Goal: Task Accomplishment & Management: Manage account settings

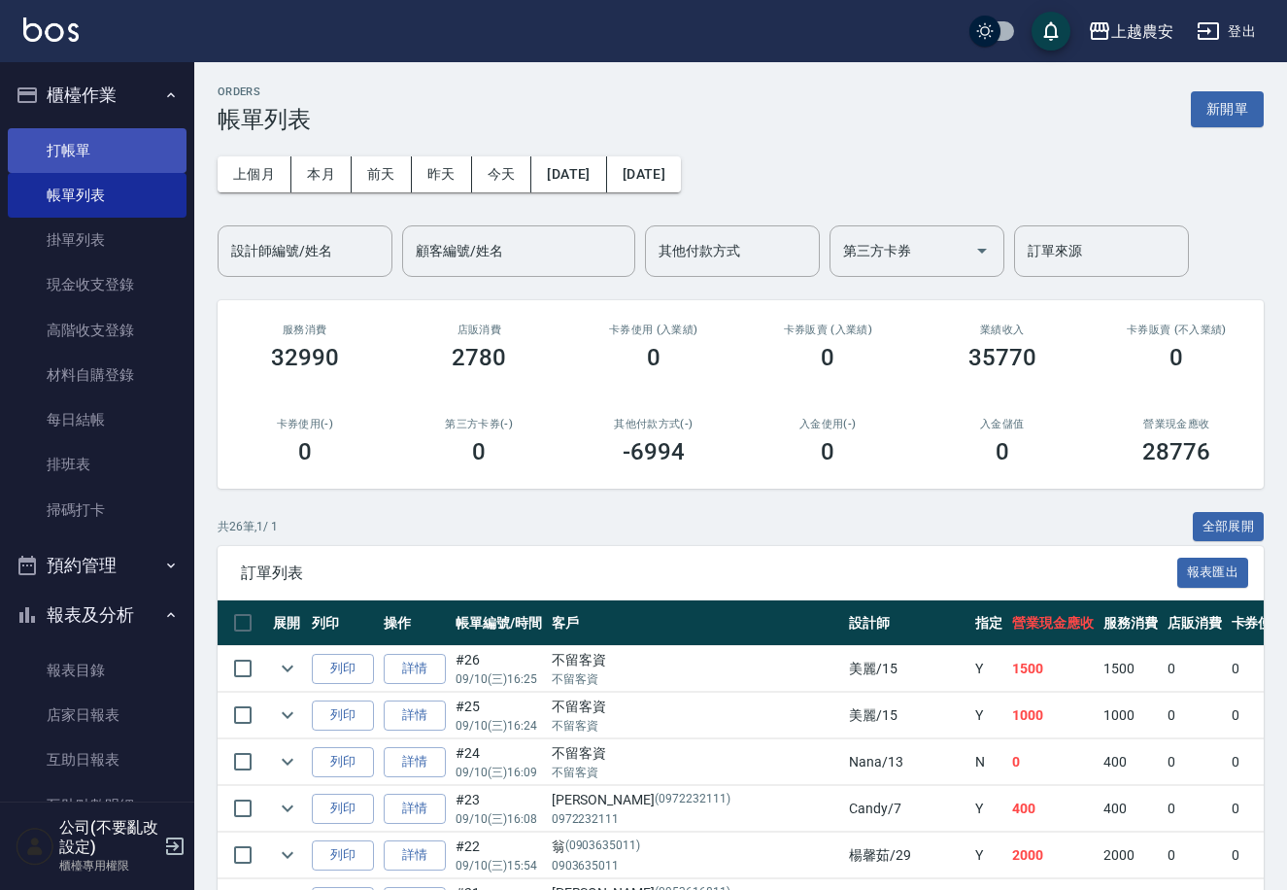
click at [124, 155] on link "打帳單" at bounding box center [97, 150] width 179 height 45
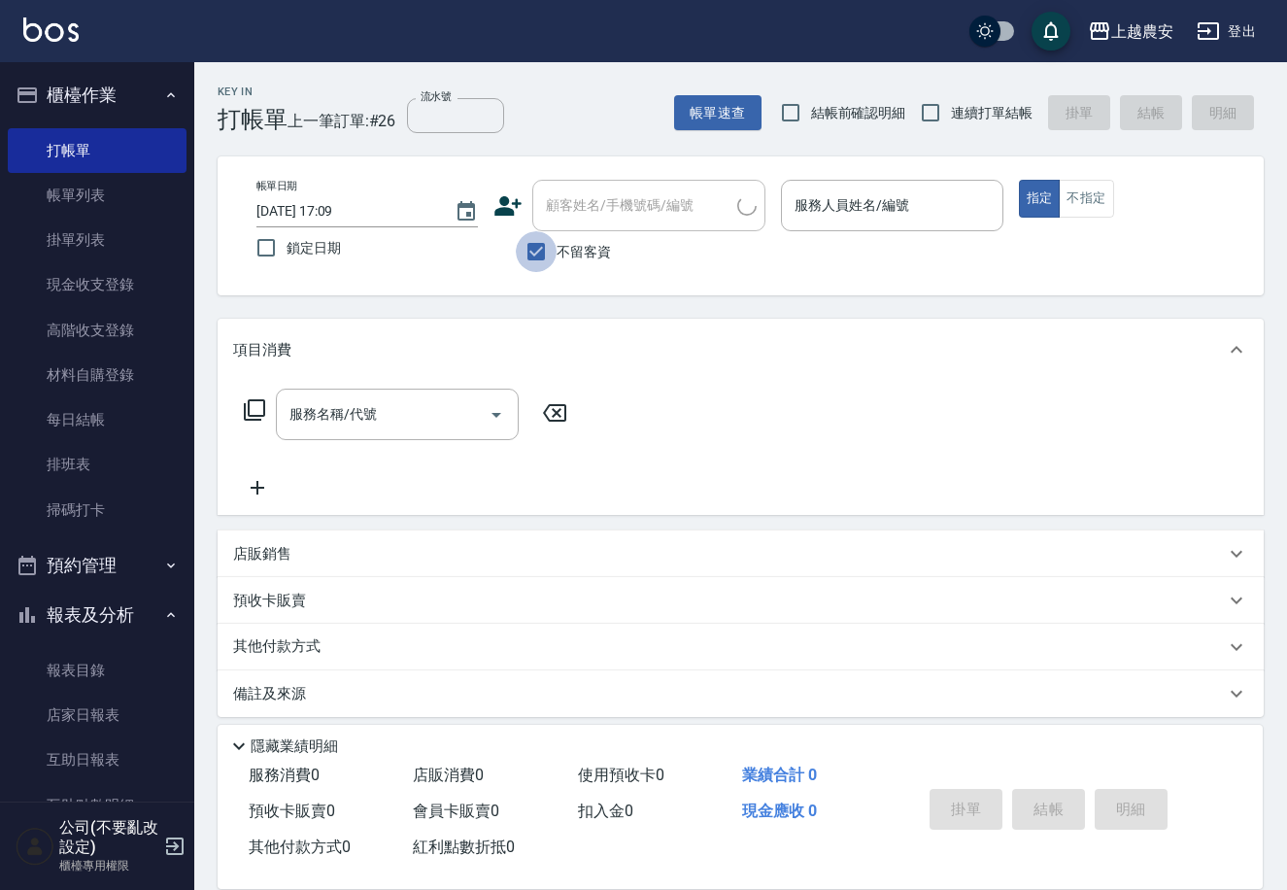
click at [536, 253] on input "不留客資" at bounding box center [536, 251] width 41 height 41
checkbox input "false"
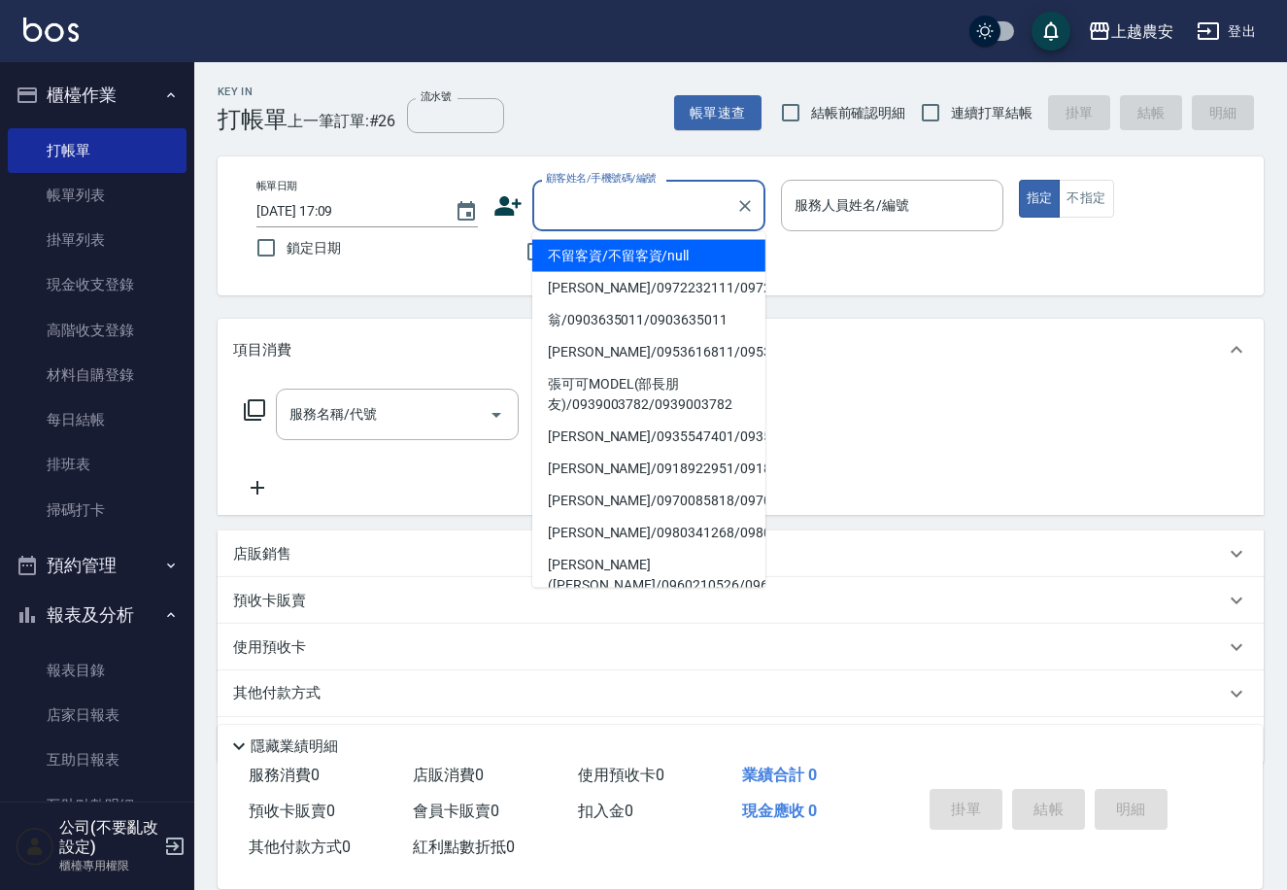
click at [595, 190] on div "顧客姓名/手機號碼/編號 顧客姓名/手機號碼/編號" at bounding box center [648, 205] width 233 height 51
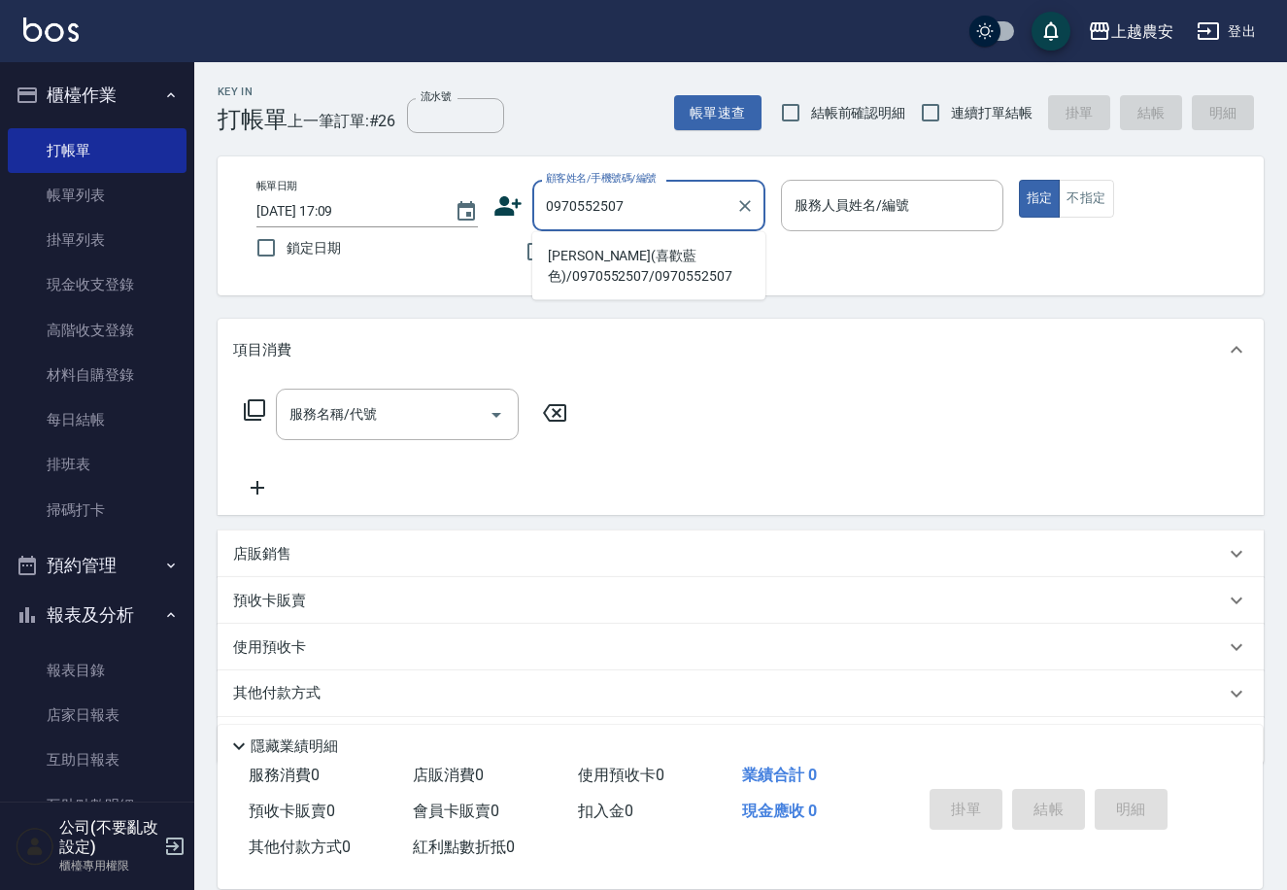
type input "[PERSON_NAME](喜歡藍色)/0970552507/0970552507"
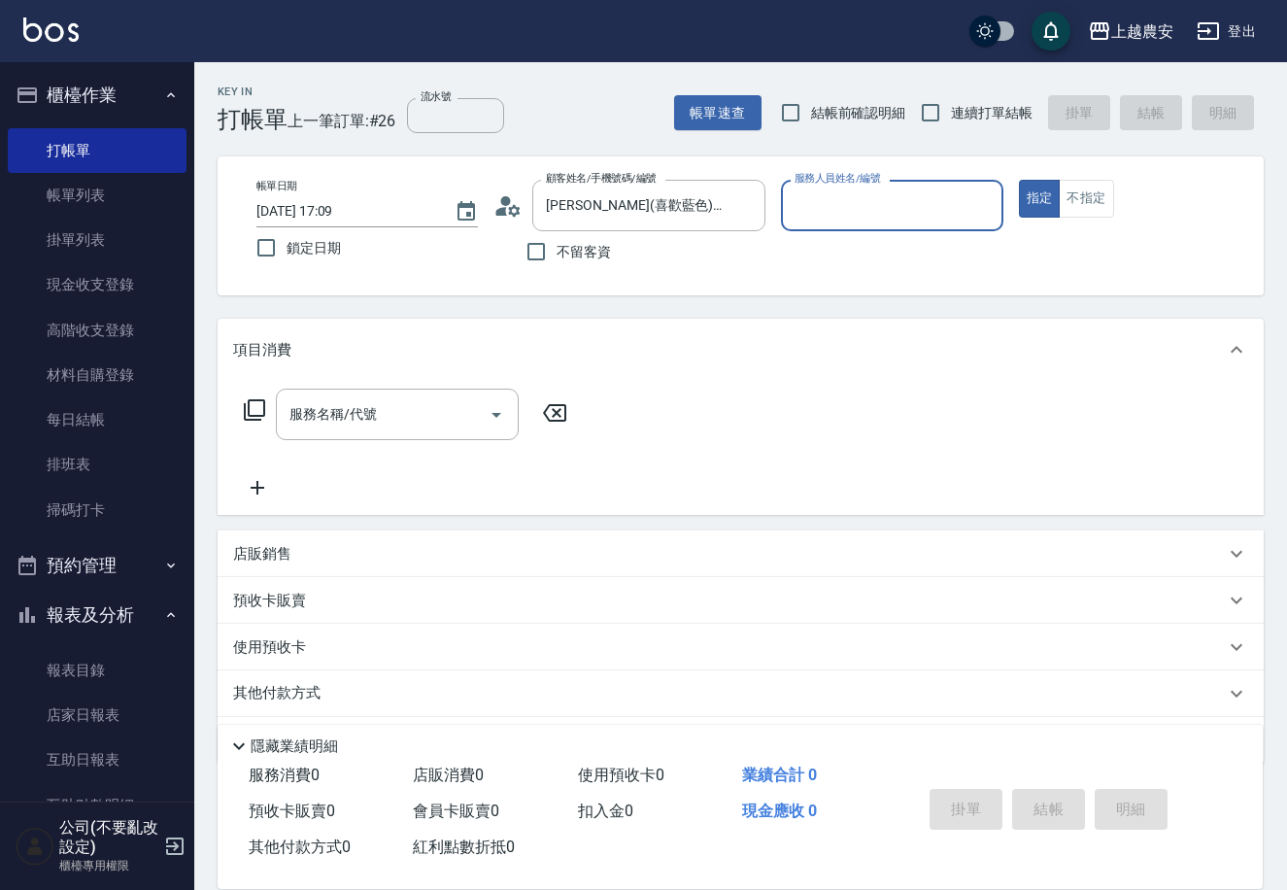
click at [1019, 180] on button "指定" at bounding box center [1040, 199] width 42 height 38
type button "true"
drag, startPoint x: 891, startPoint y: 206, endPoint x: 902, endPoint y: 215, distance: 13.8
click at [902, 215] on div "服務人員姓名/編號 服務人員姓名/編號" at bounding box center [892, 205] width 222 height 51
type input "Nana-13"
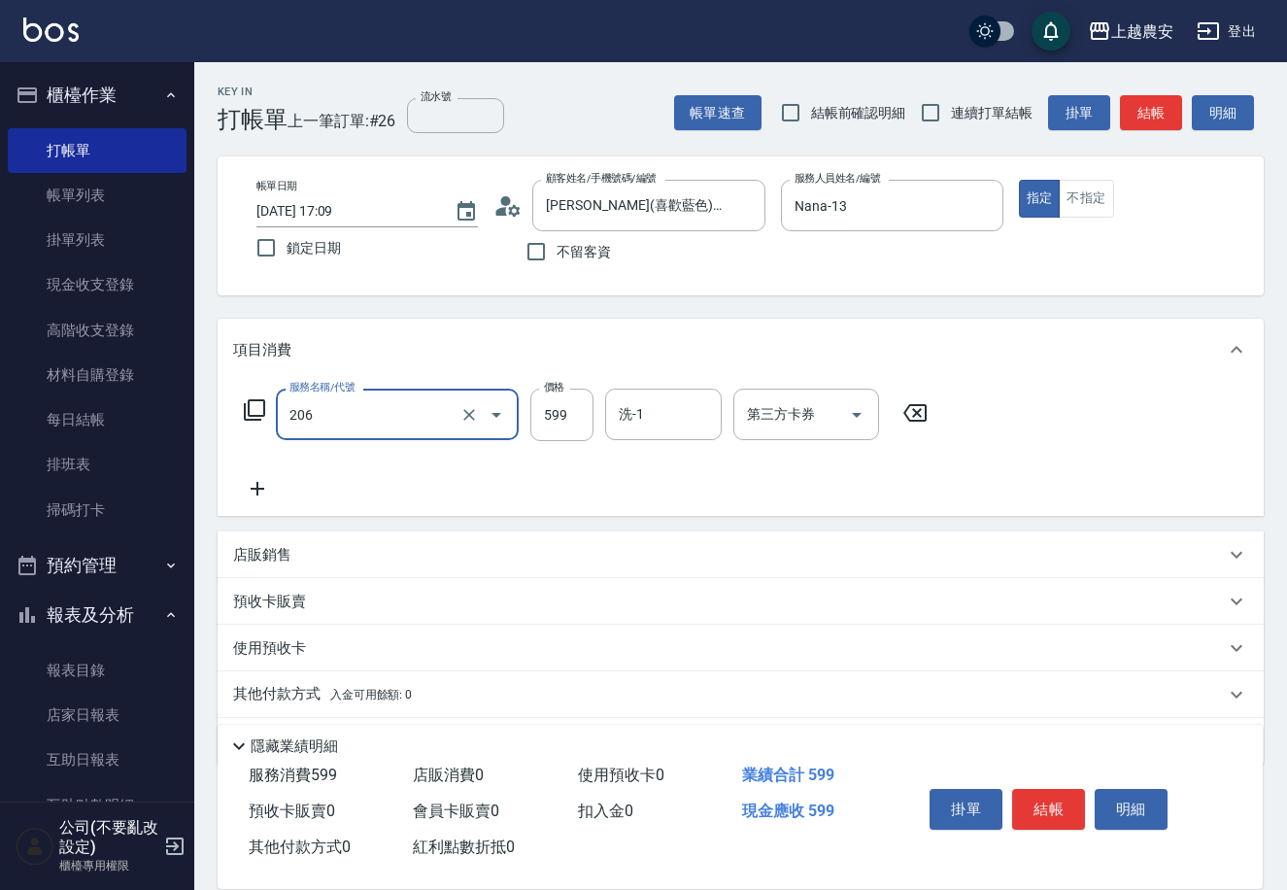
type input "洗+剪(206)"
type input "900"
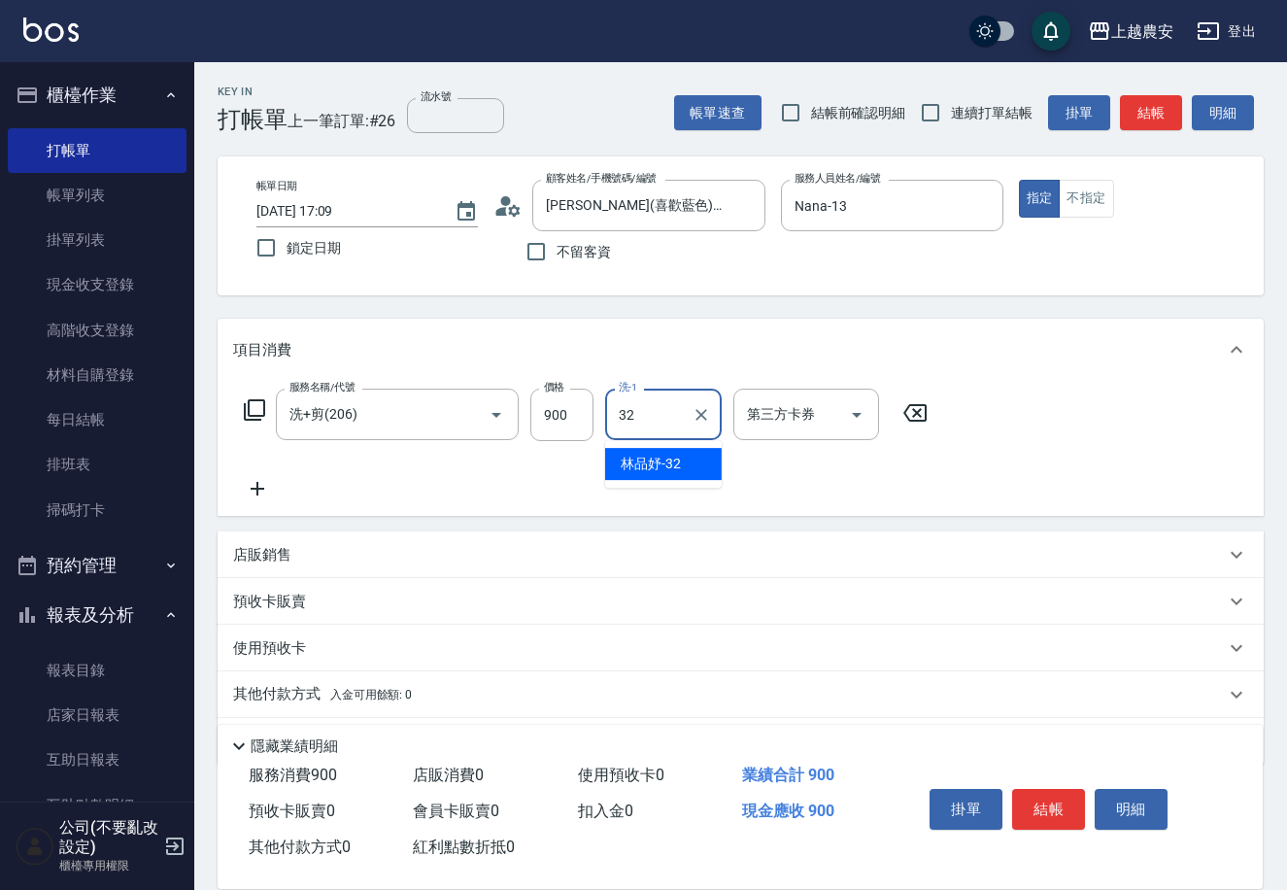
type input "林品妤-32"
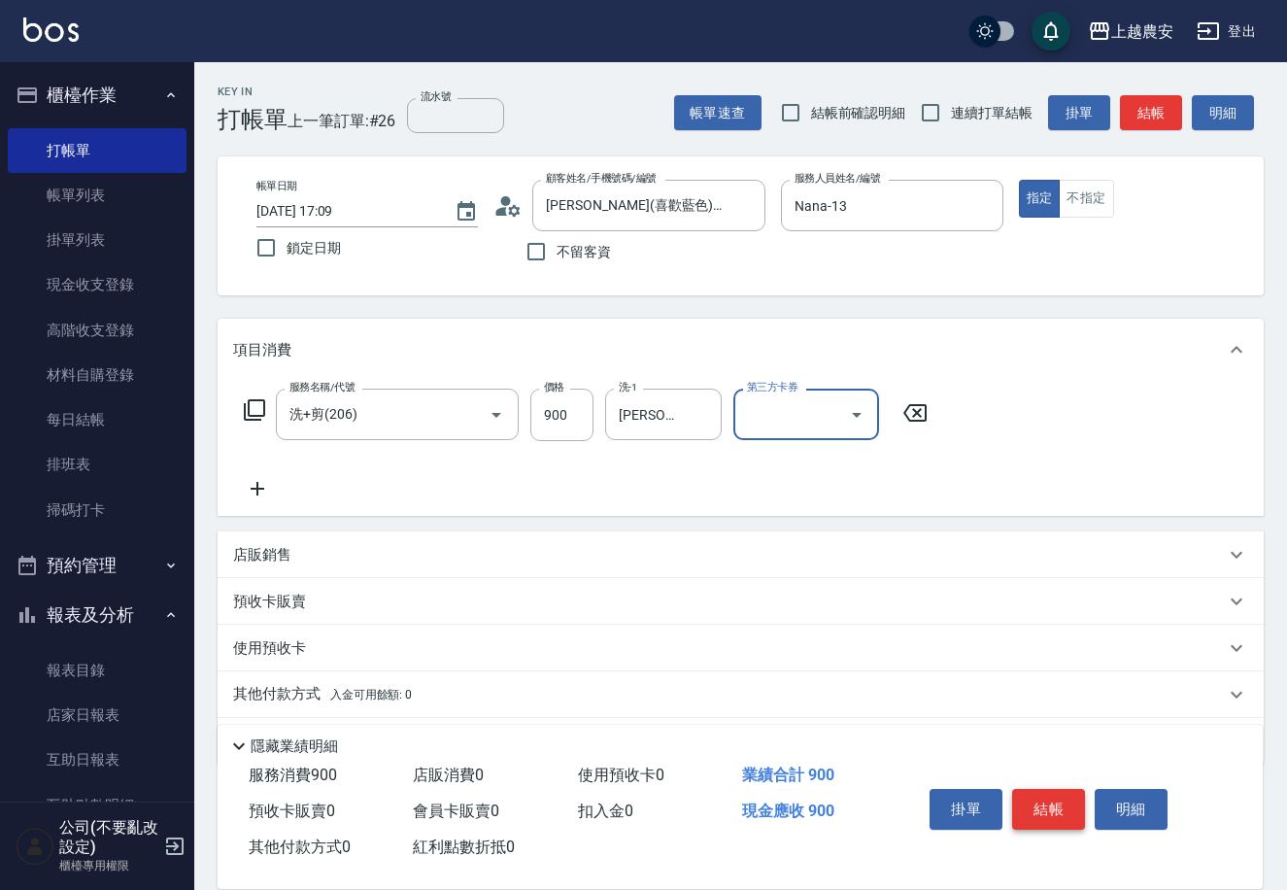
click at [1065, 800] on button "結帳" at bounding box center [1048, 809] width 73 height 41
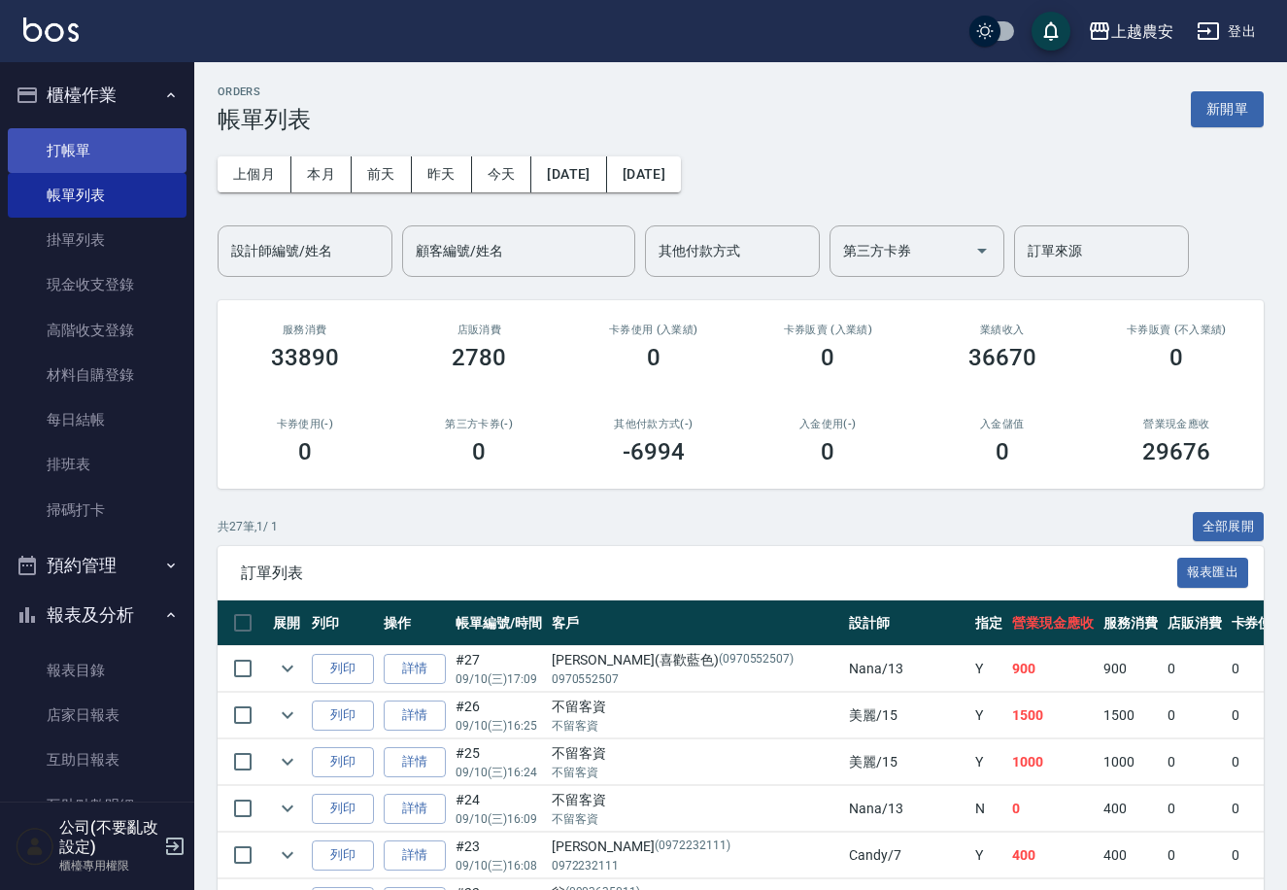
click at [155, 140] on link "打帳單" at bounding box center [97, 150] width 179 height 45
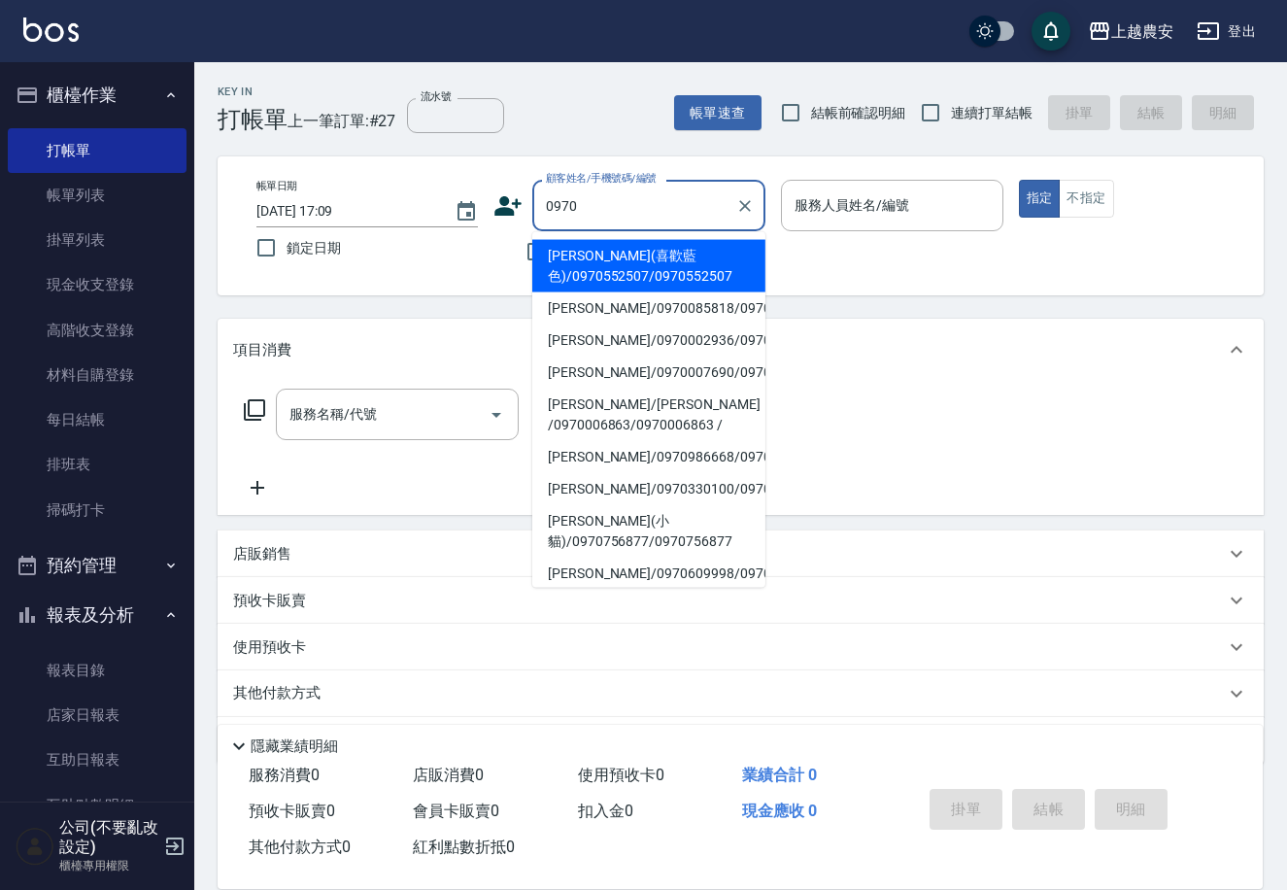
type input "[PERSON_NAME](喜歡藍色)/0970552507/0970552507"
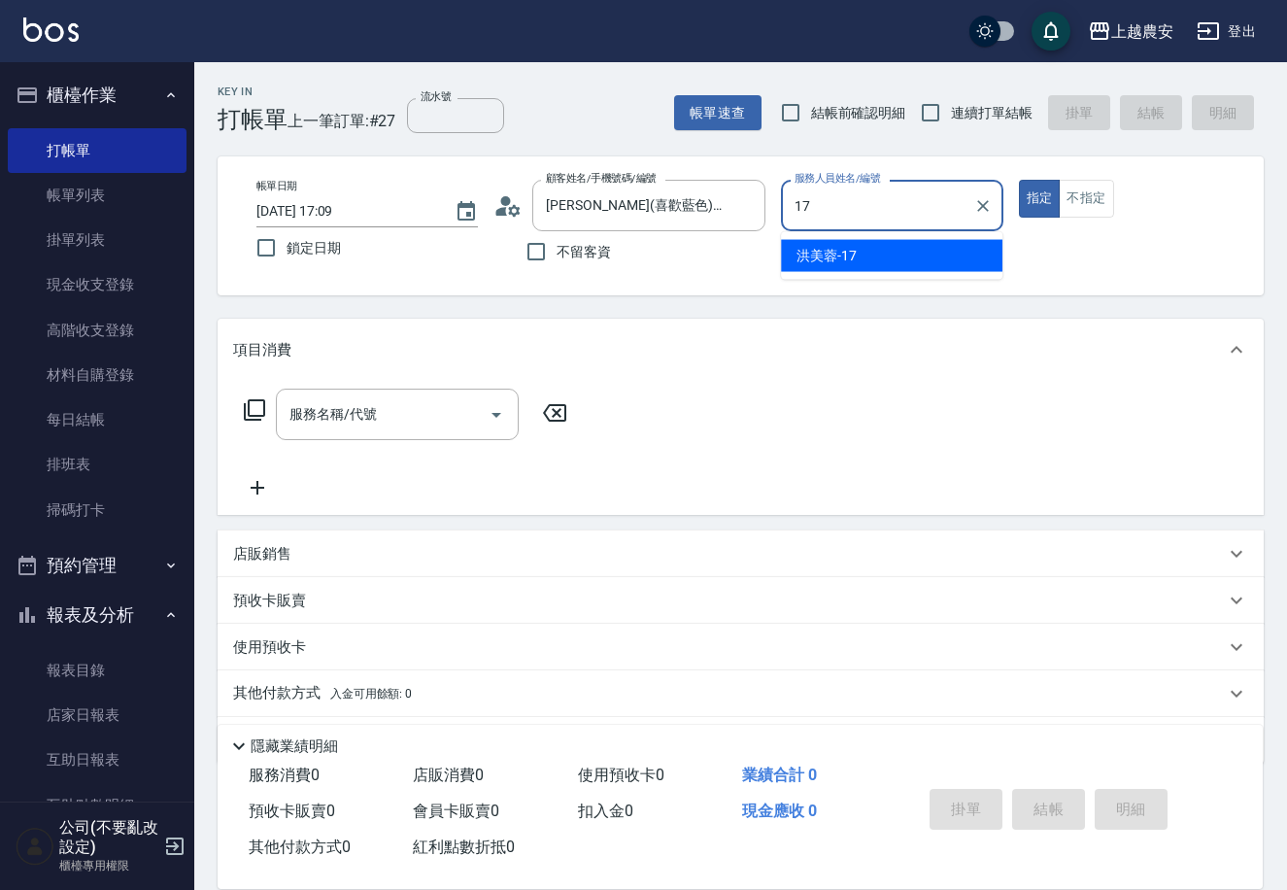
type input "洪美蓉-17"
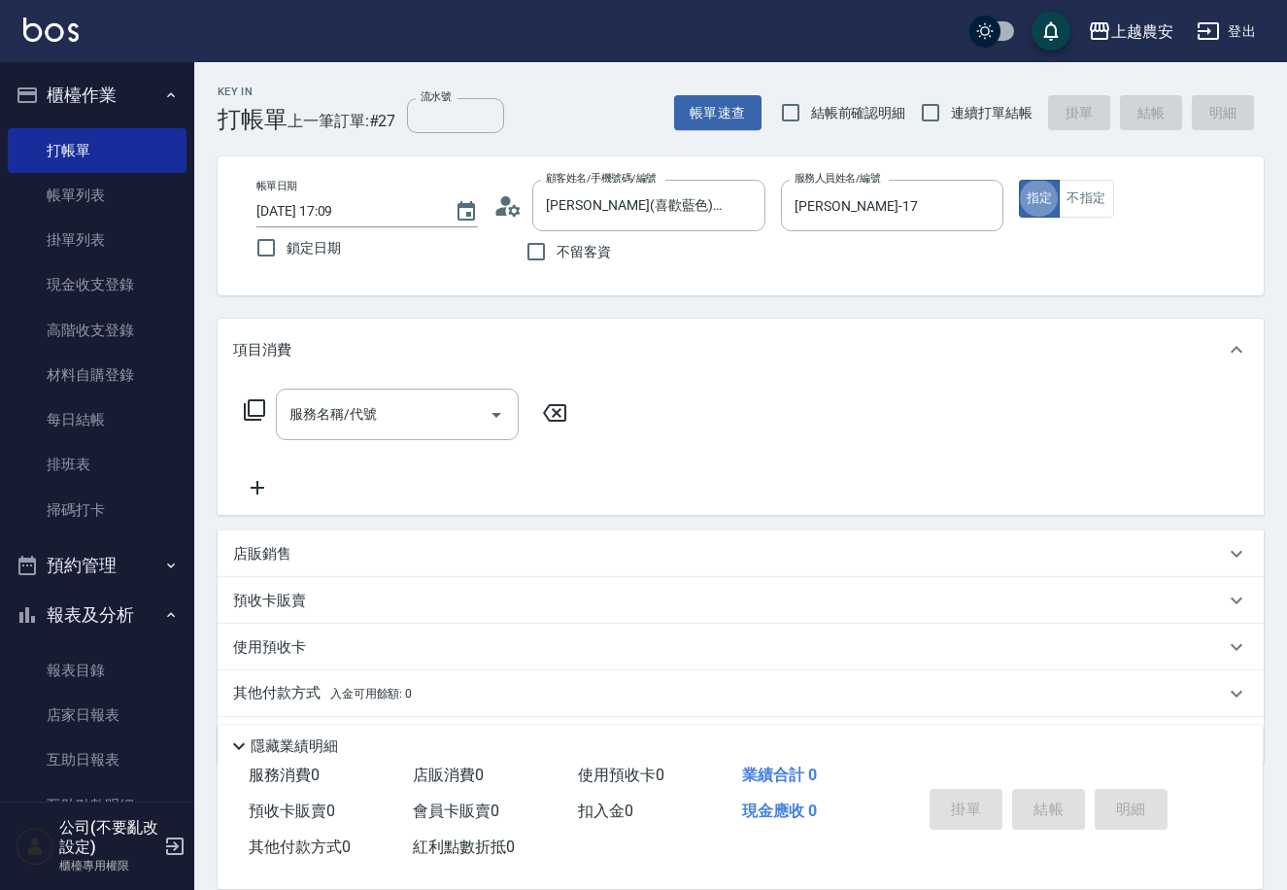
type button "true"
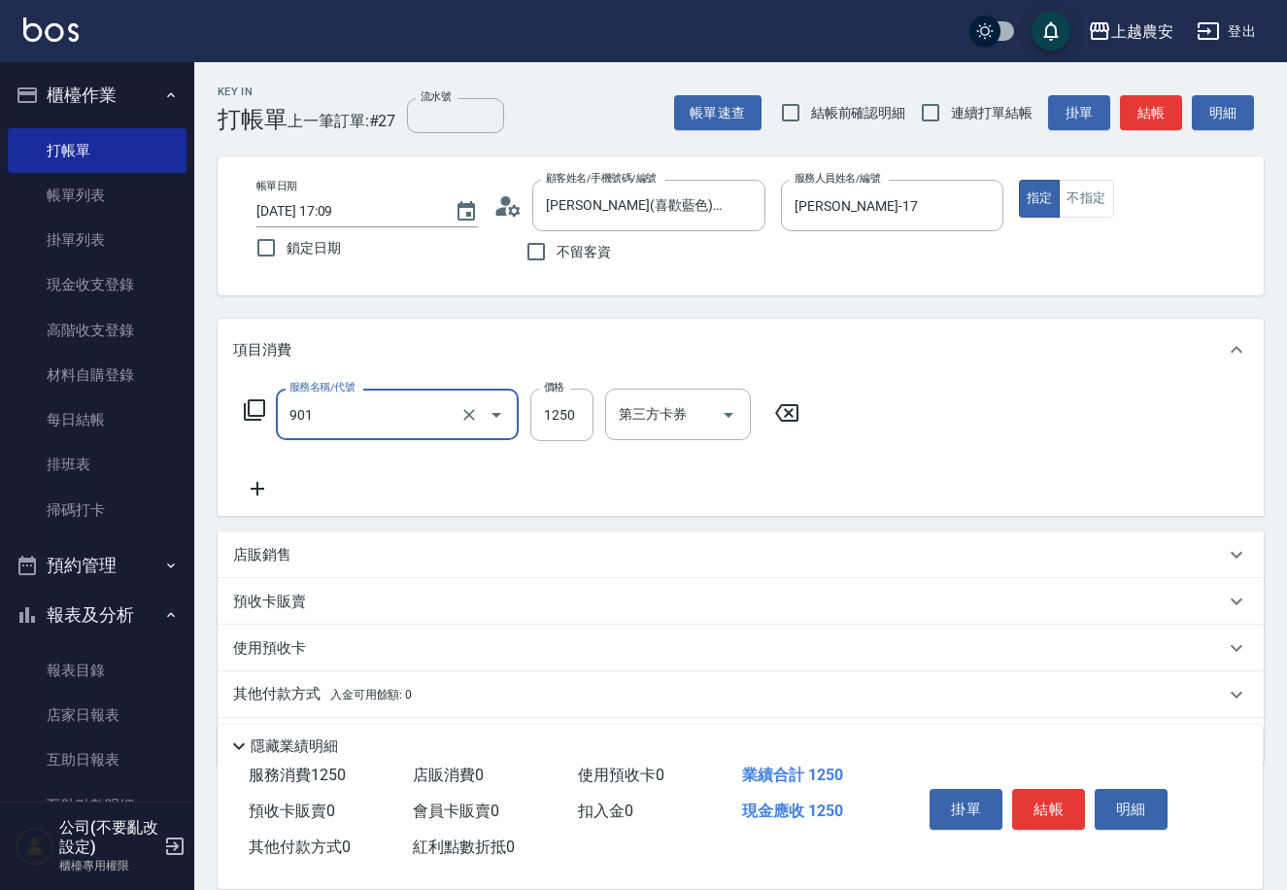
type input "修手指甲(901)"
type input "500"
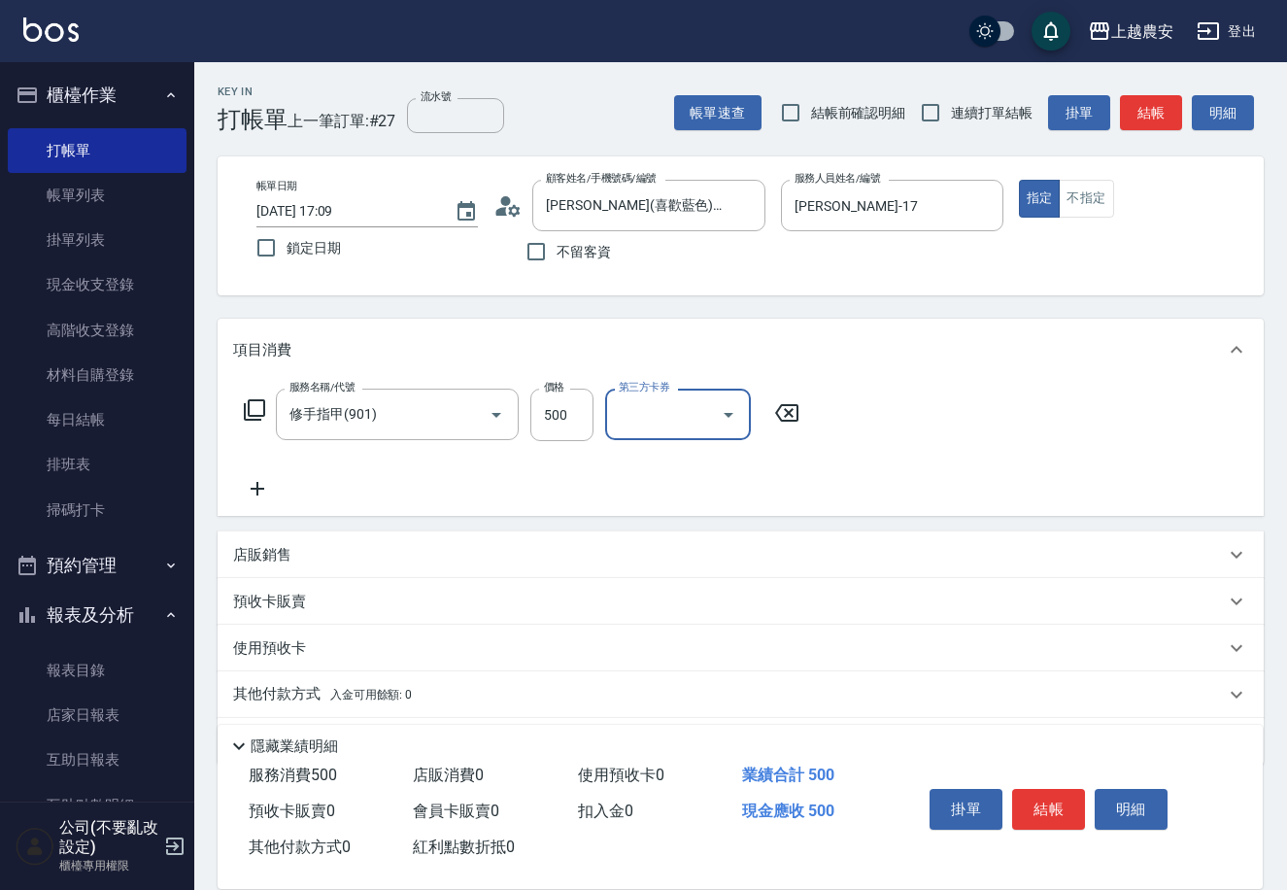
click at [1052, 812] on button "結帳" at bounding box center [1048, 809] width 73 height 41
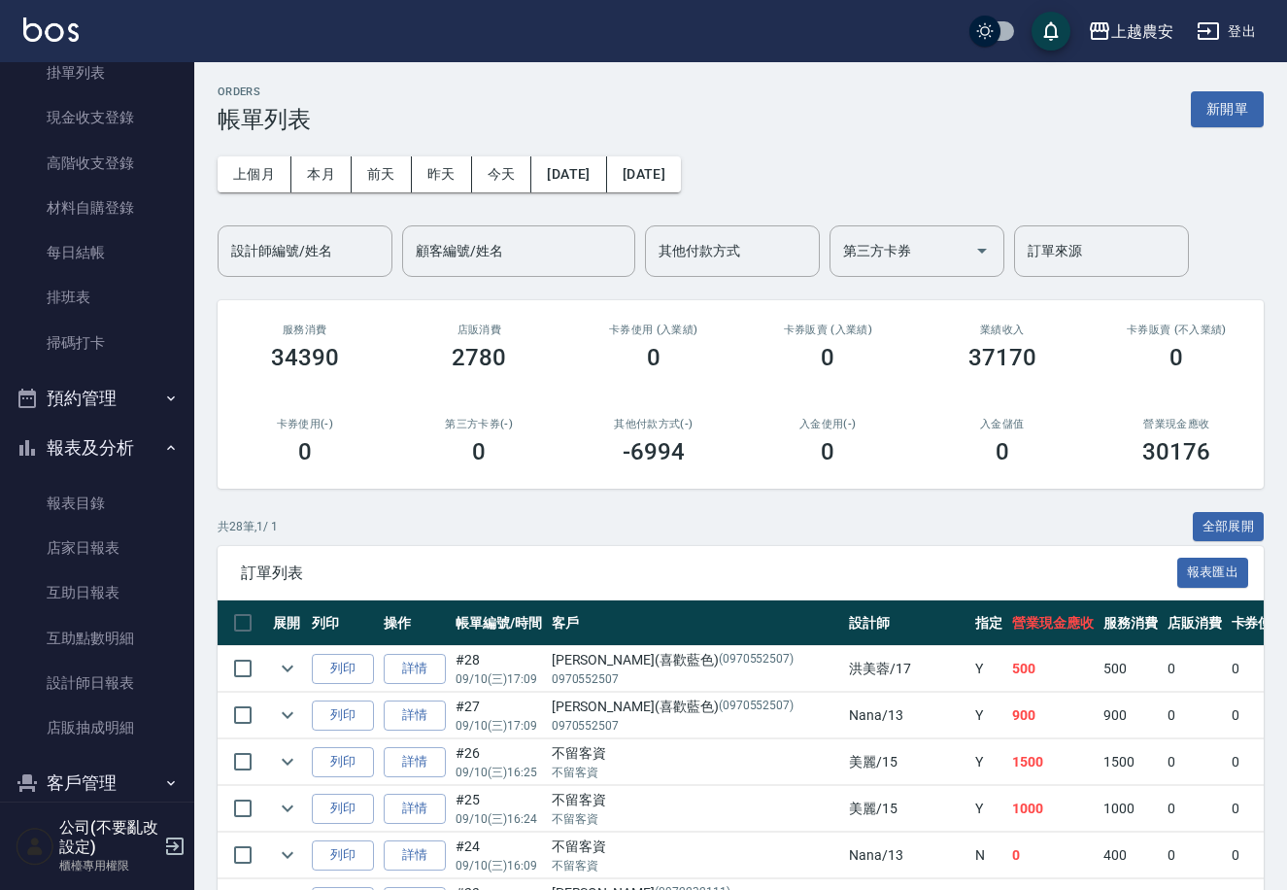
scroll to position [295, 0]
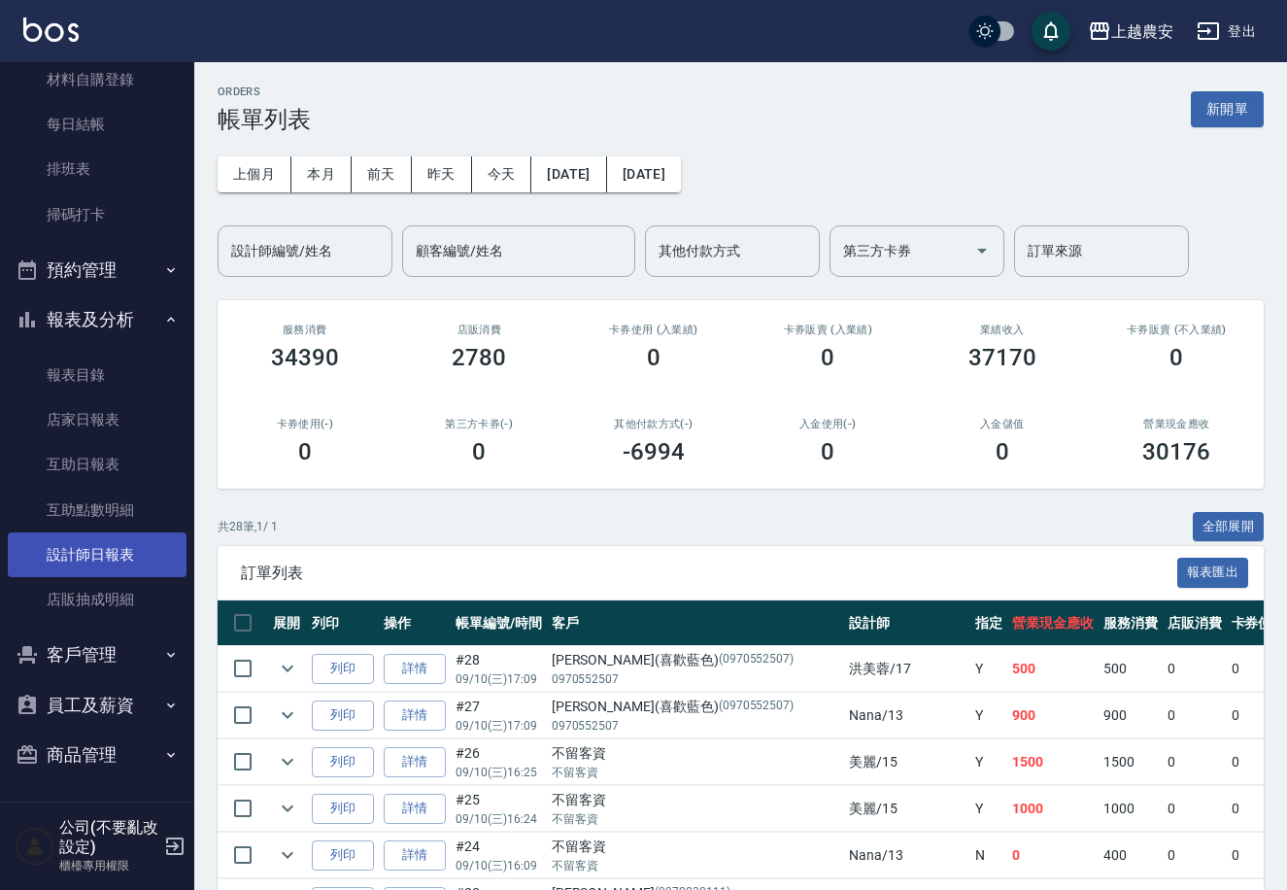
click at [113, 542] on link "設計師日報表" at bounding box center [97, 554] width 179 height 45
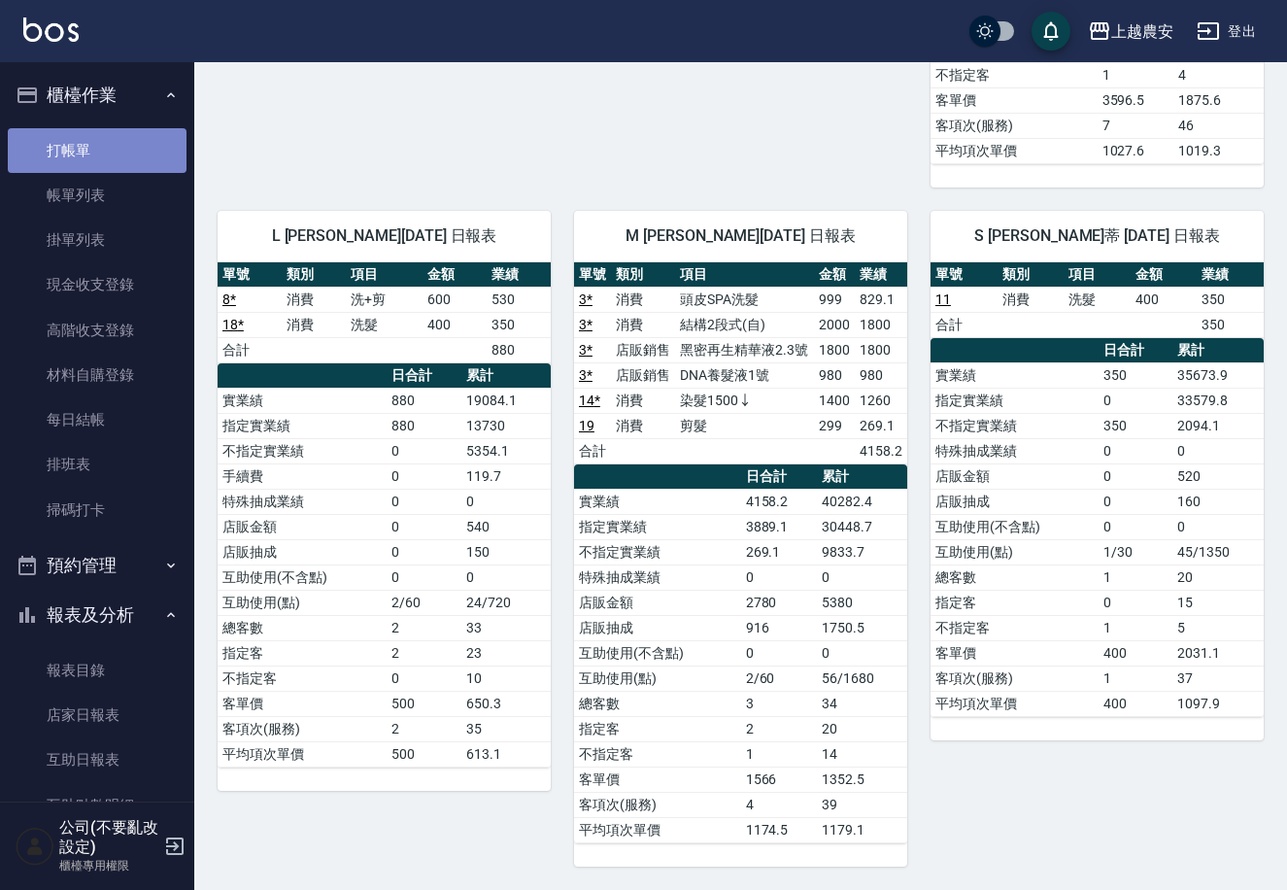
click at [129, 132] on link "打帳單" at bounding box center [97, 150] width 179 height 45
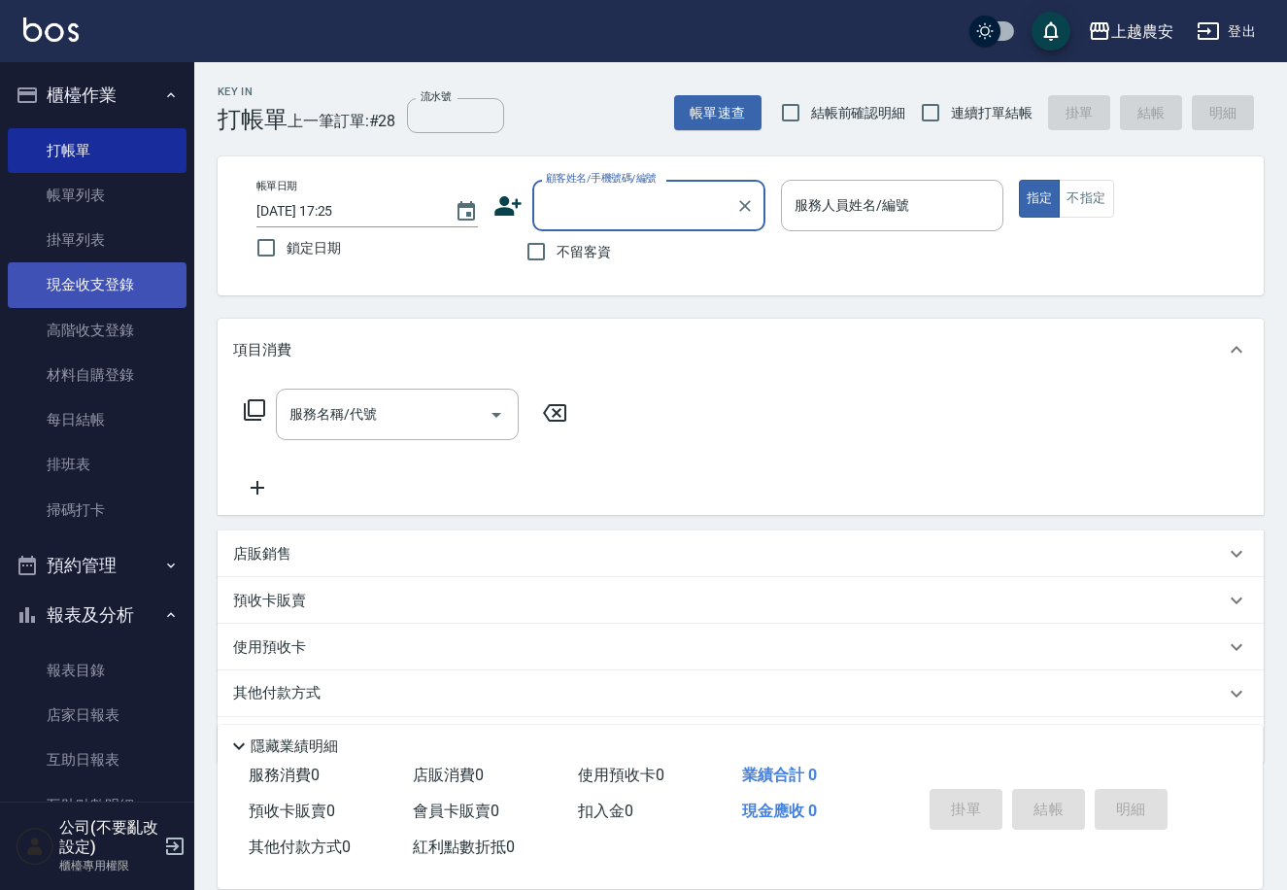
click at [162, 267] on link "現金收支登錄" at bounding box center [97, 284] width 179 height 45
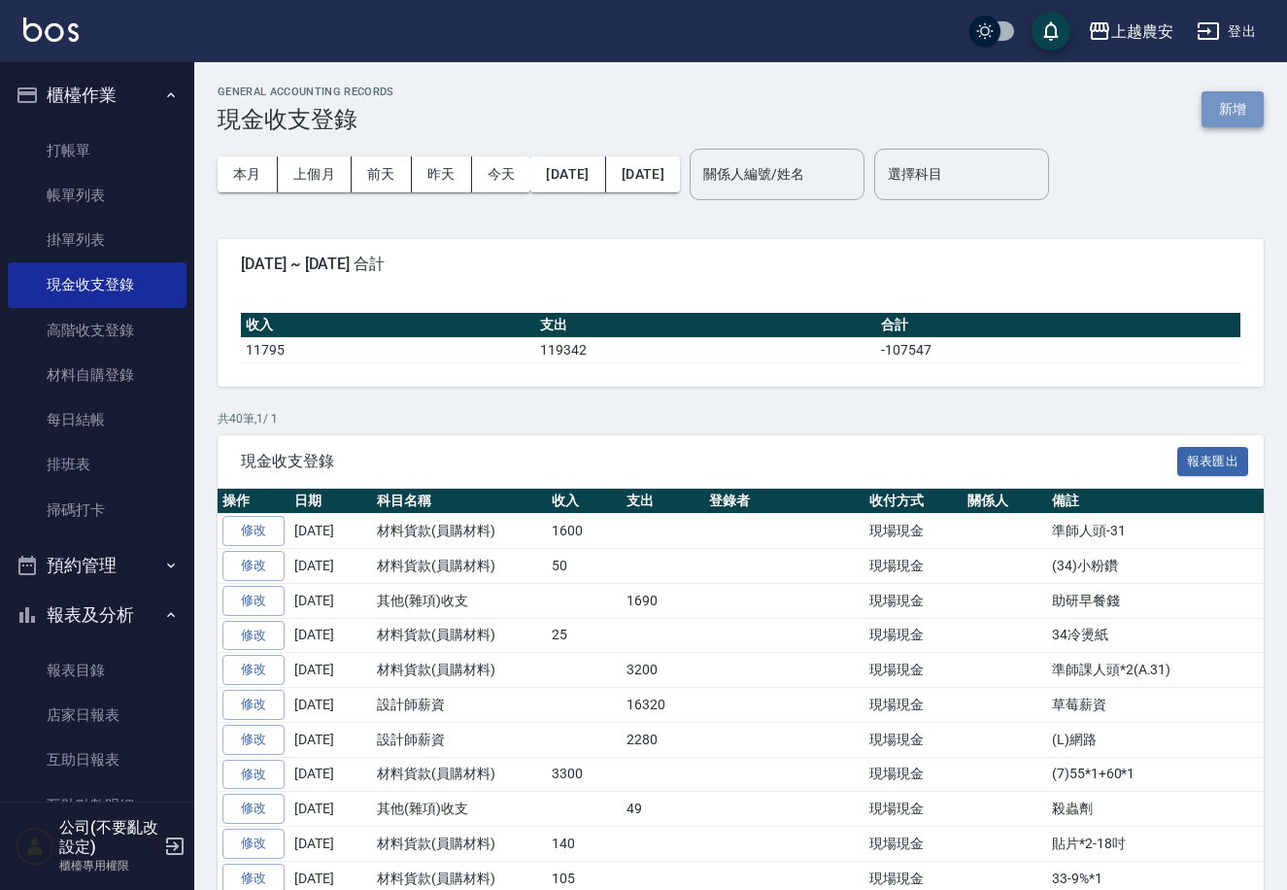
click at [1239, 92] on button "新增" at bounding box center [1233, 109] width 62 height 36
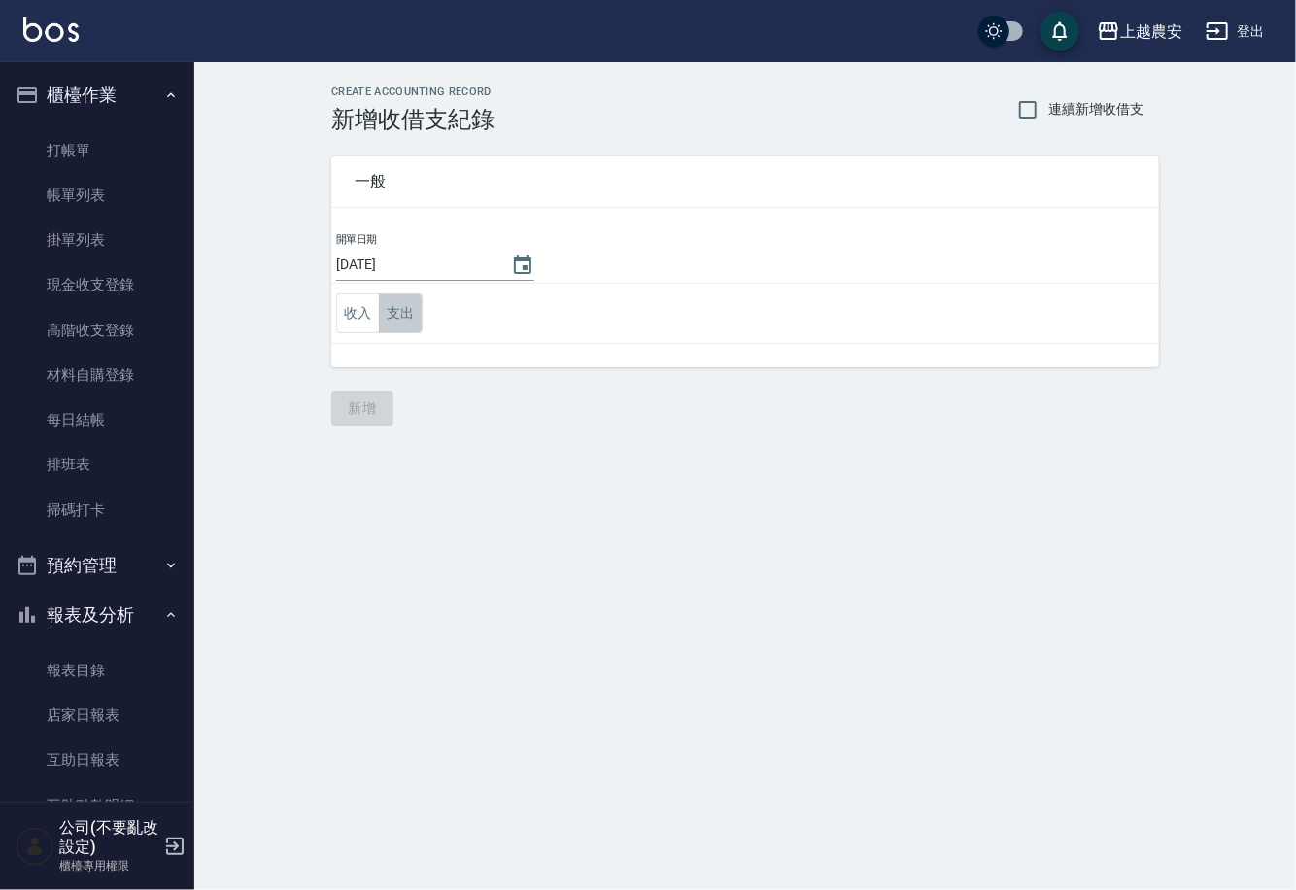
click at [409, 309] on button "支出" at bounding box center [401, 313] width 44 height 40
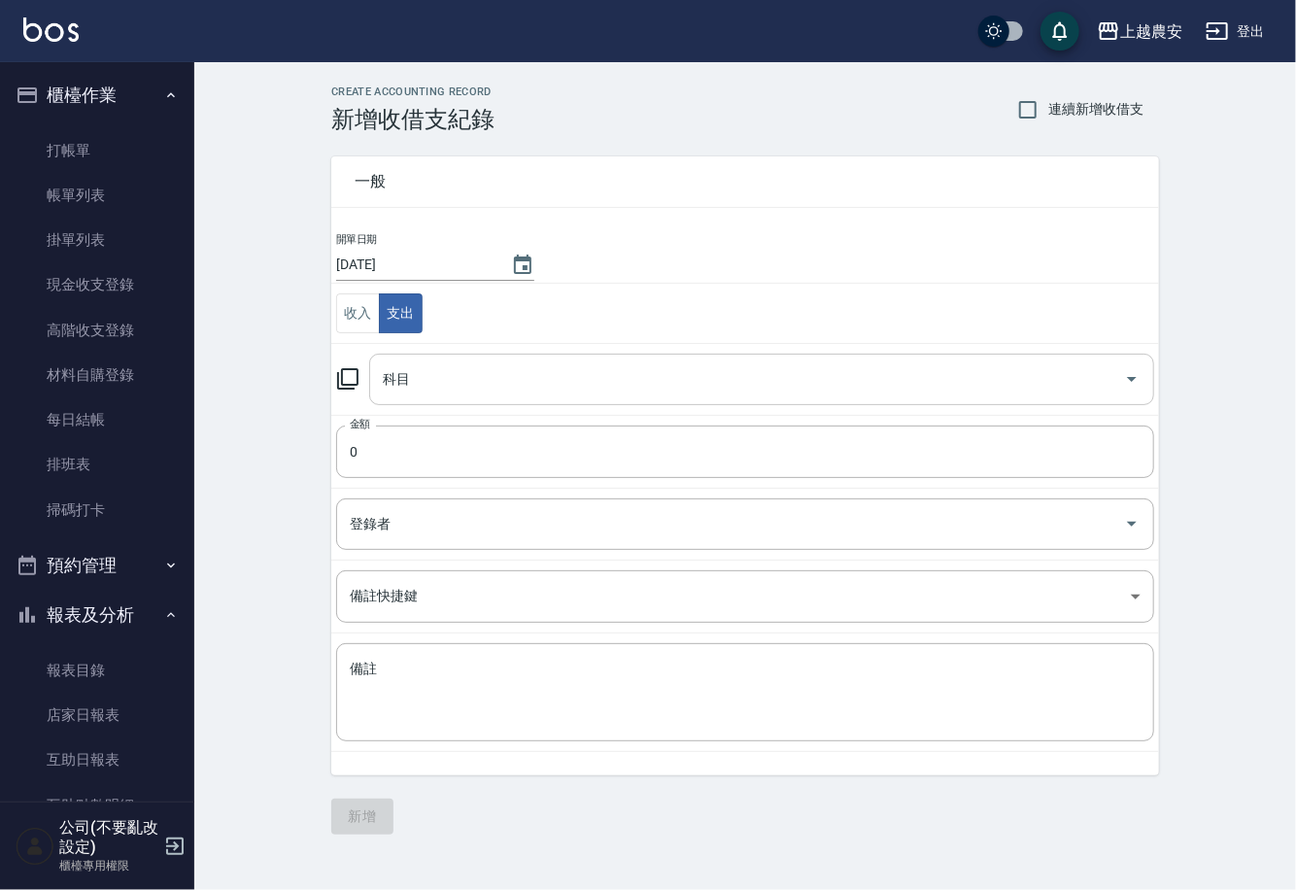
click at [491, 377] on input "科目" at bounding box center [747, 379] width 738 height 34
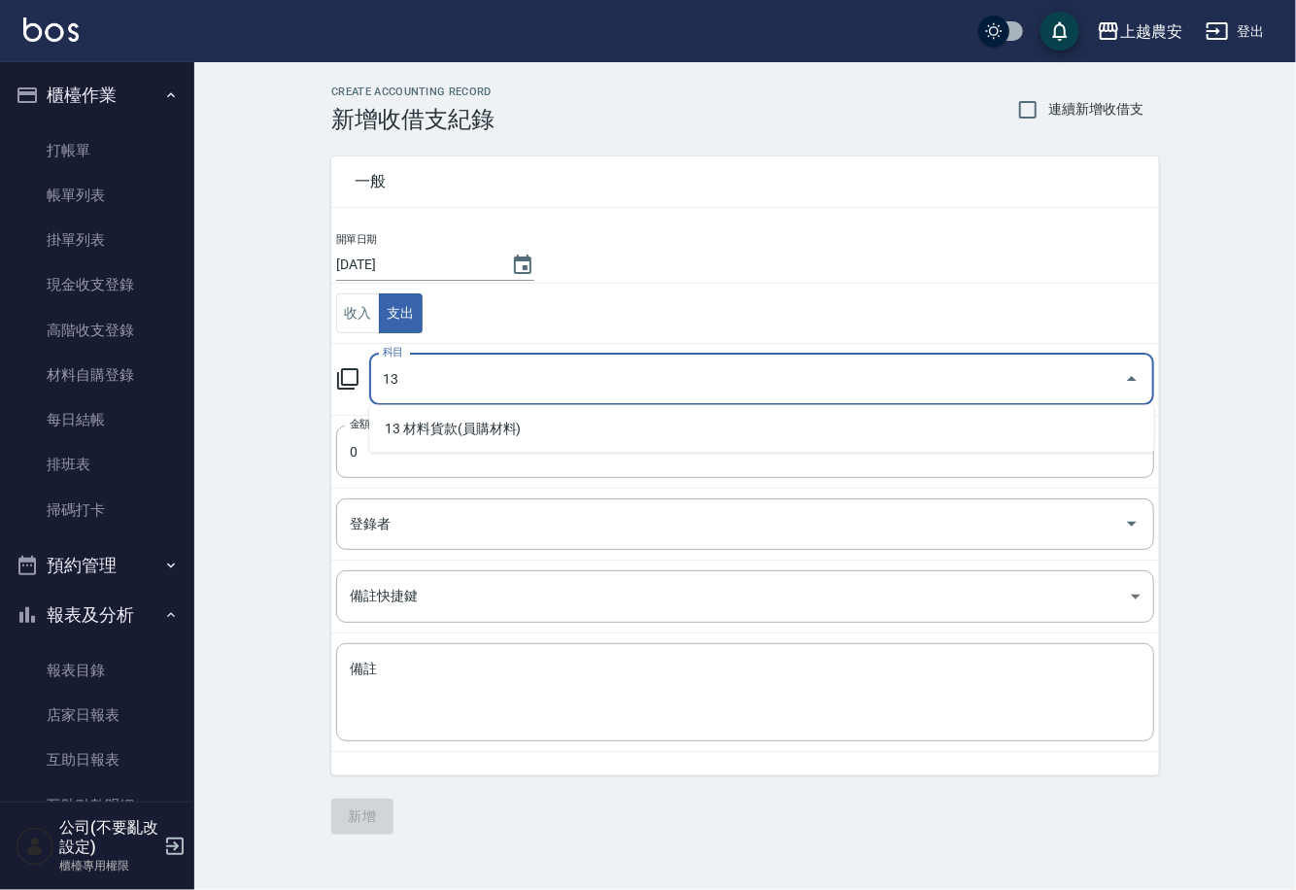
type input "13"
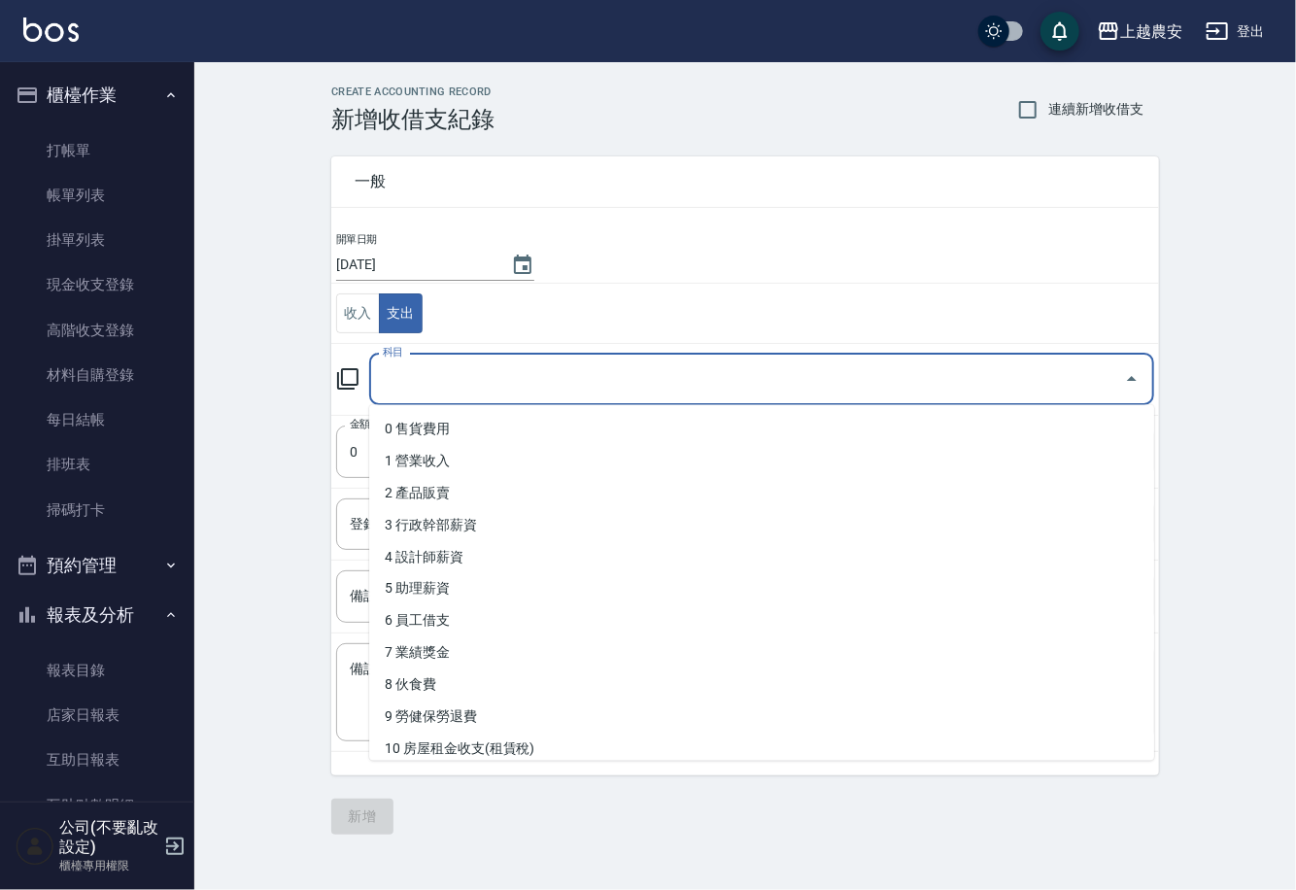
click at [494, 381] on input "科目" at bounding box center [747, 379] width 738 height 34
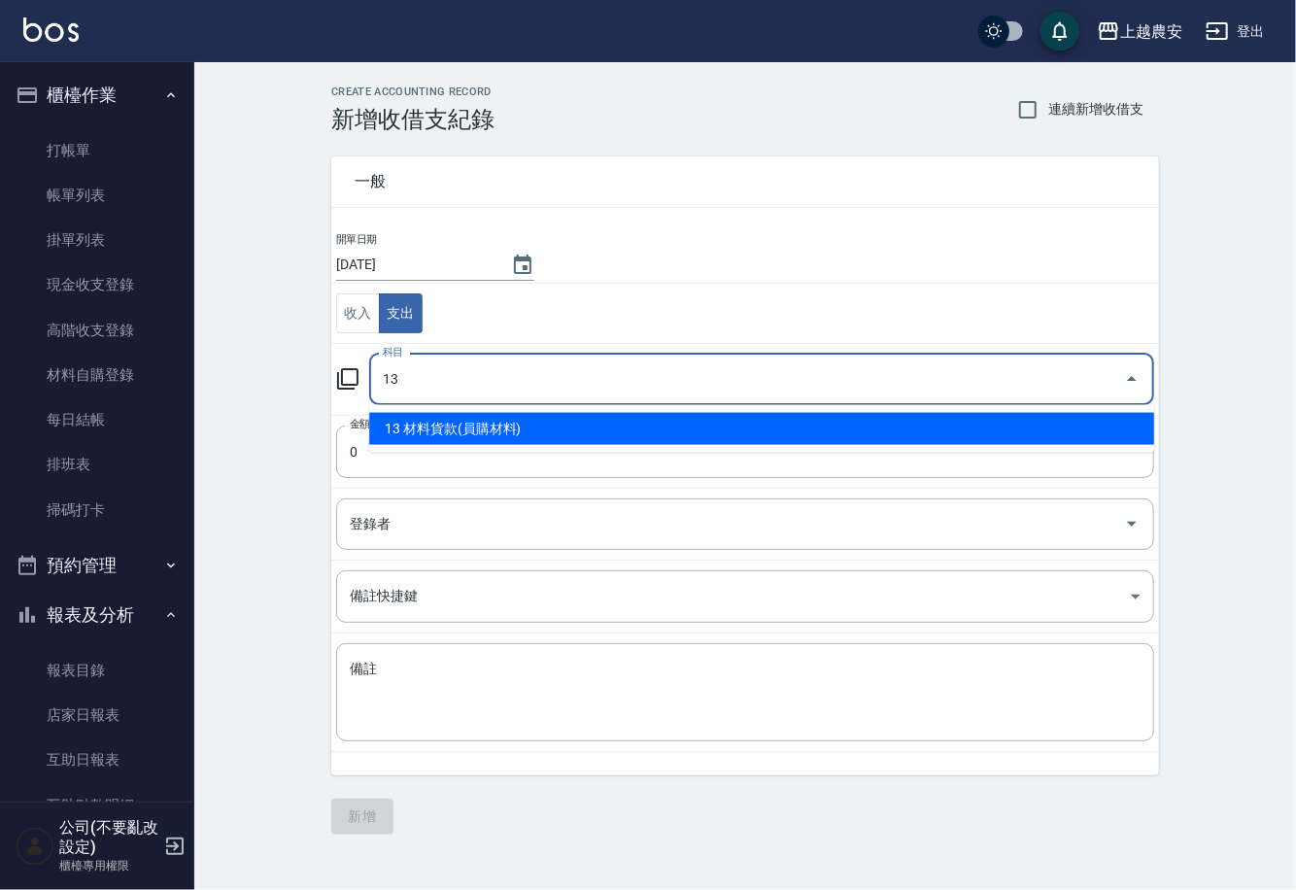
click at [508, 424] on li "13 材料貨款(員購材料)" at bounding box center [761, 429] width 785 height 32
type input "13 材料貨款(員購材料)"
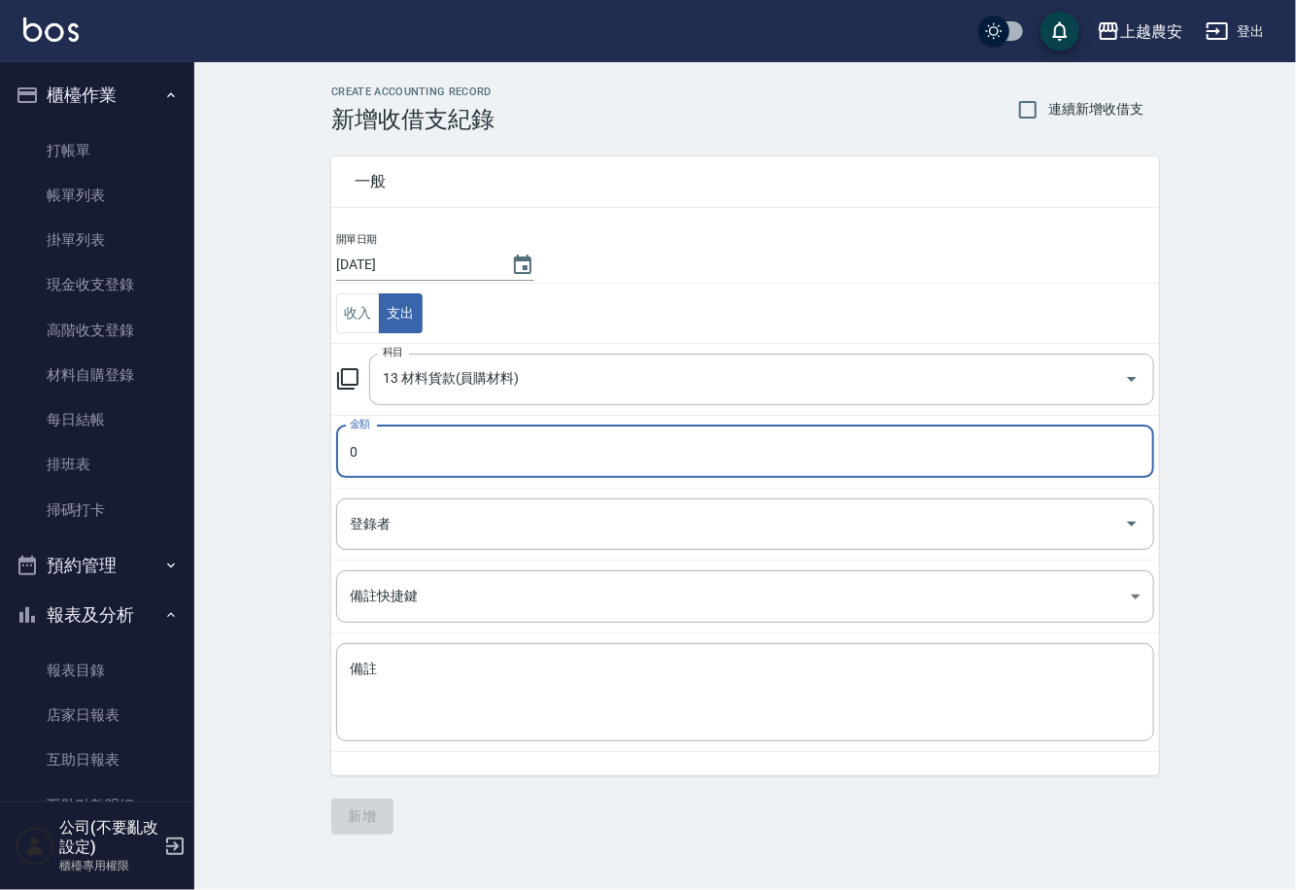
click at [516, 435] on input "0" at bounding box center [745, 452] width 818 height 52
type input "1860"
click at [785, 667] on textarea "備註" at bounding box center [745, 693] width 791 height 66
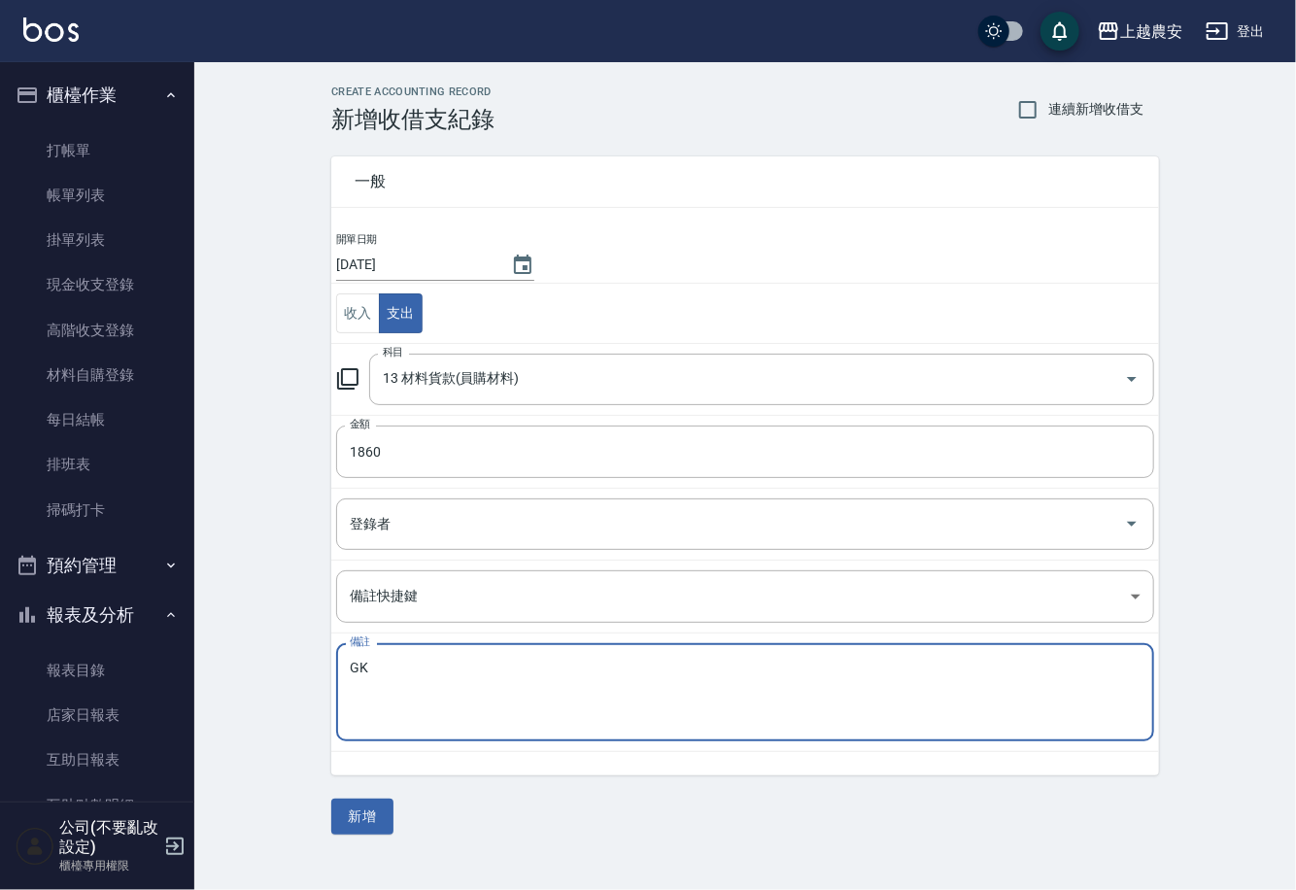
type textarea "G"
click at [358, 660] on textarea "社研早餐" at bounding box center [745, 693] width 791 height 66
type textarea "設研早餐"
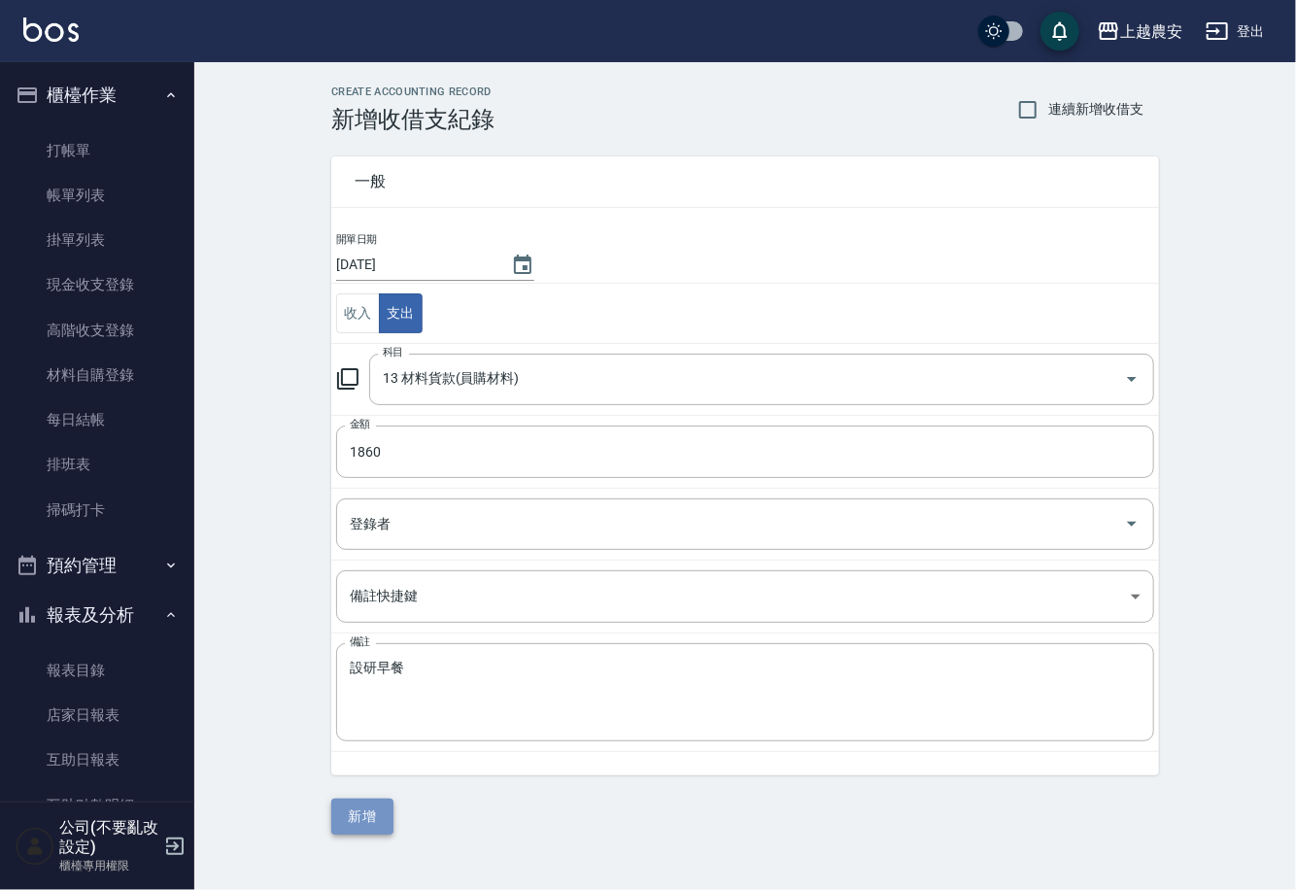
click at [360, 812] on button "新增" at bounding box center [362, 817] width 62 height 36
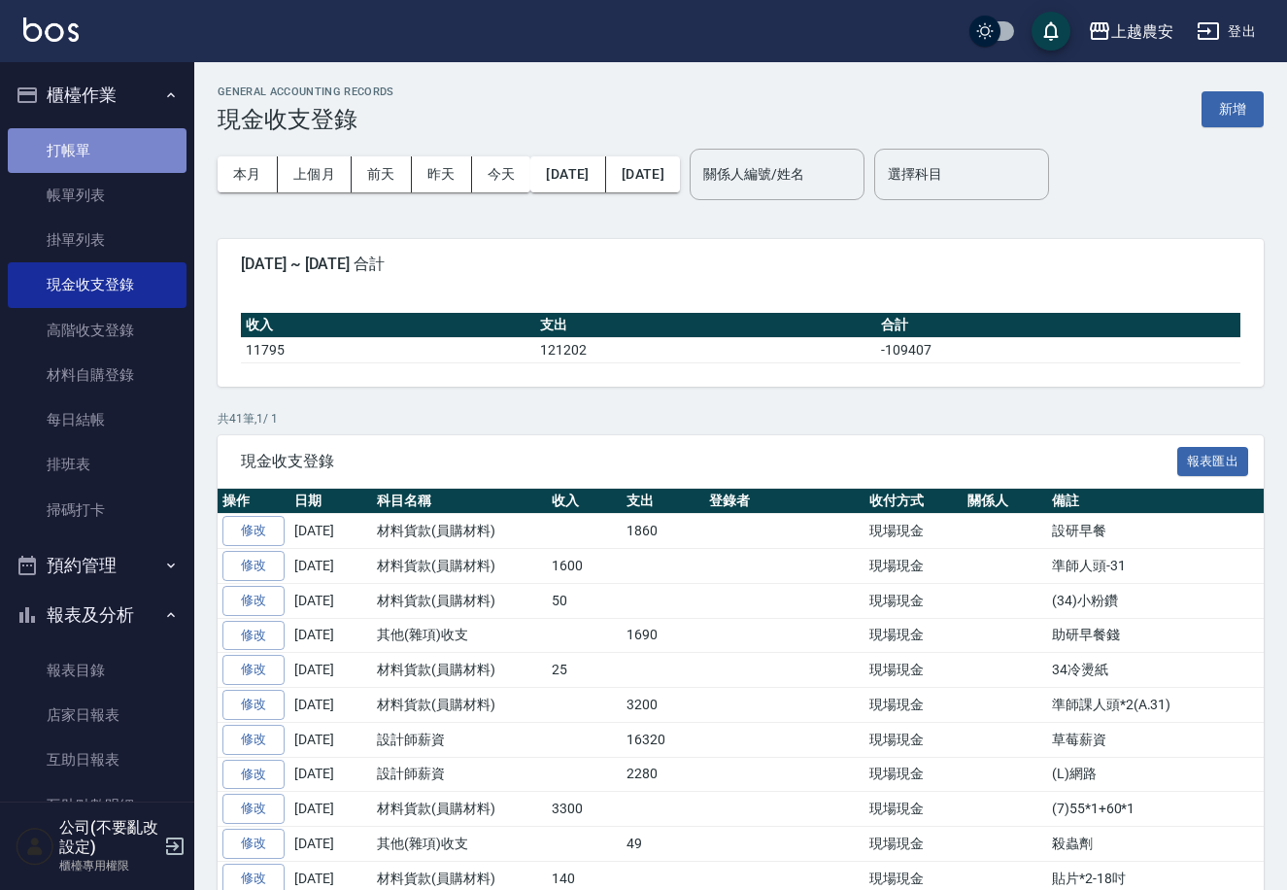
click at [149, 156] on link "打帳單" at bounding box center [97, 150] width 179 height 45
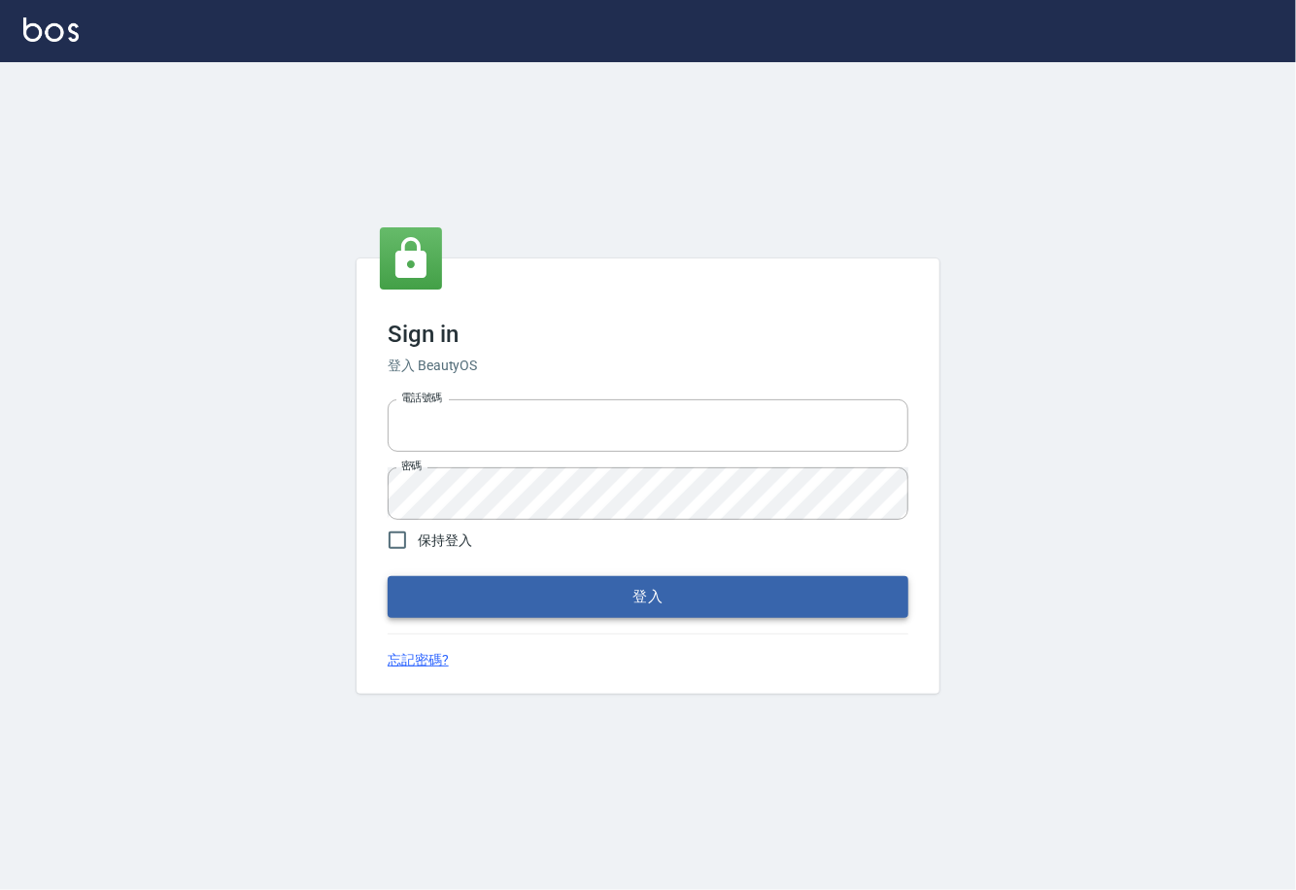
type input "0225929166"
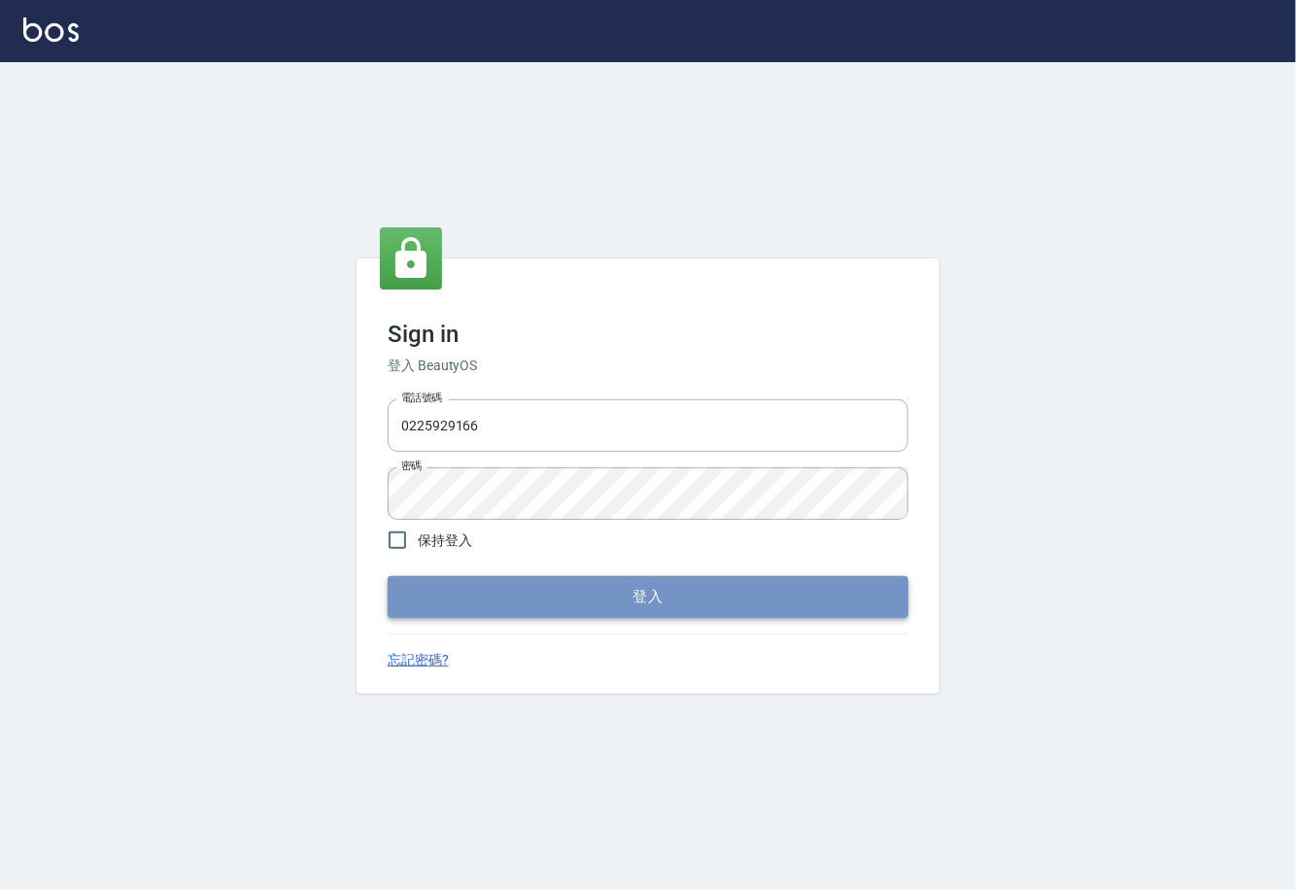
click at [811, 588] on button "登入" at bounding box center [648, 596] width 521 height 41
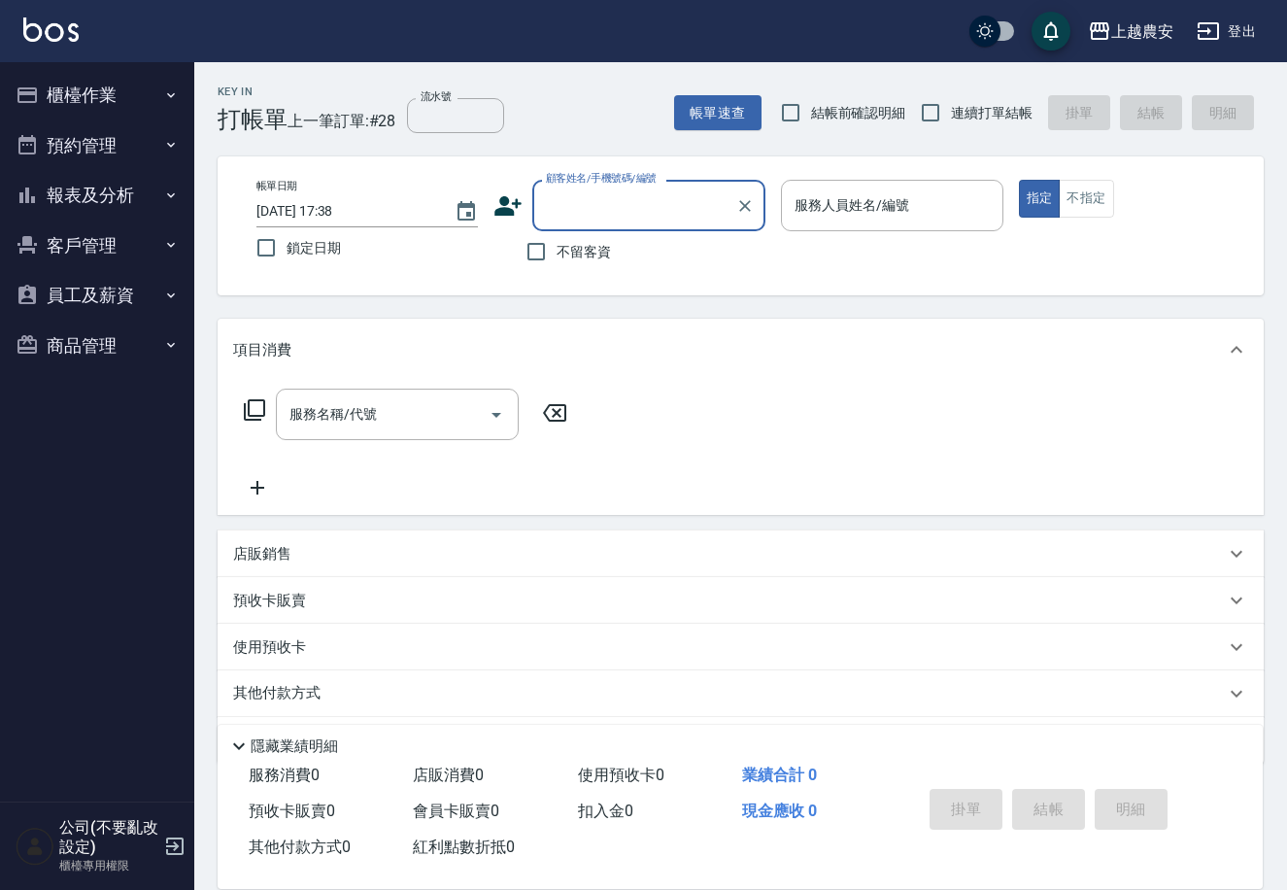
click at [350, 585] on div "預收卡販賣" at bounding box center [741, 600] width 1046 height 47
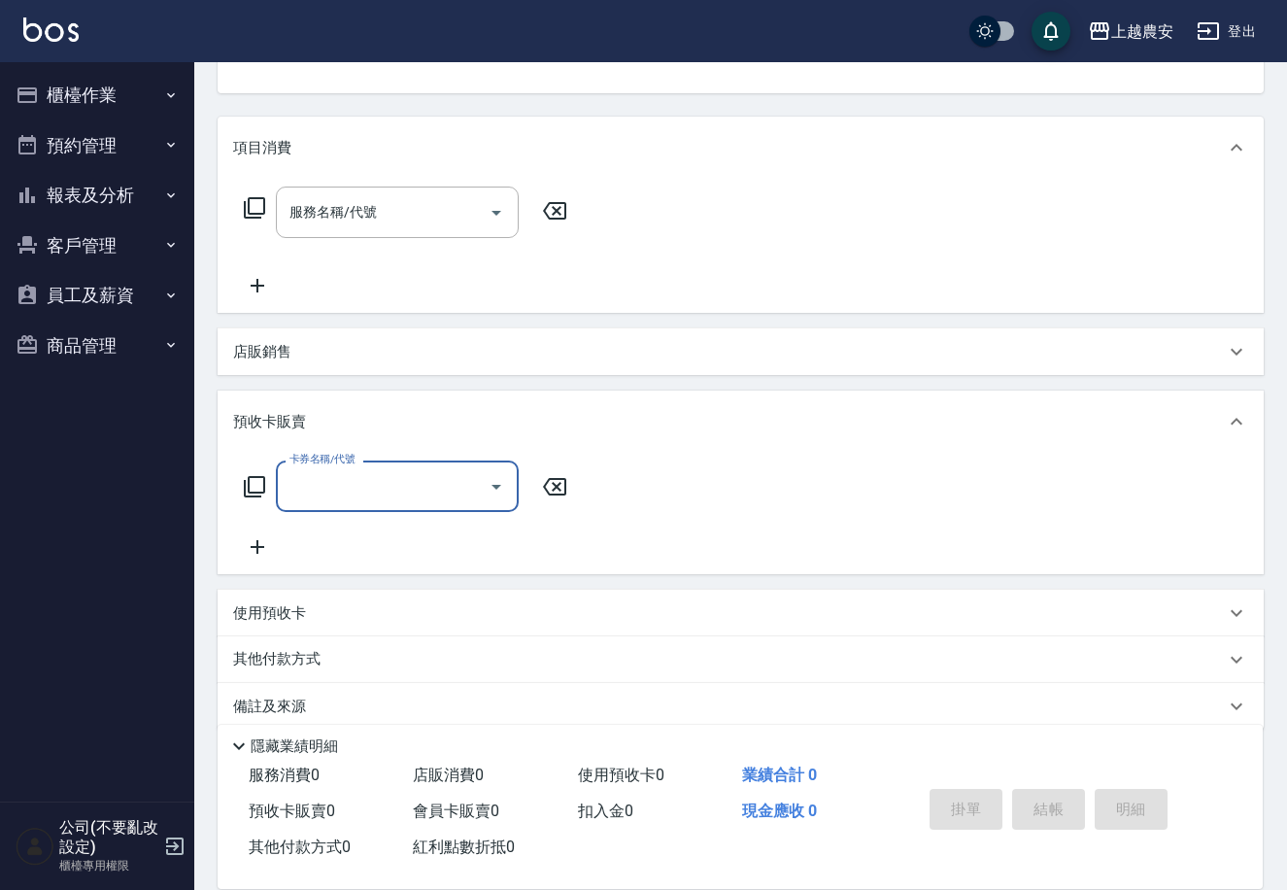
scroll to position [223, 0]
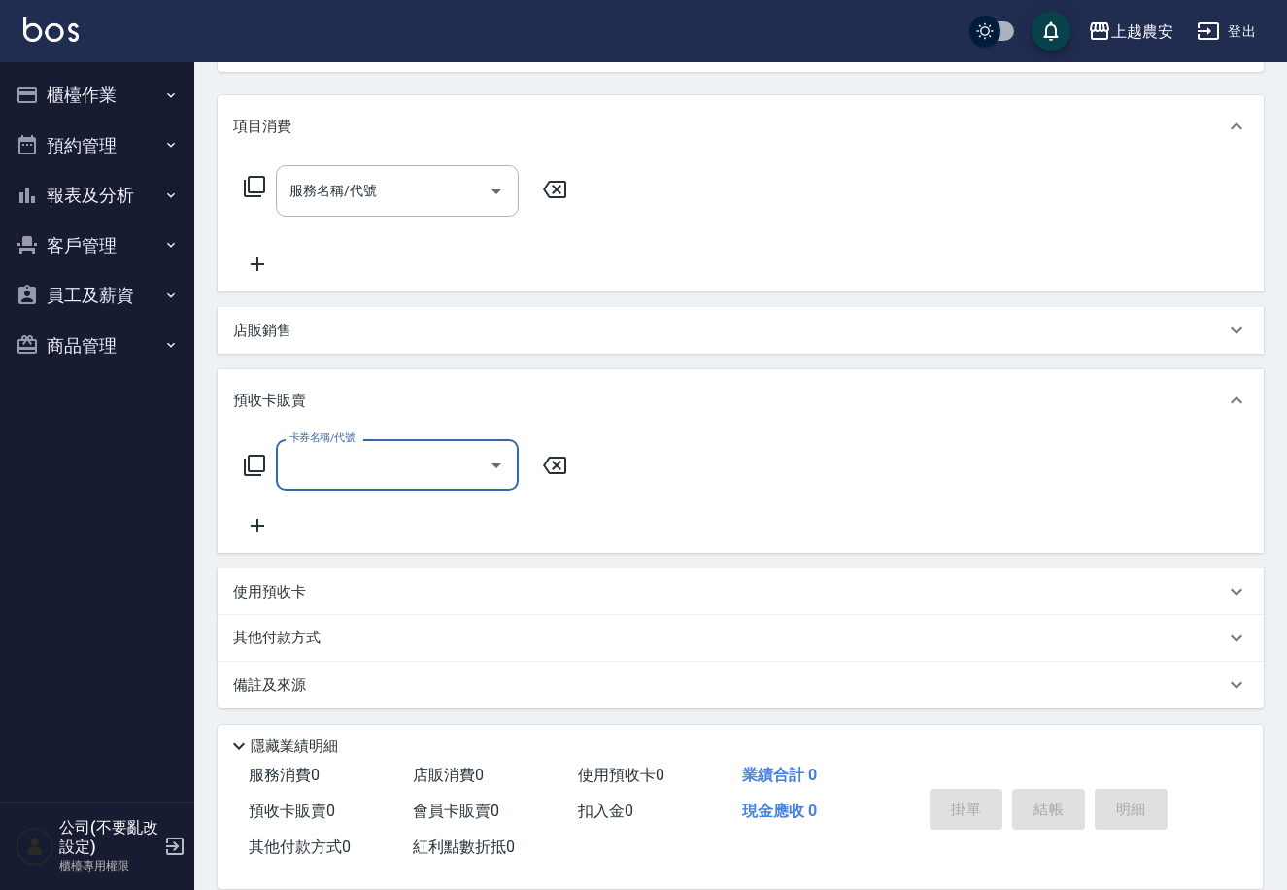
click at [256, 457] on icon at bounding box center [254, 465] width 23 height 23
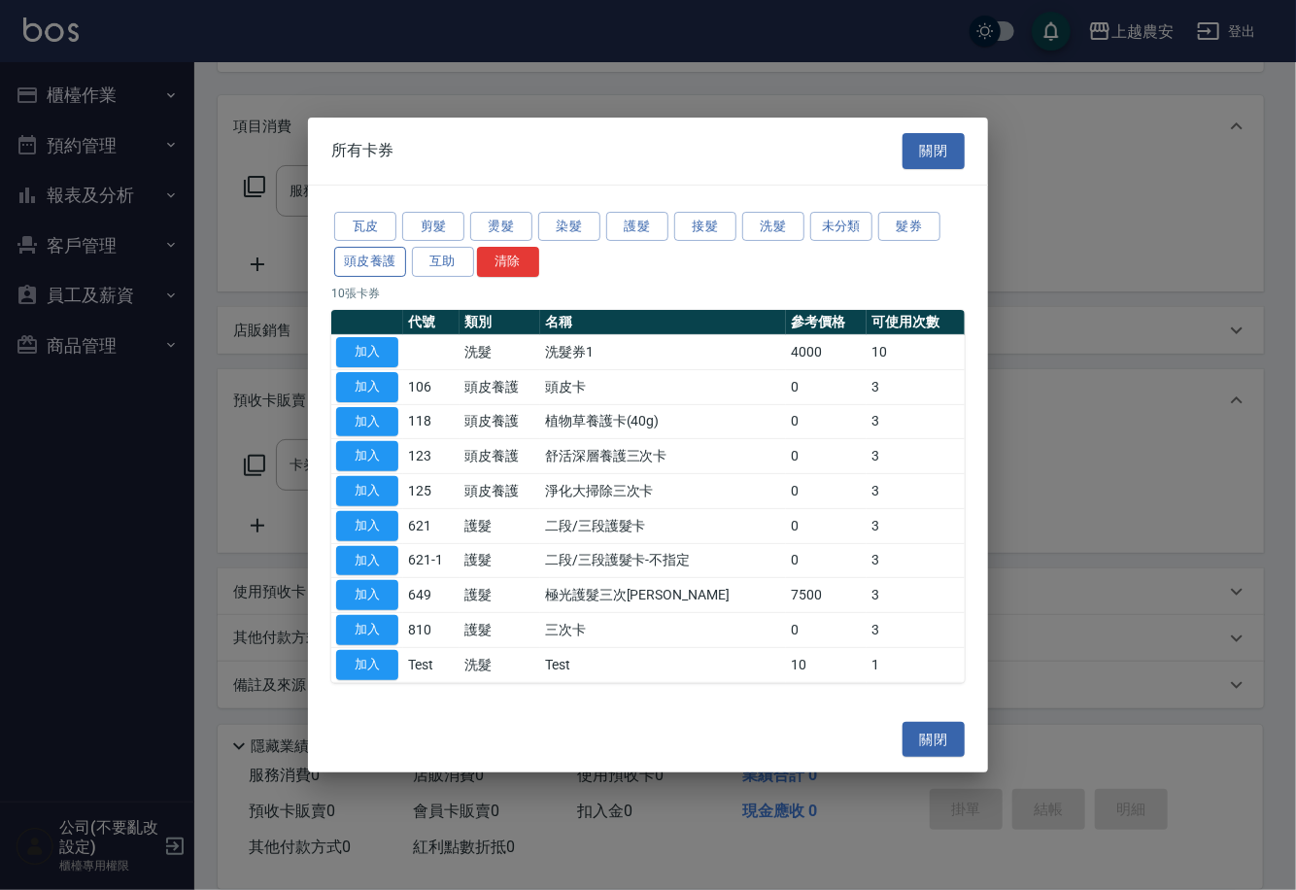
click at [394, 265] on button "頭皮養護" at bounding box center [370, 262] width 72 height 30
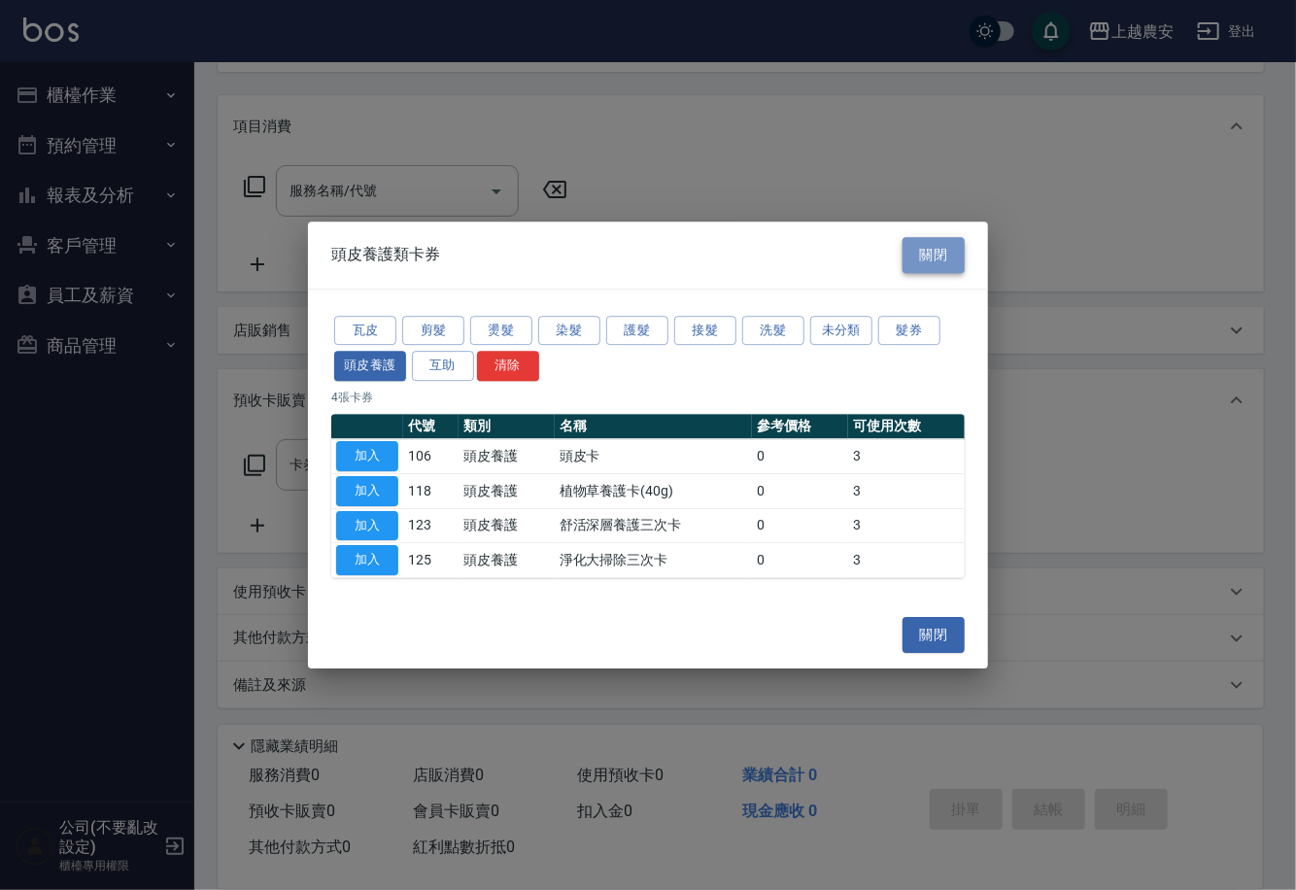
click at [925, 248] on button "關閉" at bounding box center [934, 255] width 62 height 36
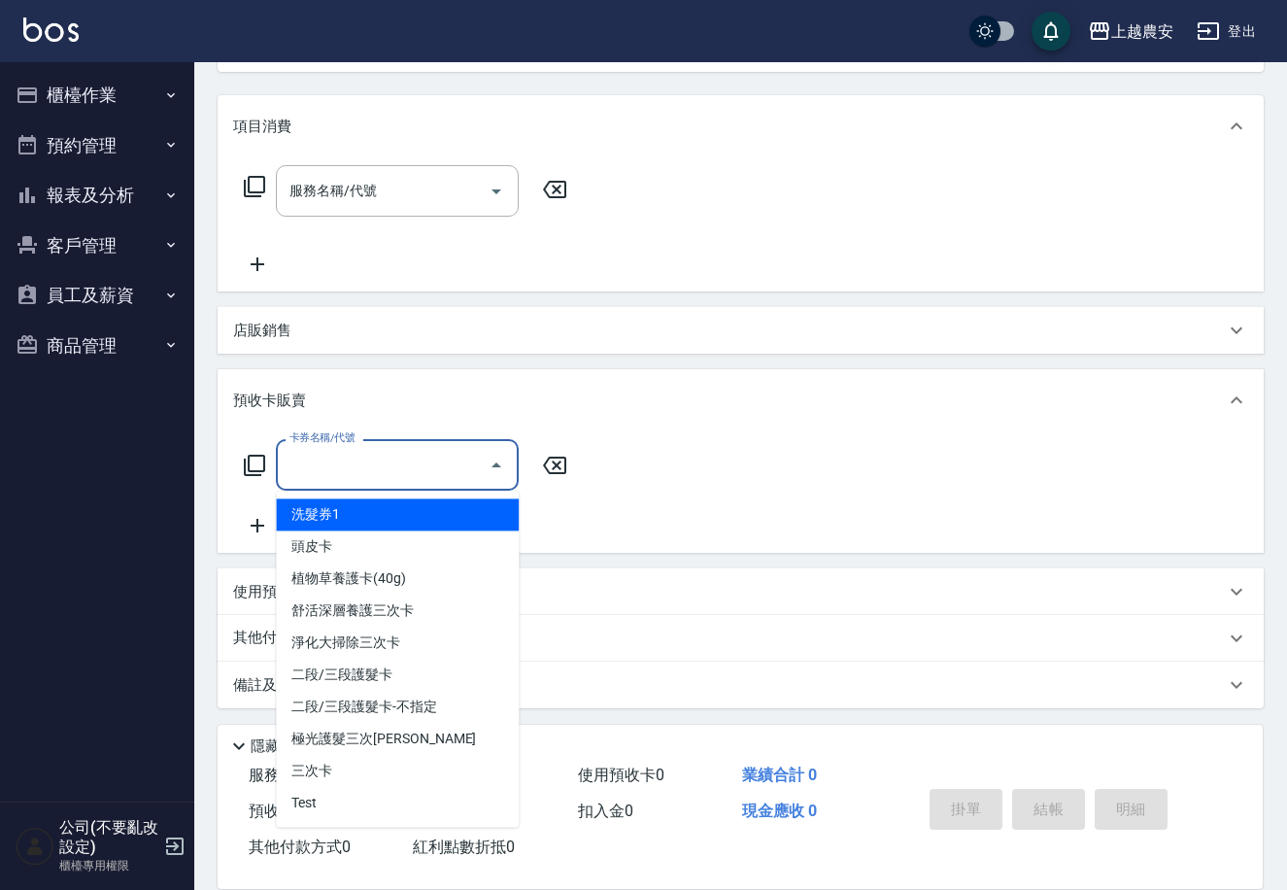
click at [432, 481] on input "卡券名稱/代號" at bounding box center [383, 465] width 196 height 34
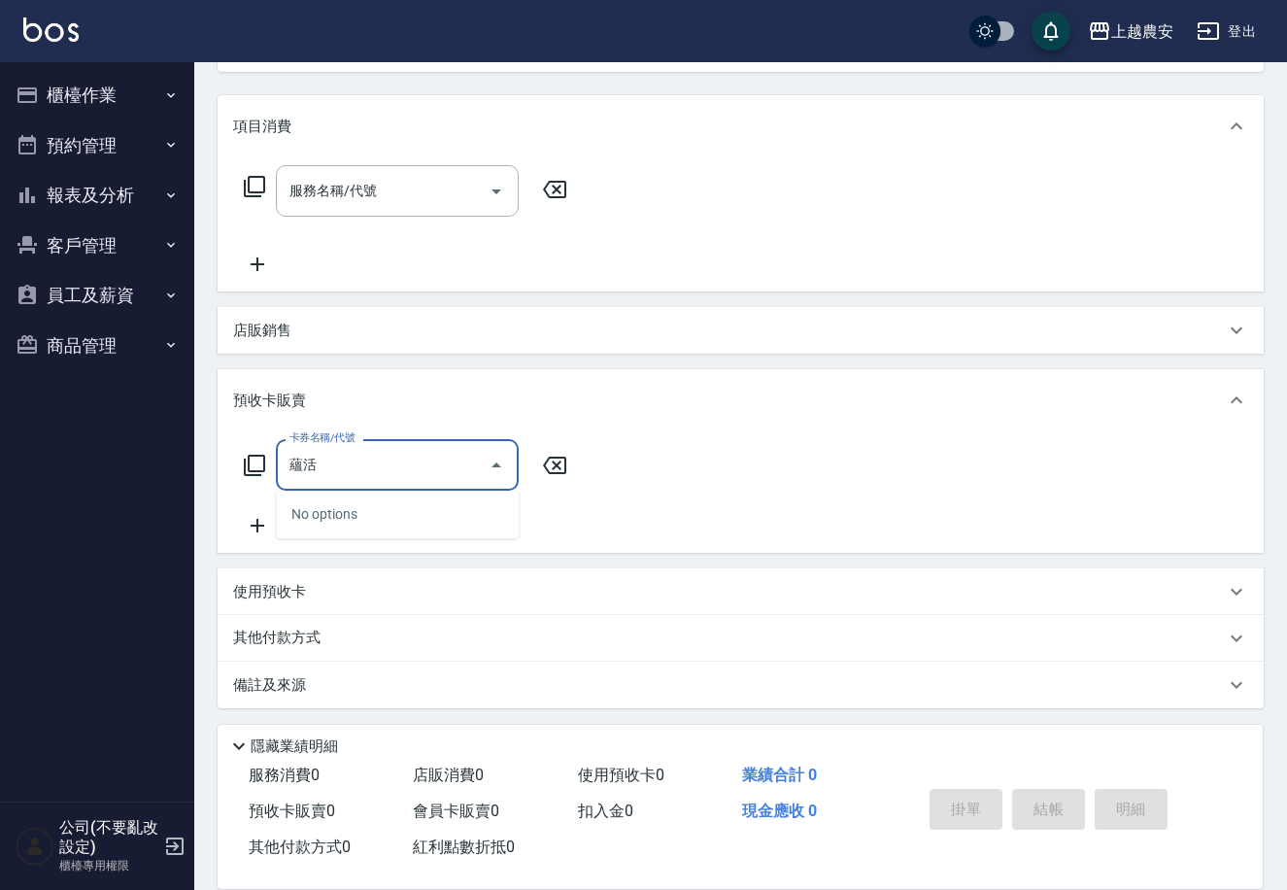
type input "蘊活"
click at [550, 463] on icon at bounding box center [554, 465] width 49 height 23
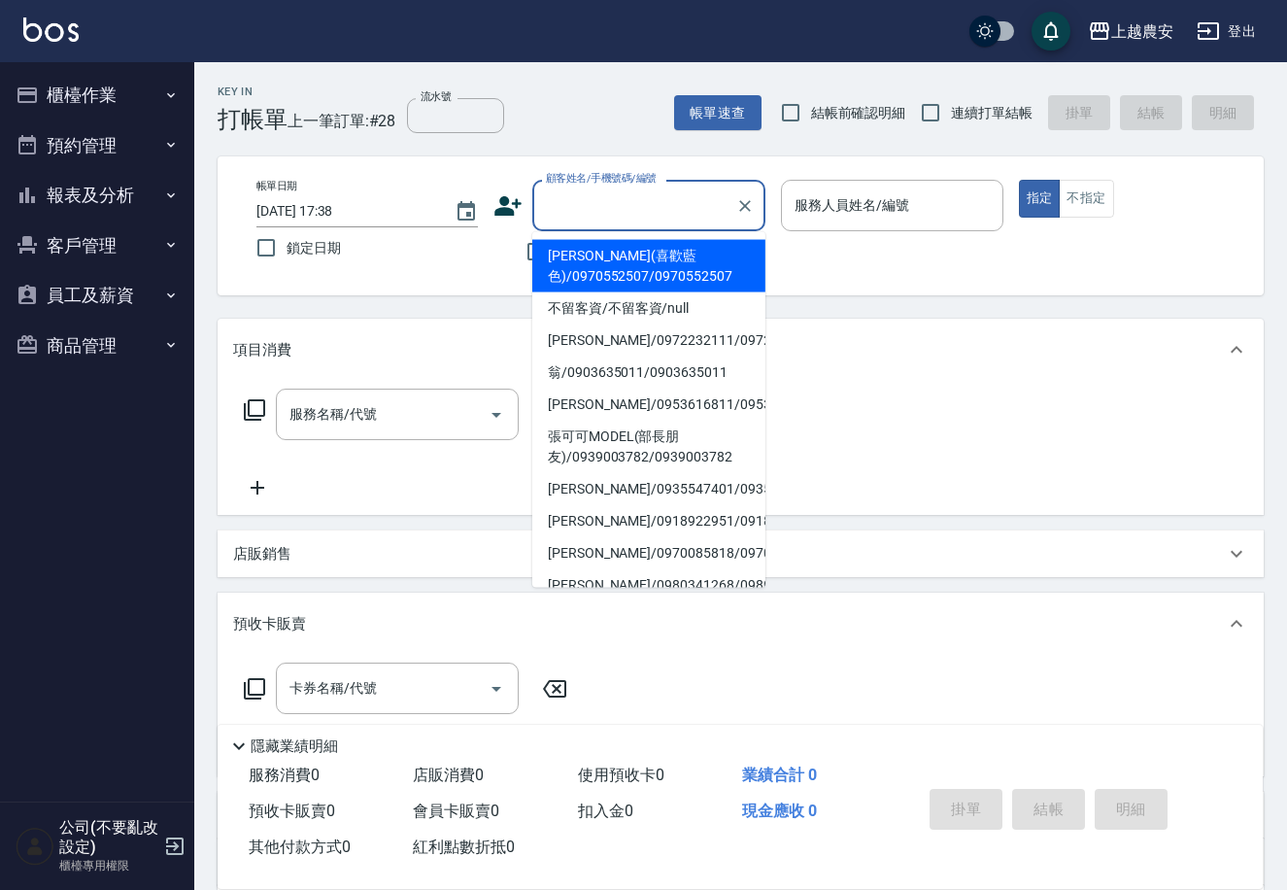
click at [600, 221] on input "顧客姓名/手機號碼/編號" at bounding box center [634, 205] width 187 height 34
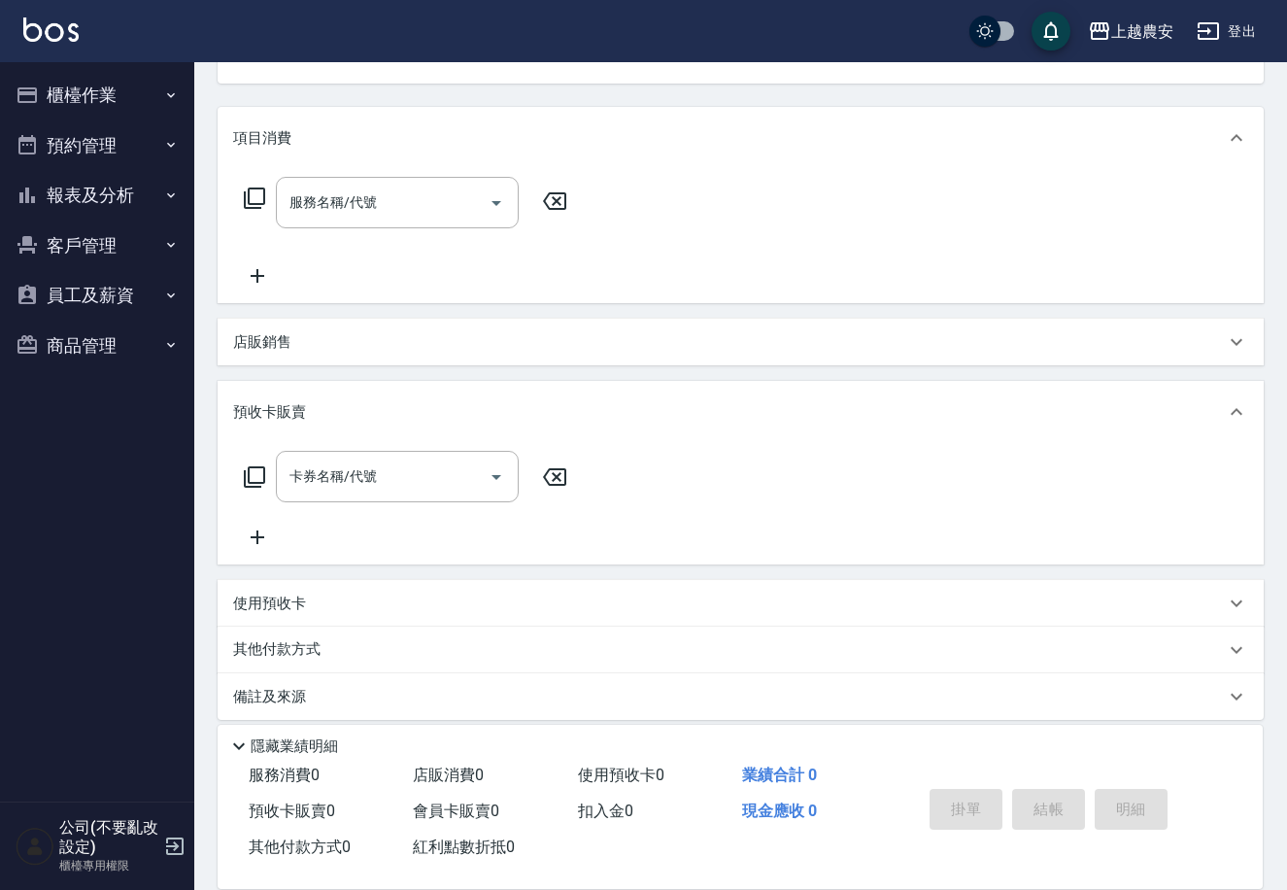
scroll to position [224, 0]
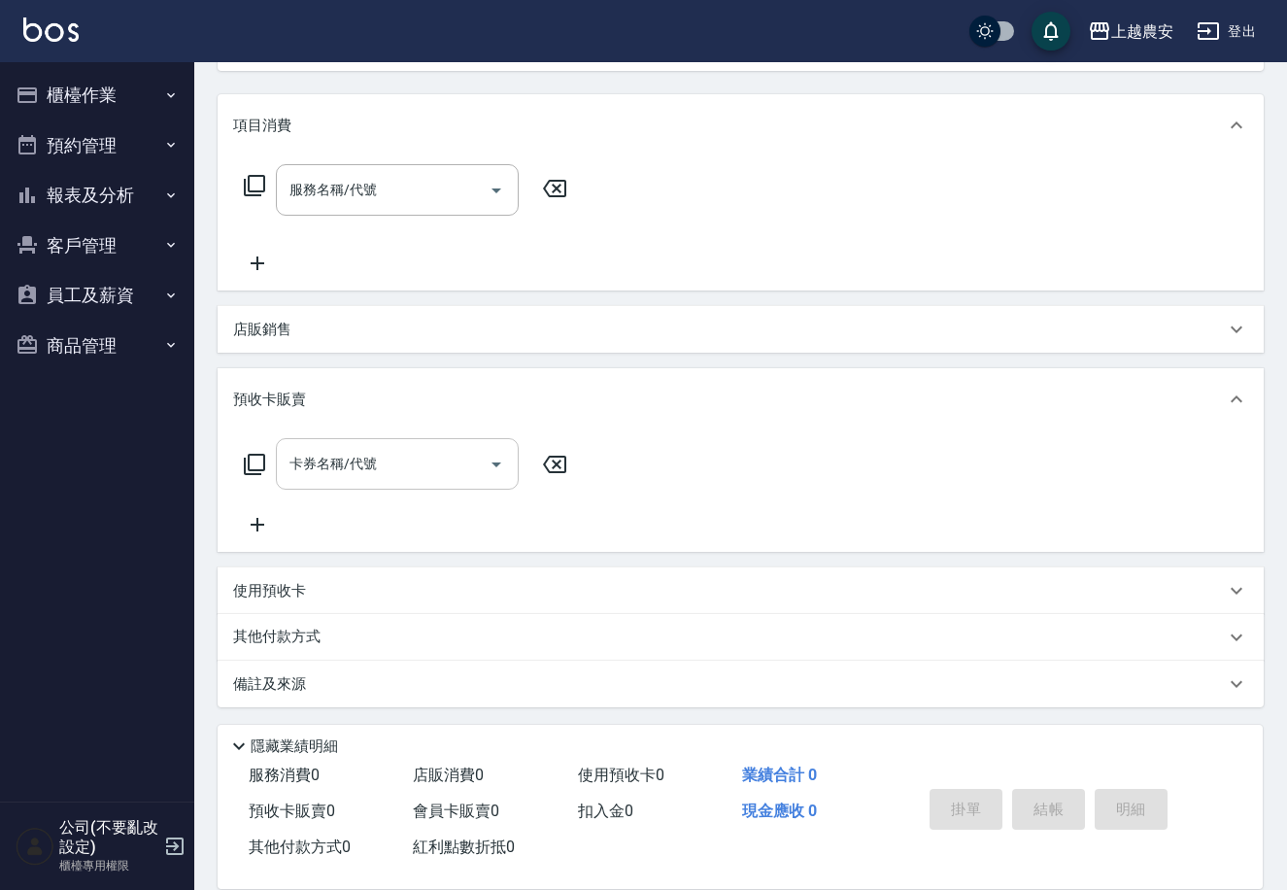
click at [452, 465] on input "卡券名稱/代號" at bounding box center [383, 464] width 196 height 34
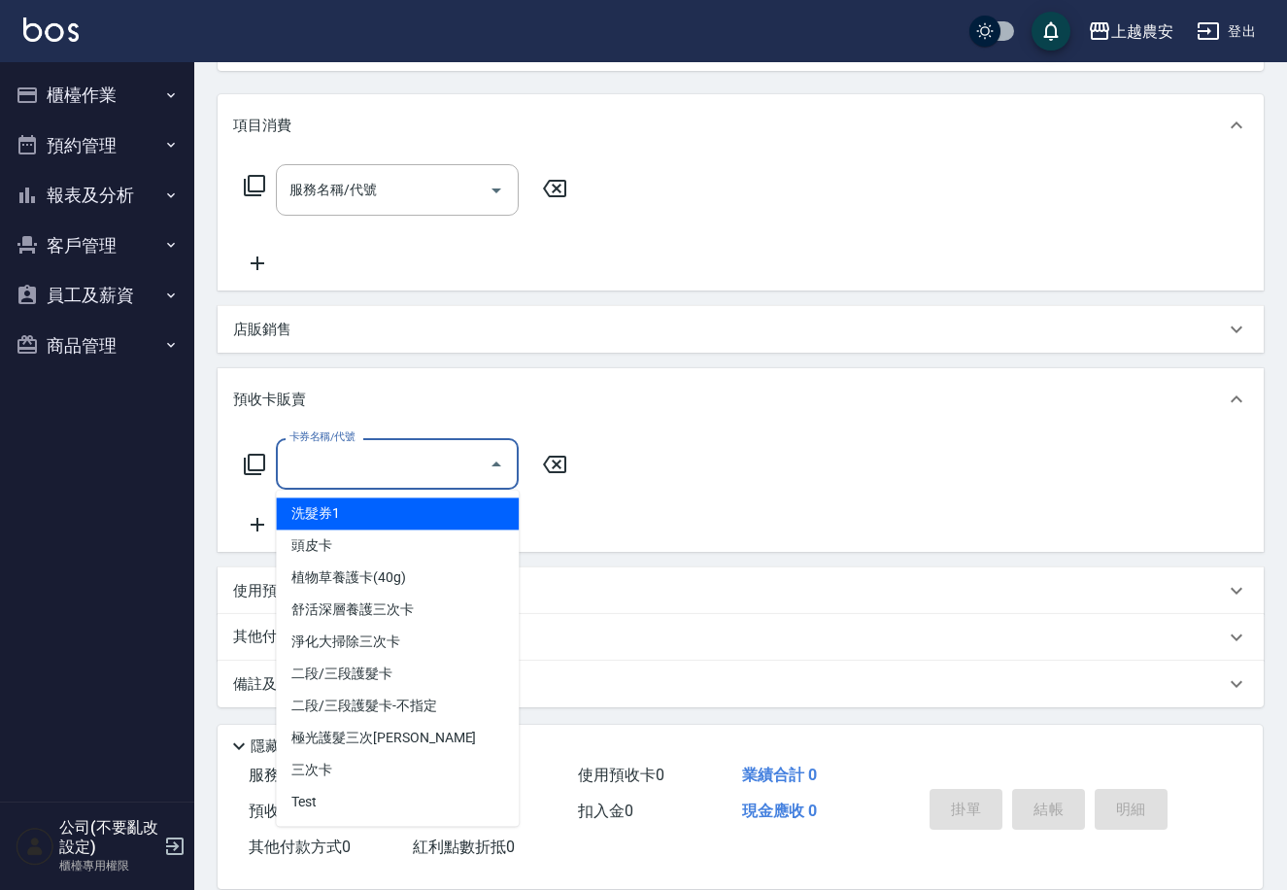
click at [269, 464] on div "卡券名稱/代號 卡券名稱/代號" at bounding box center [406, 463] width 346 height 51
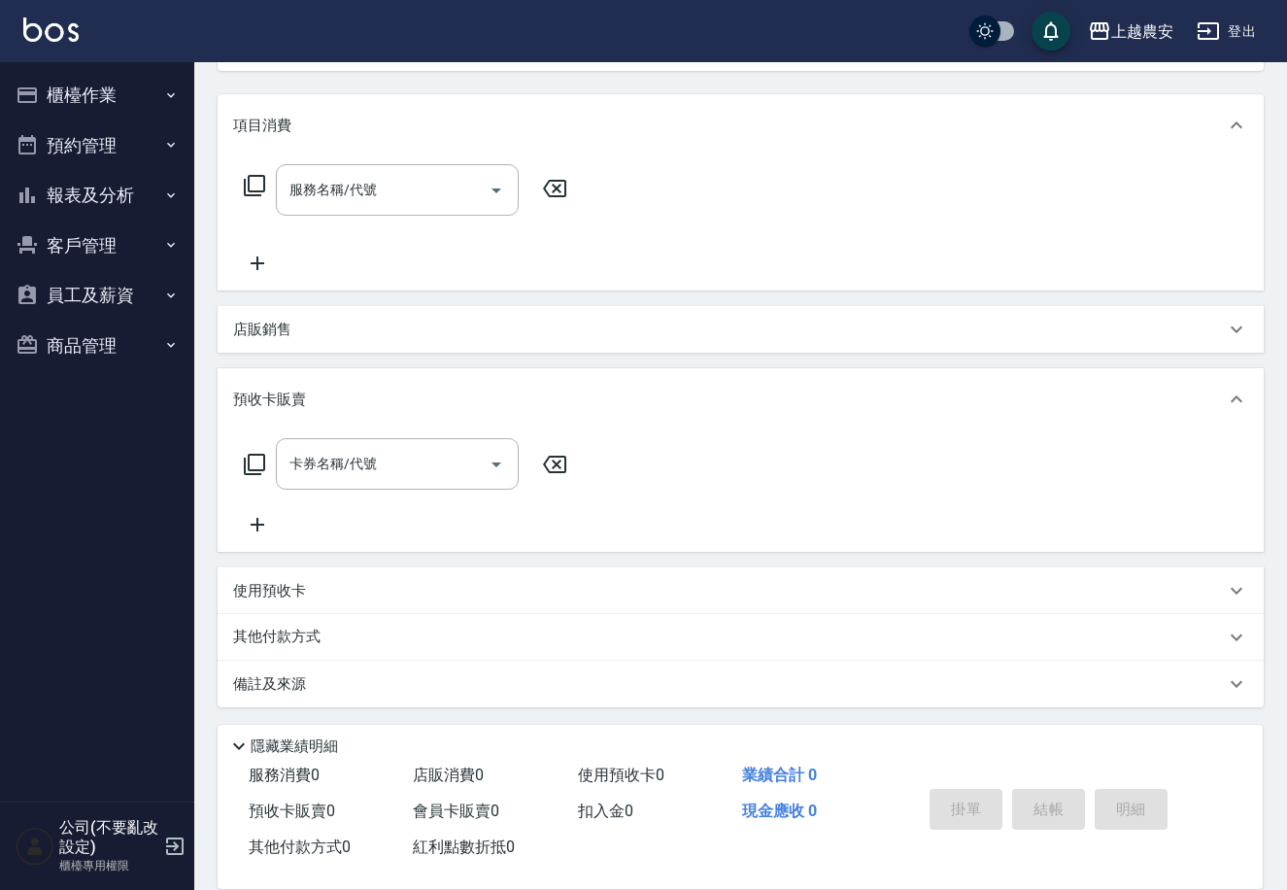
click at [256, 462] on icon at bounding box center [254, 464] width 23 height 23
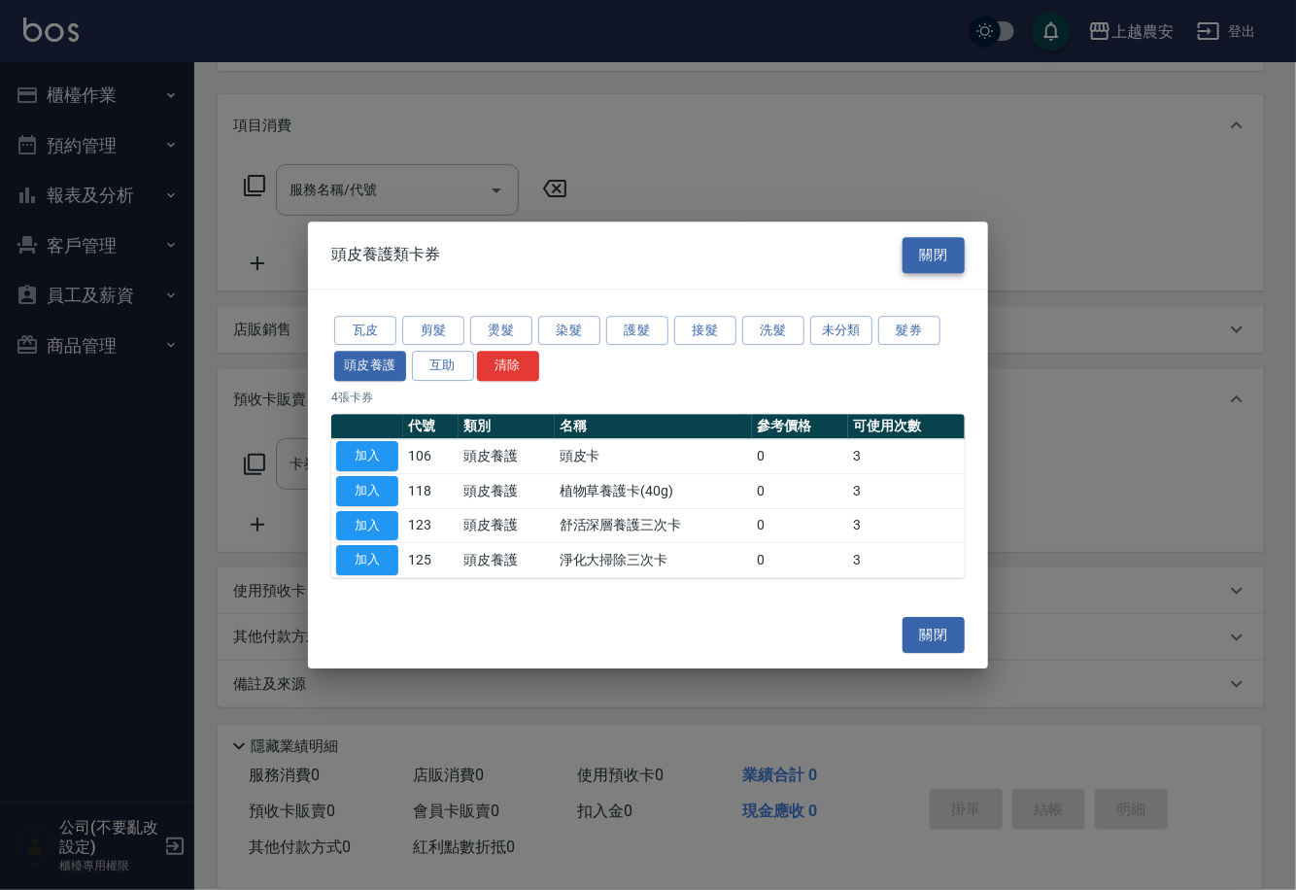
click at [948, 264] on button "關閉" at bounding box center [934, 255] width 62 height 36
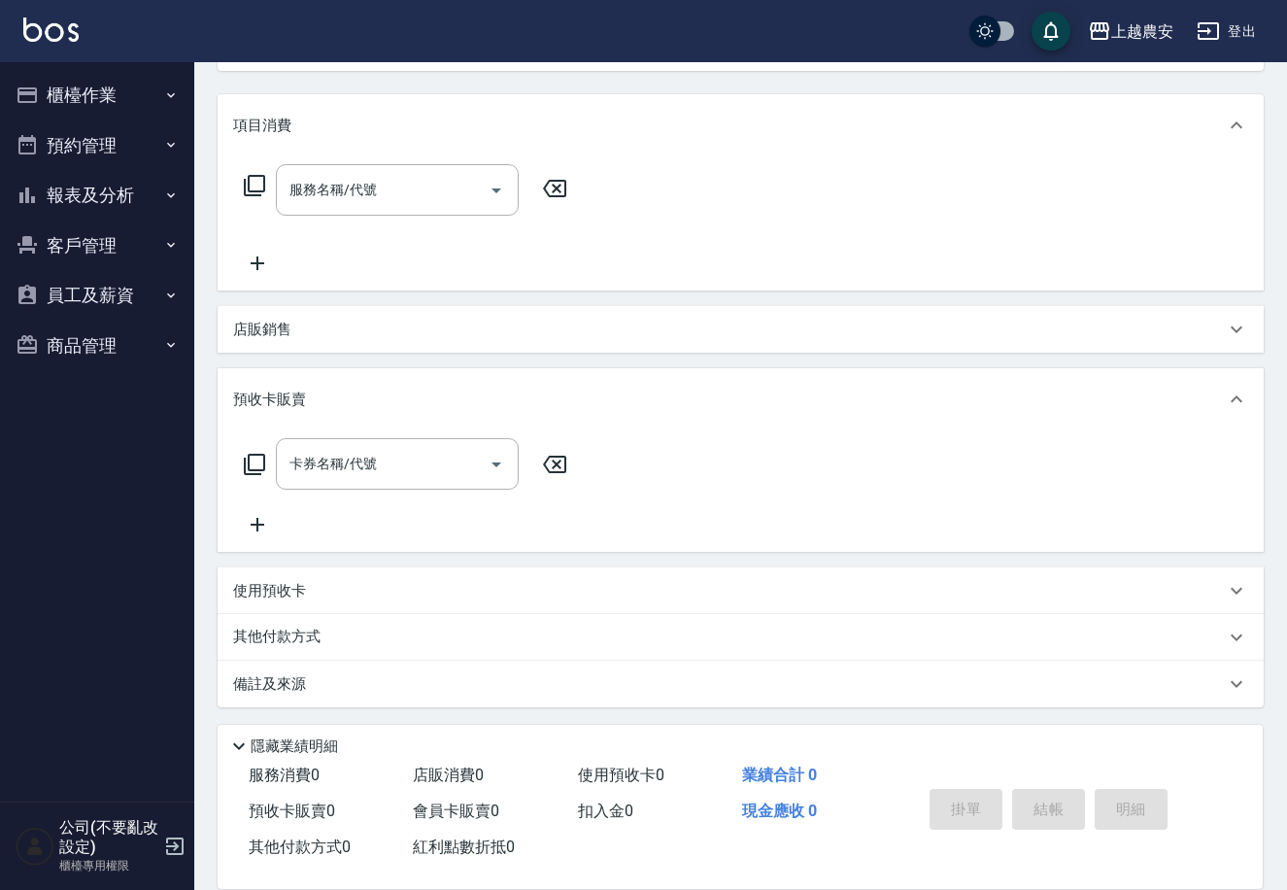
scroll to position [0, 0]
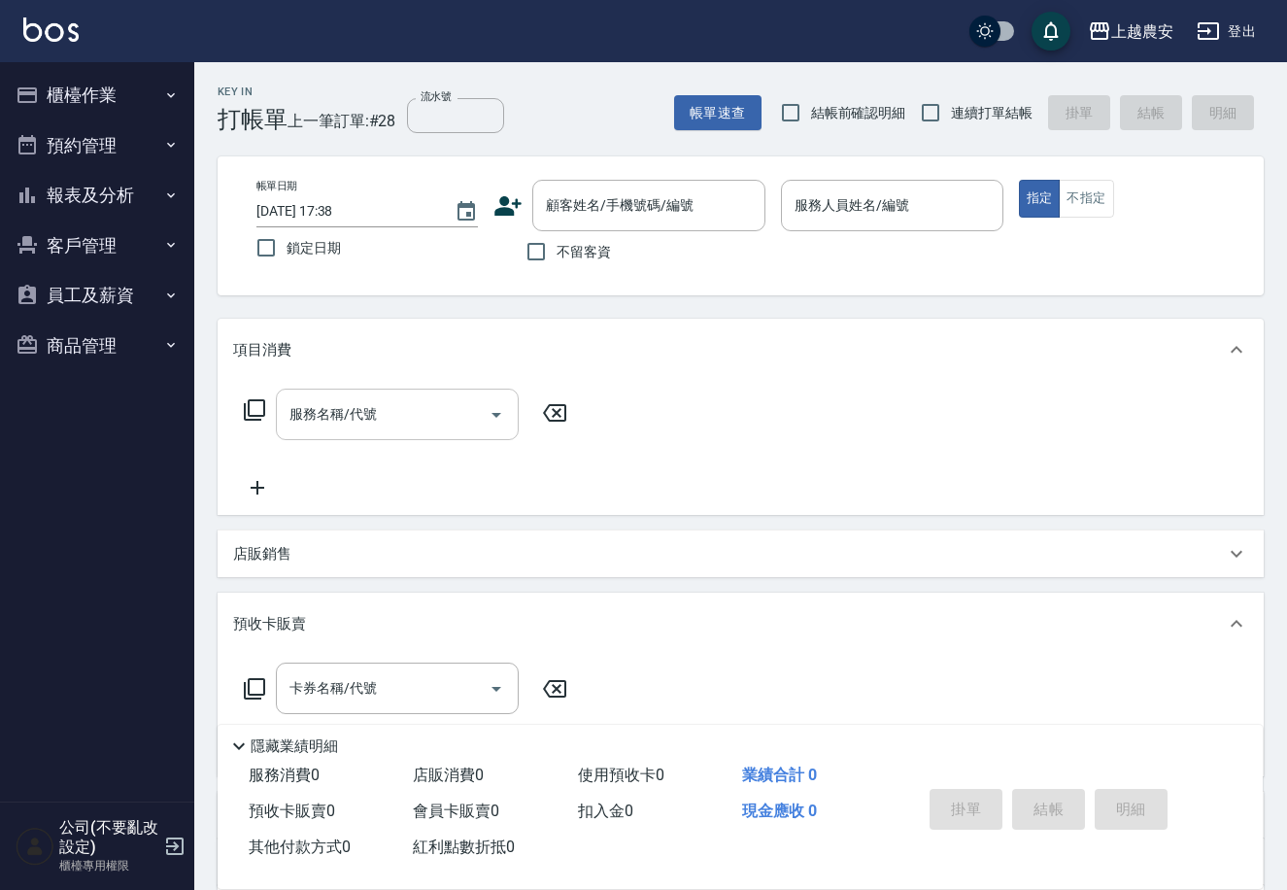
click at [392, 404] on input "服務名稱/代號" at bounding box center [383, 414] width 196 height 34
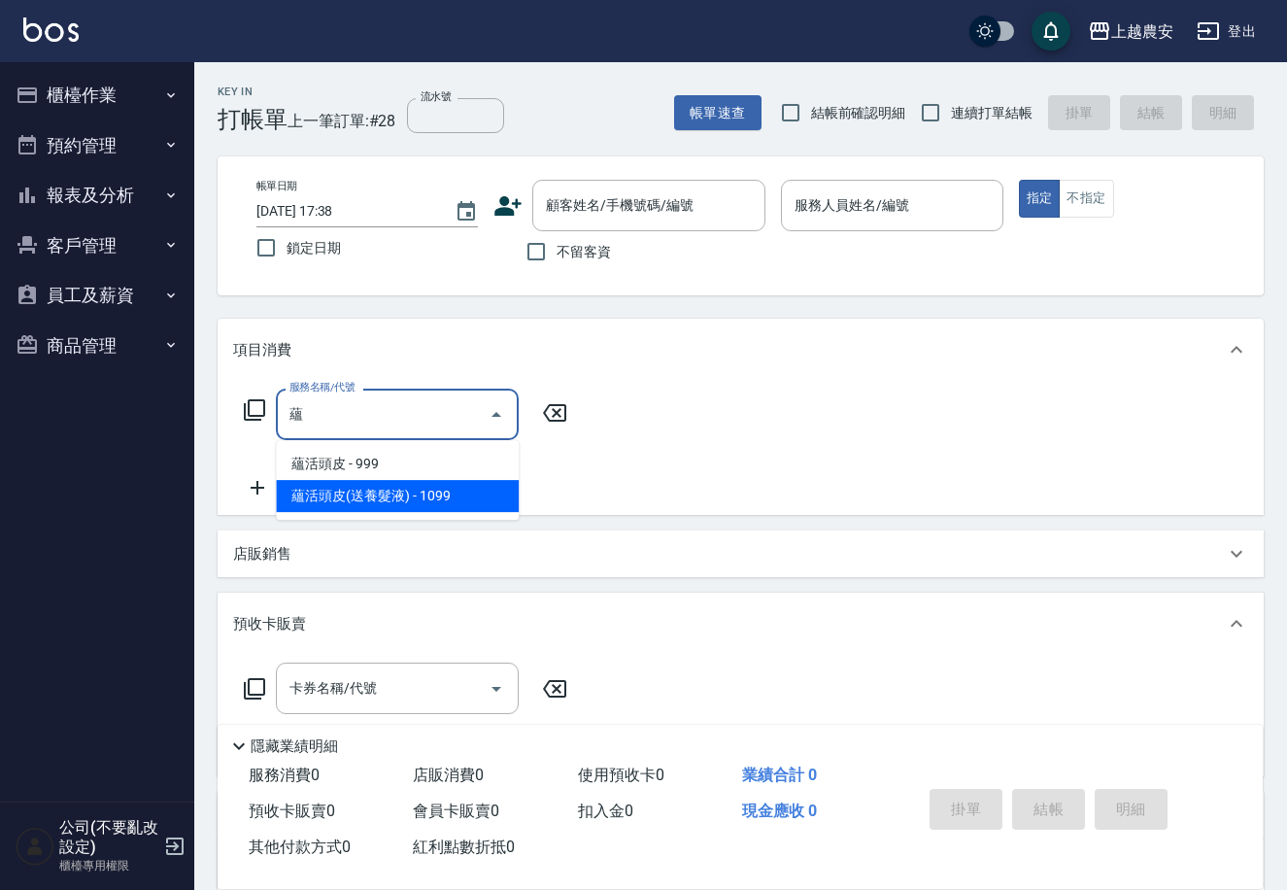
click at [481, 484] on span "蘊活頭皮(送養髮液) - 1099" at bounding box center [397, 496] width 243 height 32
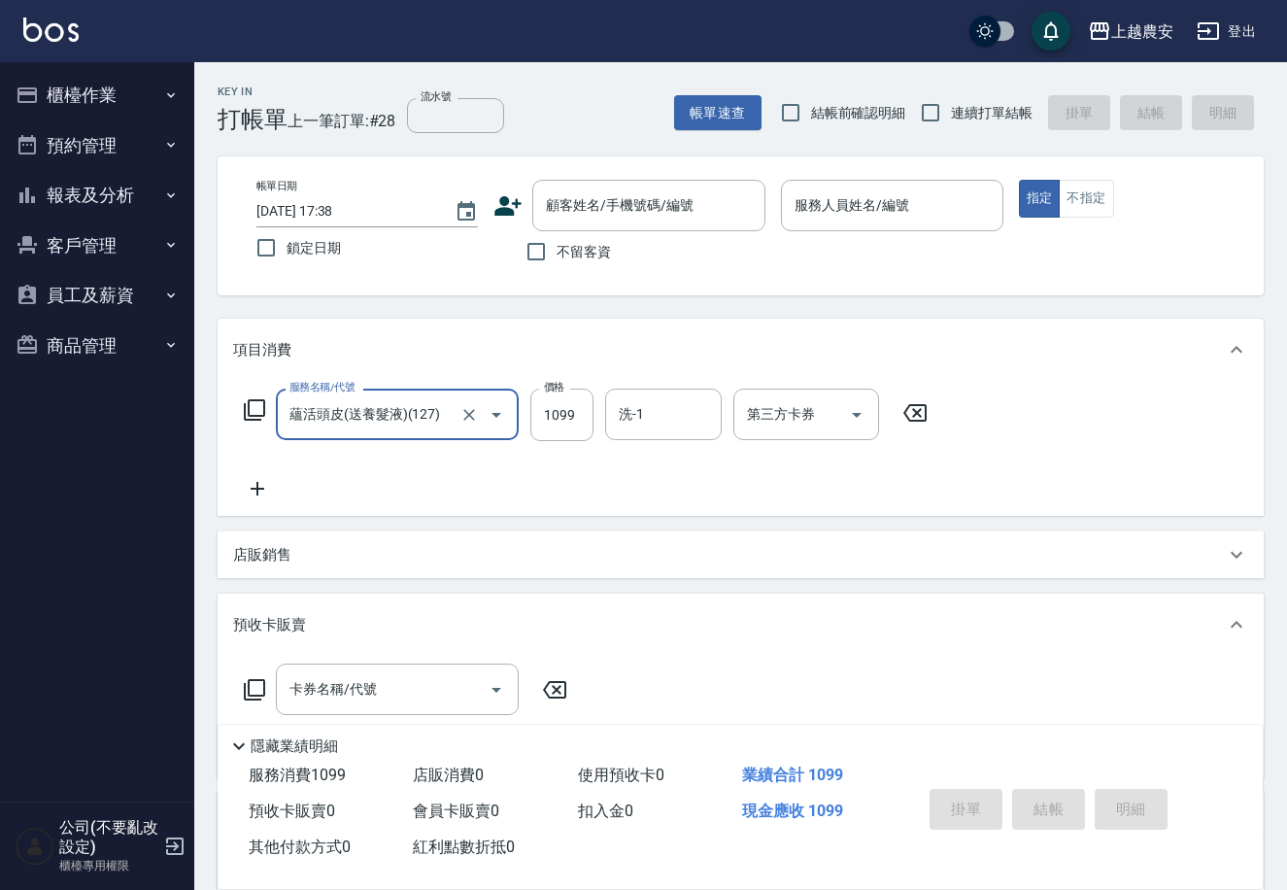
type input "蘊活頭皮(送養髮液)(127)"
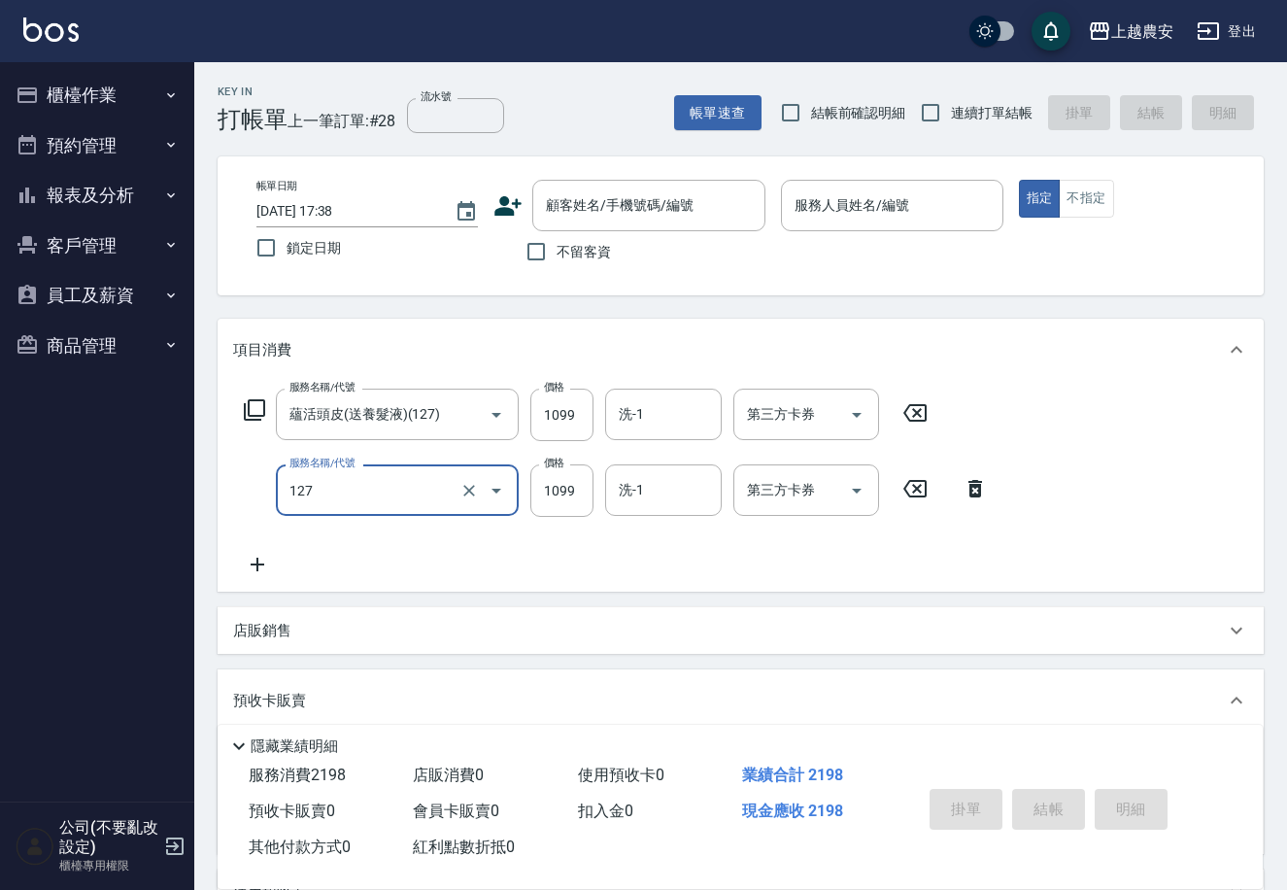
type input "蘊活頭皮(送養髮液)(127)"
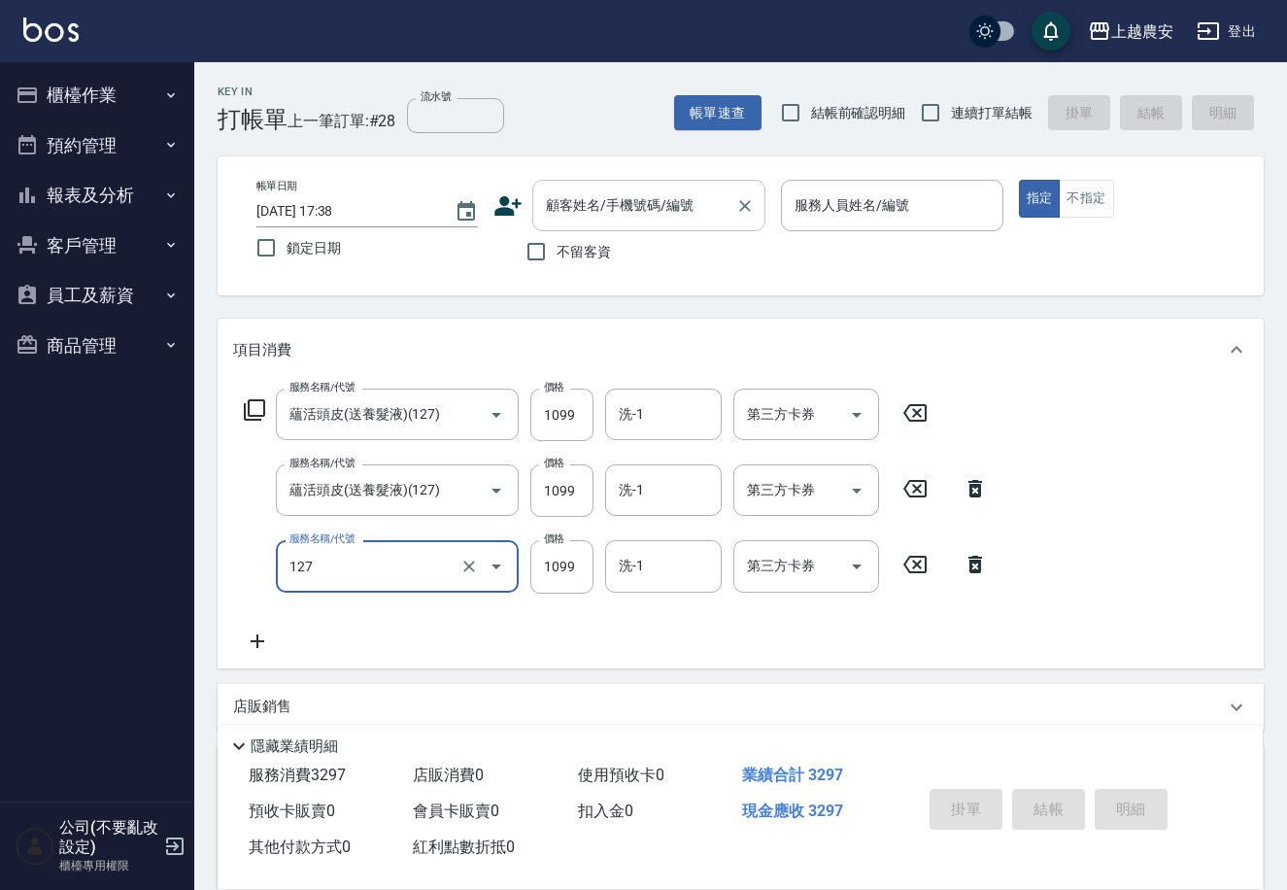
click at [589, 193] on input "顧客姓名/手機號碼/編號" at bounding box center [634, 205] width 187 height 34
type input "蘊活頭皮(送養髮液)(127)"
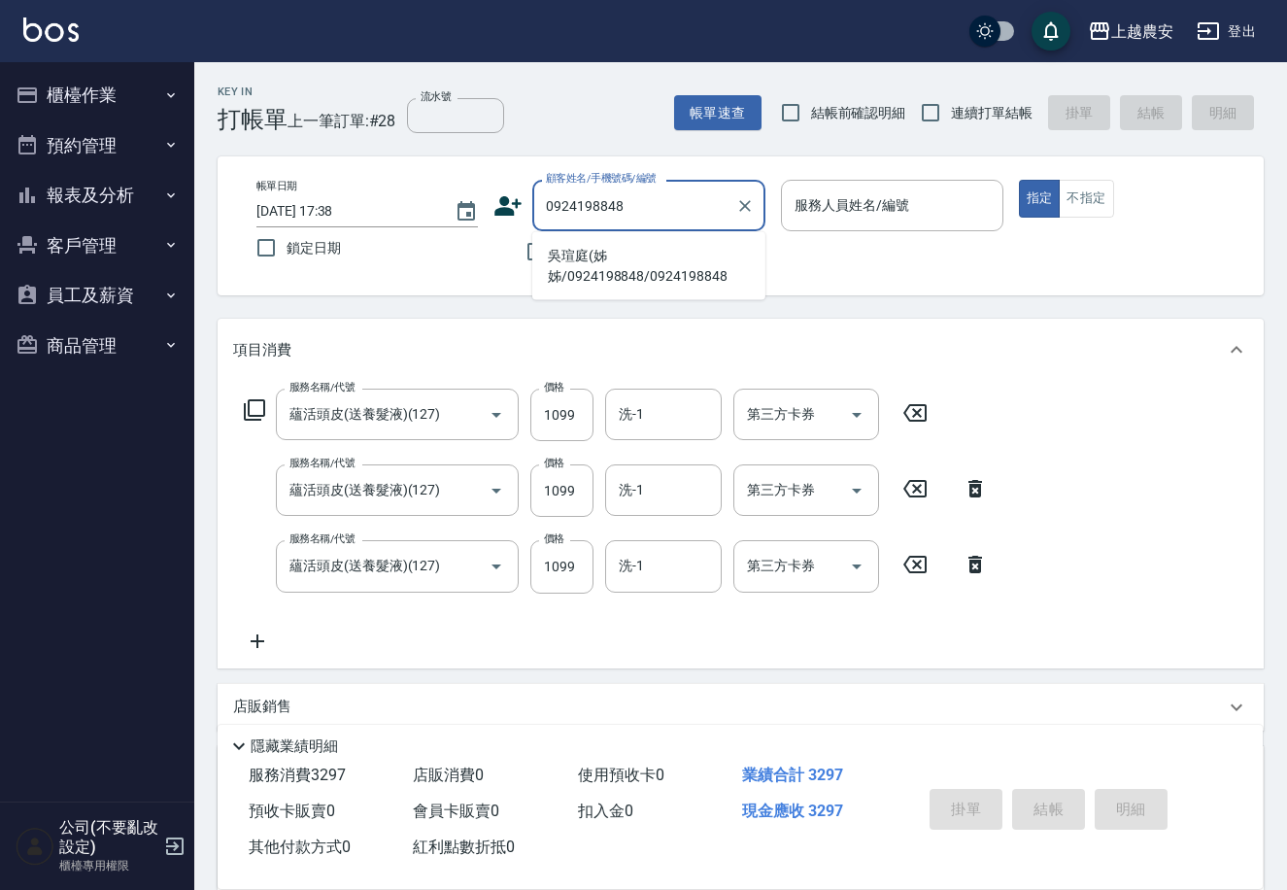
click at [649, 250] on li "吳瑄庭(姊姊/0924198848/0924198848" at bounding box center [648, 266] width 233 height 52
type input "吳瑄庭(姊姊/0924198848/0924198848"
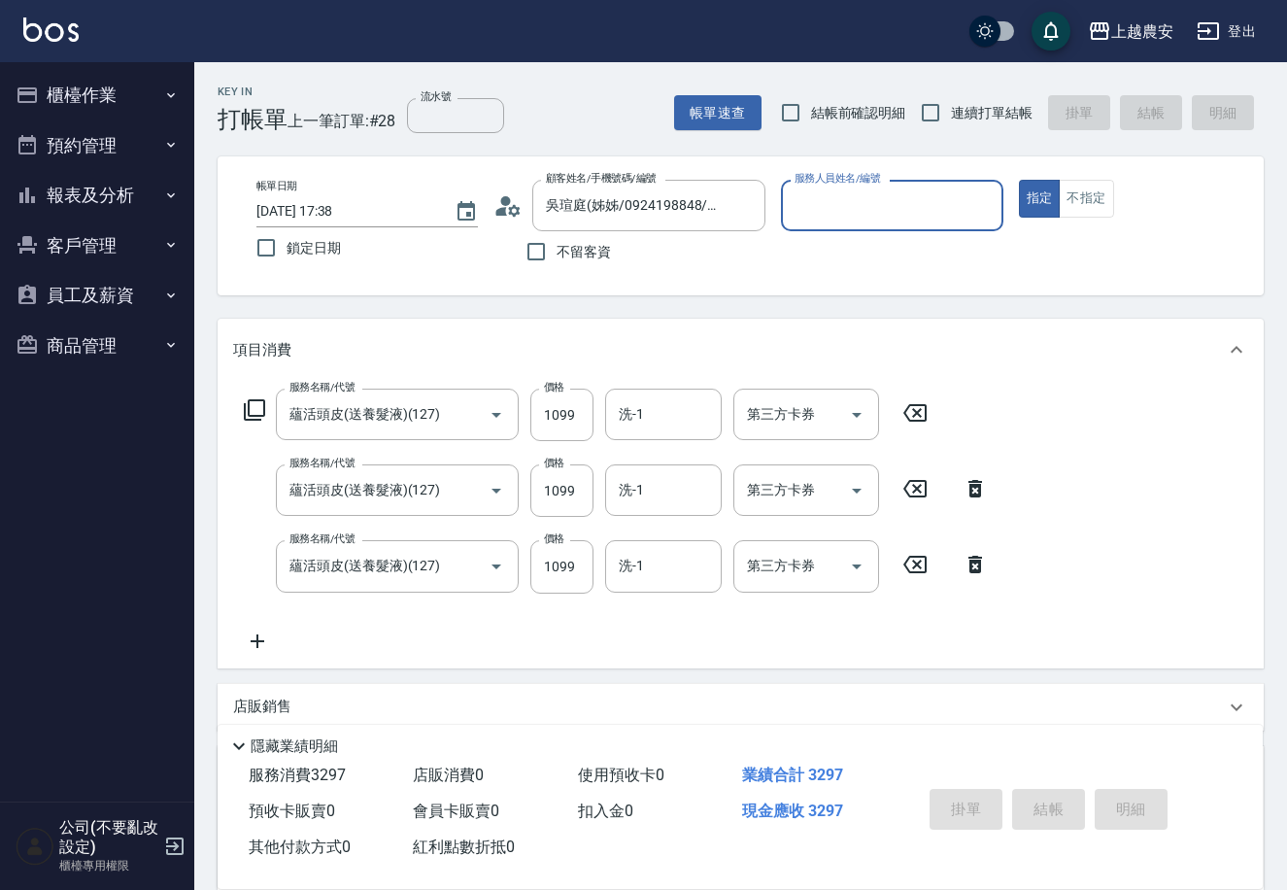
type input "Ksa-K"
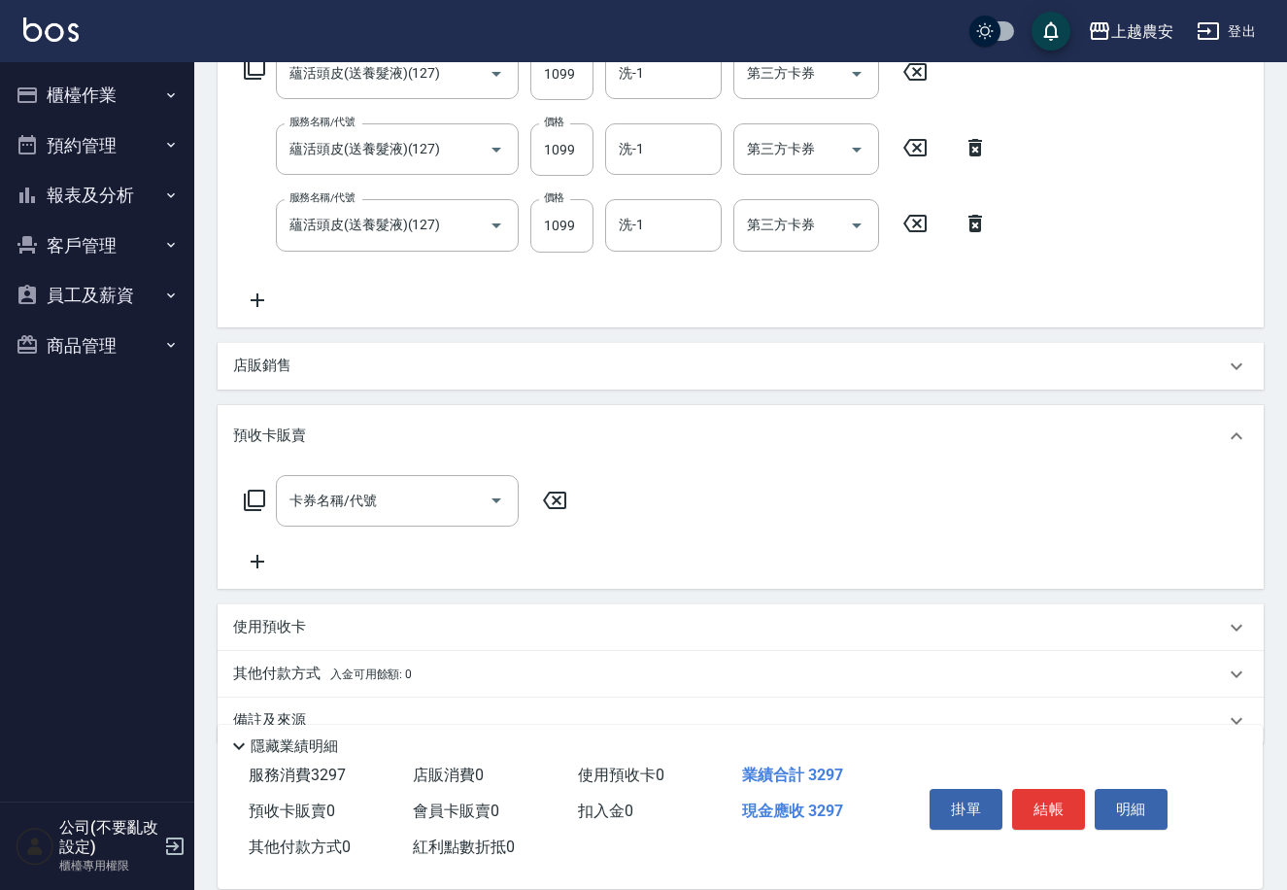
scroll to position [377, 0]
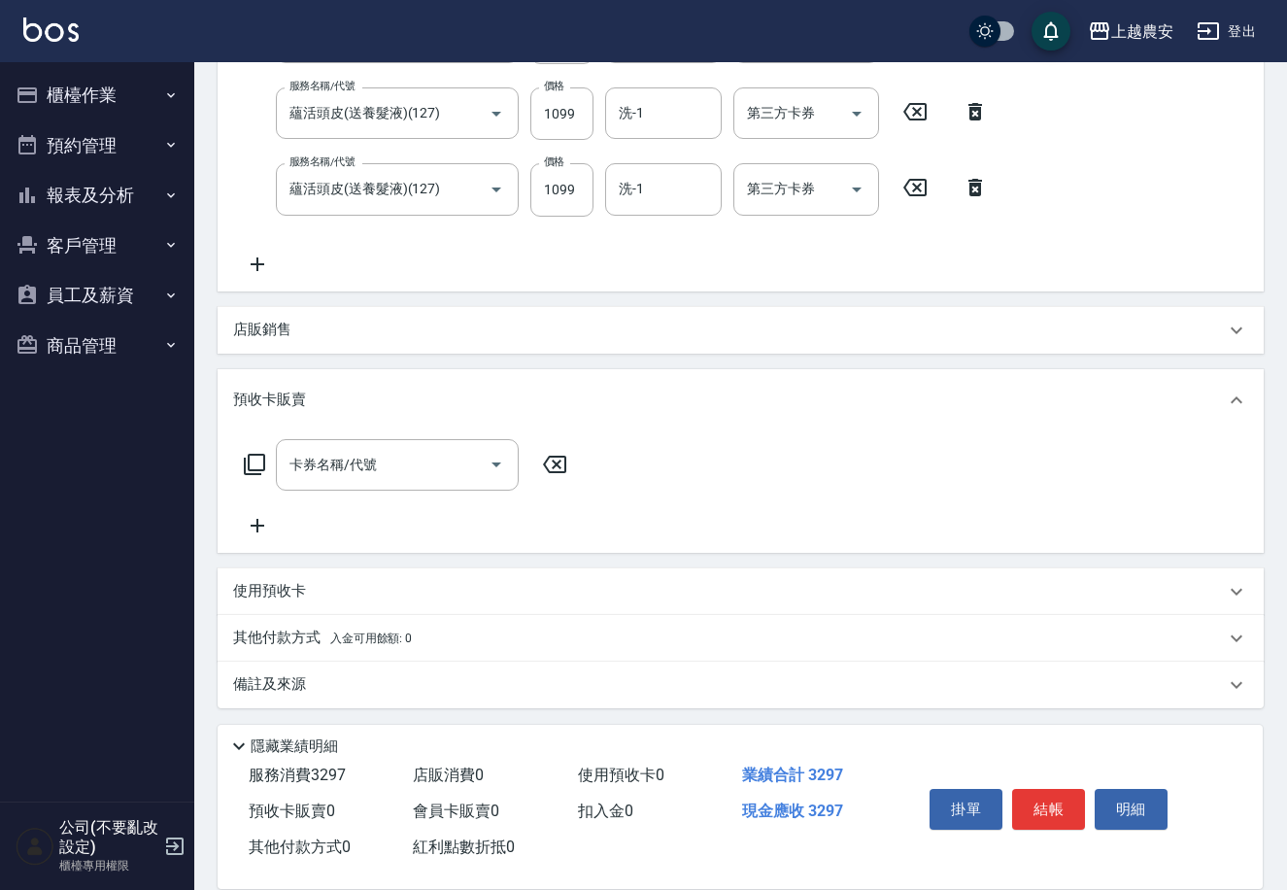
click at [330, 634] on span "入金可用餘額: 0" at bounding box center [371, 639] width 83 height 14
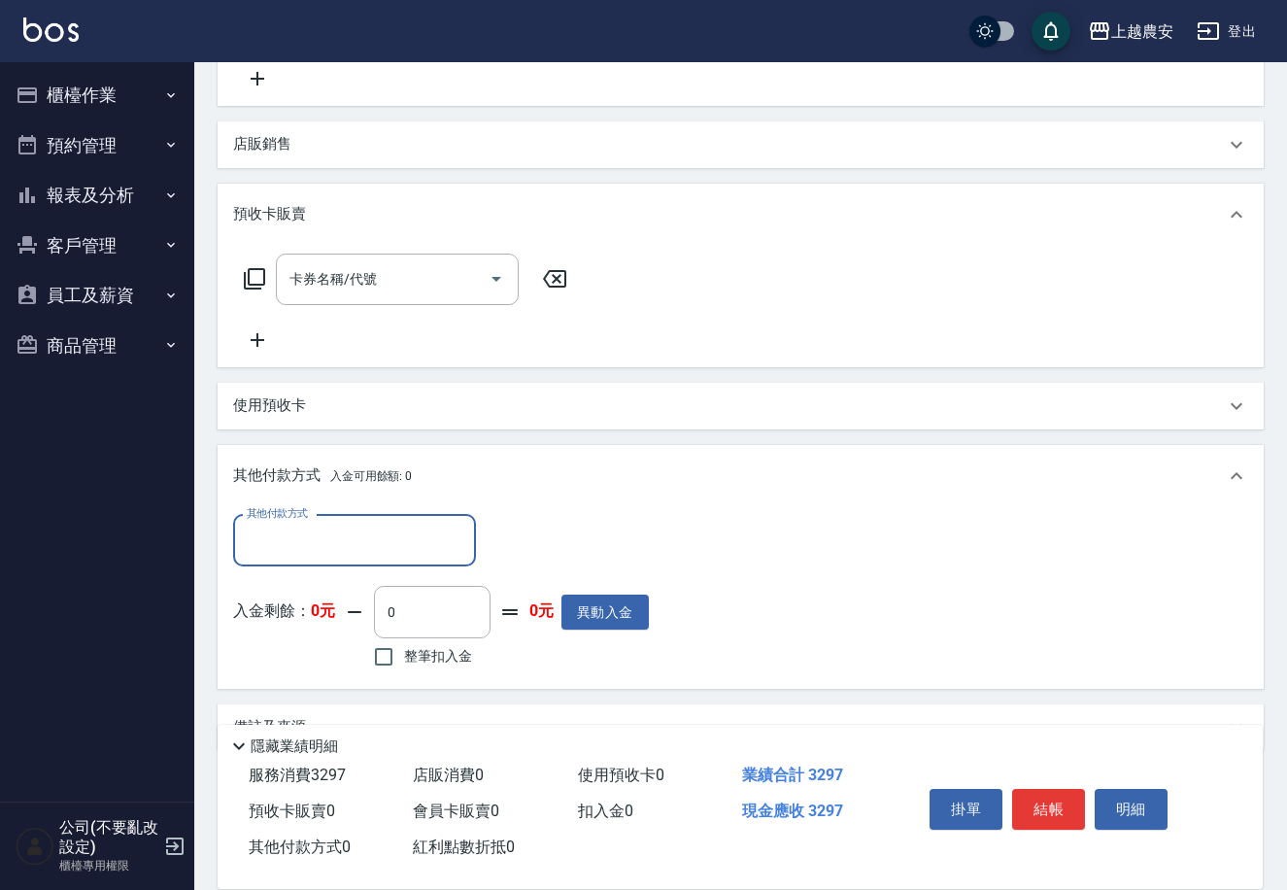
scroll to position [605, 0]
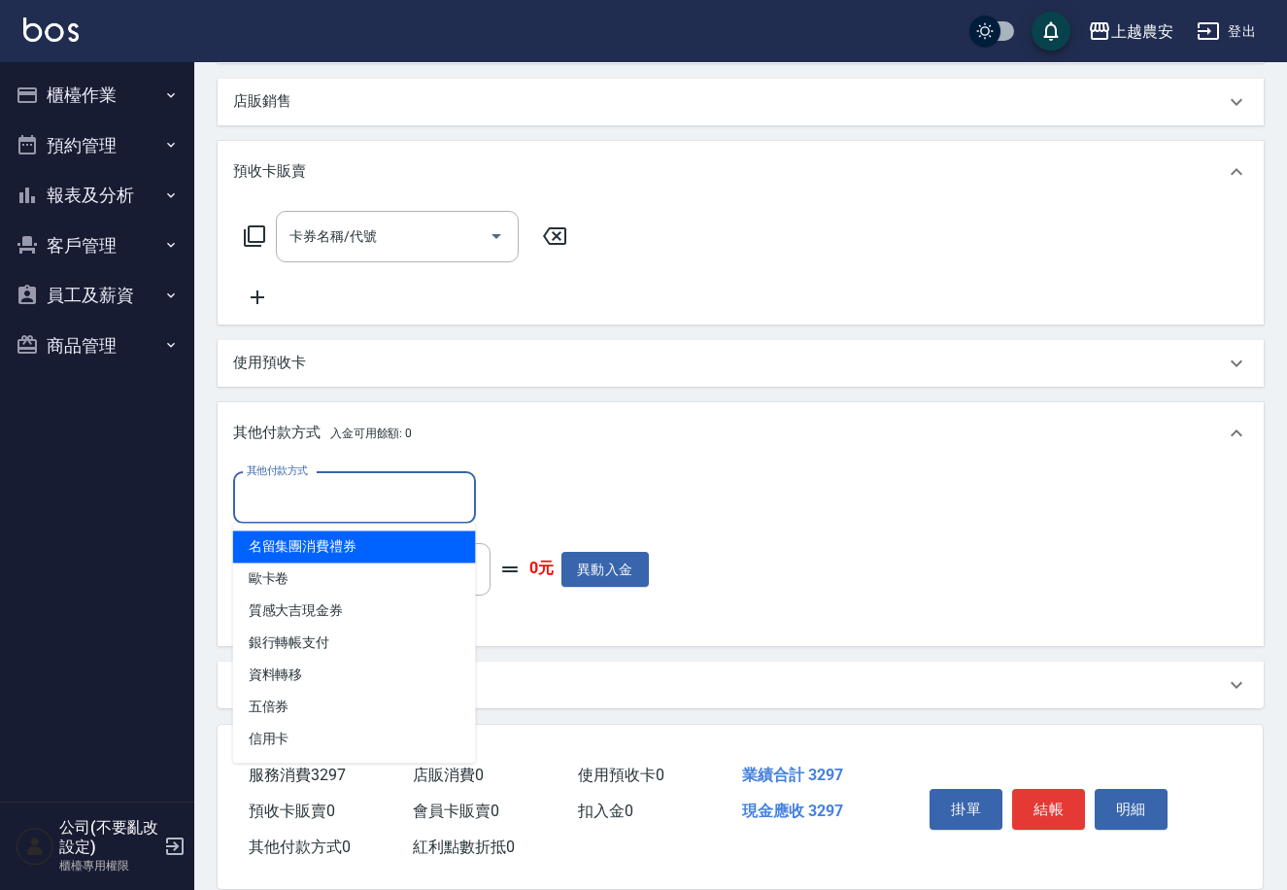
click at [417, 499] on input "其他付款方式" at bounding box center [354, 498] width 225 height 34
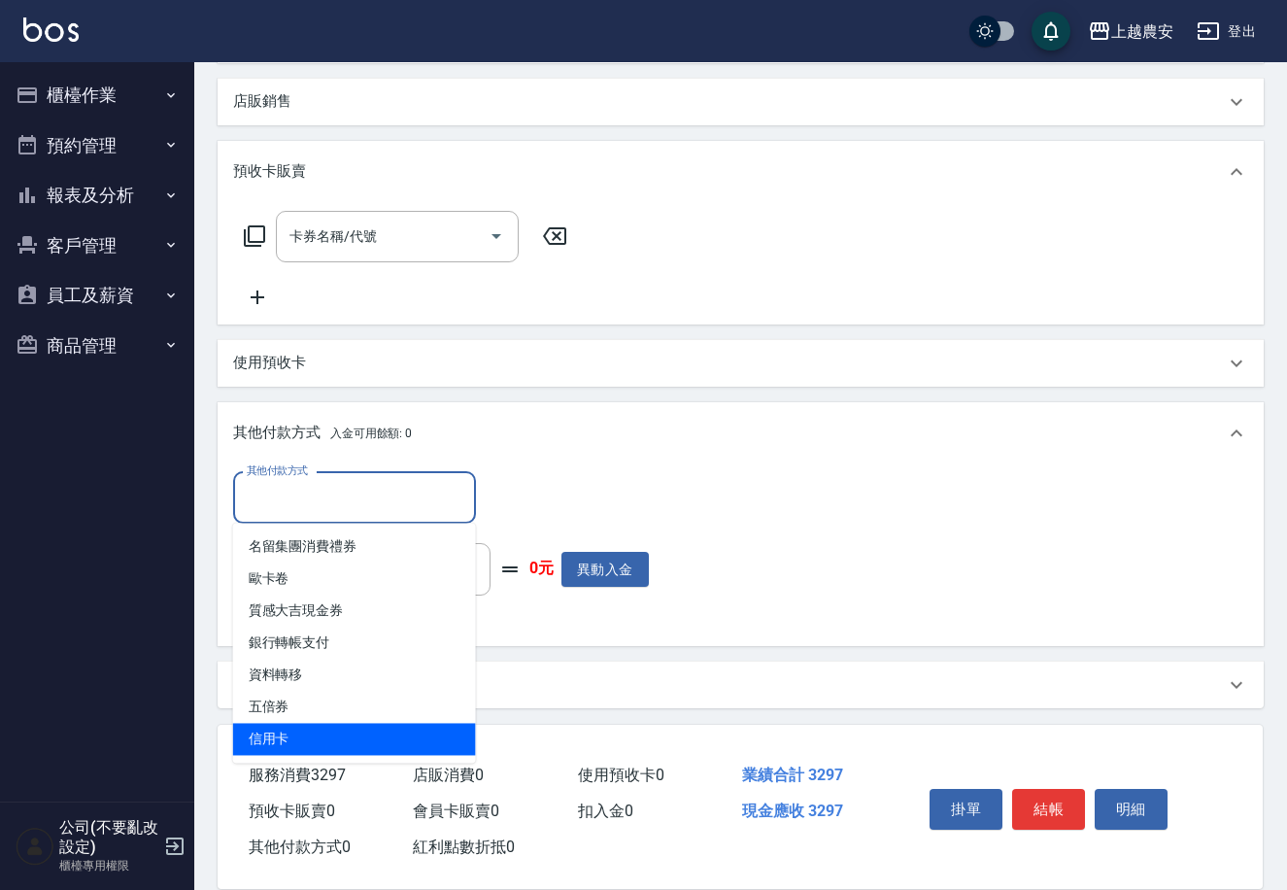
click at [437, 733] on span "信用卡" at bounding box center [354, 739] width 243 height 32
type input "信用卡"
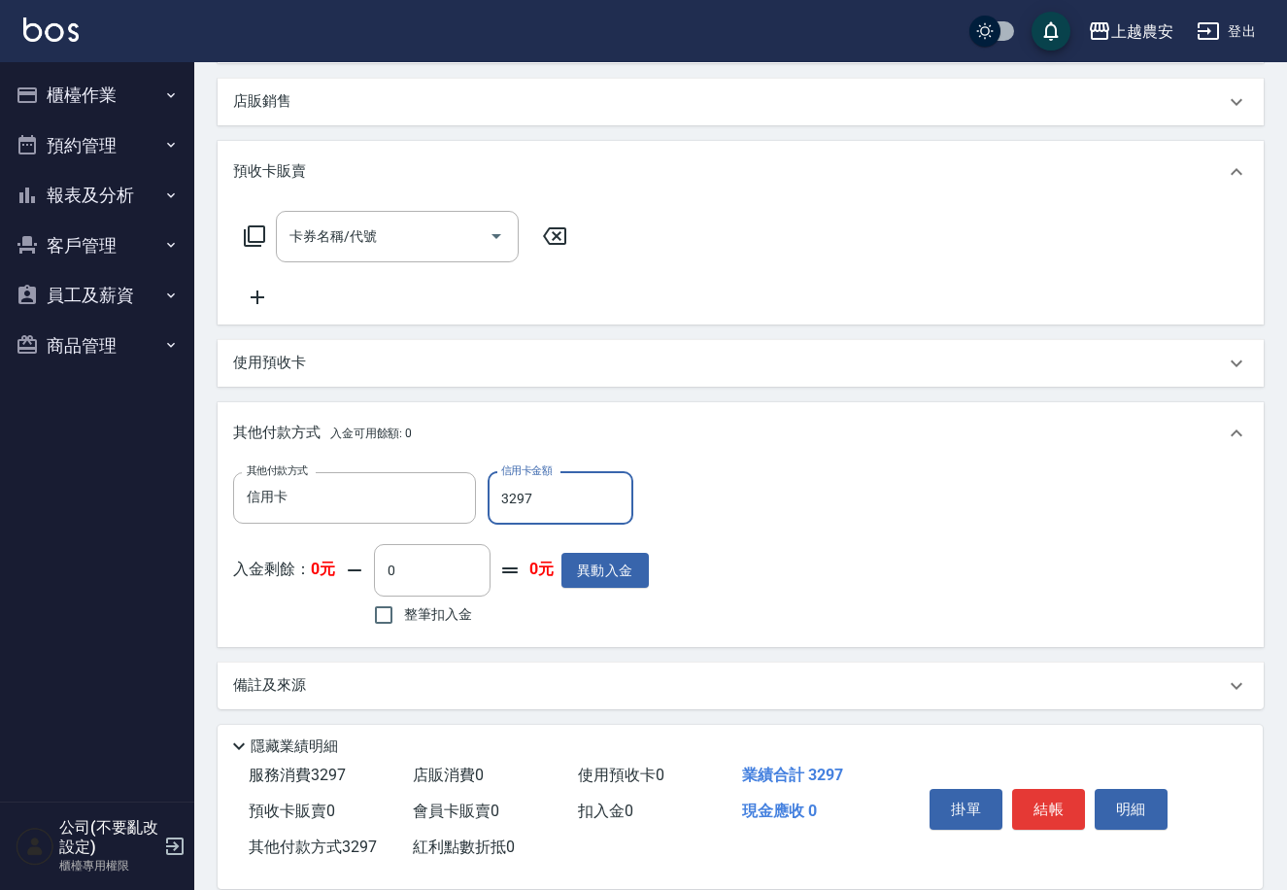
type input "3297"
click at [1067, 812] on button "結帳" at bounding box center [1048, 809] width 73 height 41
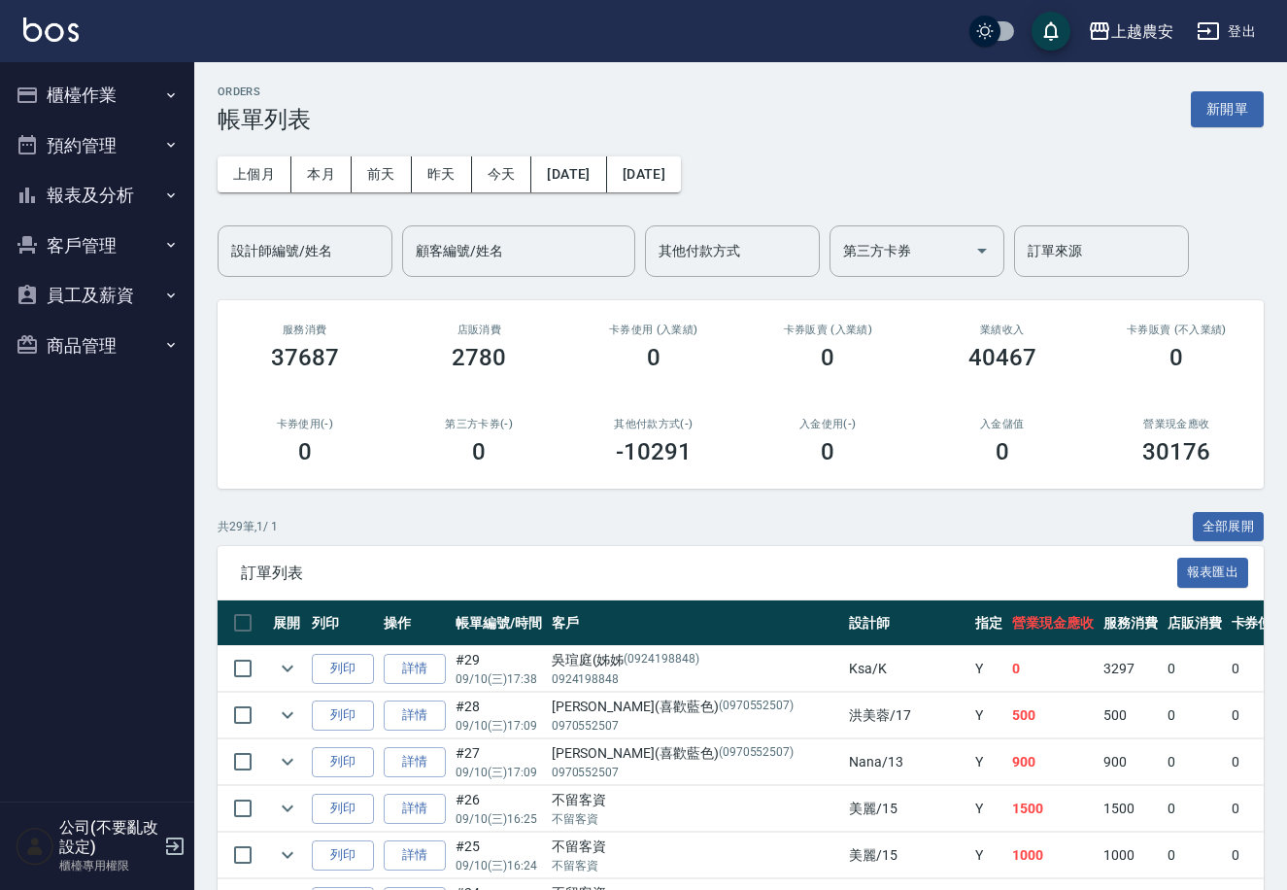
click at [118, 93] on button "櫃檯作業" at bounding box center [97, 95] width 179 height 51
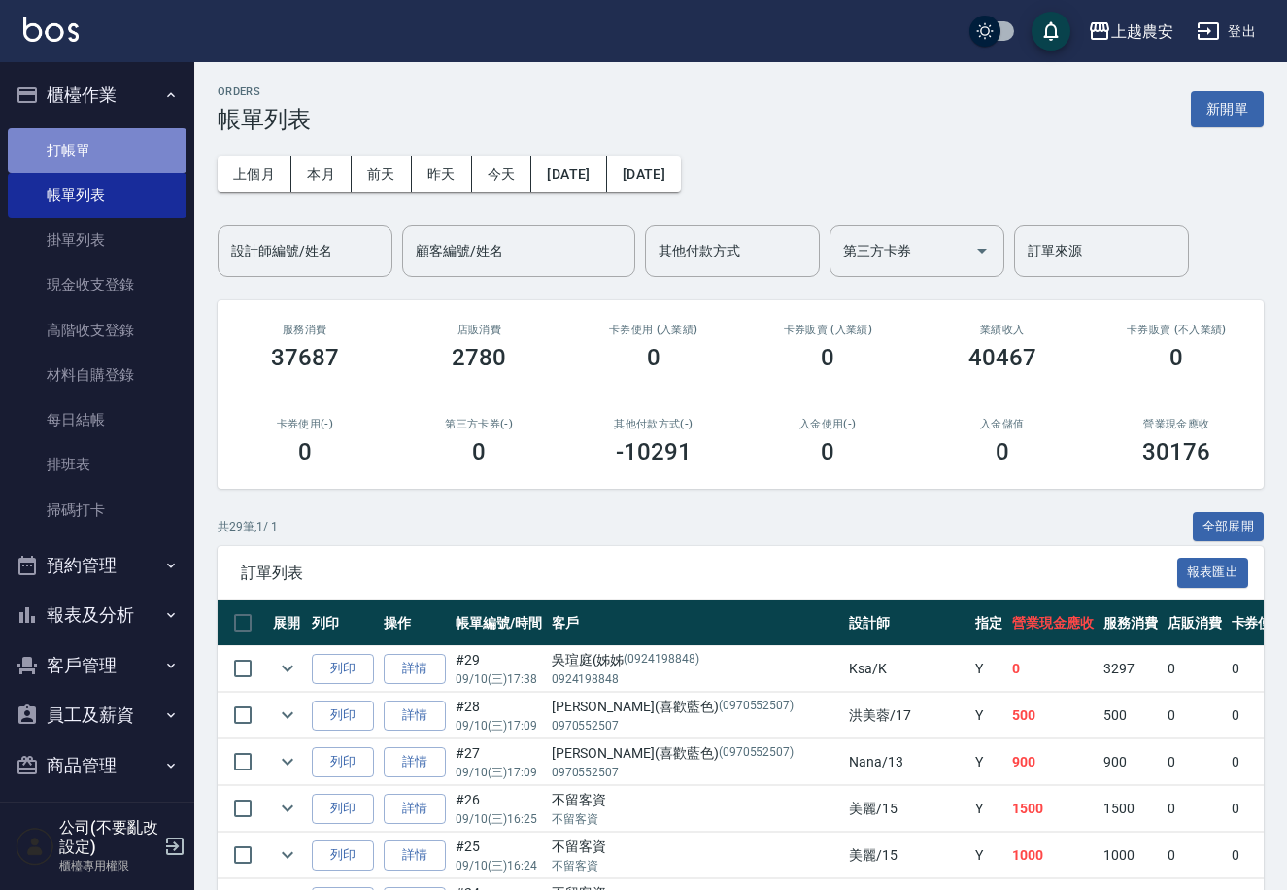
click at [112, 131] on link "打帳單" at bounding box center [97, 150] width 179 height 45
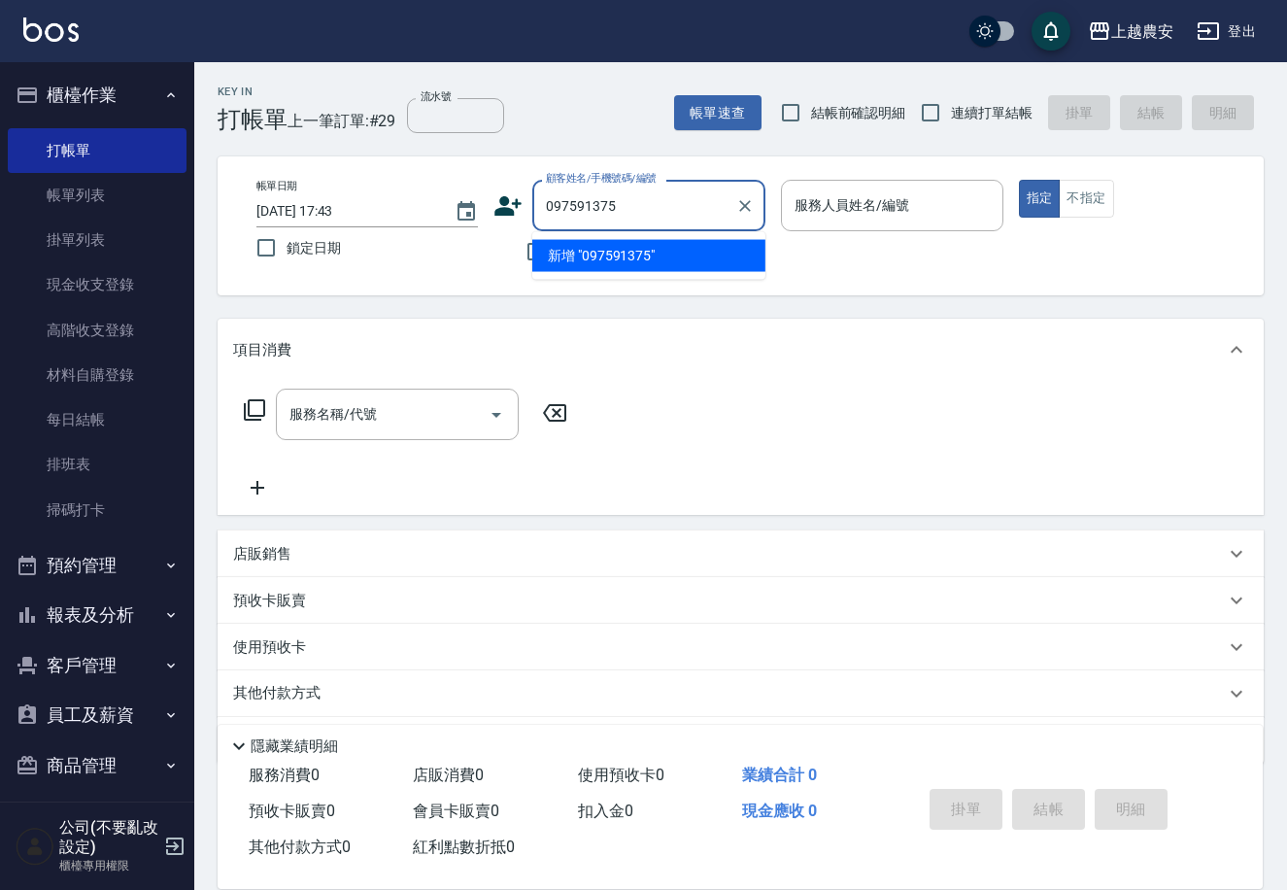
type input "0975913753"
drag, startPoint x: 643, startPoint y: 201, endPoint x: 495, endPoint y: 223, distance: 150.3
click at [495, 223] on div "顧客姓名/手機號碼/編號 0975913753 顧客姓名/手機號碼/編號" at bounding box center [630, 205] width 272 height 51
drag, startPoint x: 650, startPoint y: 204, endPoint x: 535, endPoint y: 207, distance: 114.7
click at [535, 207] on div "0975913753 顧客姓名/手機號碼/編號" at bounding box center [648, 205] width 233 height 51
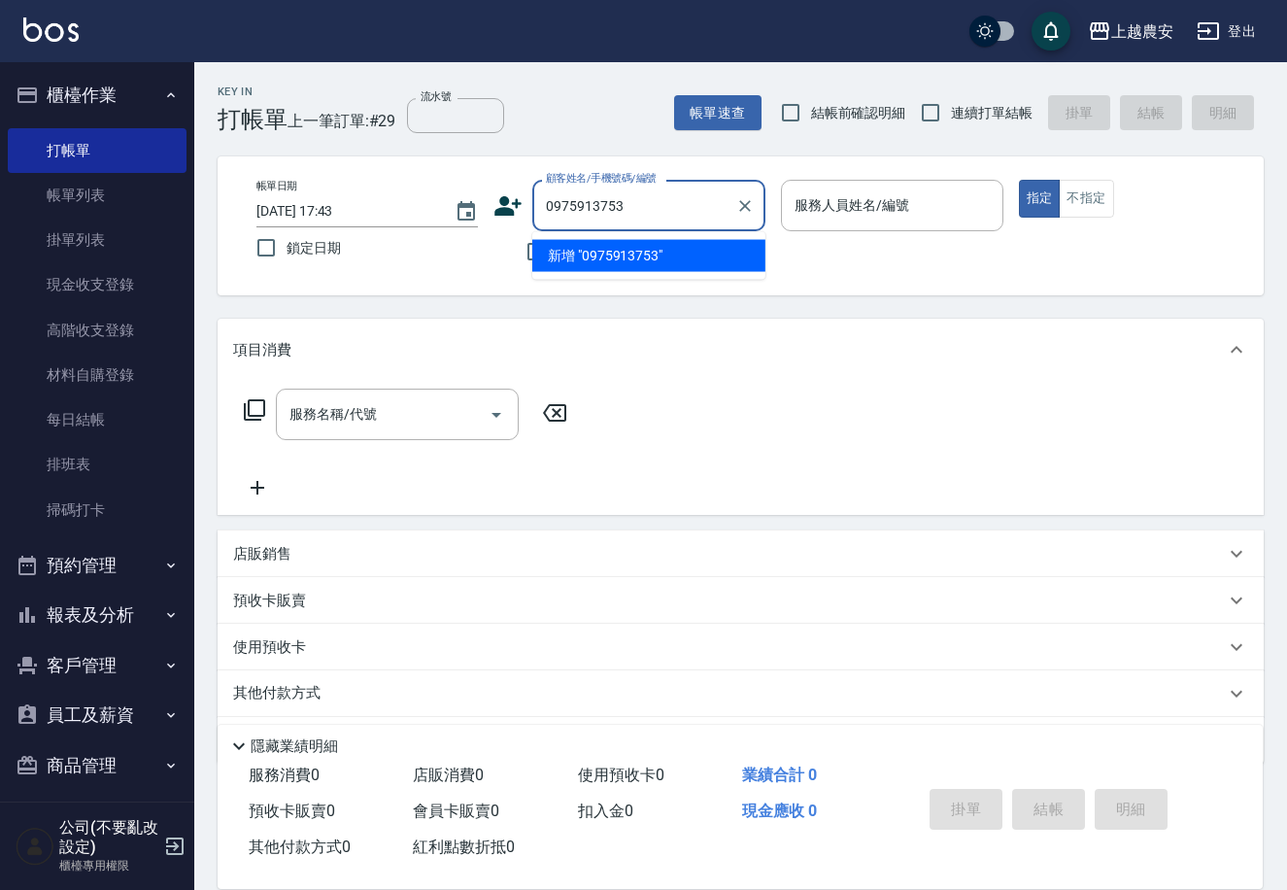
type input "0975913753"
click at [505, 200] on icon at bounding box center [509, 205] width 27 height 19
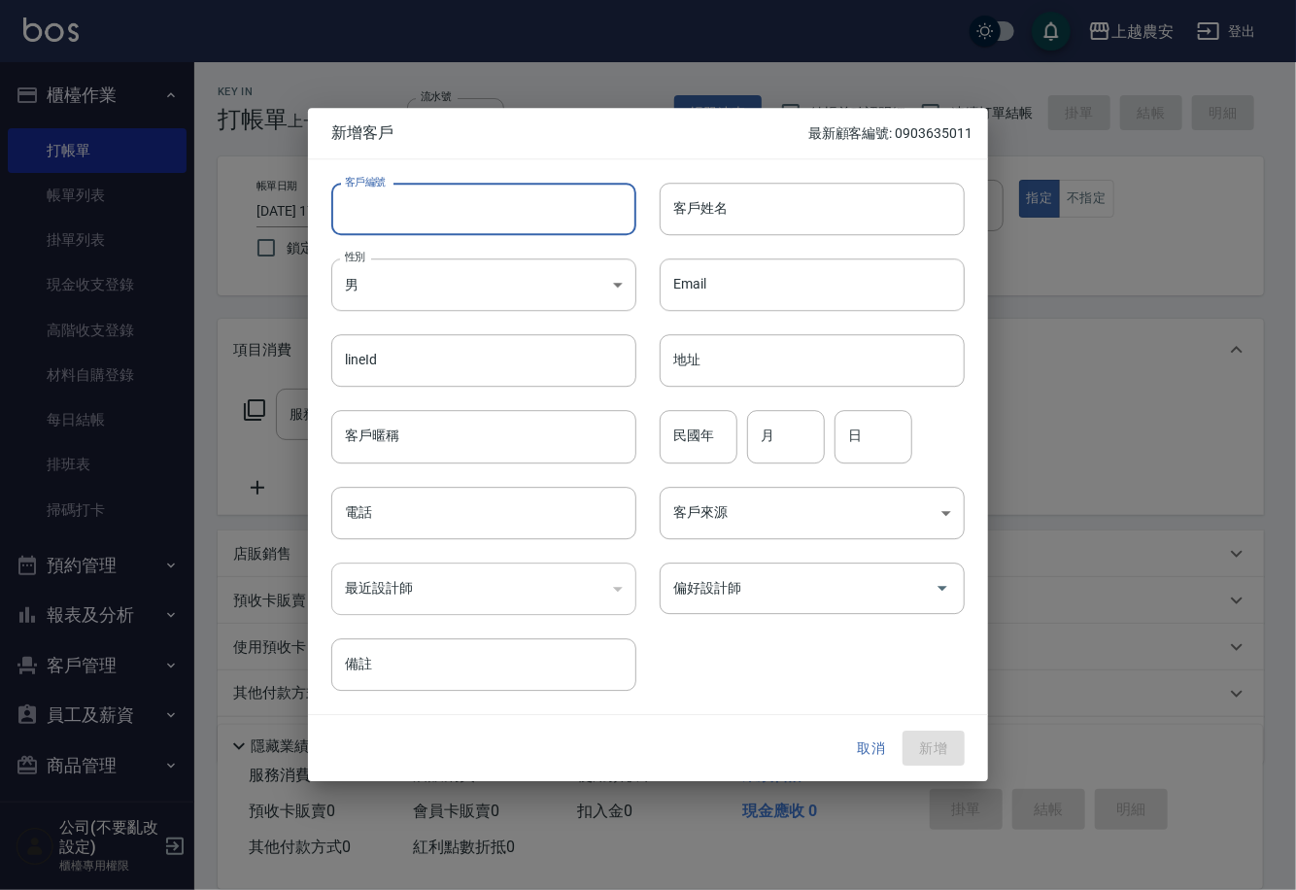
click at [481, 194] on input "客戶編號" at bounding box center [483, 209] width 305 height 52
paste input "0975913753"
type input "0975913753"
click at [450, 274] on body "上越農安 登出 櫃檯作業 打帳單 帳單列表 掛單列表 現金收支登錄 高階收支登錄 材料自購登錄 每日結帳 排班表 掃碼打卡 預約管理 預約管理 單日預約紀錄 …" at bounding box center [648, 473] width 1296 height 947
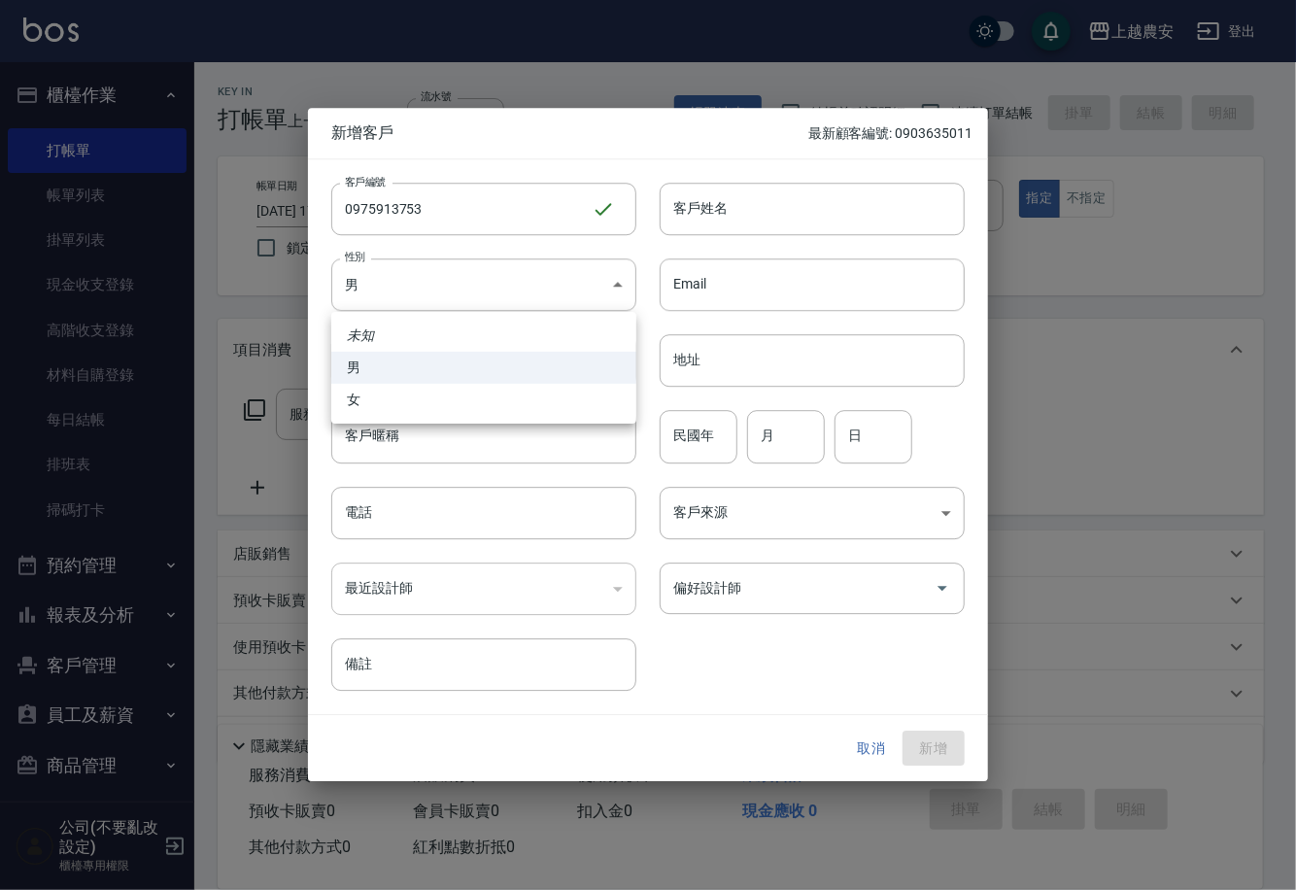
click at [488, 394] on li "女" at bounding box center [483, 400] width 305 height 32
type input "[DEMOGRAPHIC_DATA]"
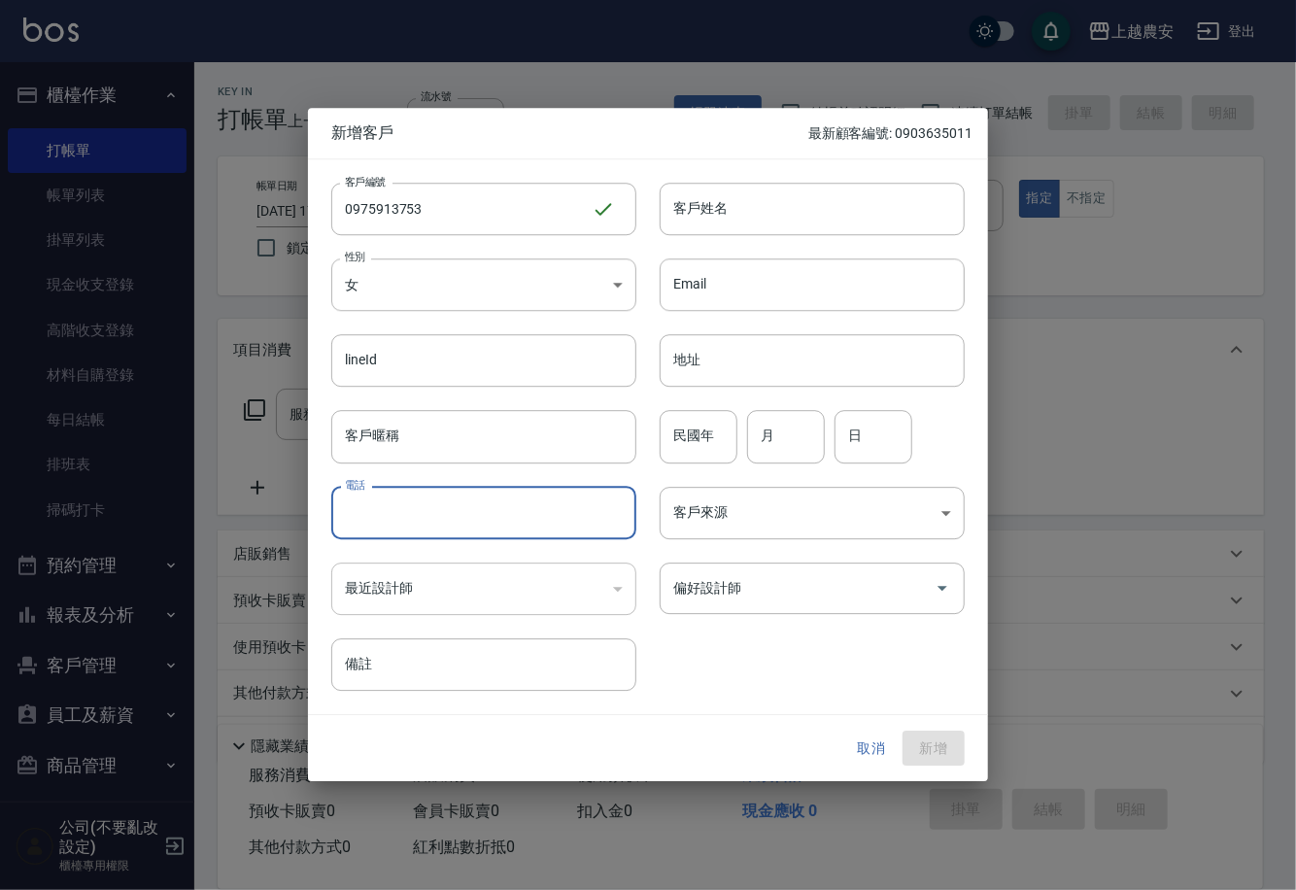
click at [482, 529] on input "電話" at bounding box center [483, 513] width 305 height 52
paste input "0975913753"
type input "0975913753"
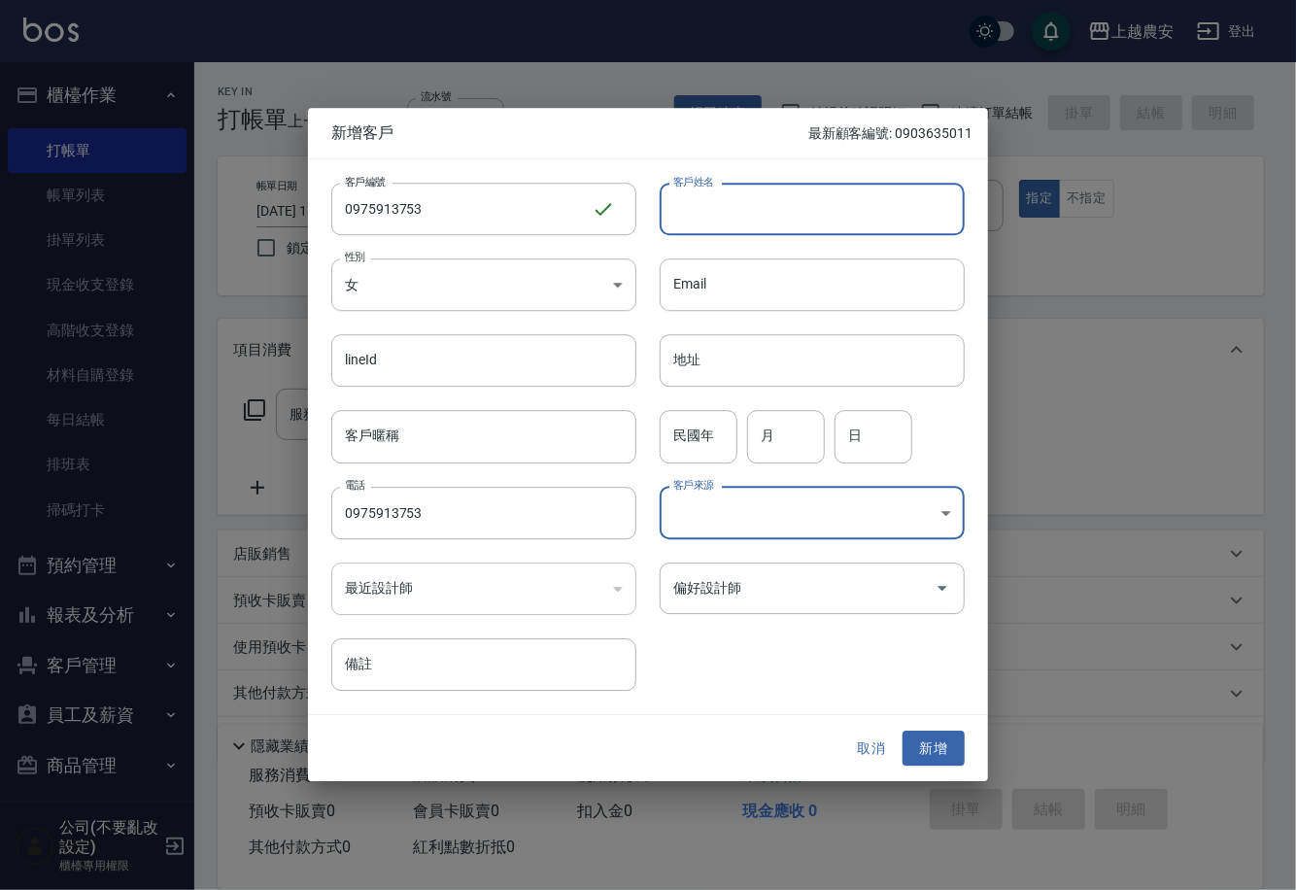
click at [853, 202] on input "客戶姓名" at bounding box center [812, 209] width 305 height 52
type input "[PERSON_NAME]"
click at [921, 743] on button "新增" at bounding box center [934, 749] width 62 height 36
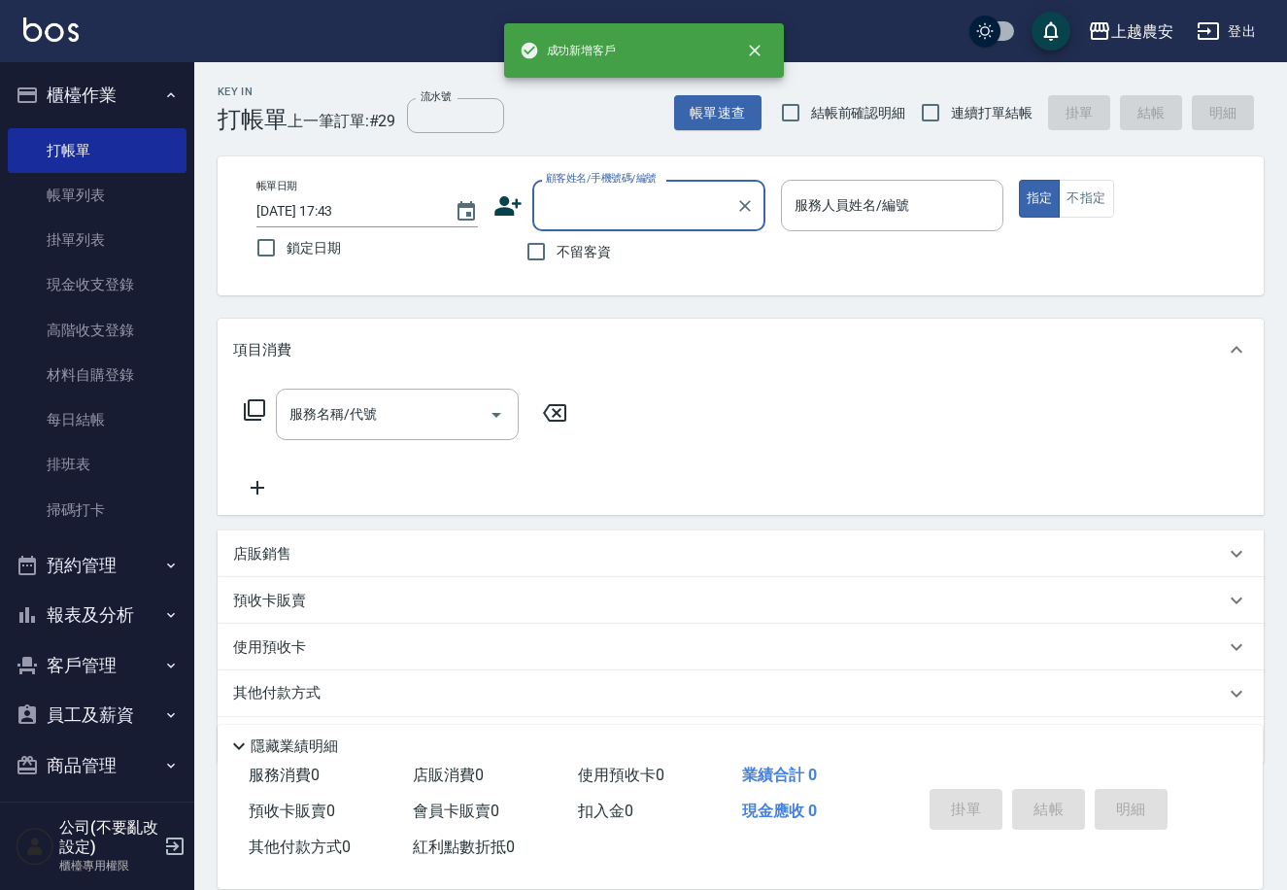
click at [593, 201] on input "顧客姓名/手機號碼/編號" at bounding box center [634, 205] width 187 height 34
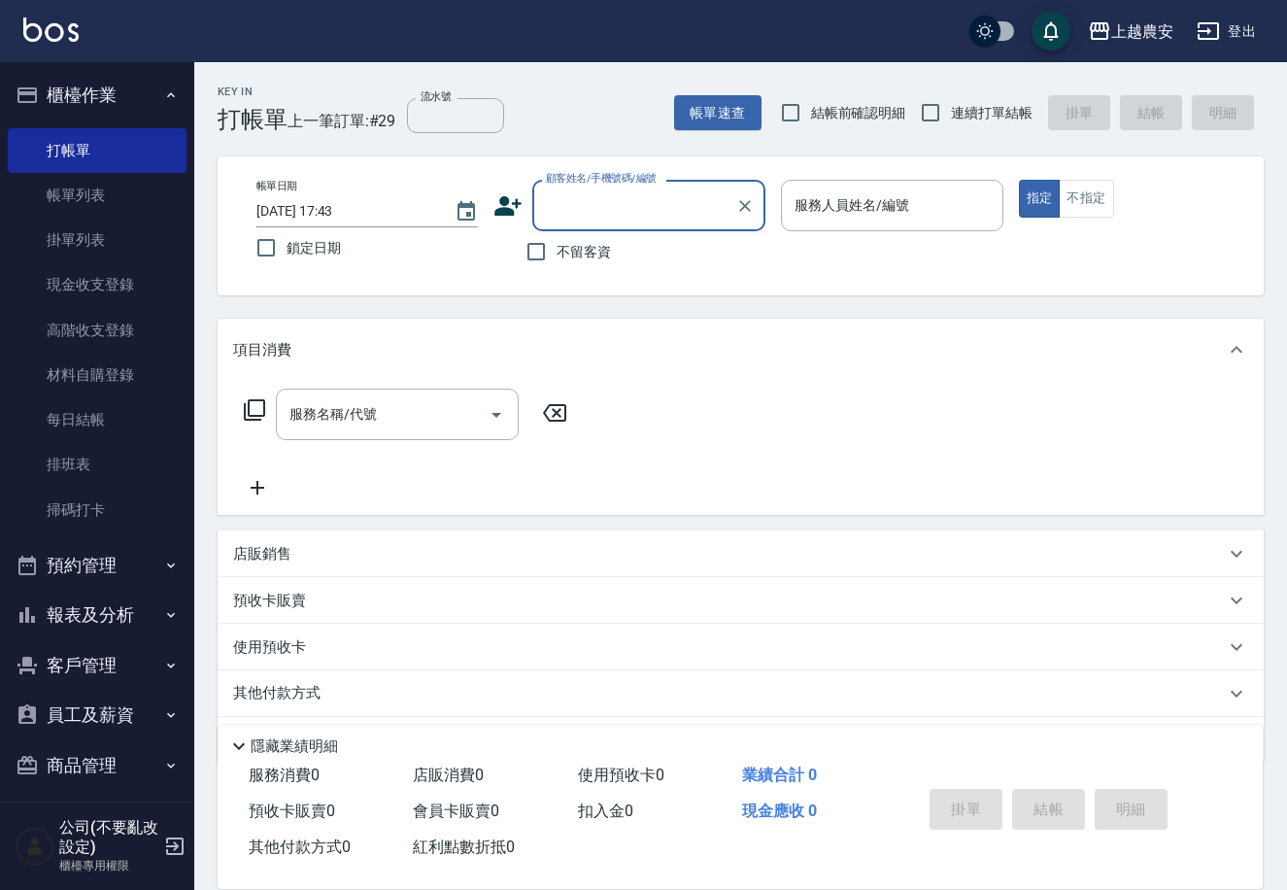
paste input "0975913753"
type input "0975913753"
click at [754, 214] on icon "Clear" at bounding box center [744, 205] width 19 height 19
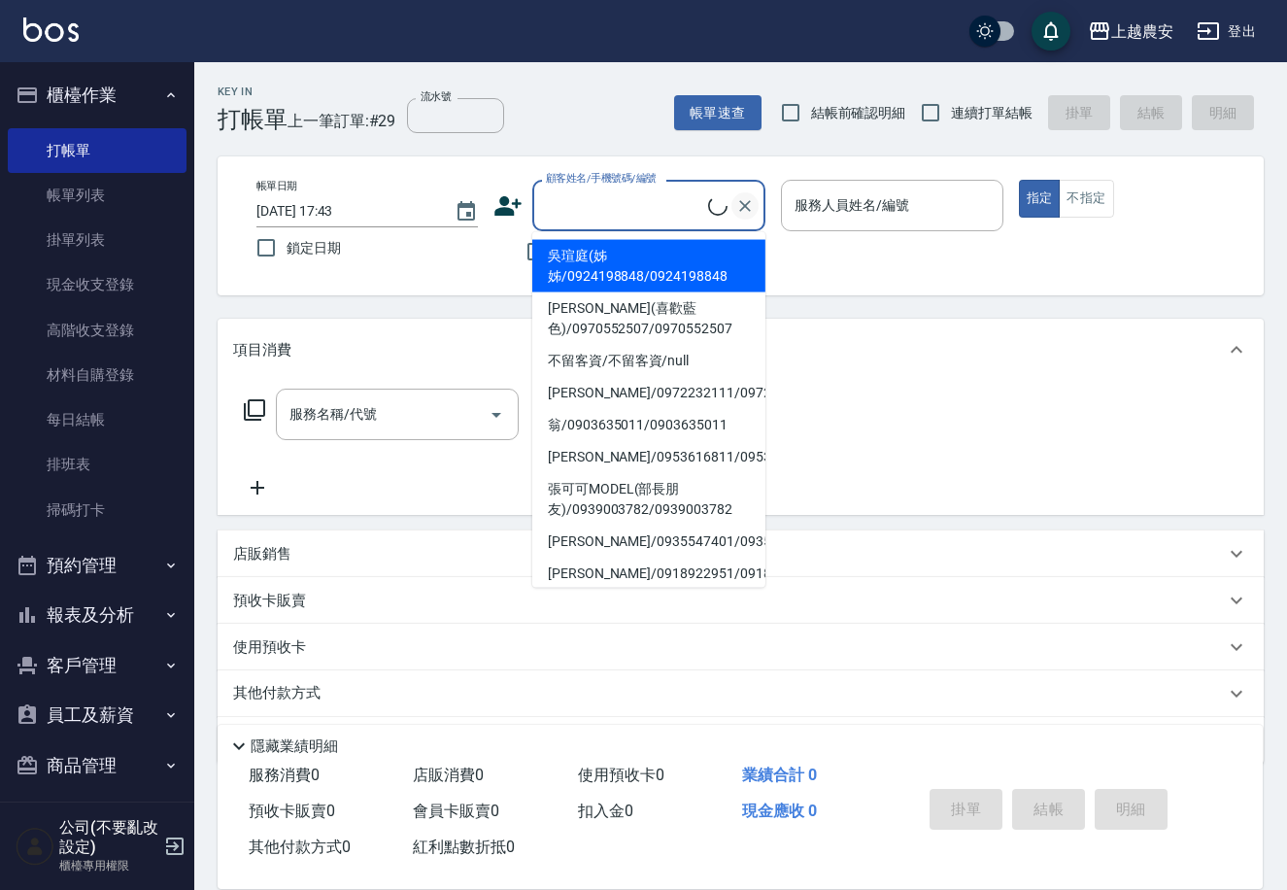
paste input "0975913753"
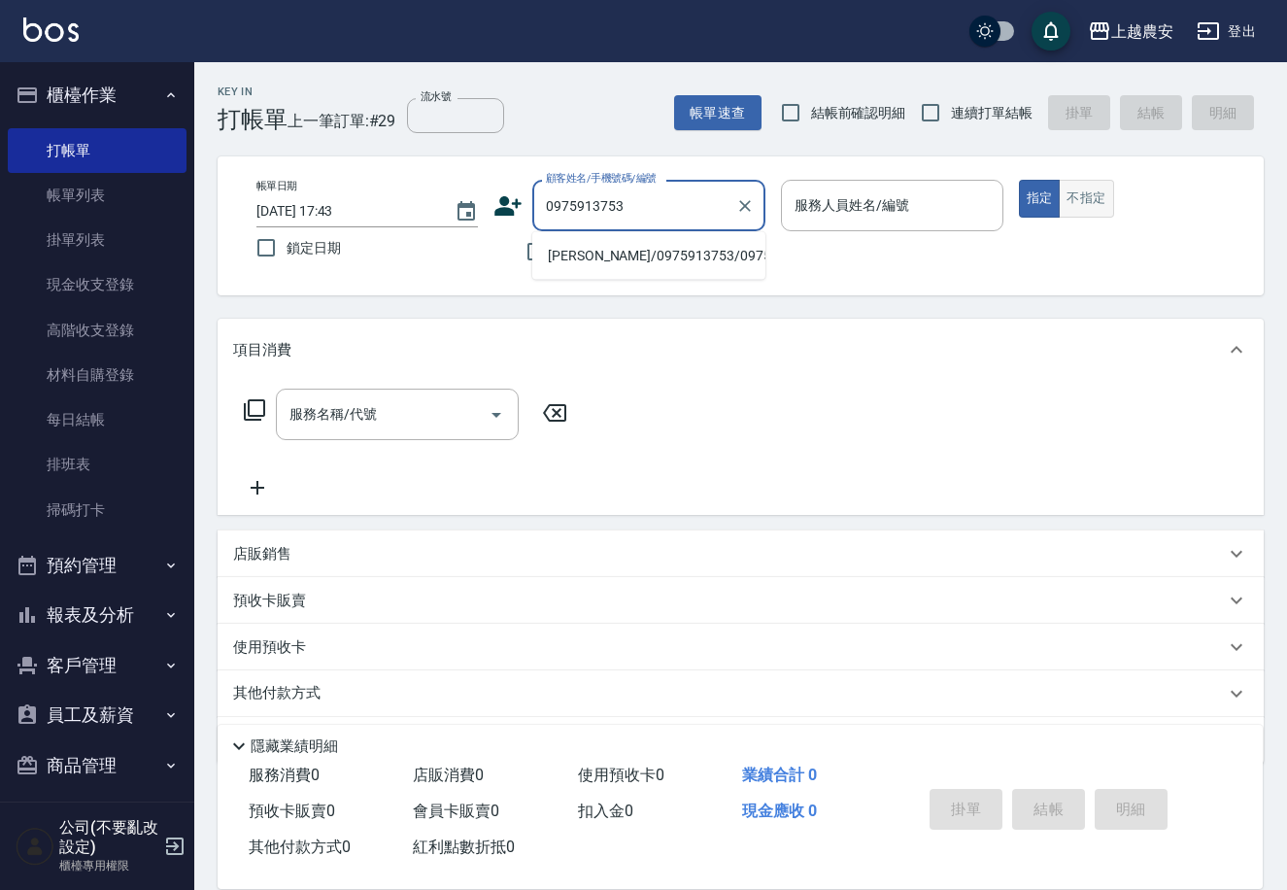
type input "0975913753"
drag, startPoint x: 1089, startPoint y: 199, endPoint x: 1060, endPoint y: 198, distance: 29.2
click at [1088, 198] on button "不指定" at bounding box center [1086, 199] width 54 height 38
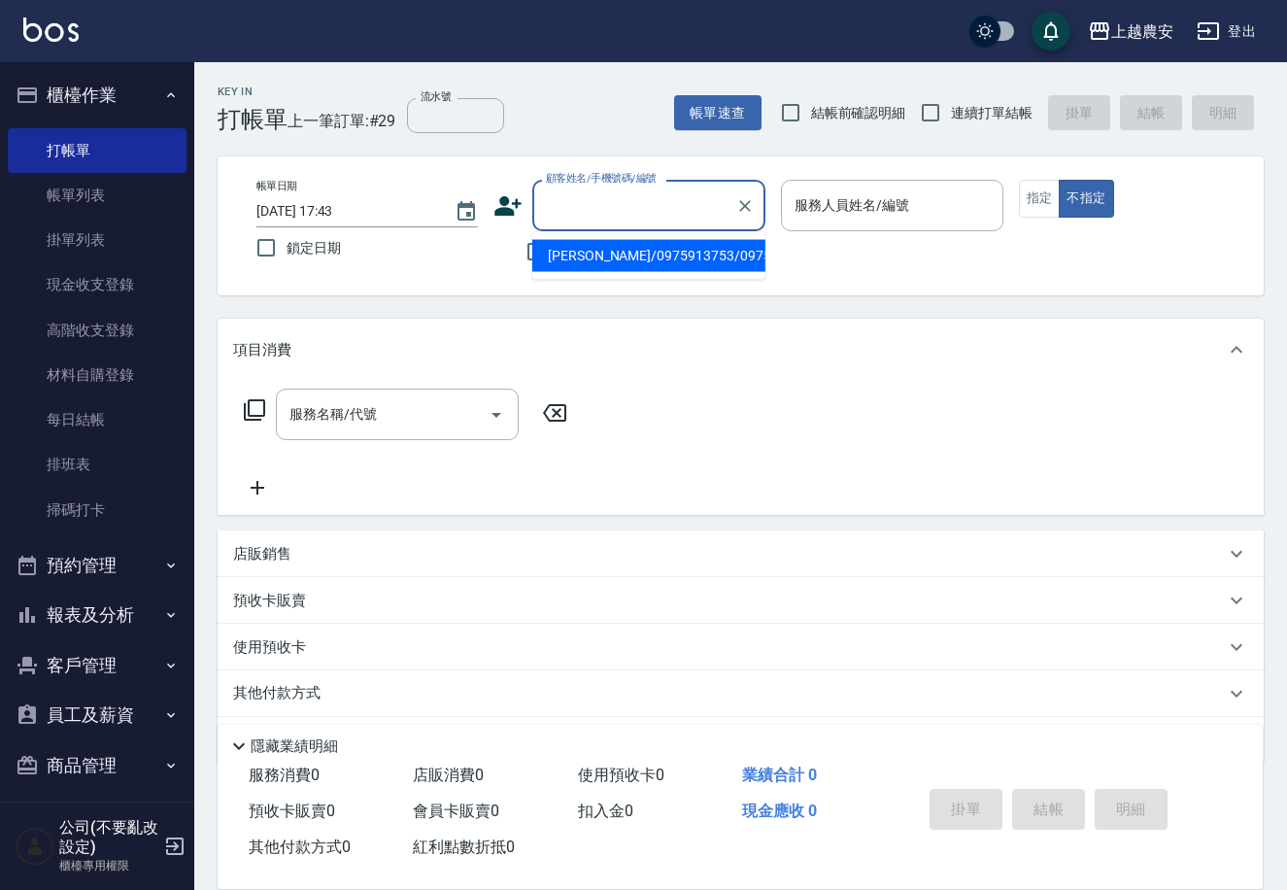
click at [723, 219] on input "顧客姓名/手機號碼/編號" at bounding box center [634, 205] width 187 height 34
click at [687, 250] on li "[PERSON_NAME]/0975913753/0975913753" at bounding box center [648, 256] width 233 height 32
type input "[PERSON_NAME]/0975913753/0975913753"
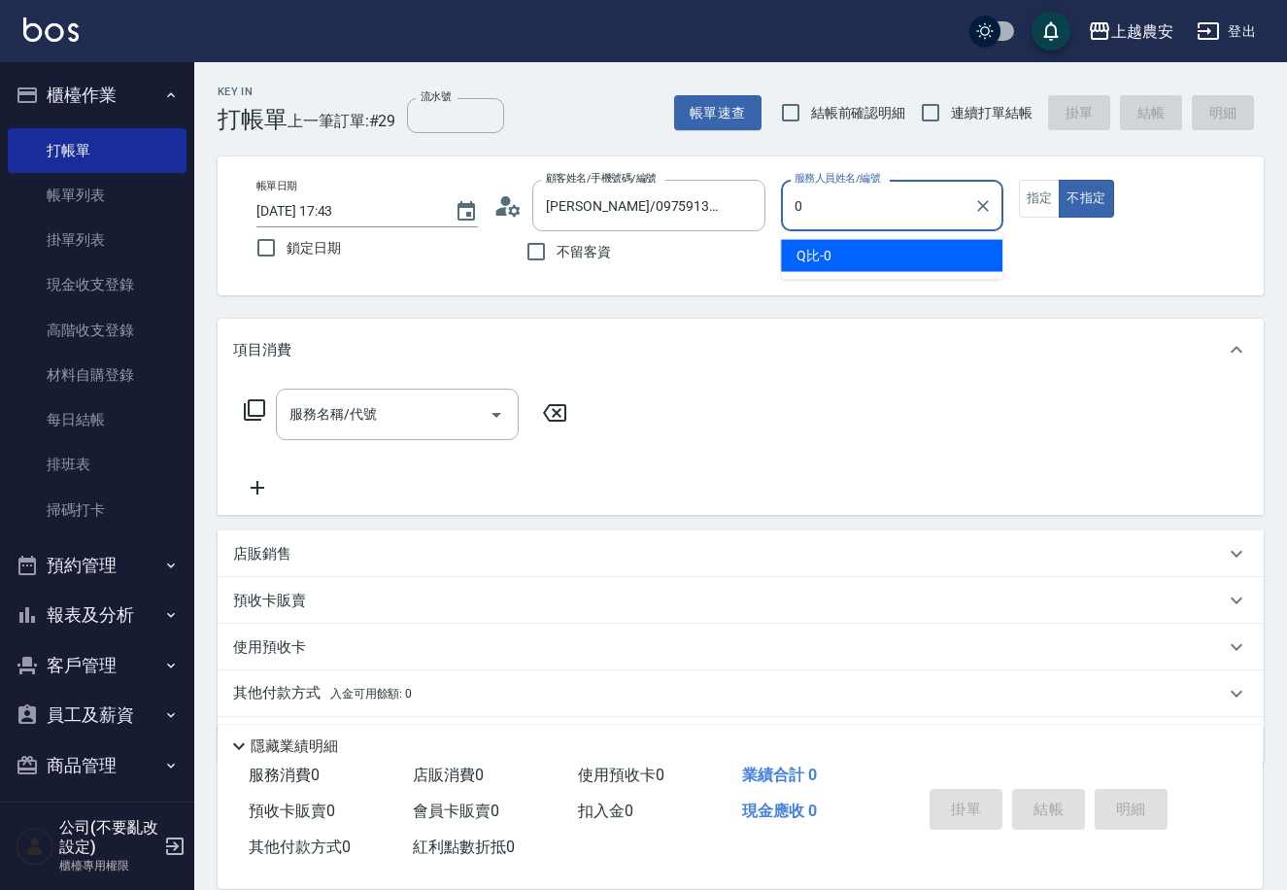
type input "Q比-0"
type button "false"
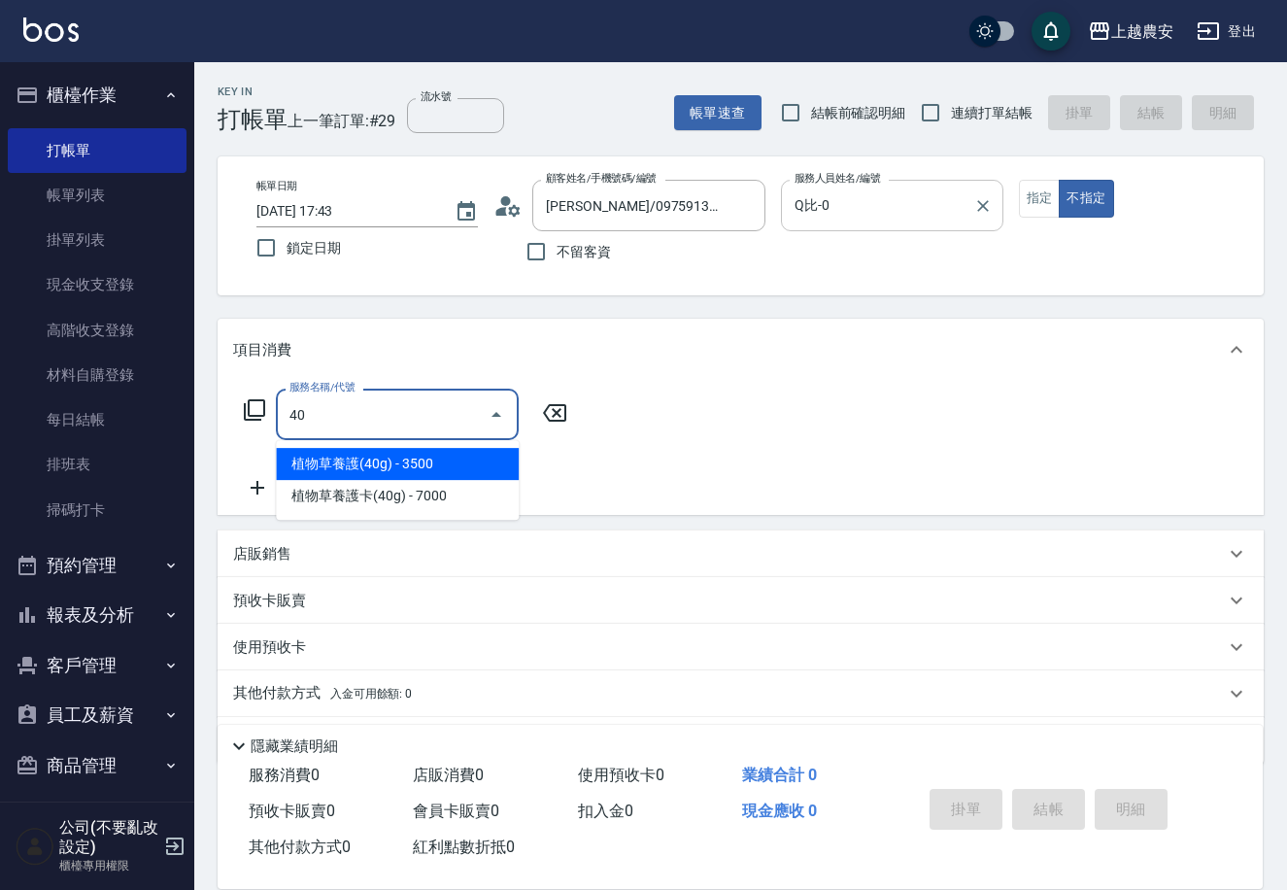
type input "4"
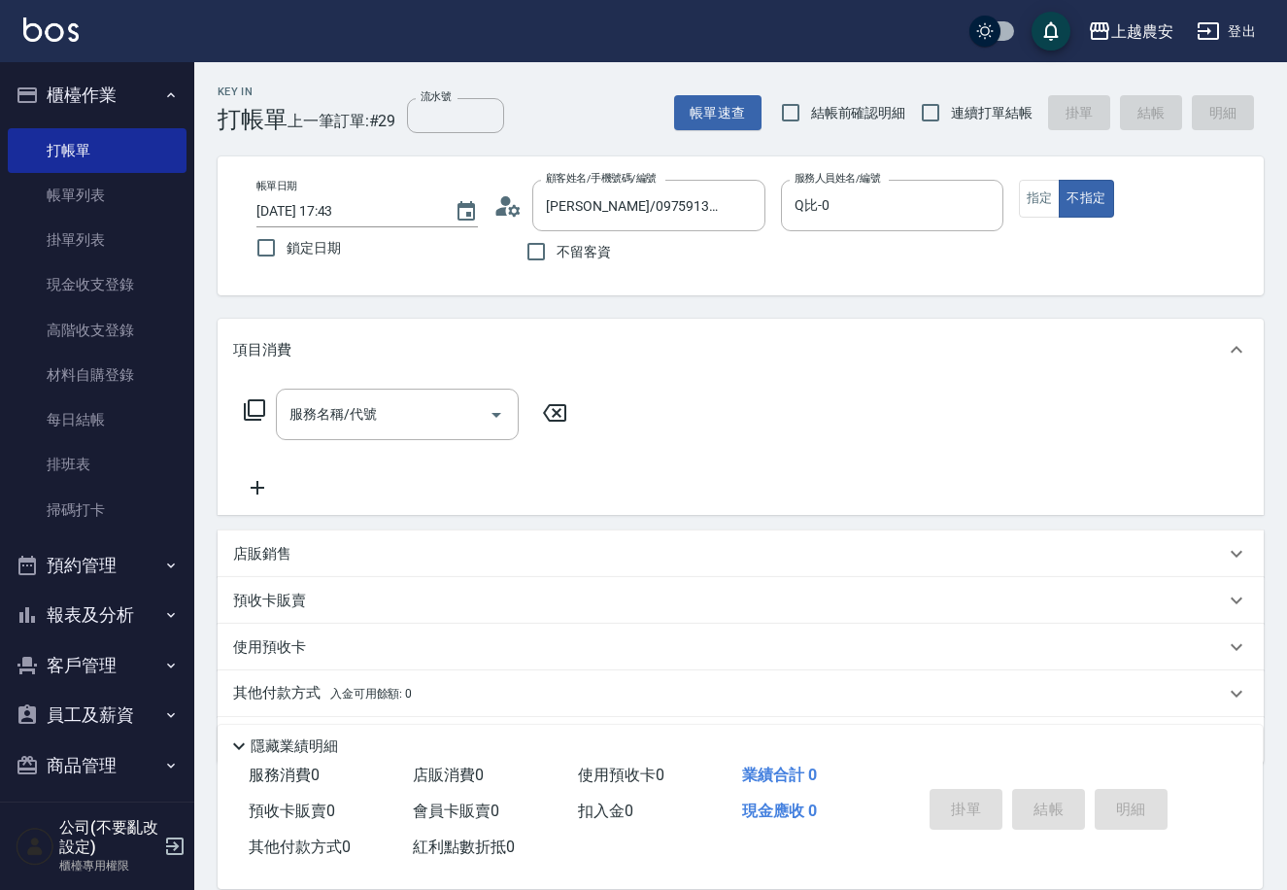
click at [251, 409] on icon at bounding box center [254, 409] width 23 height 23
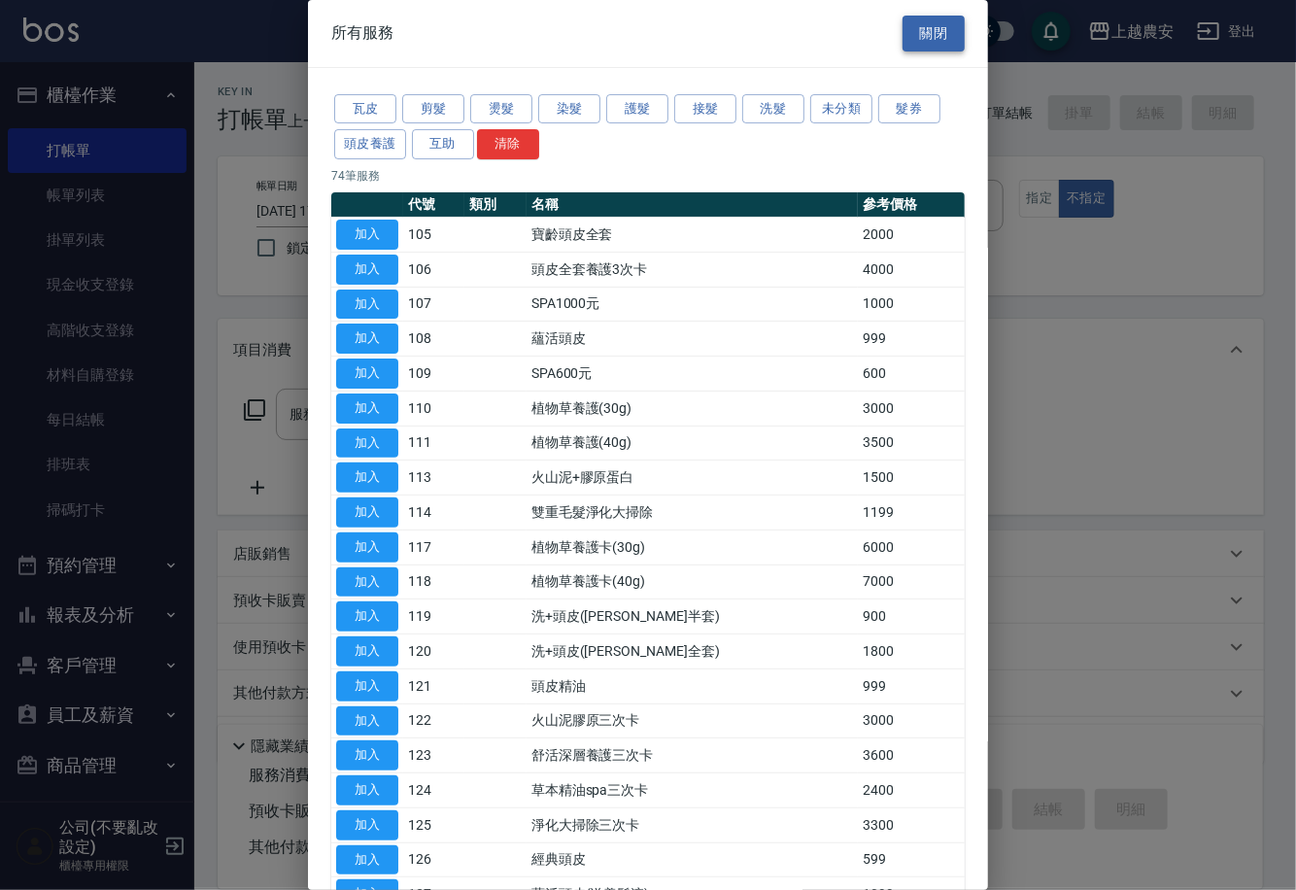
click at [904, 36] on button "關閉" at bounding box center [934, 34] width 62 height 36
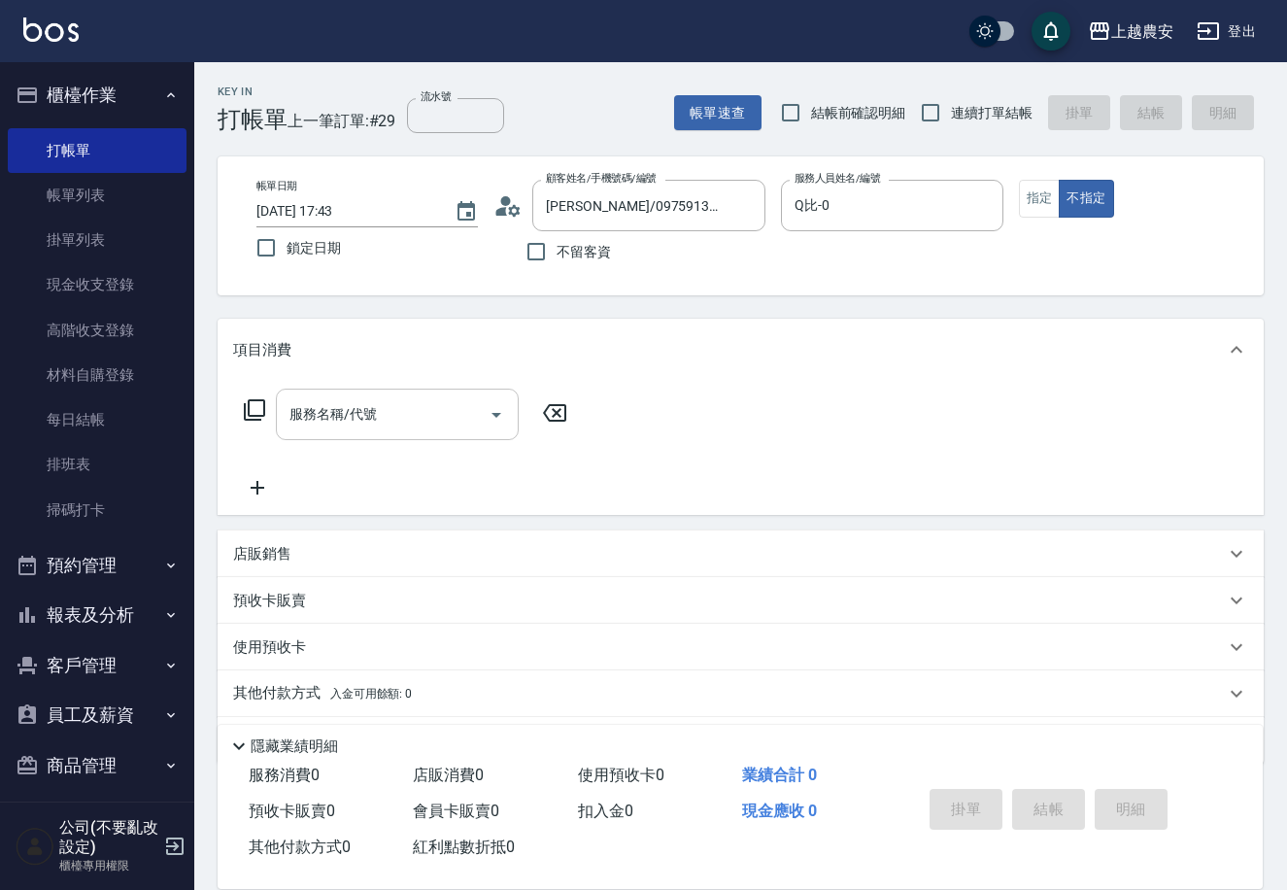
click at [383, 421] on input "服務名稱/代號" at bounding box center [383, 414] width 196 height 34
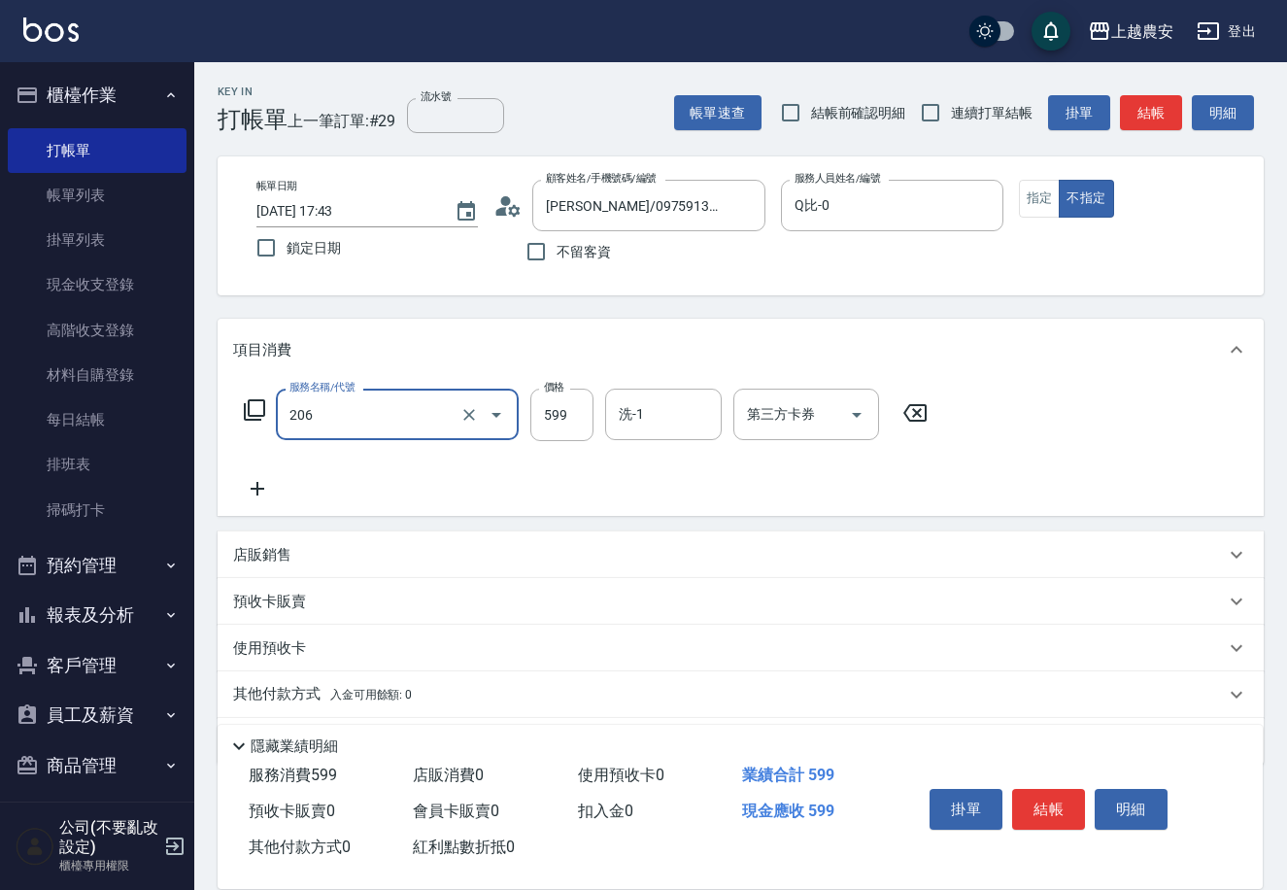
type input "洗+剪(206)"
type input "499"
click at [773, 383] on label "第三方卡券" at bounding box center [772, 387] width 51 height 15
click at [773, 397] on input "第三方卡券" at bounding box center [791, 414] width 99 height 34
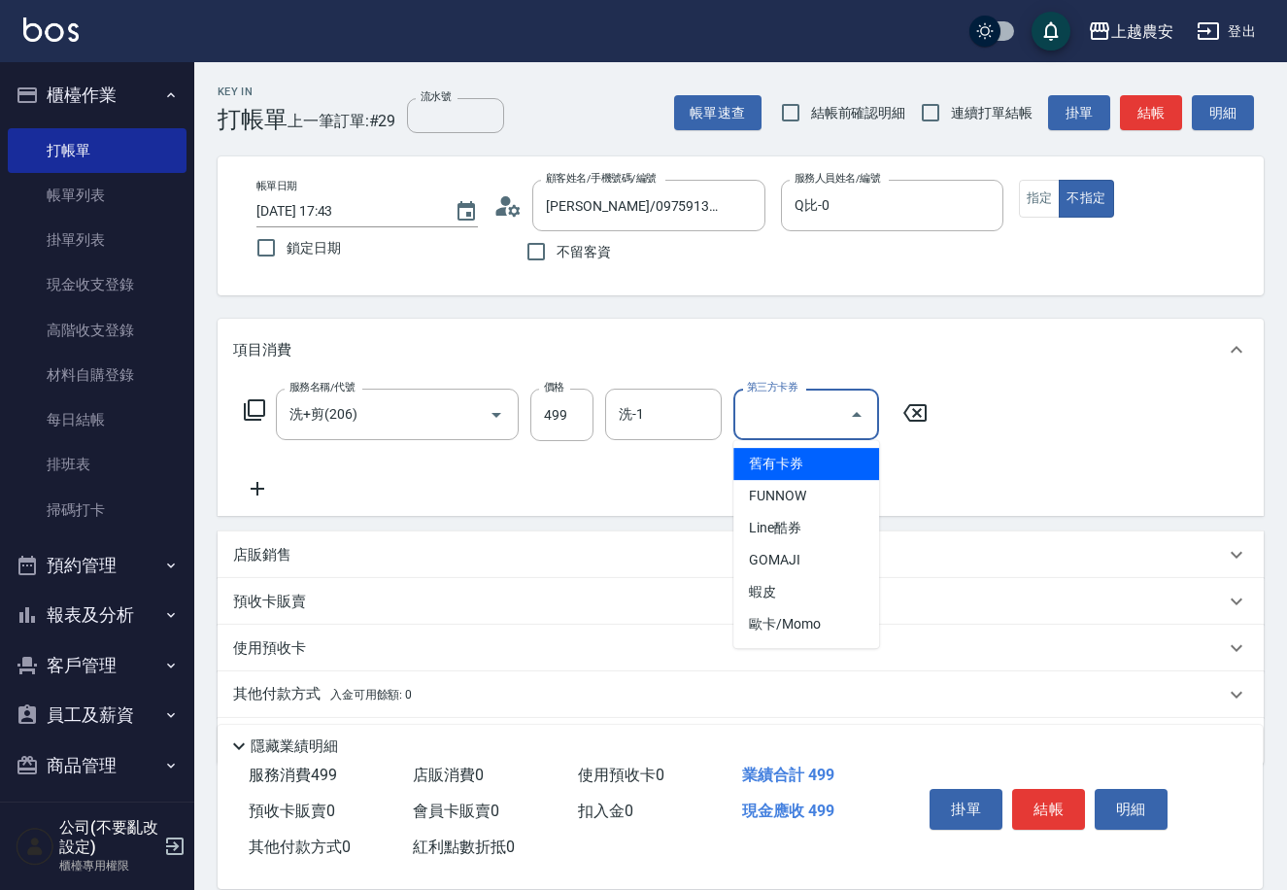
click at [773, 404] on input "第三方卡券" at bounding box center [791, 414] width 99 height 34
click at [837, 558] on span "GOMAJI" at bounding box center [807, 560] width 146 height 32
type input "GOMAJI"
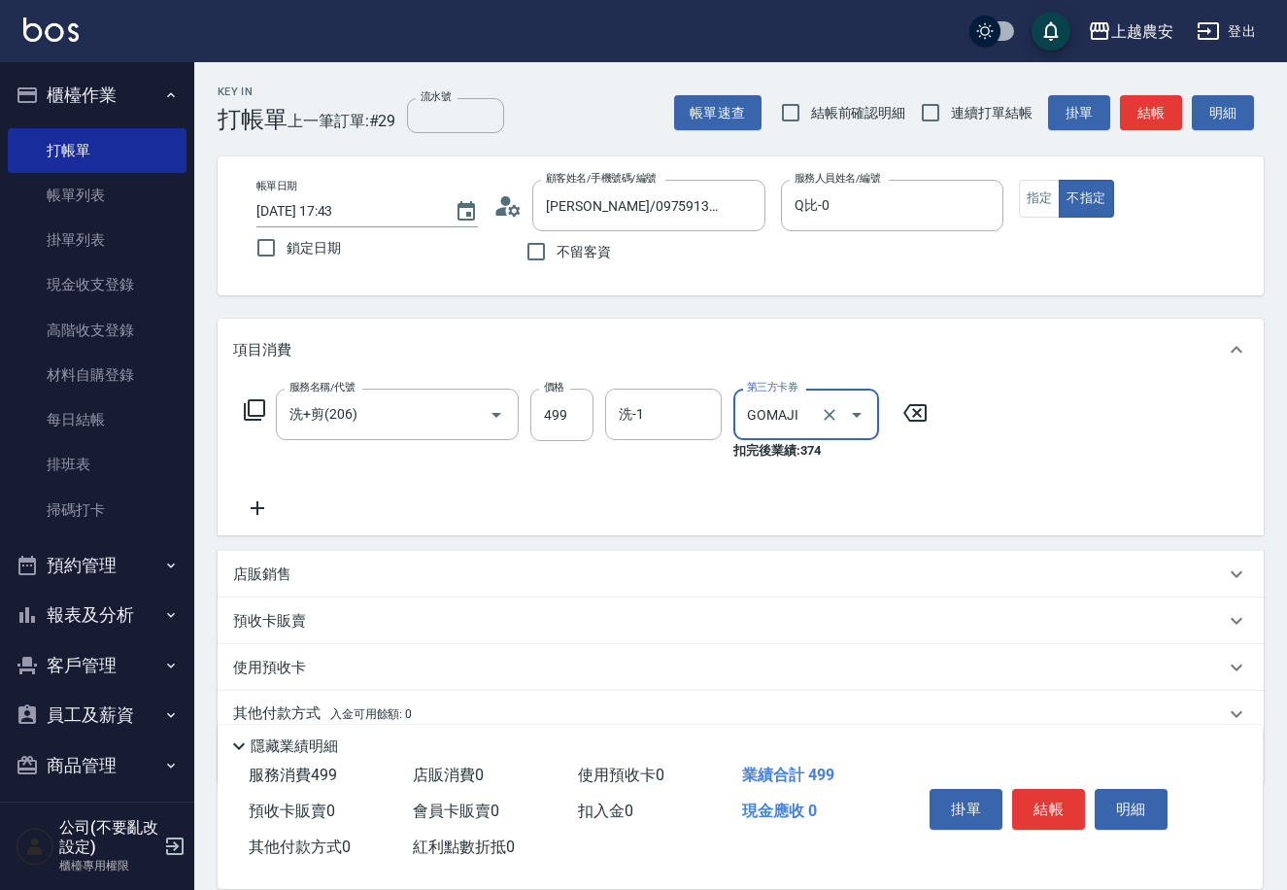
click at [261, 407] on icon at bounding box center [254, 409] width 23 height 23
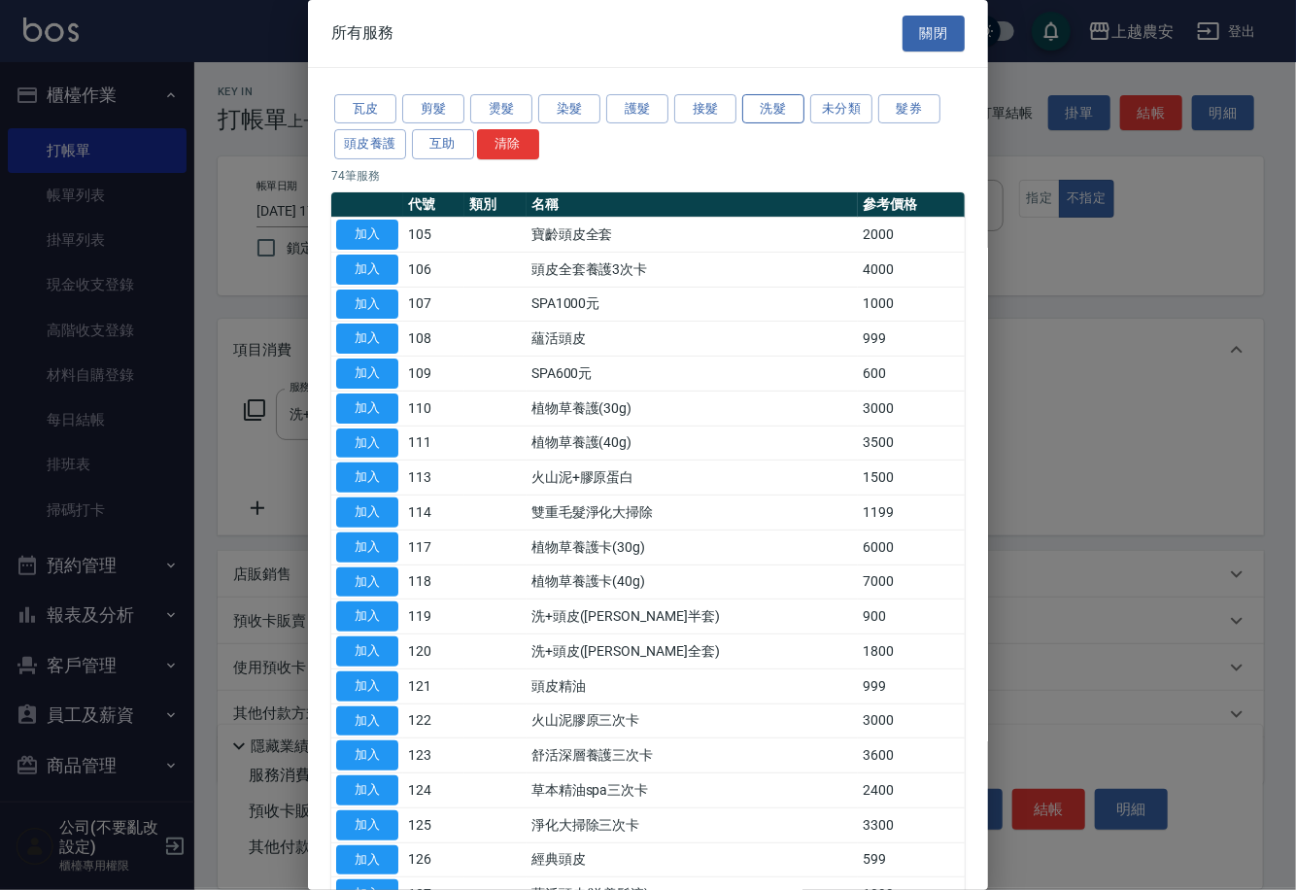
click at [769, 120] on button "洗髮" at bounding box center [773, 109] width 62 height 30
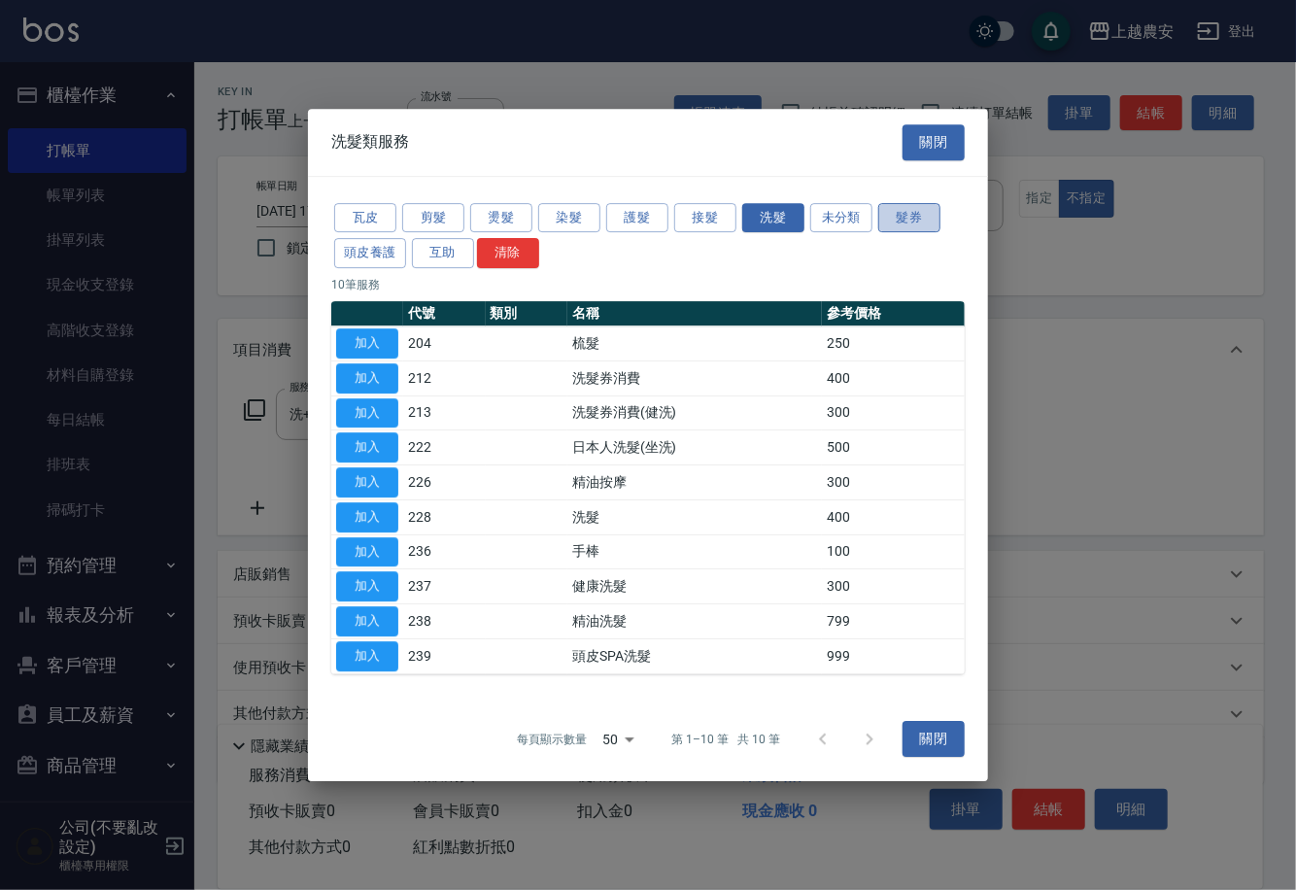
click at [928, 207] on button "髮券" at bounding box center [909, 218] width 62 height 30
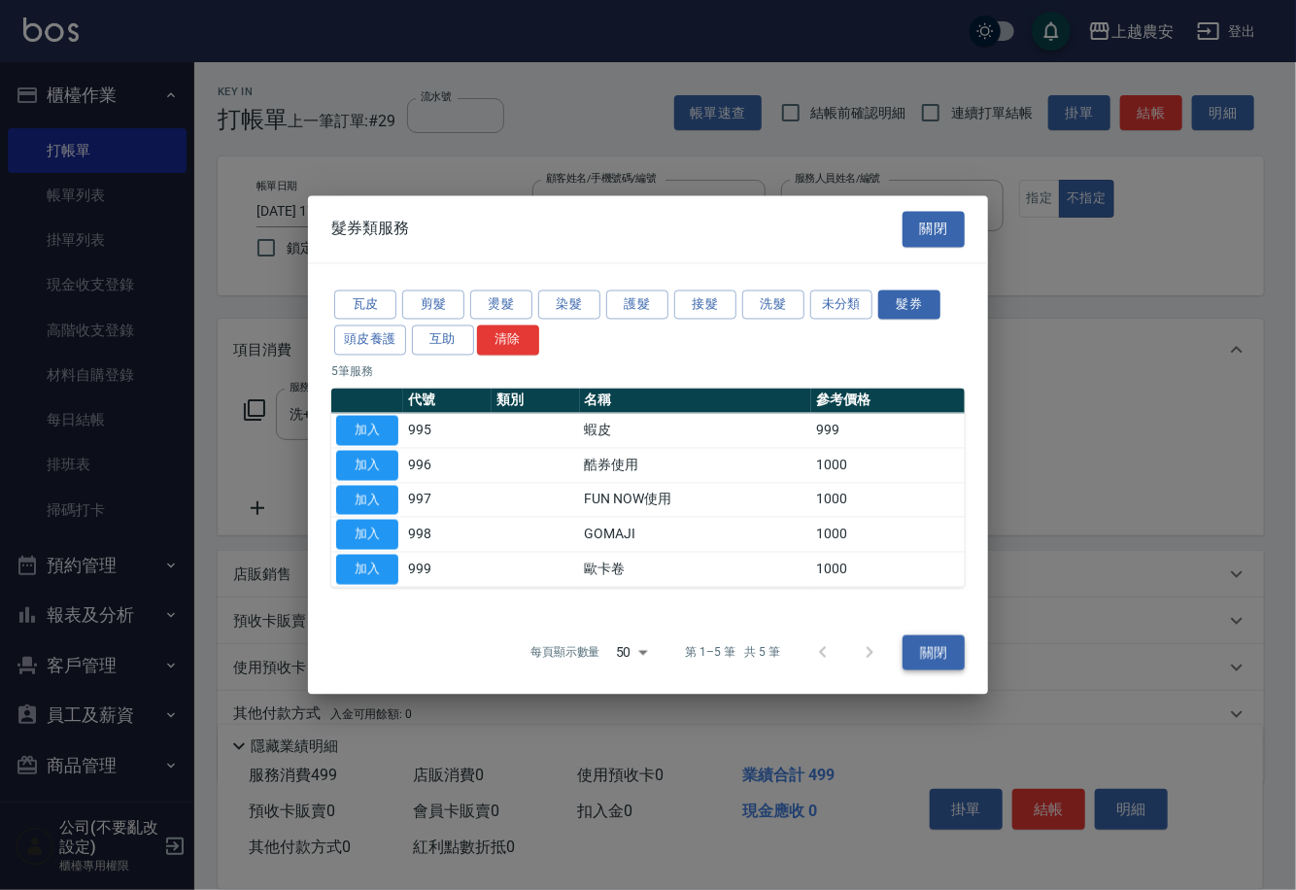
click at [935, 662] on button "關閉" at bounding box center [934, 652] width 62 height 36
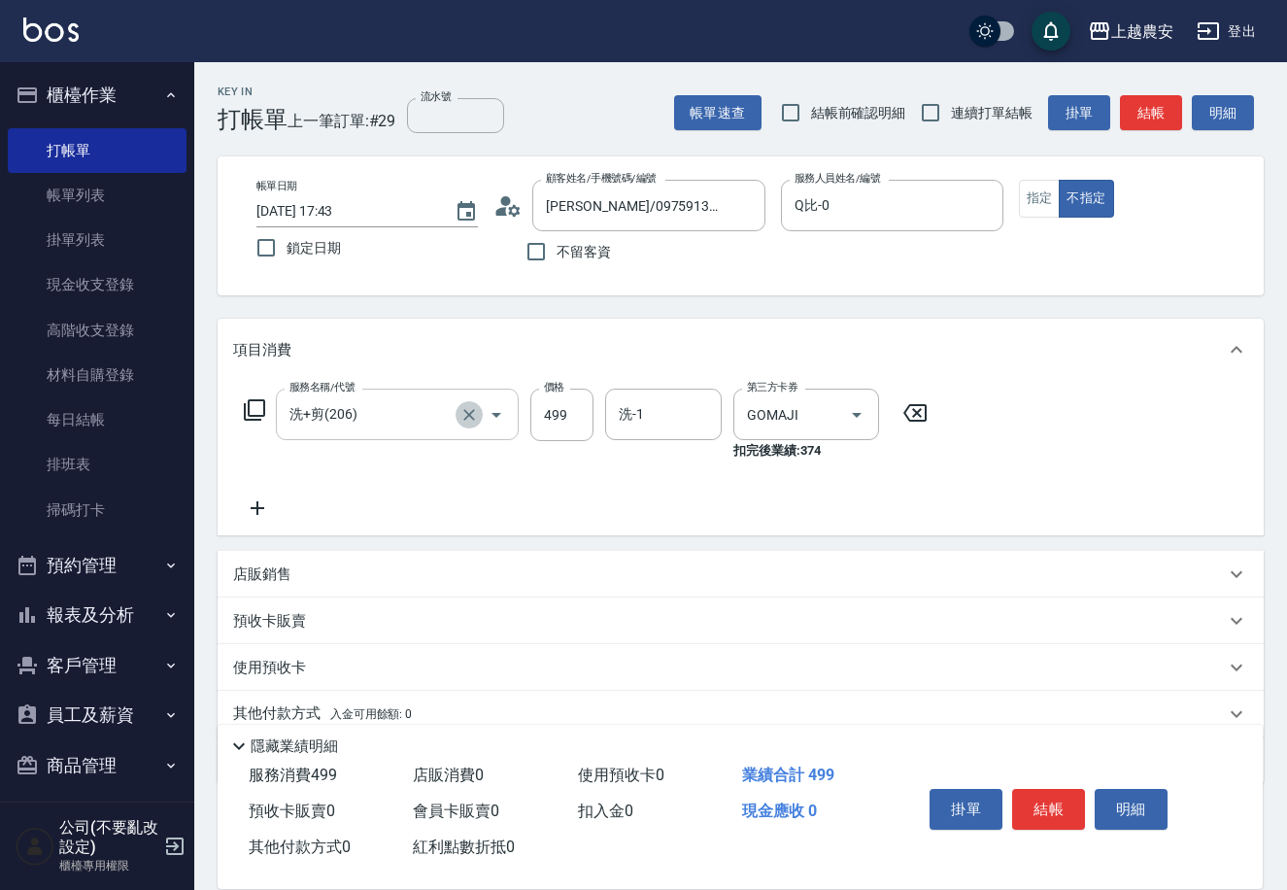
click at [471, 411] on icon "Clear" at bounding box center [469, 415] width 12 height 12
click at [425, 421] on input "服務名稱/代號" at bounding box center [370, 414] width 171 height 34
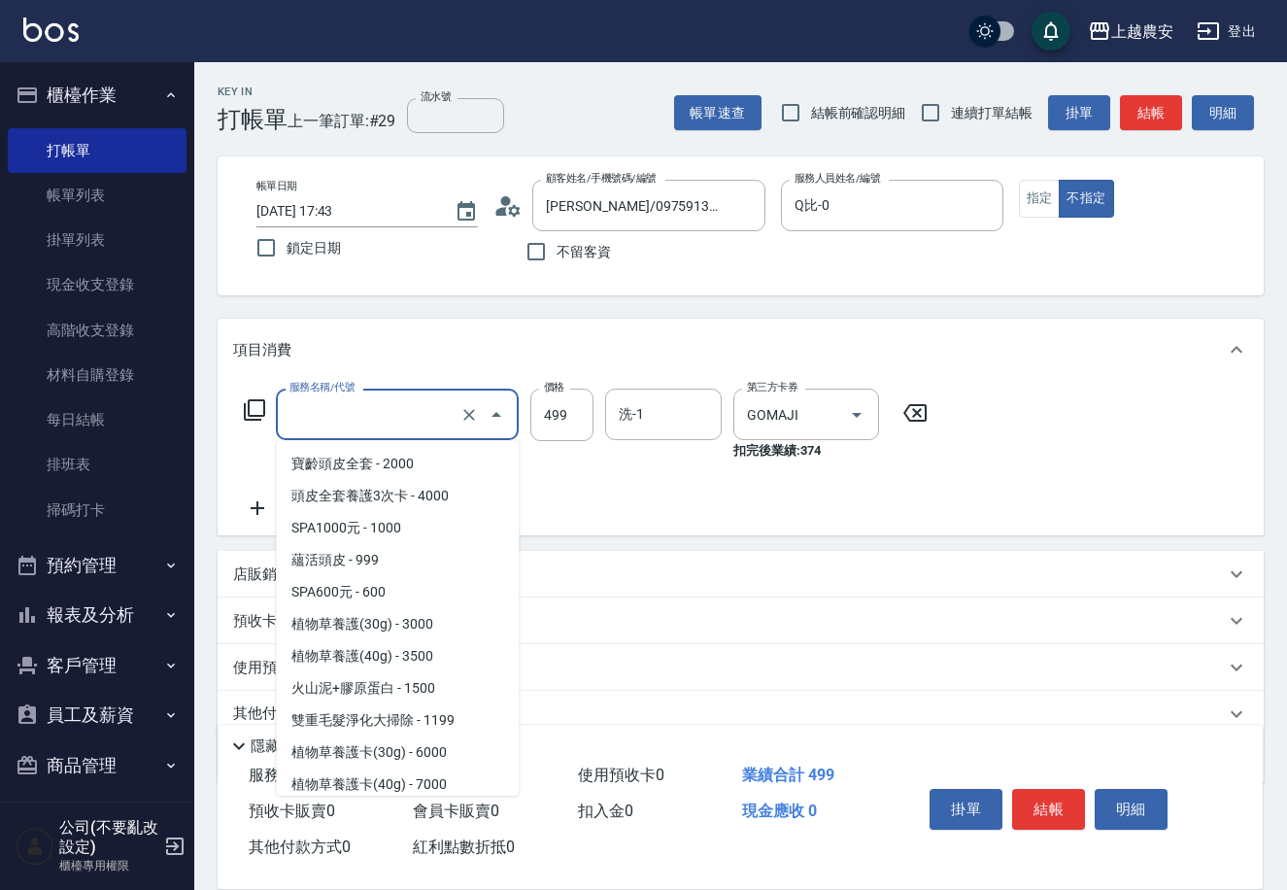
scroll to position [420, 0]
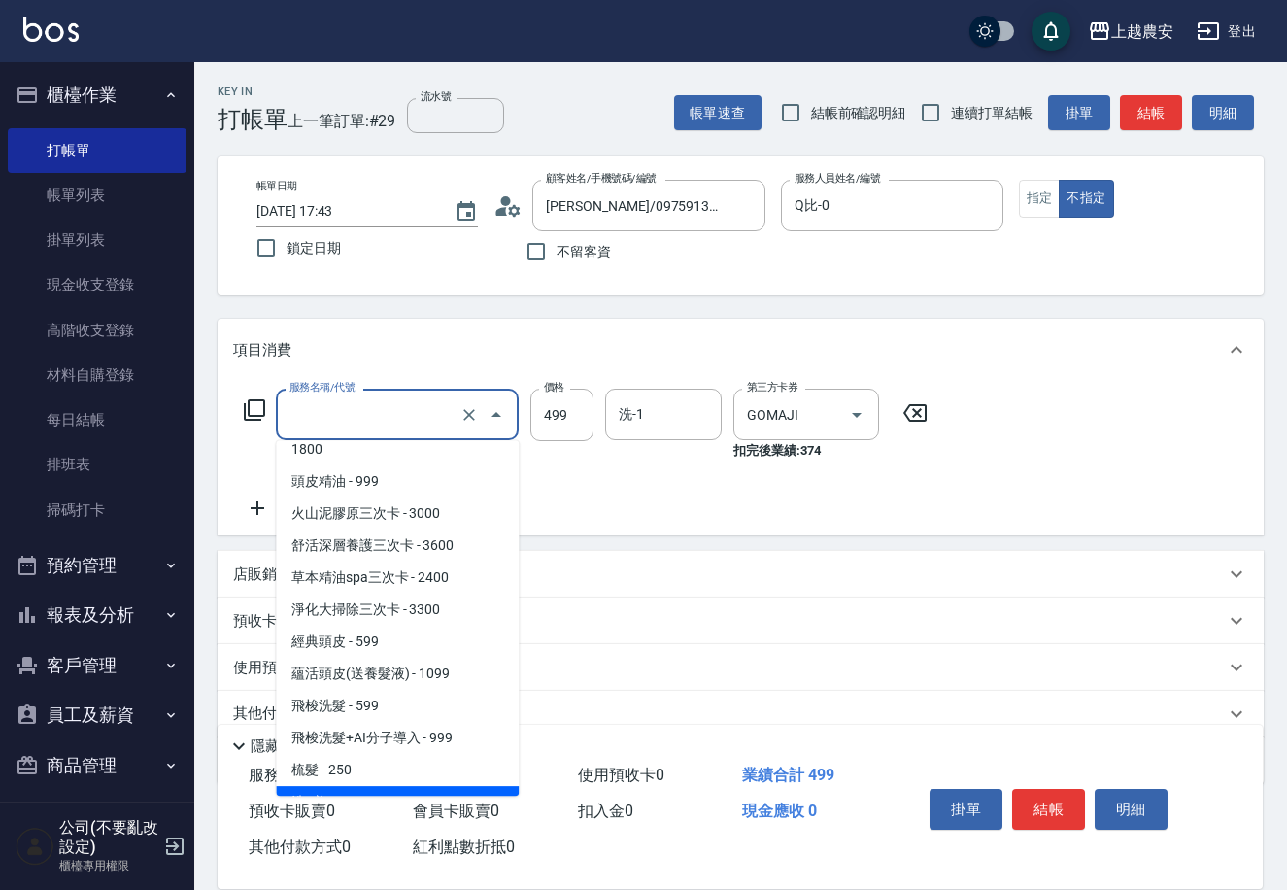
type input "洗+剪(206)"
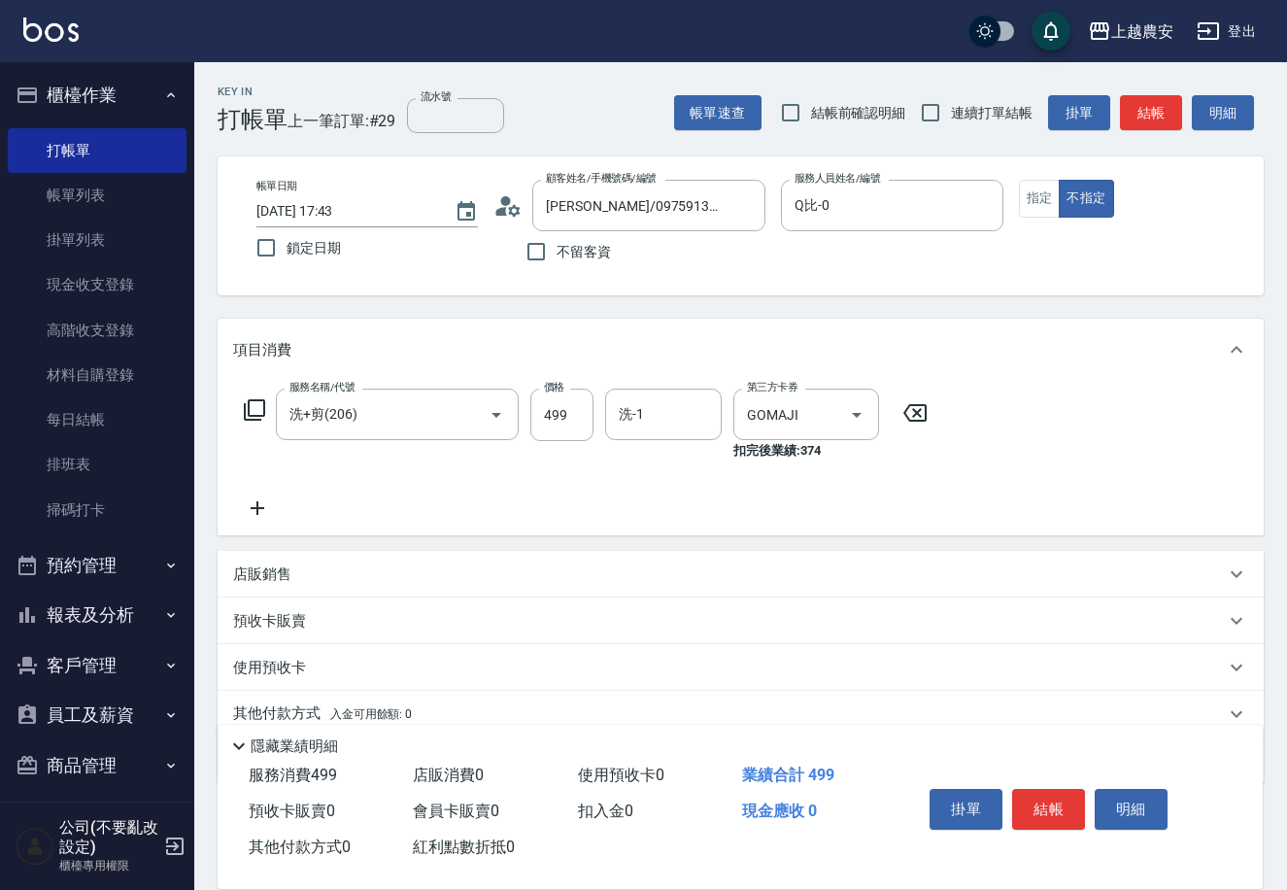
click at [256, 416] on icon at bounding box center [254, 409] width 21 height 21
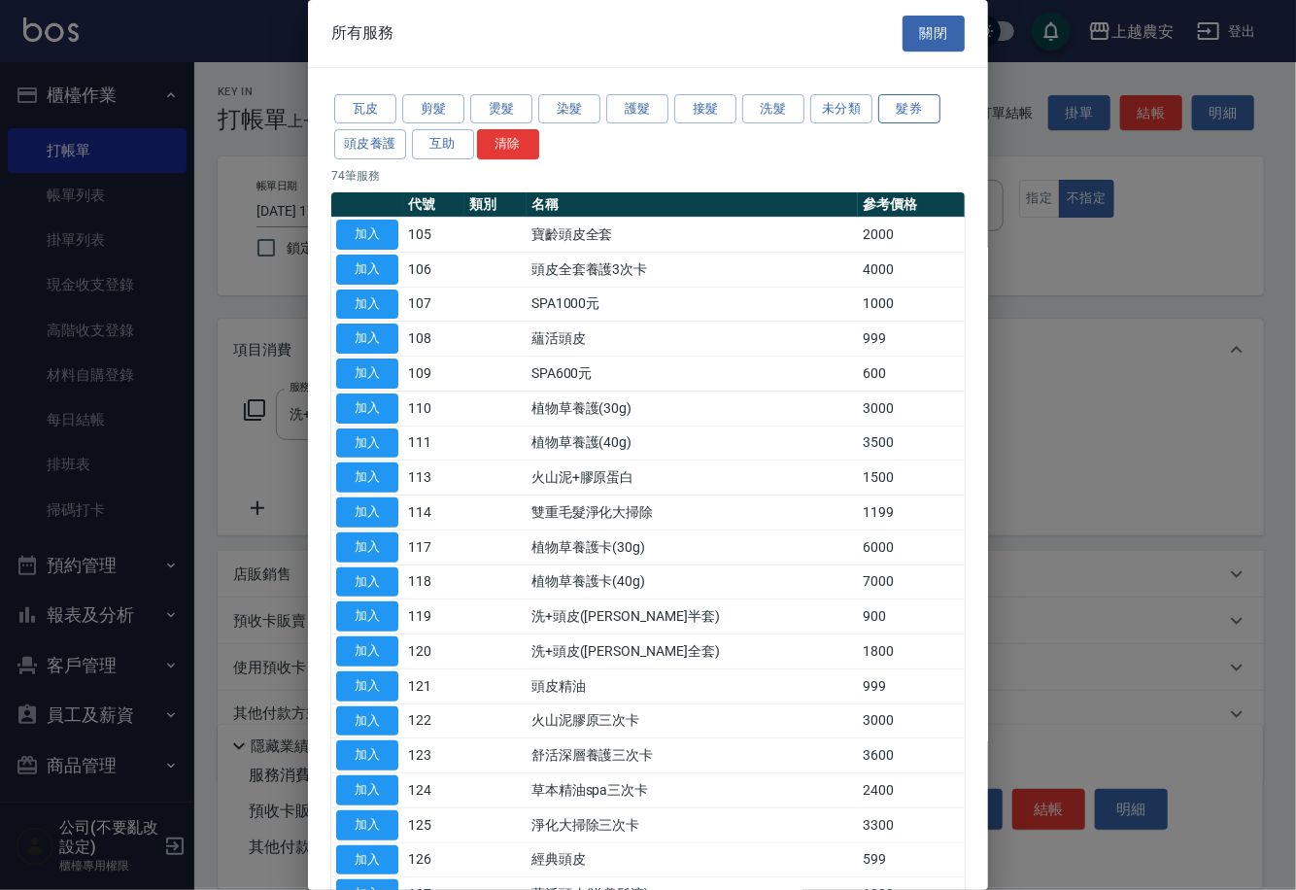
click at [882, 109] on button "髮券" at bounding box center [909, 109] width 62 height 30
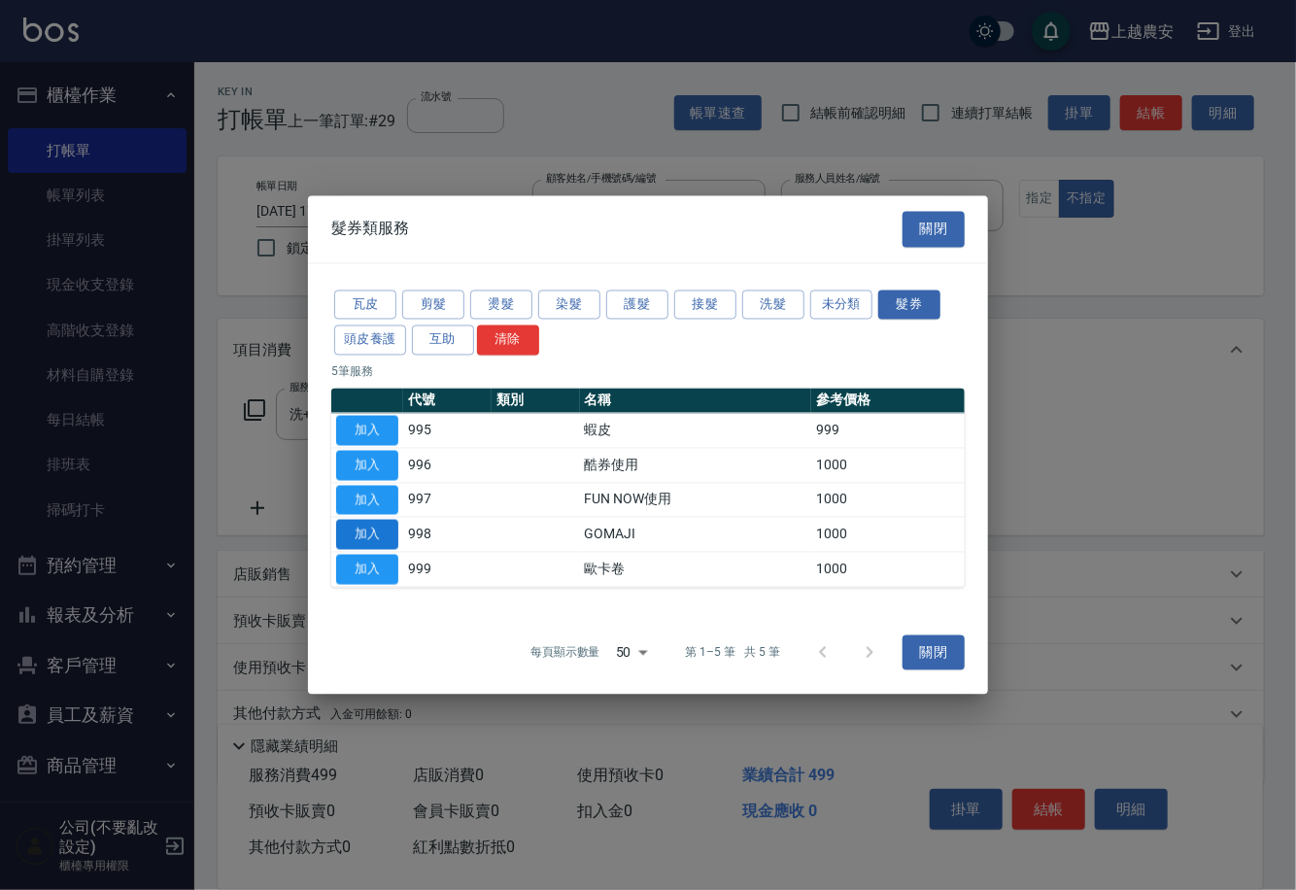
click at [383, 538] on button "加入" at bounding box center [367, 535] width 62 height 30
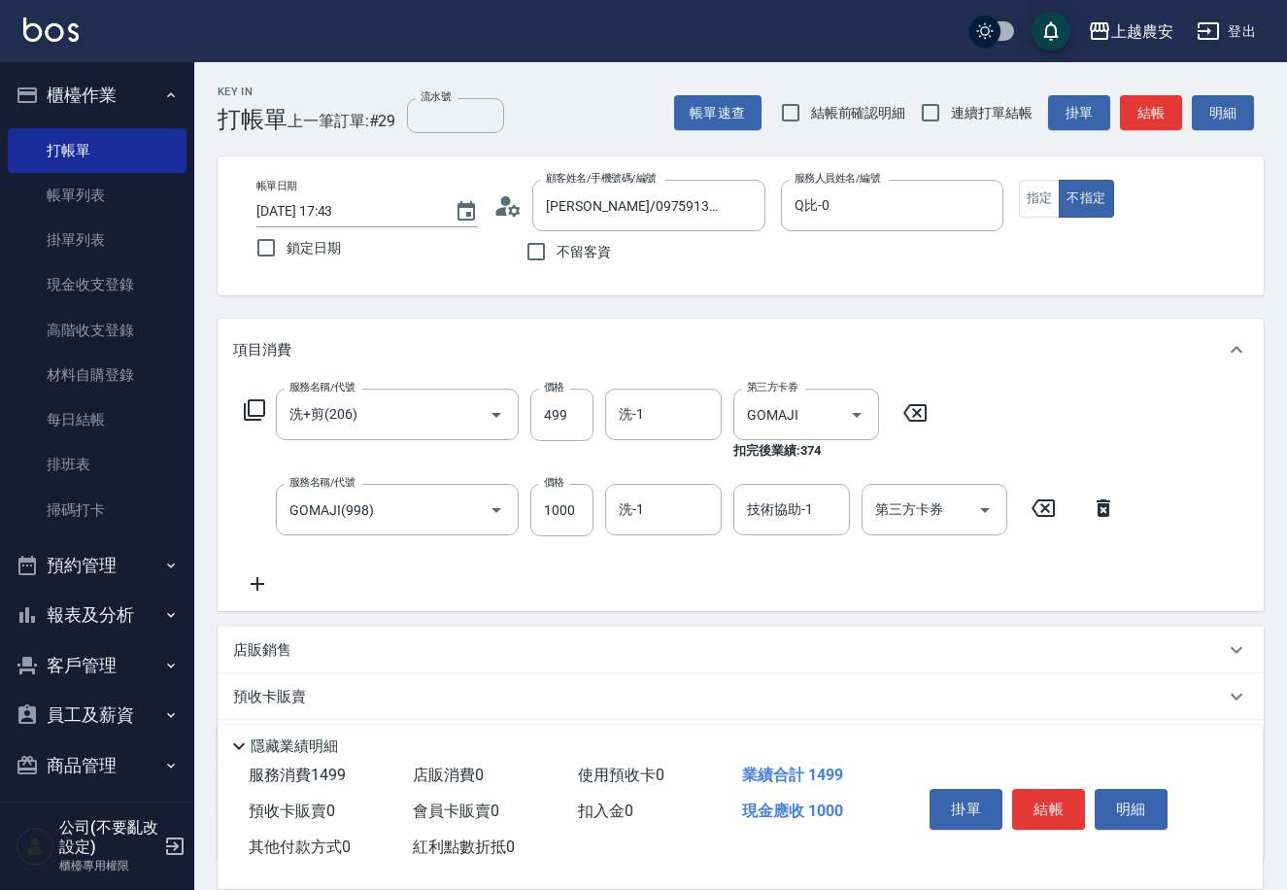
click at [926, 413] on icon at bounding box center [915, 412] width 23 height 17
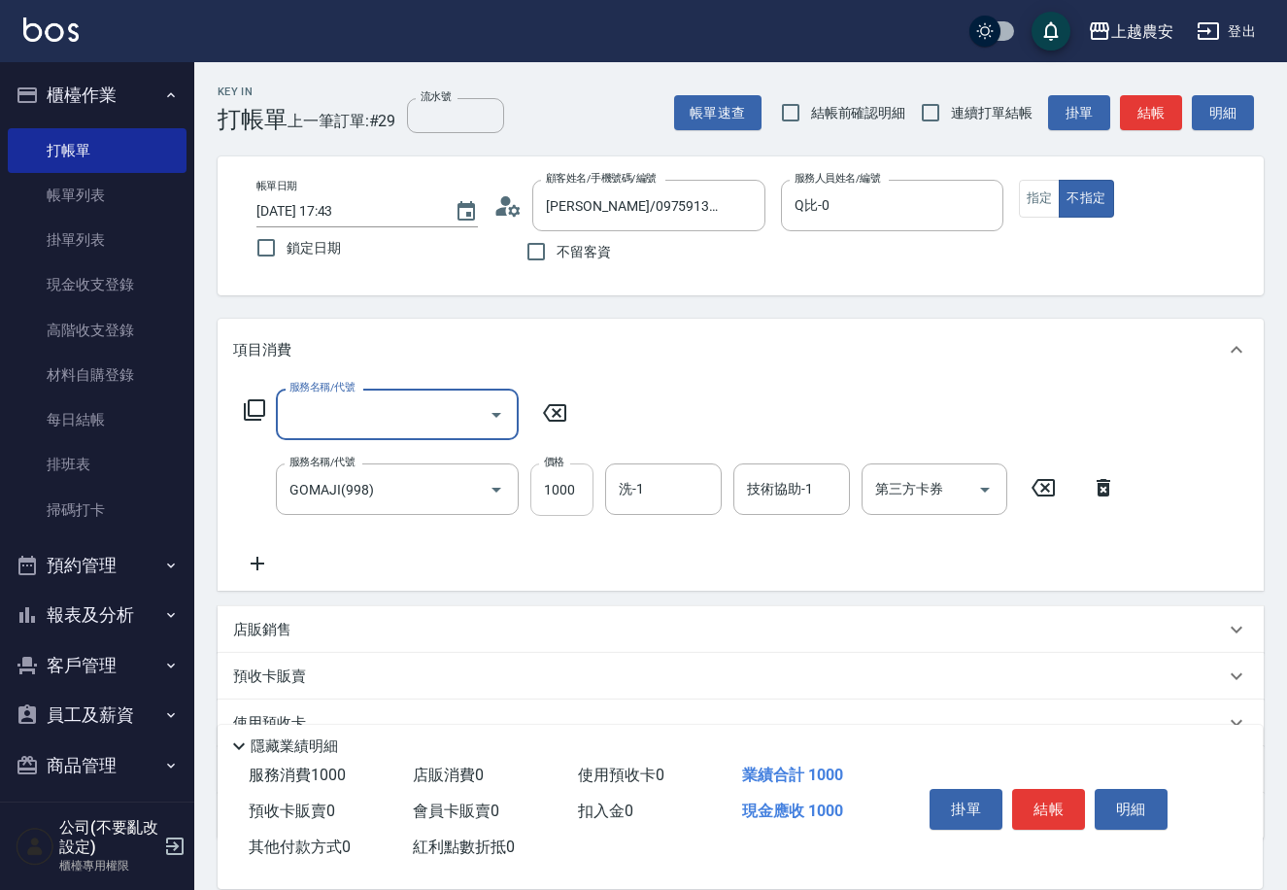
click at [579, 483] on input "1000" at bounding box center [561, 489] width 63 height 52
type input "499"
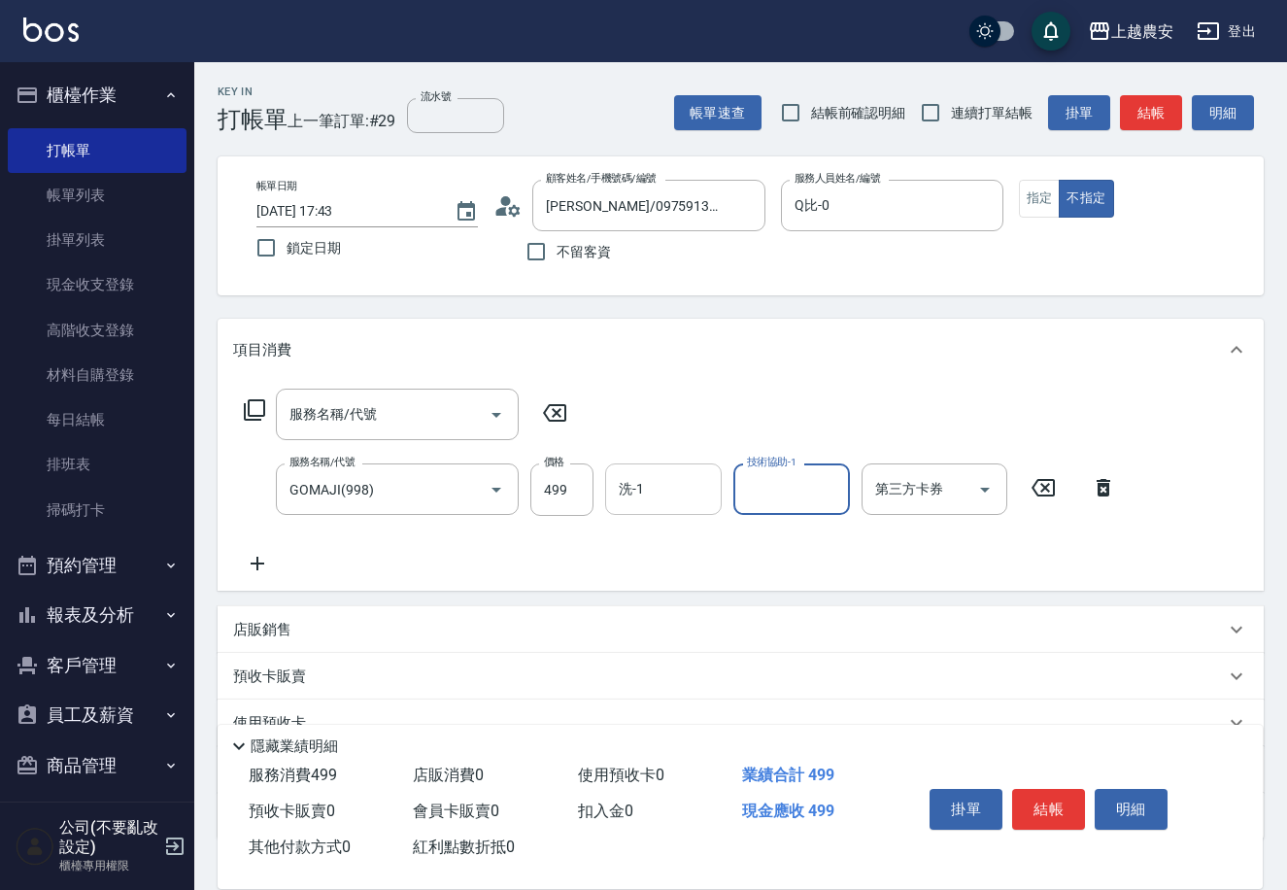
click at [662, 492] on input "洗-1" at bounding box center [663, 489] width 99 height 34
type input "大巫-35"
click at [988, 491] on icon "Open" at bounding box center [985, 489] width 23 height 23
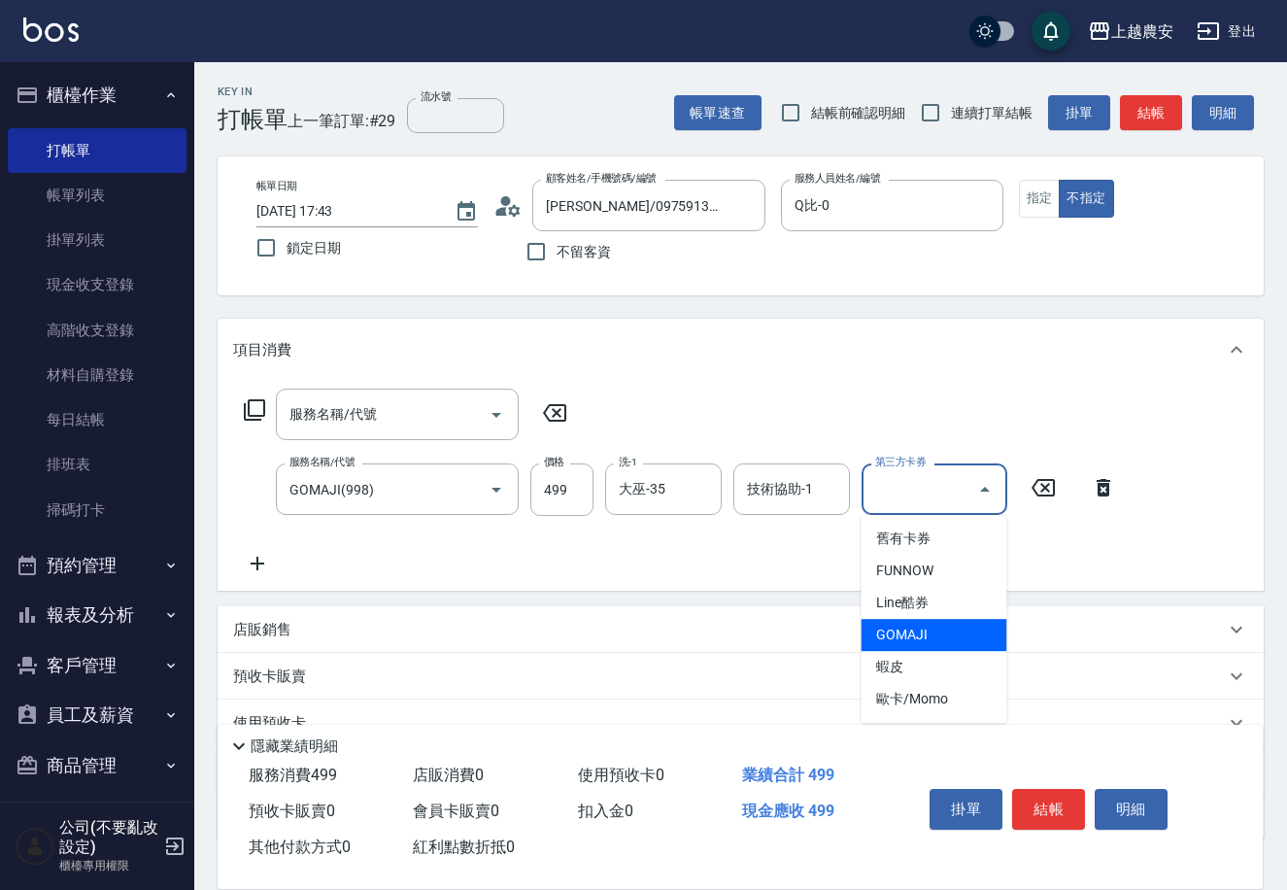
click at [975, 639] on span "GOMAJI" at bounding box center [934, 635] width 146 height 32
type input "GOMAJI"
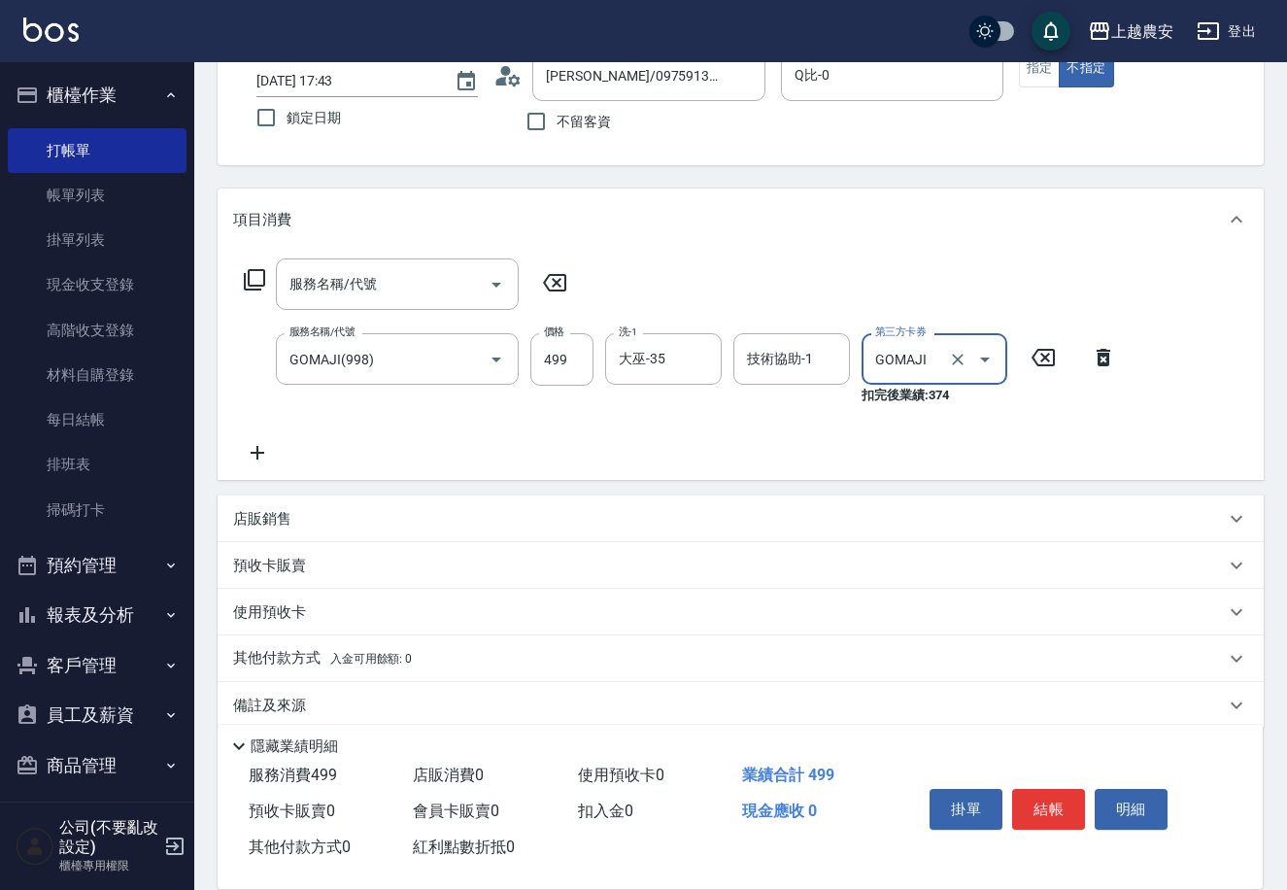
scroll to position [152, 0]
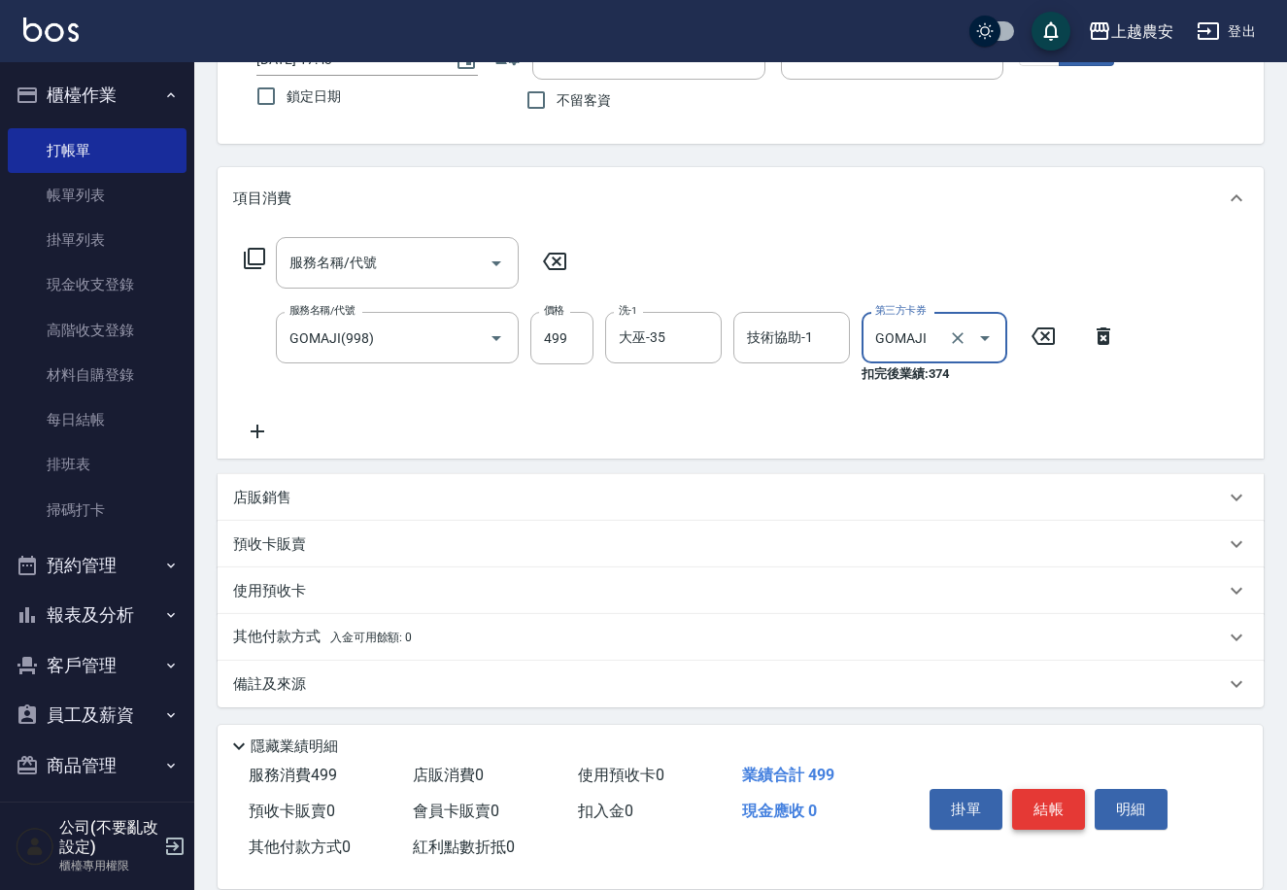
click at [1050, 806] on button "結帳" at bounding box center [1048, 809] width 73 height 41
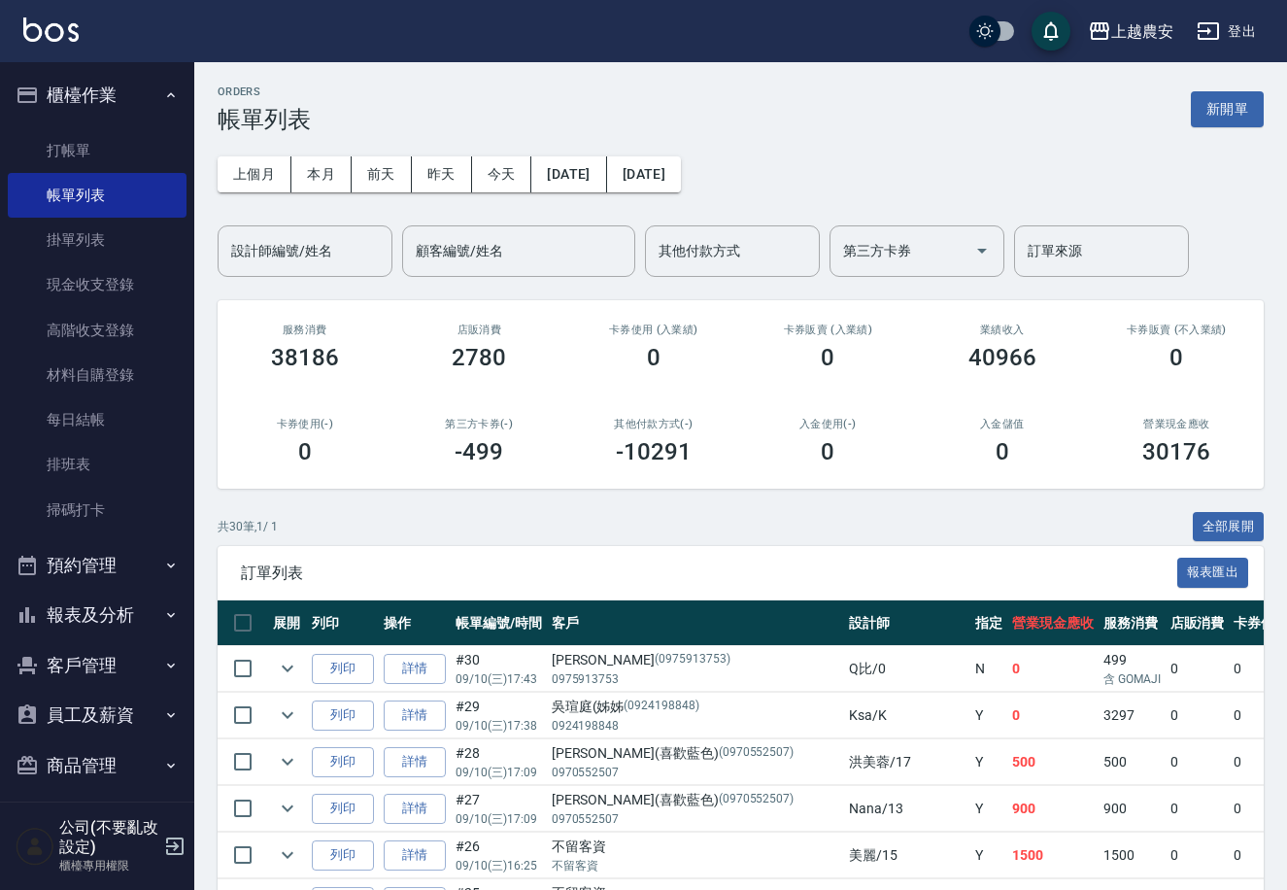
drag, startPoint x: 115, startPoint y: 146, endPoint x: 246, endPoint y: 156, distance: 131.6
click at [116, 146] on link "打帳單" at bounding box center [97, 150] width 179 height 45
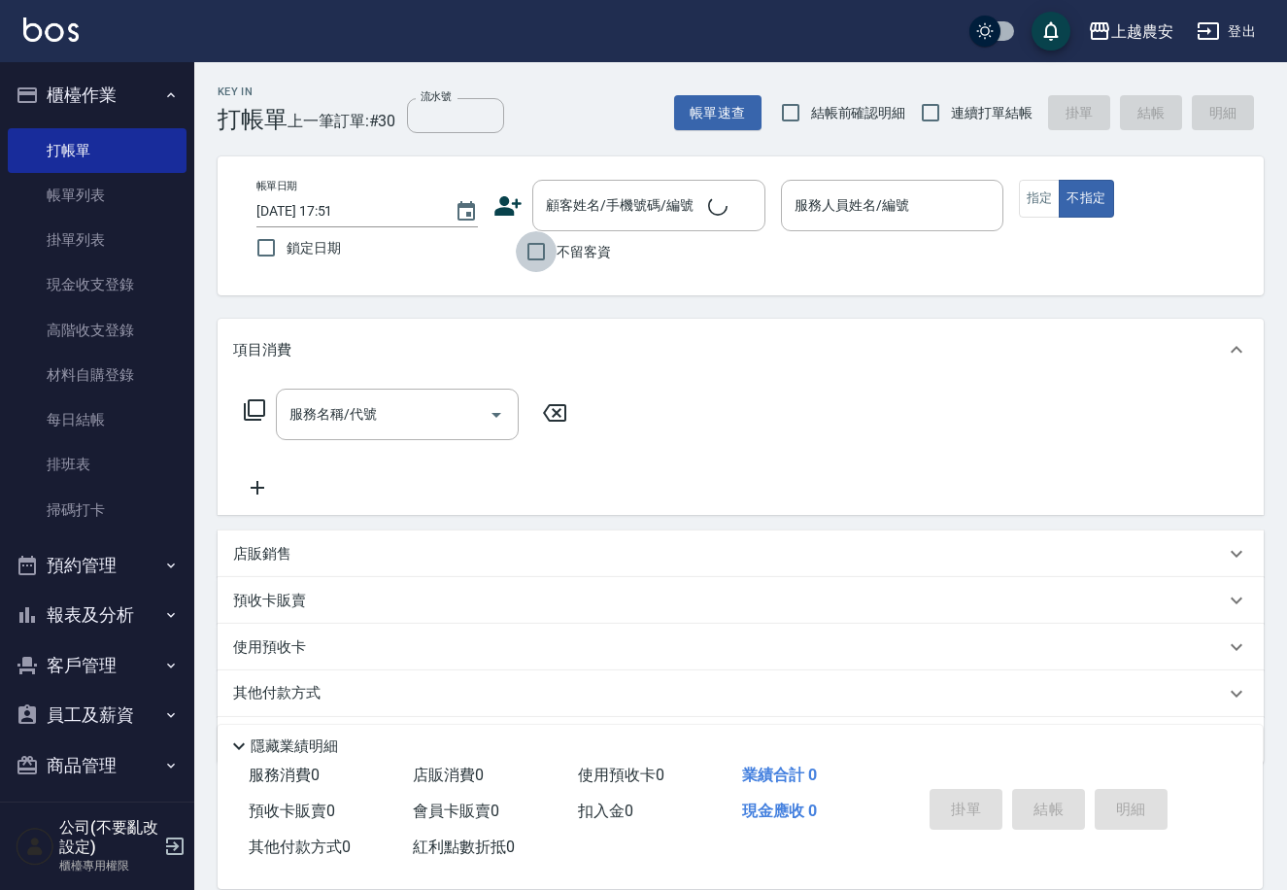
click at [530, 254] on input "不留客資" at bounding box center [536, 251] width 41 height 41
checkbox input "true"
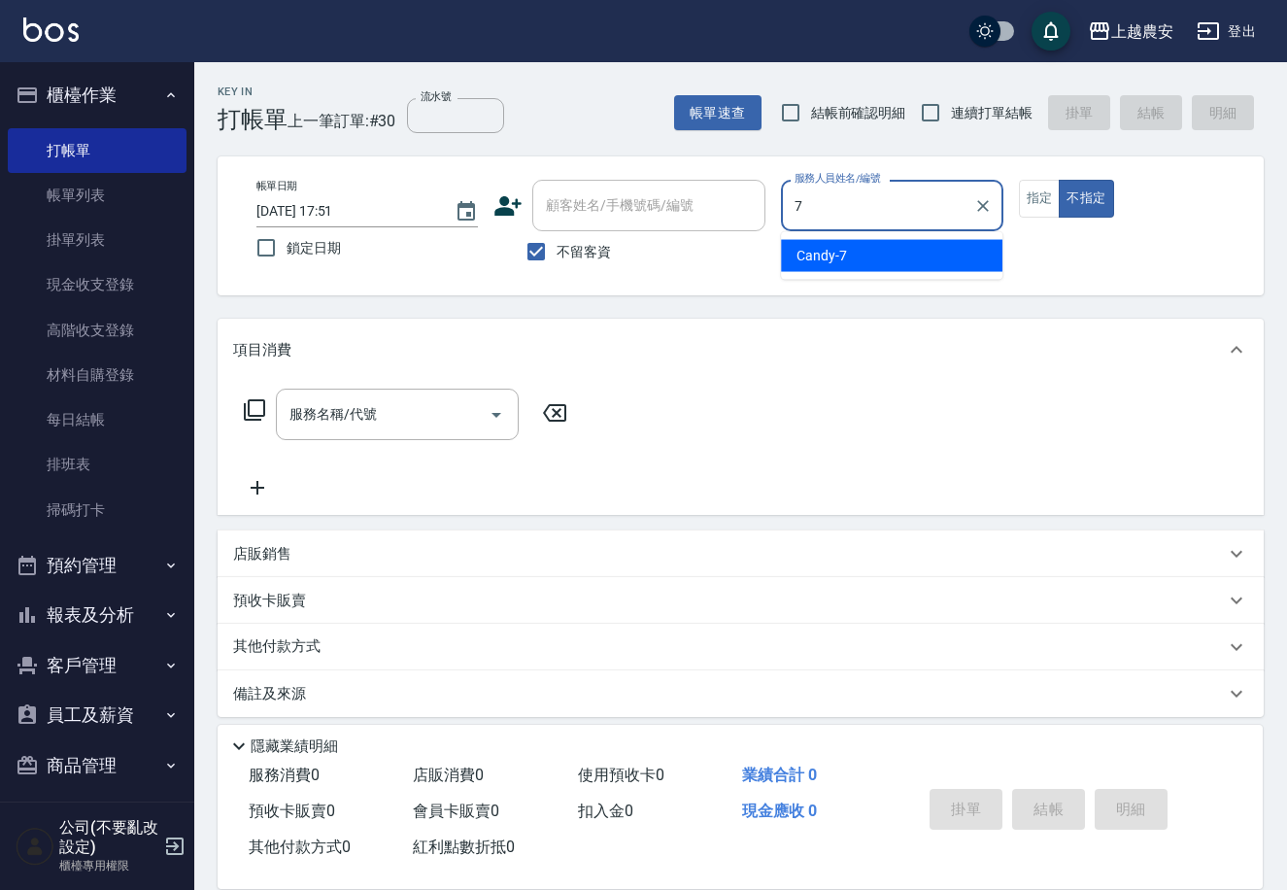
type input "Candy-7"
type button "false"
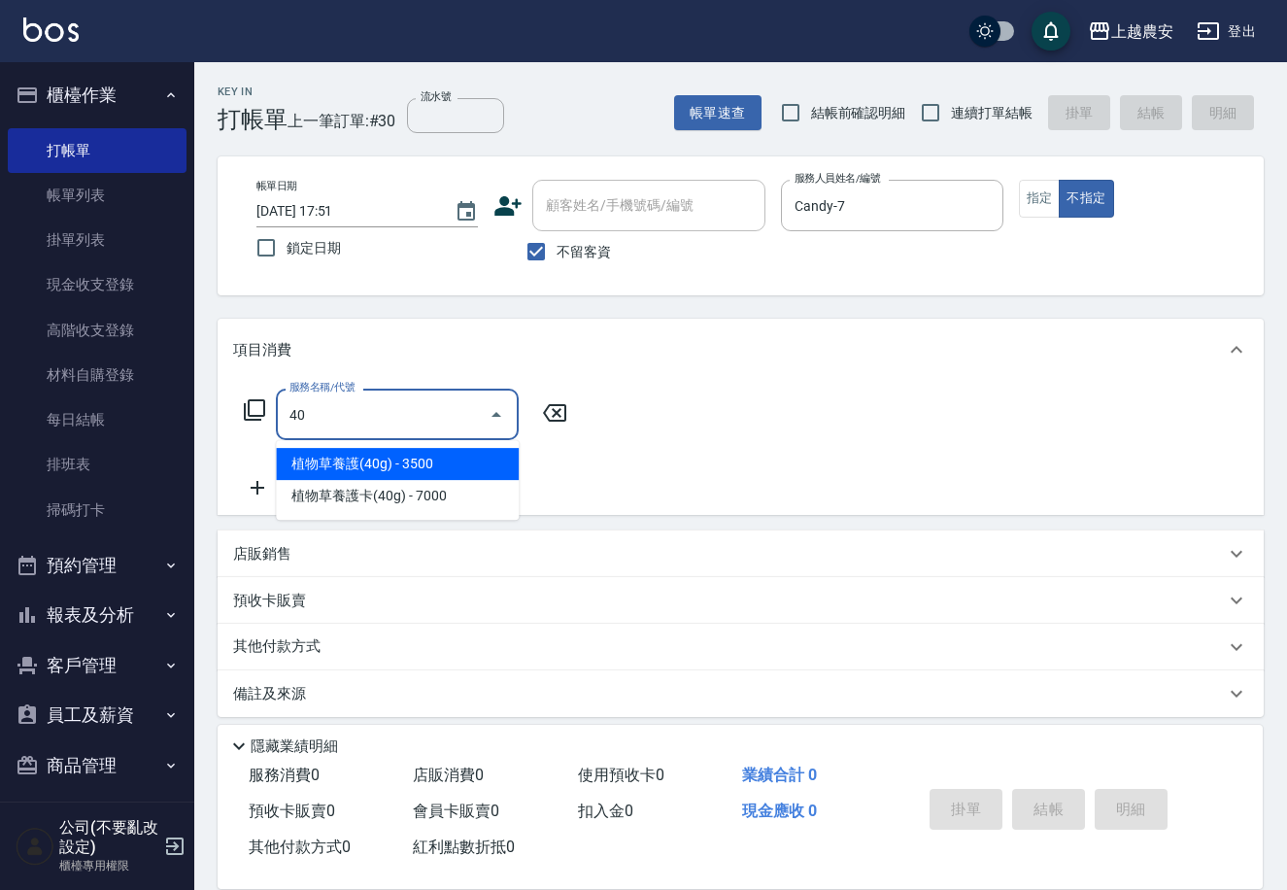
type input "4"
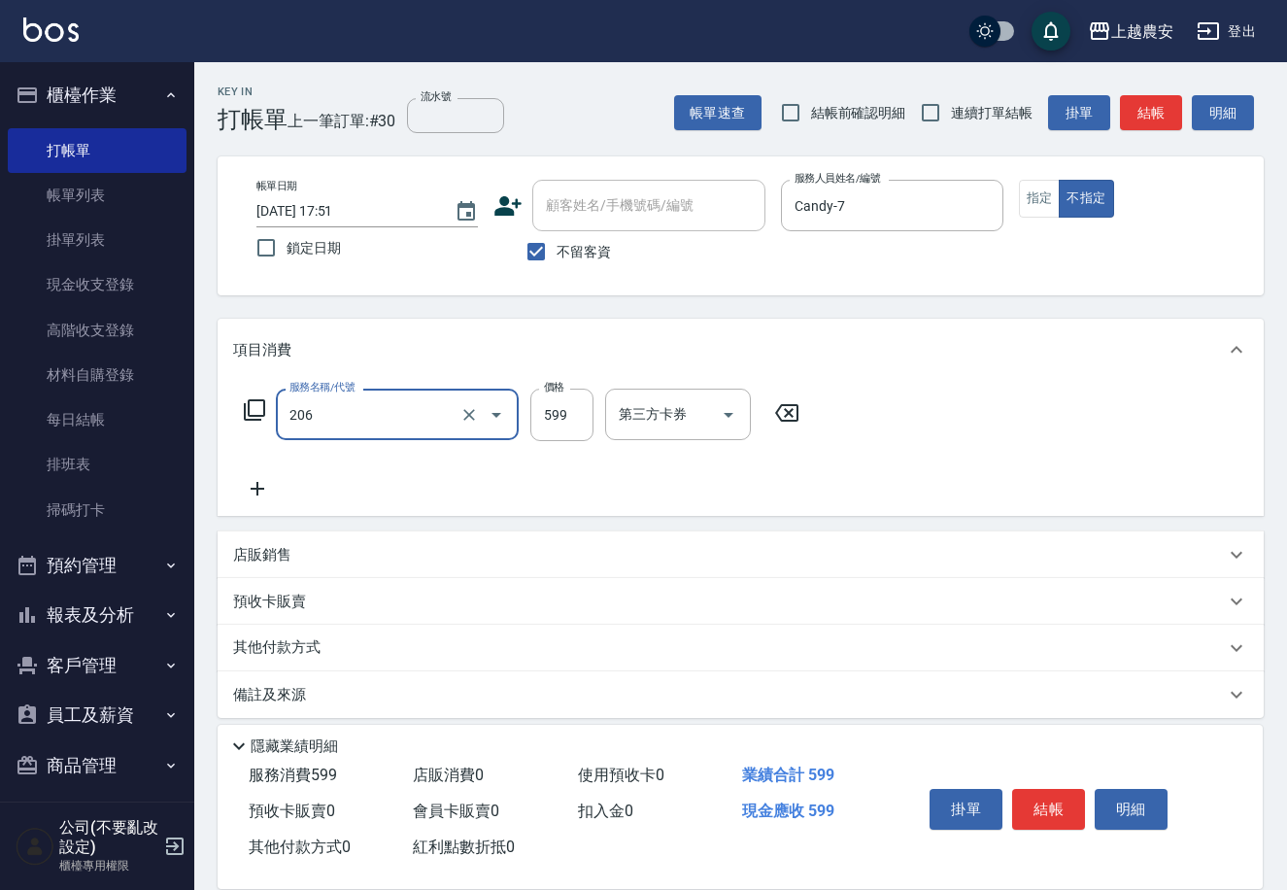
type input "洗+剪(206)"
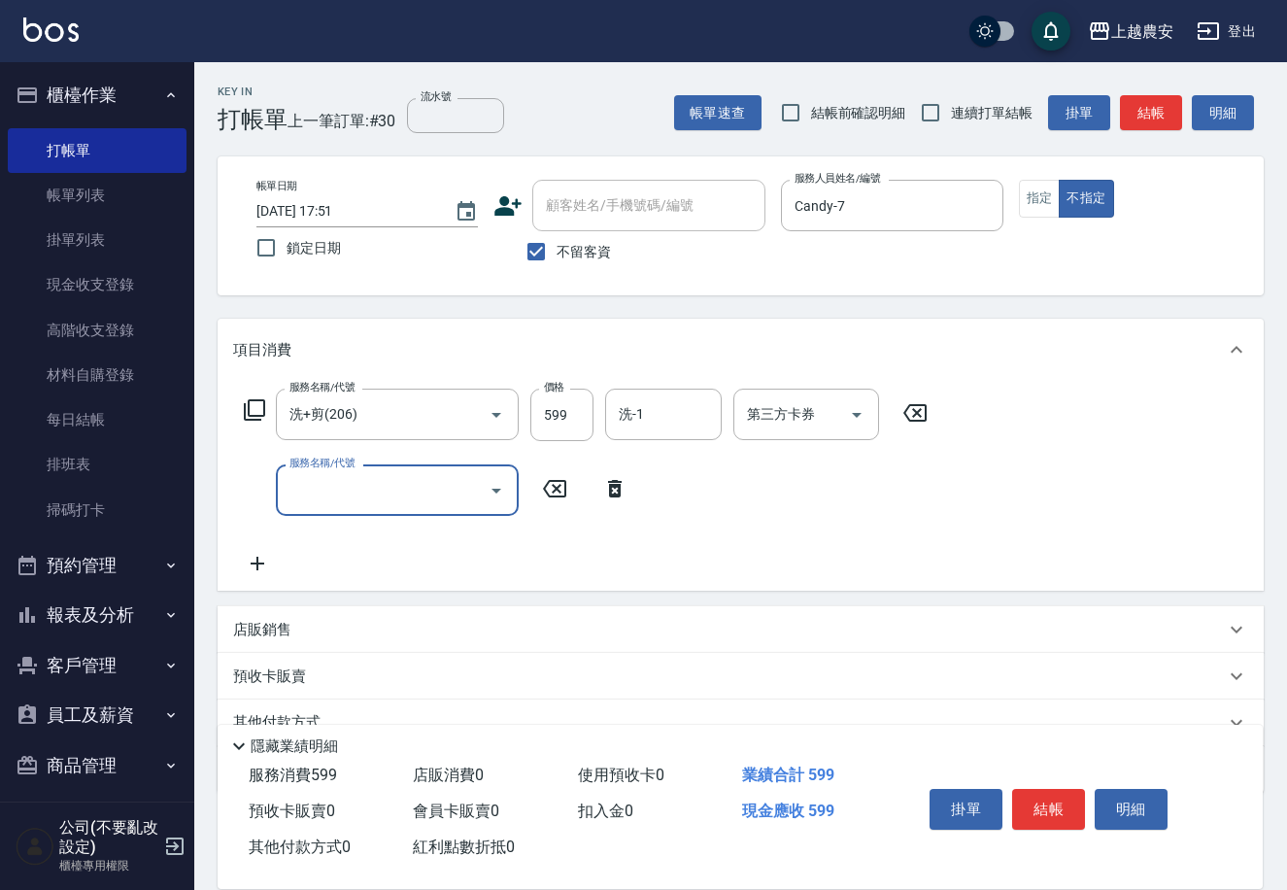
click at [1048, 805] on button "結帳" at bounding box center [1048, 809] width 73 height 41
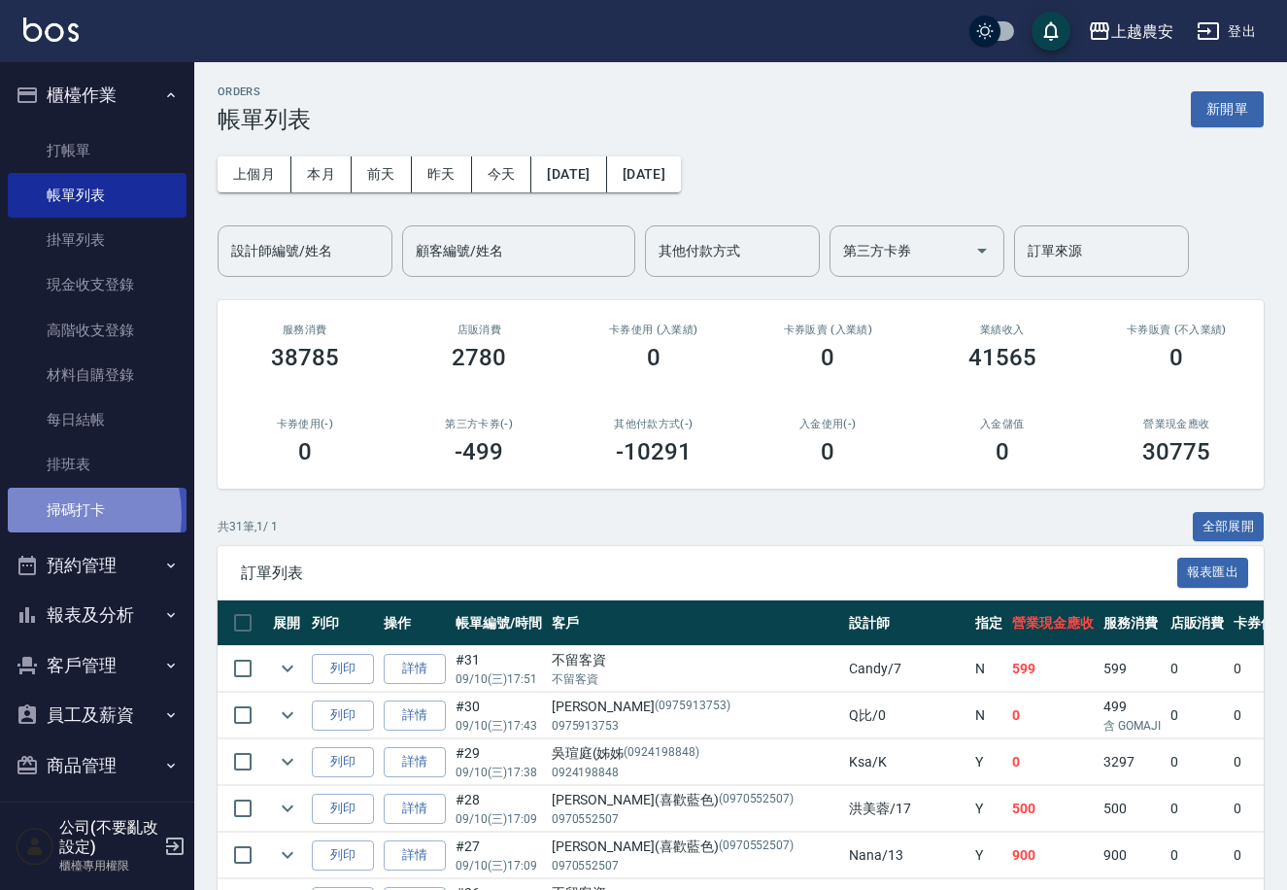
click at [63, 514] on link "掃碼打卡" at bounding box center [97, 510] width 179 height 45
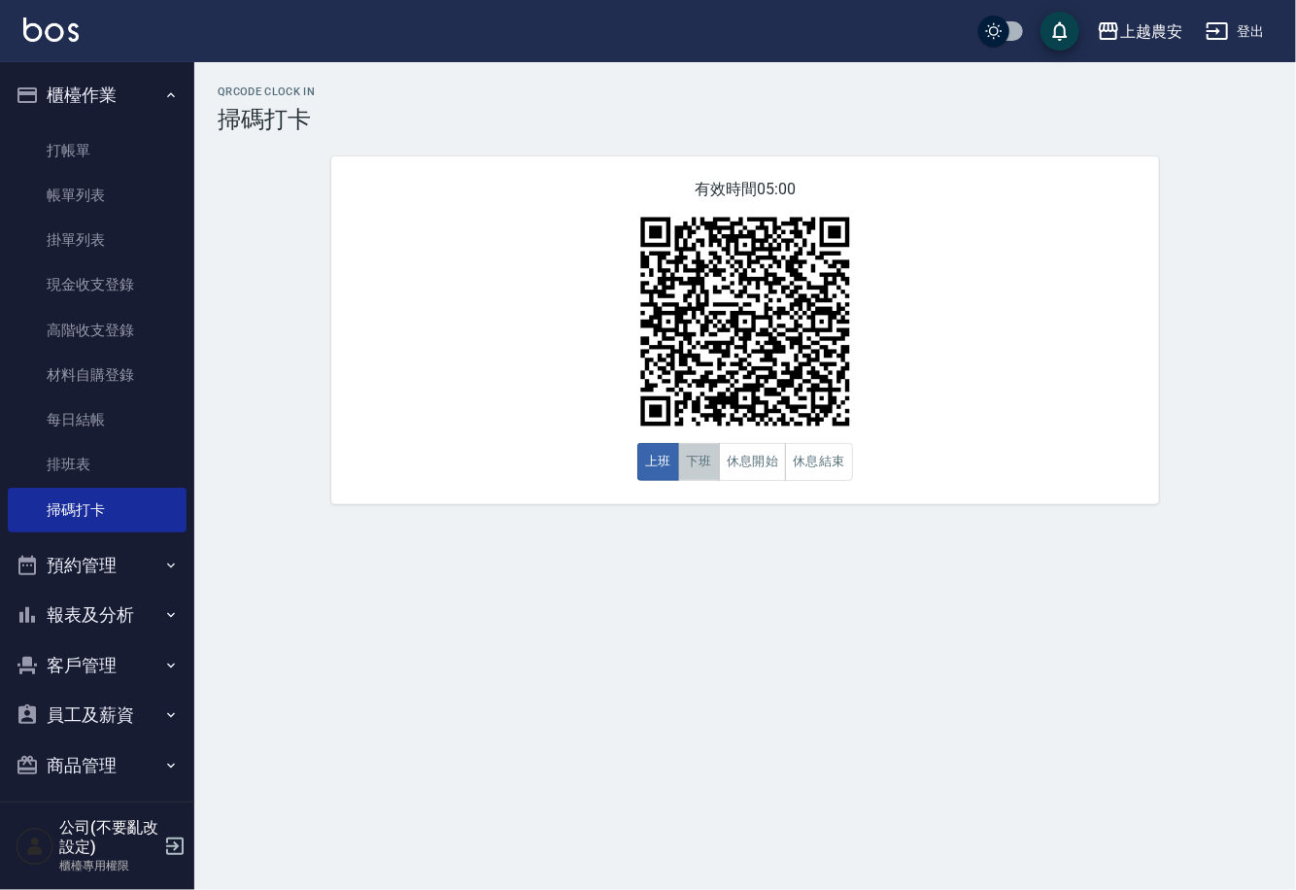
click at [693, 474] on button "下班" at bounding box center [699, 462] width 42 height 38
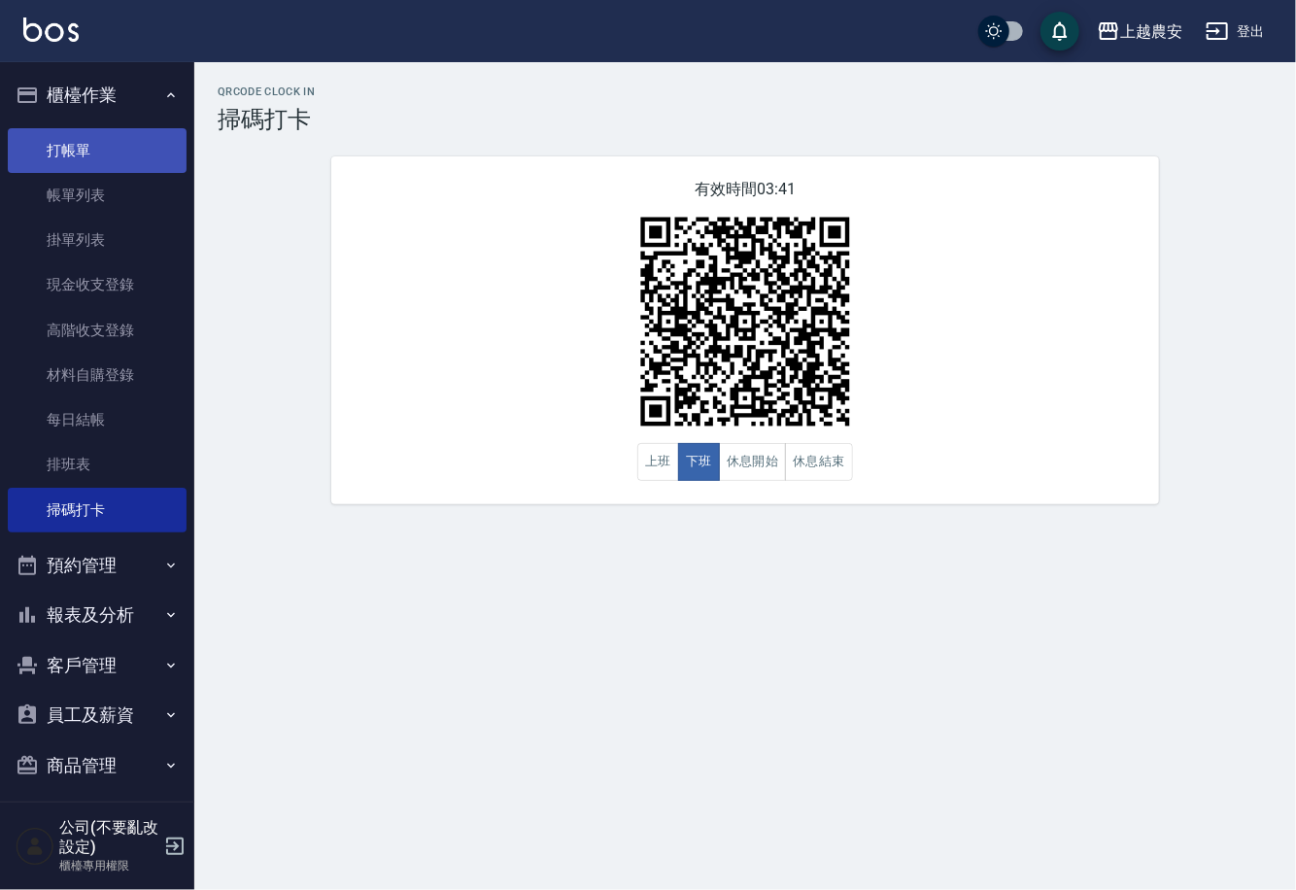
click at [154, 142] on link "打帳單" at bounding box center [97, 150] width 179 height 45
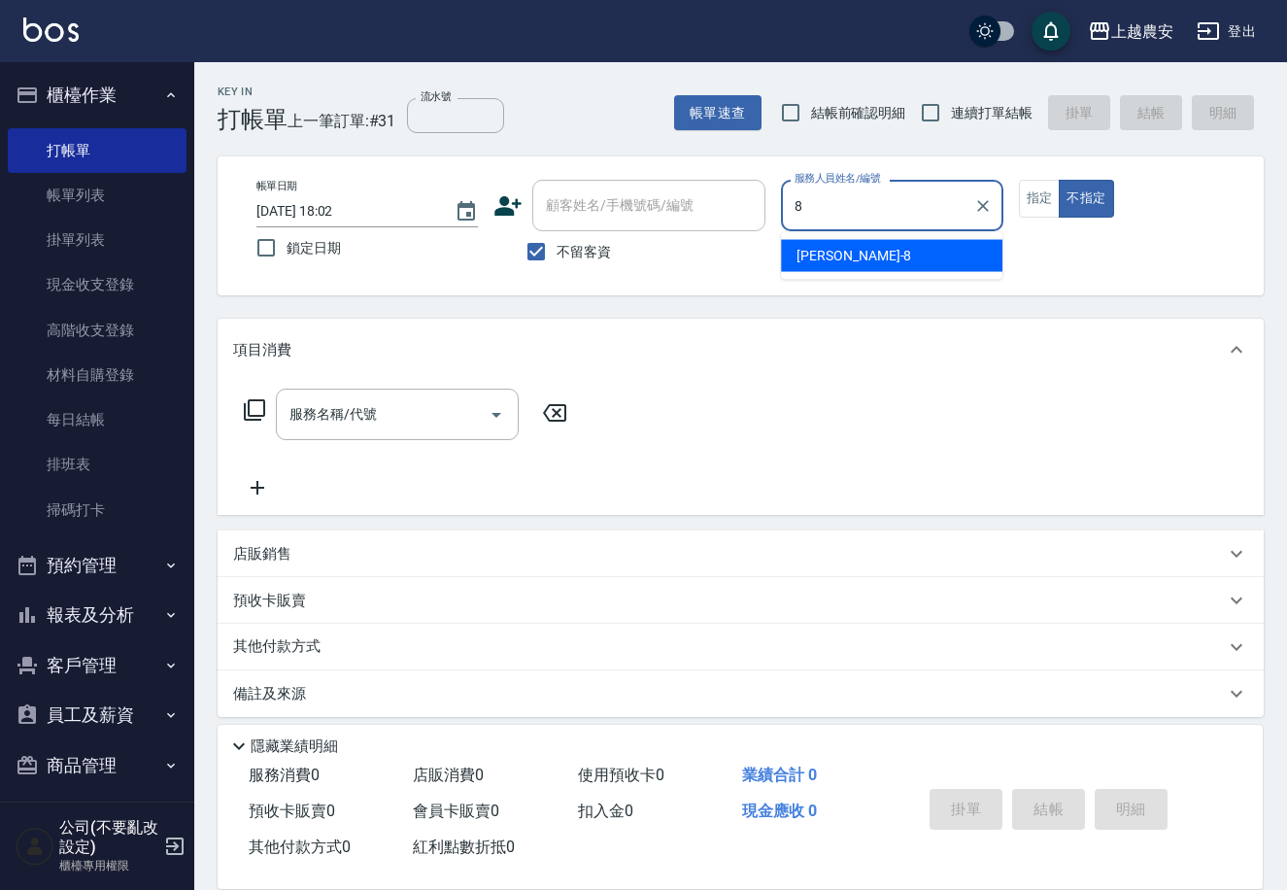
type input "[PERSON_NAME]-8"
type button "false"
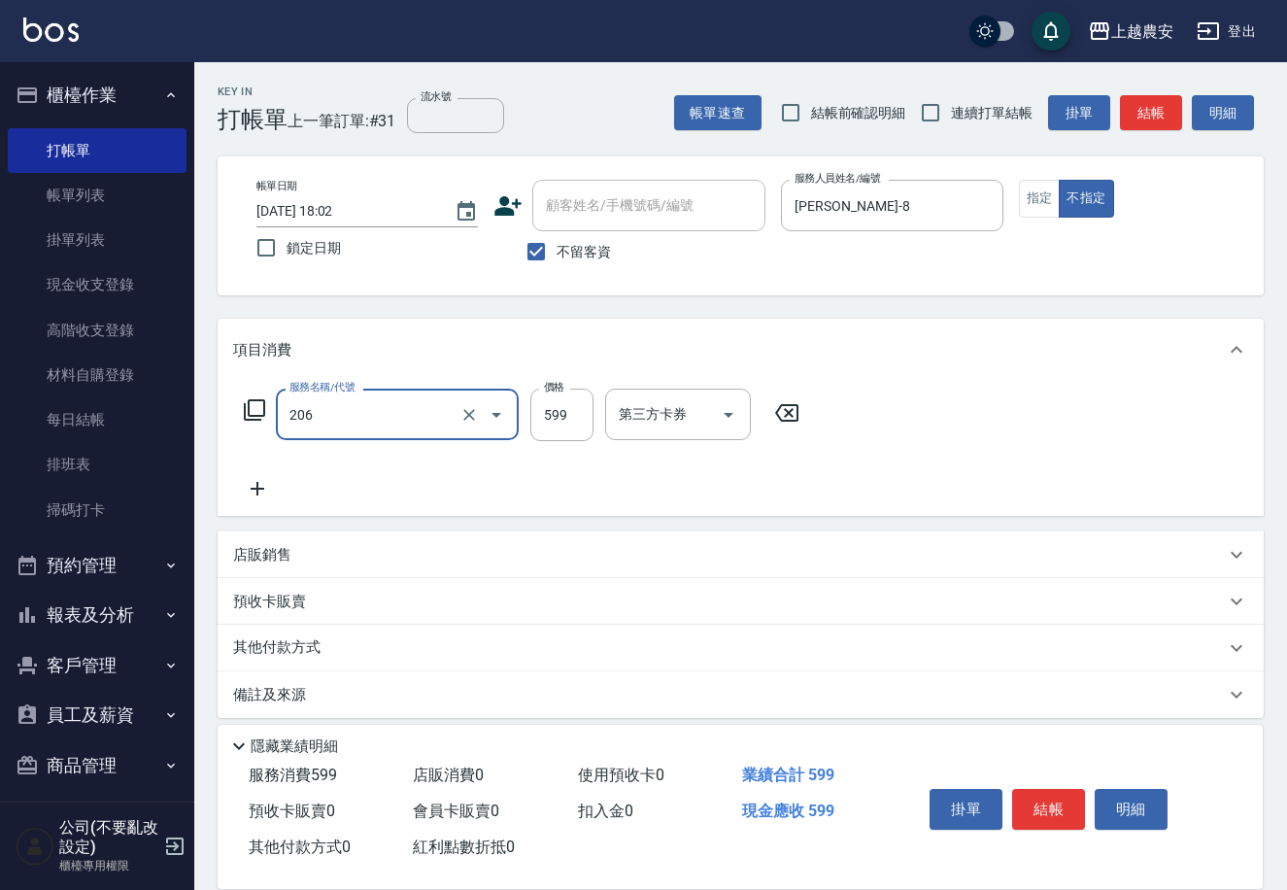
type input "洗+剪(206)"
click at [1055, 803] on button "結帳" at bounding box center [1048, 809] width 73 height 41
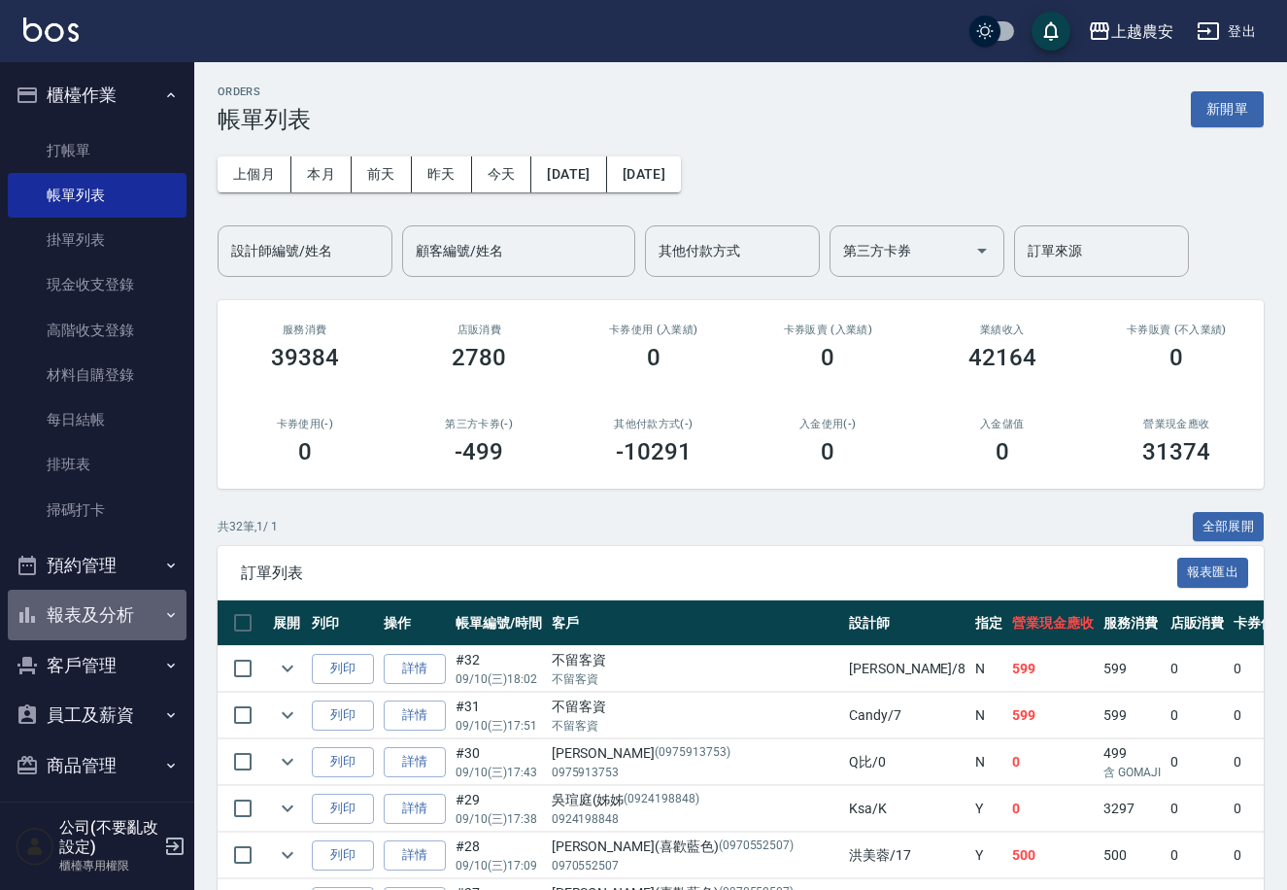
click at [103, 609] on button "報表及分析" at bounding box center [97, 615] width 179 height 51
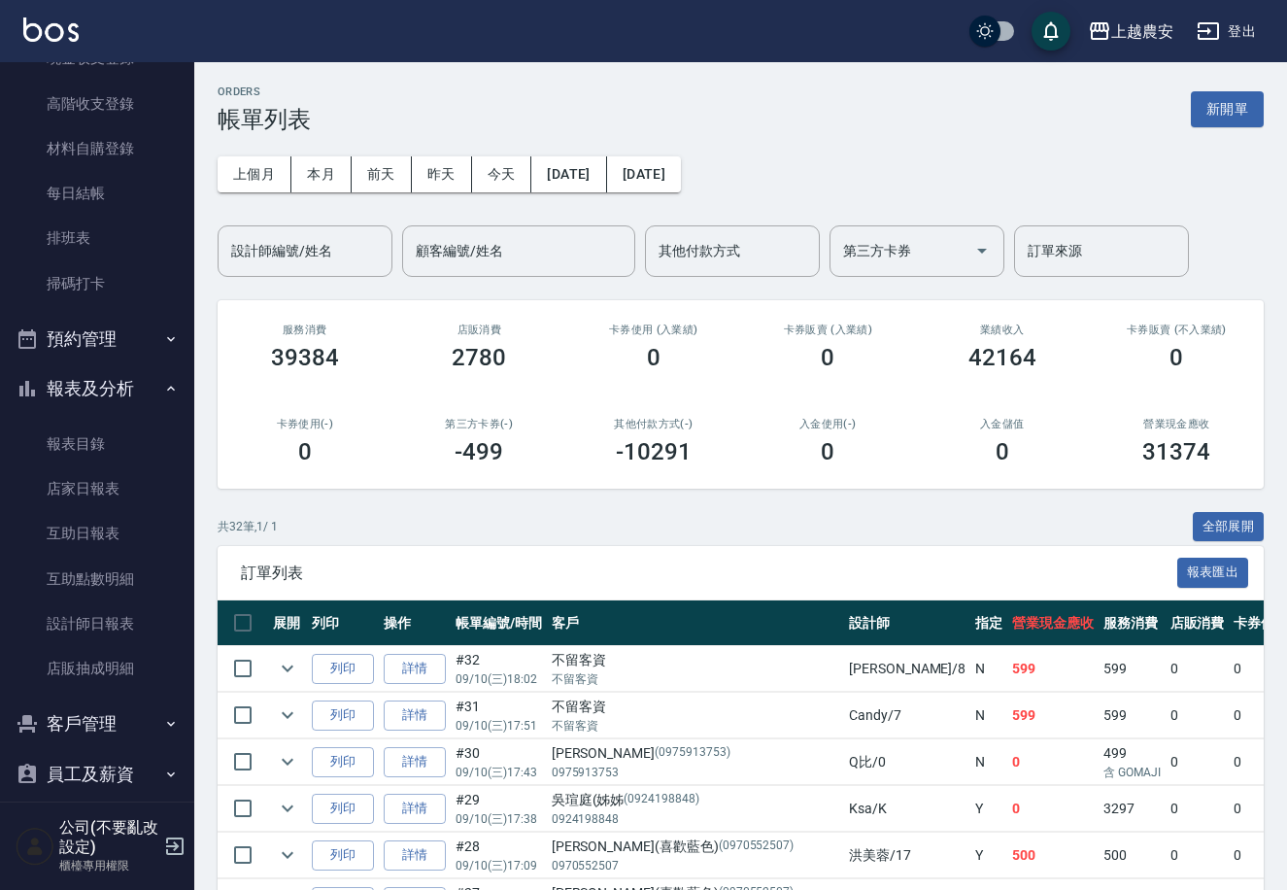
scroll to position [295, 0]
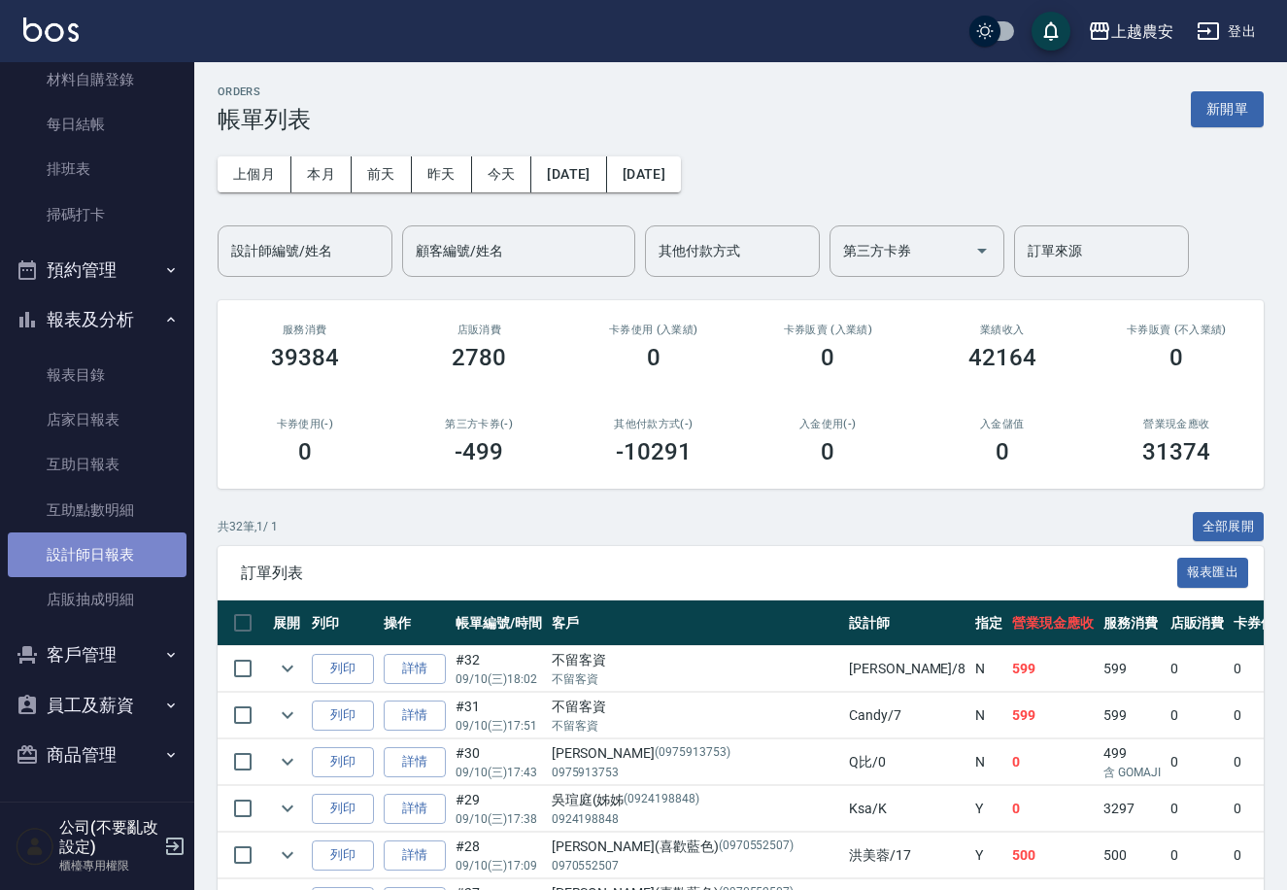
click at [140, 547] on link "設計師日報表" at bounding box center [97, 554] width 179 height 45
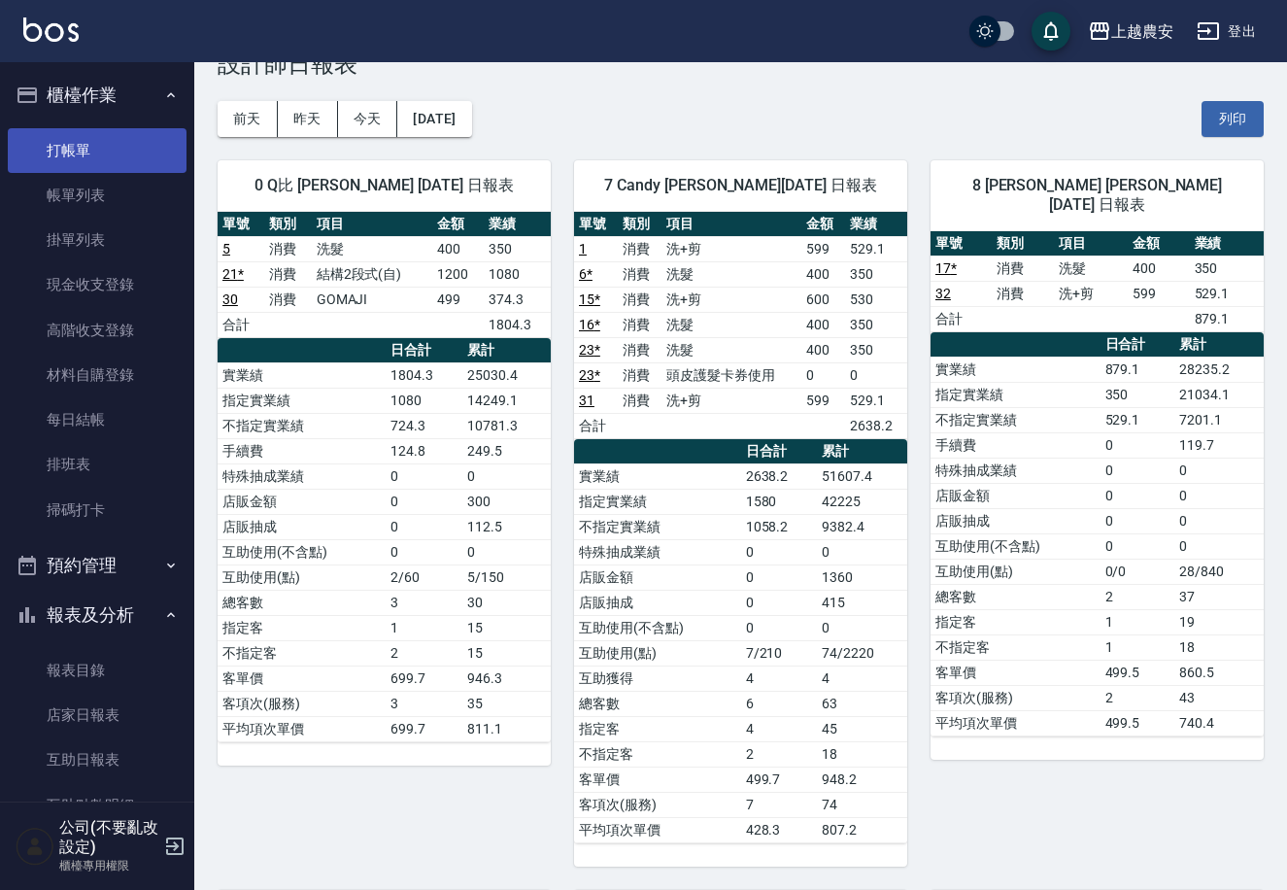
click at [106, 164] on link "打帳單" at bounding box center [97, 150] width 179 height 45
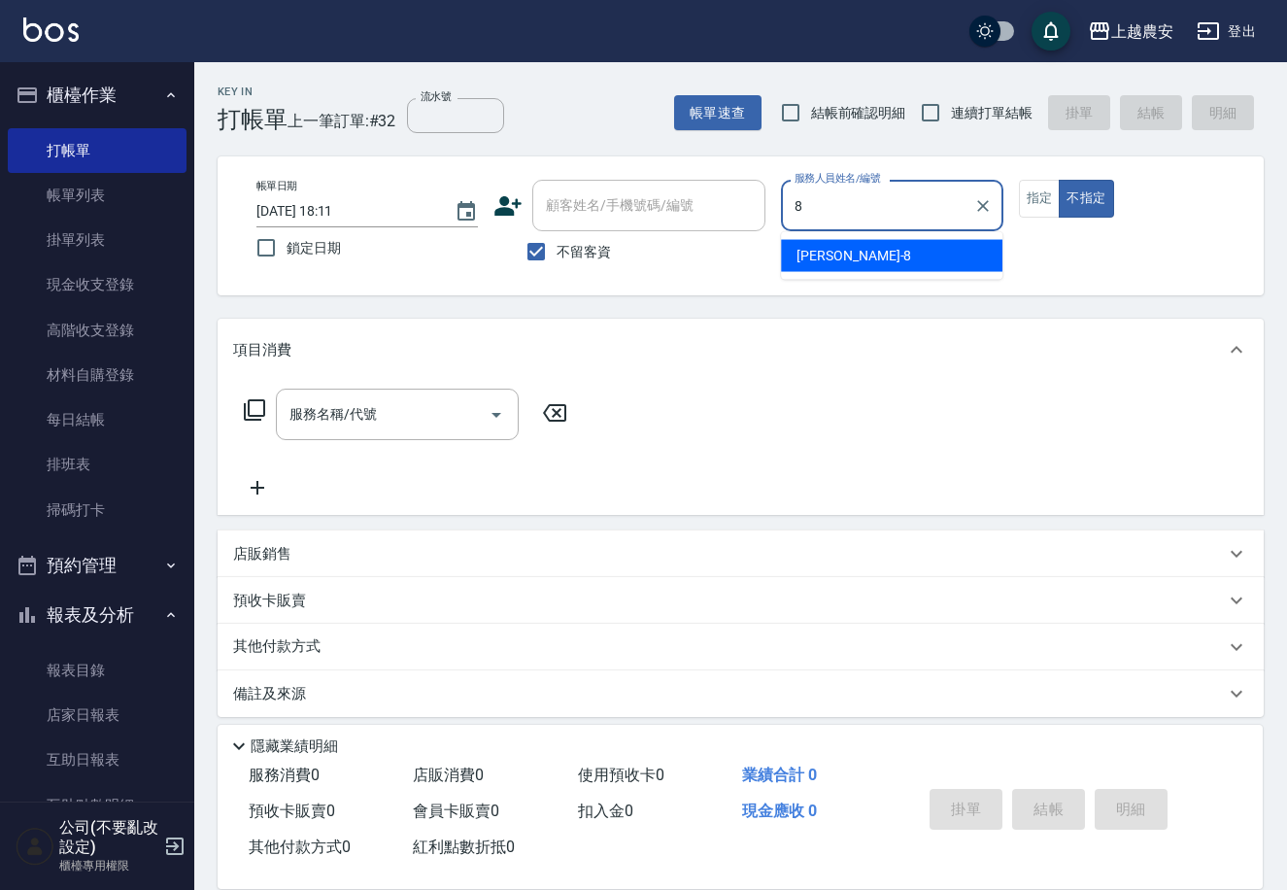
type input "[PERSON_NAME]-8"
type button "false"
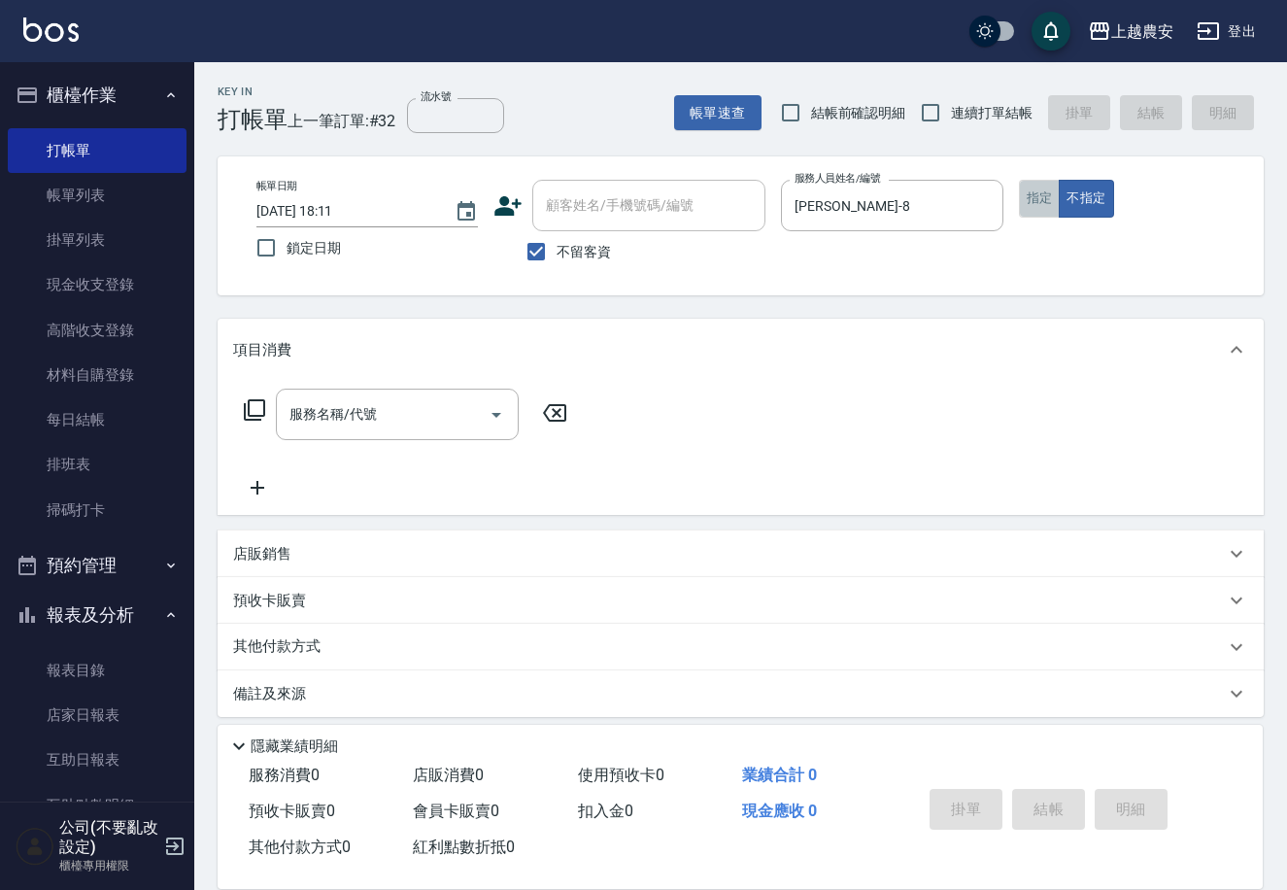
click at [1019, 198] on button "指定" at bounding box center [1040, 199] width 42 height 38
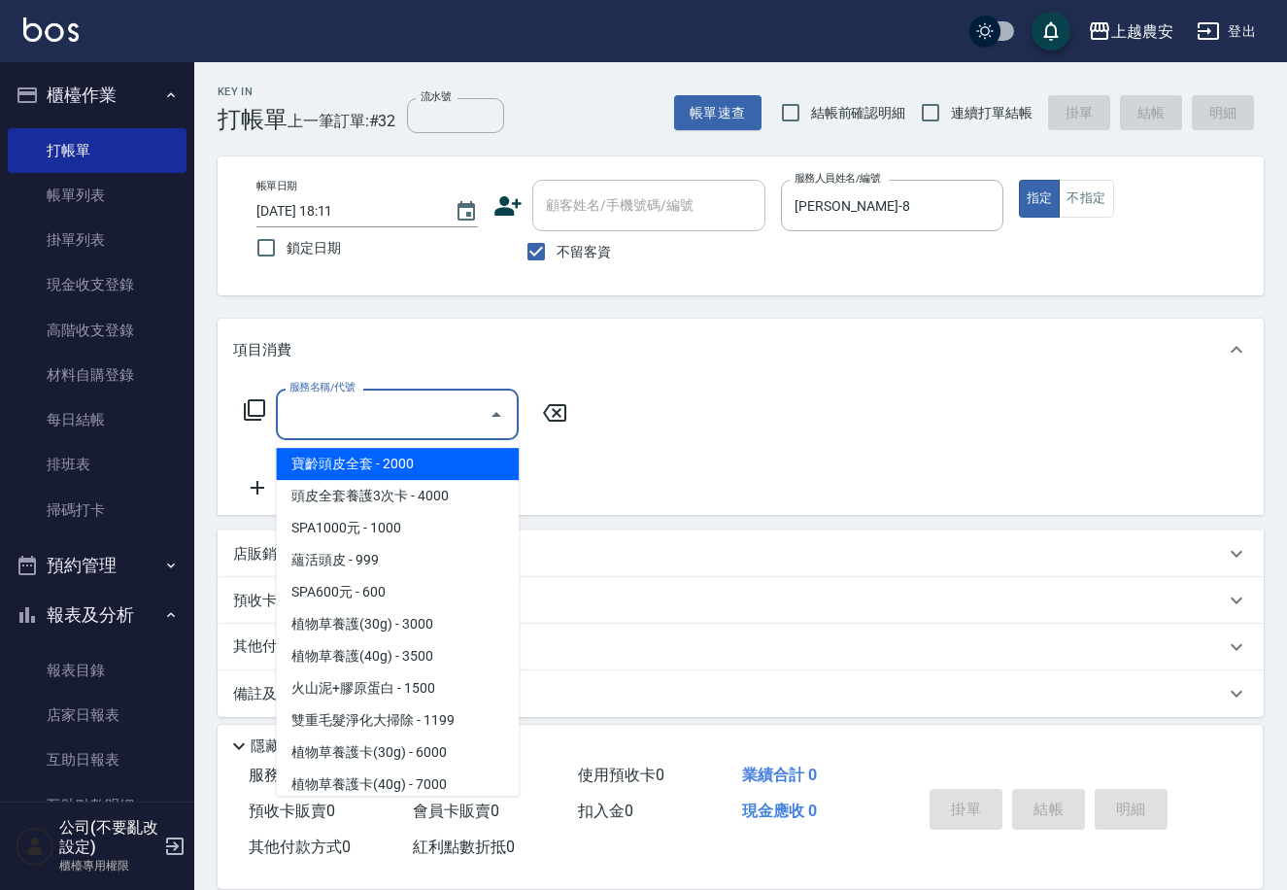
click at [329, 402] on div "服務名稱/代號 服務名稱/代號" at bounding box center [397, 414] width 243 height 51
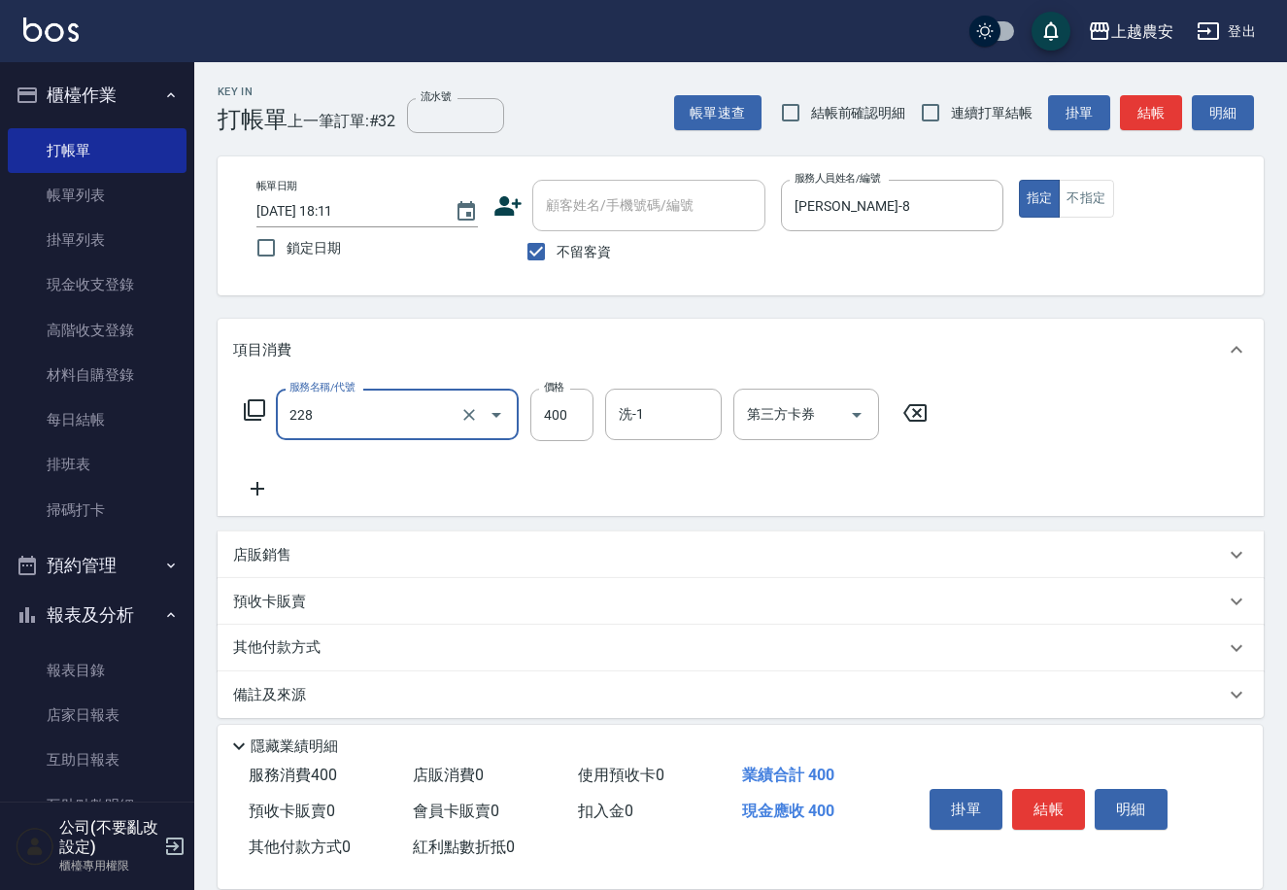
type input "洗髮(228)"
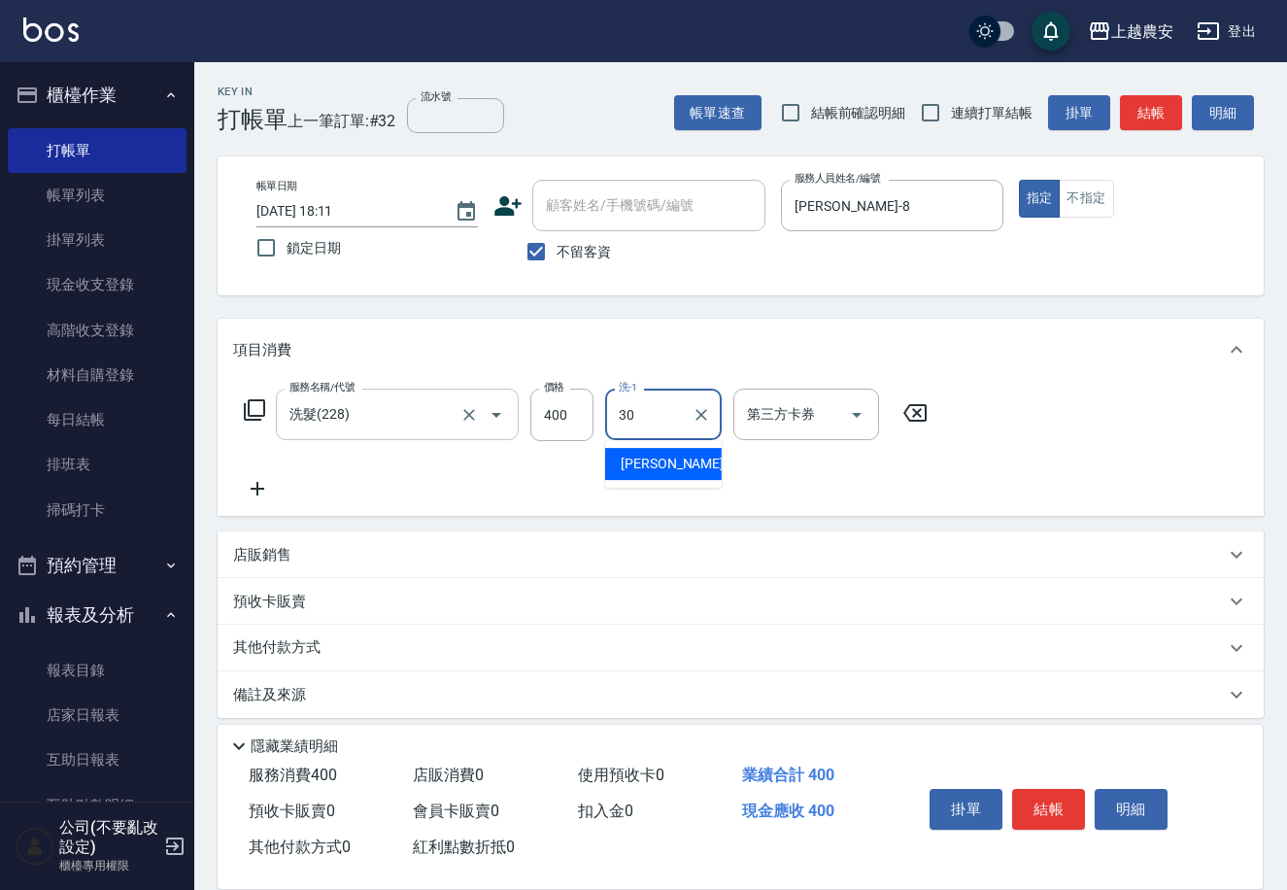
type input "[PERSON_NAME]-30"
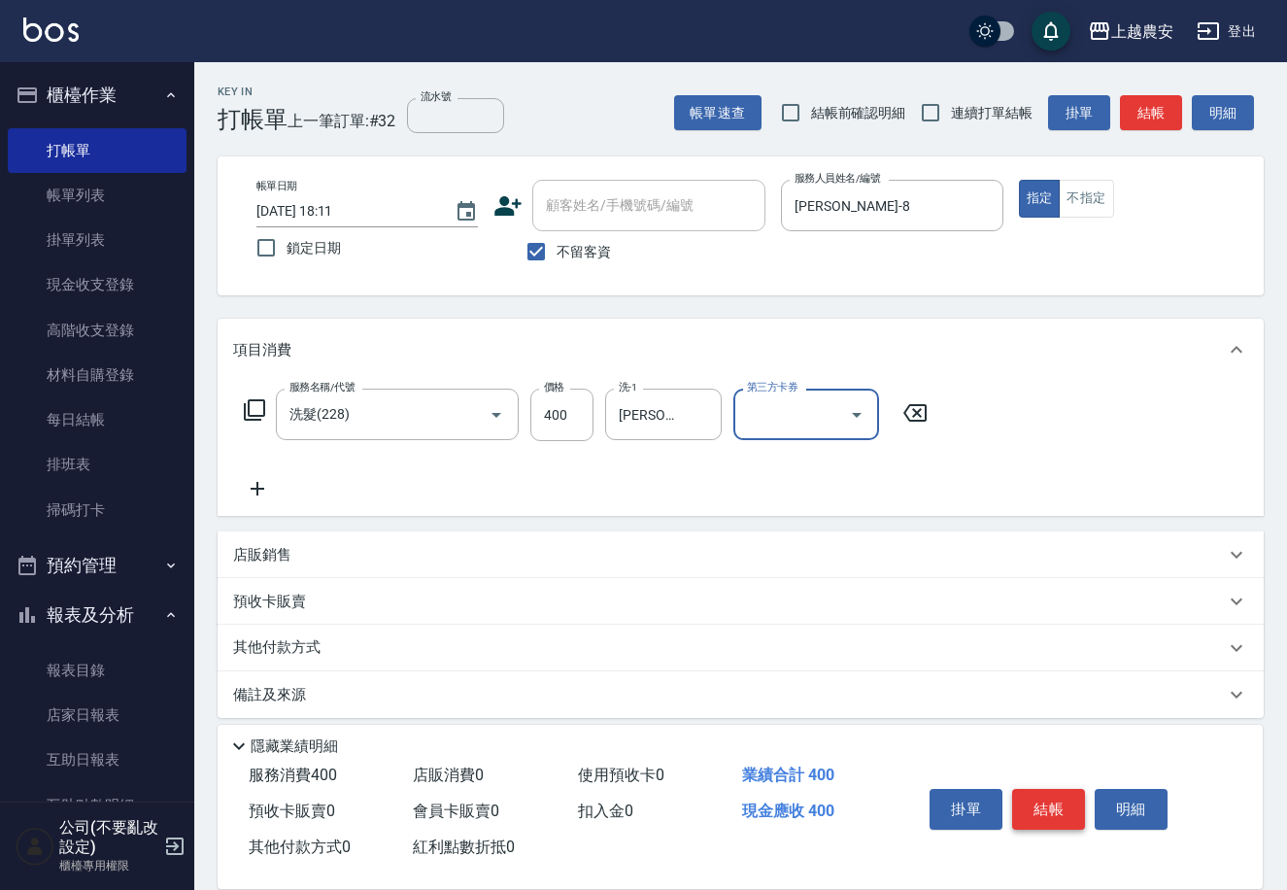
click at [1043, 804] on button "結帳" at bounding box center [1048, 809] width 73 height 41
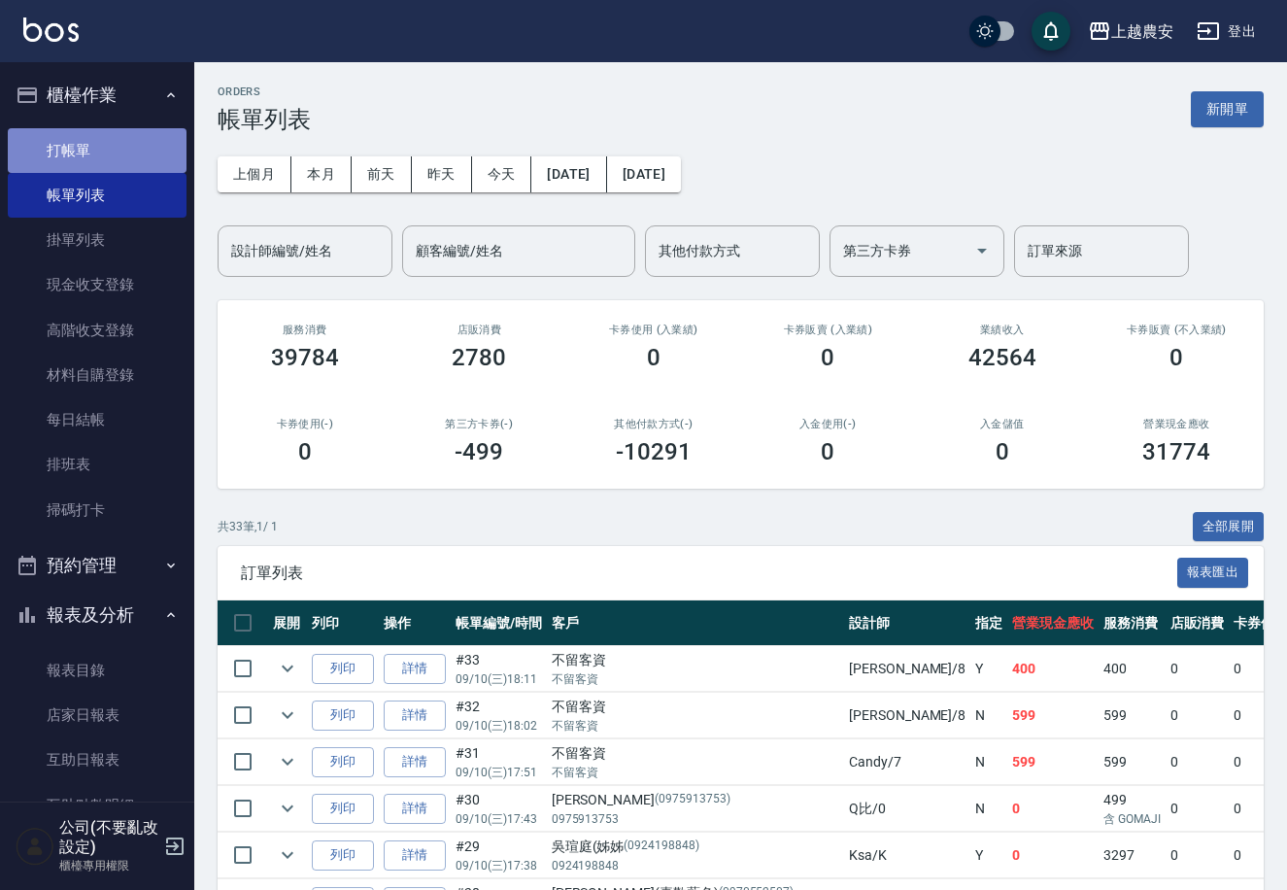
click at [177, 134] on link "打帳單" at bounding box center [97, 150] width 179 height 45
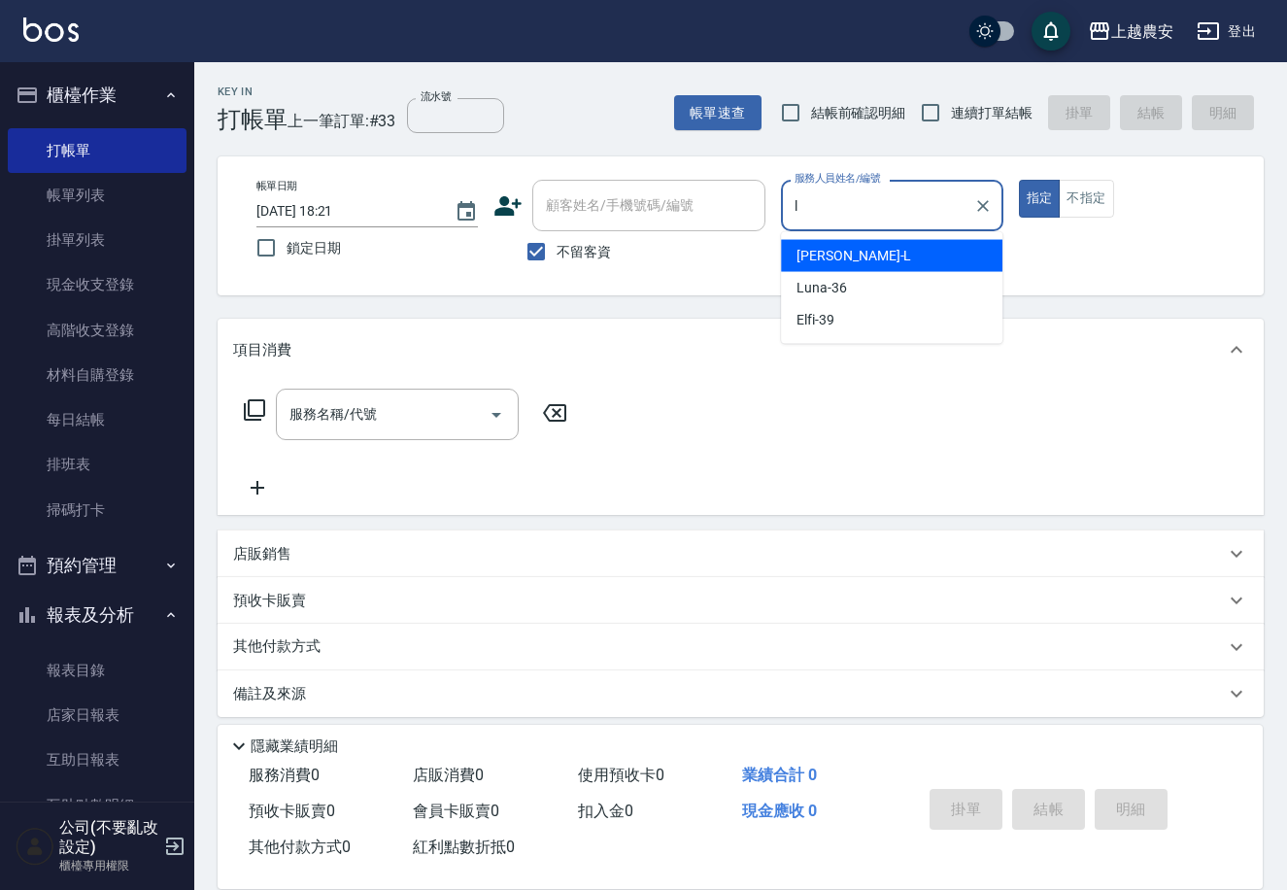
click at [938, 248] on div "[PERSON_NAME]" at bounding box center [892, 256] width 222 height 32
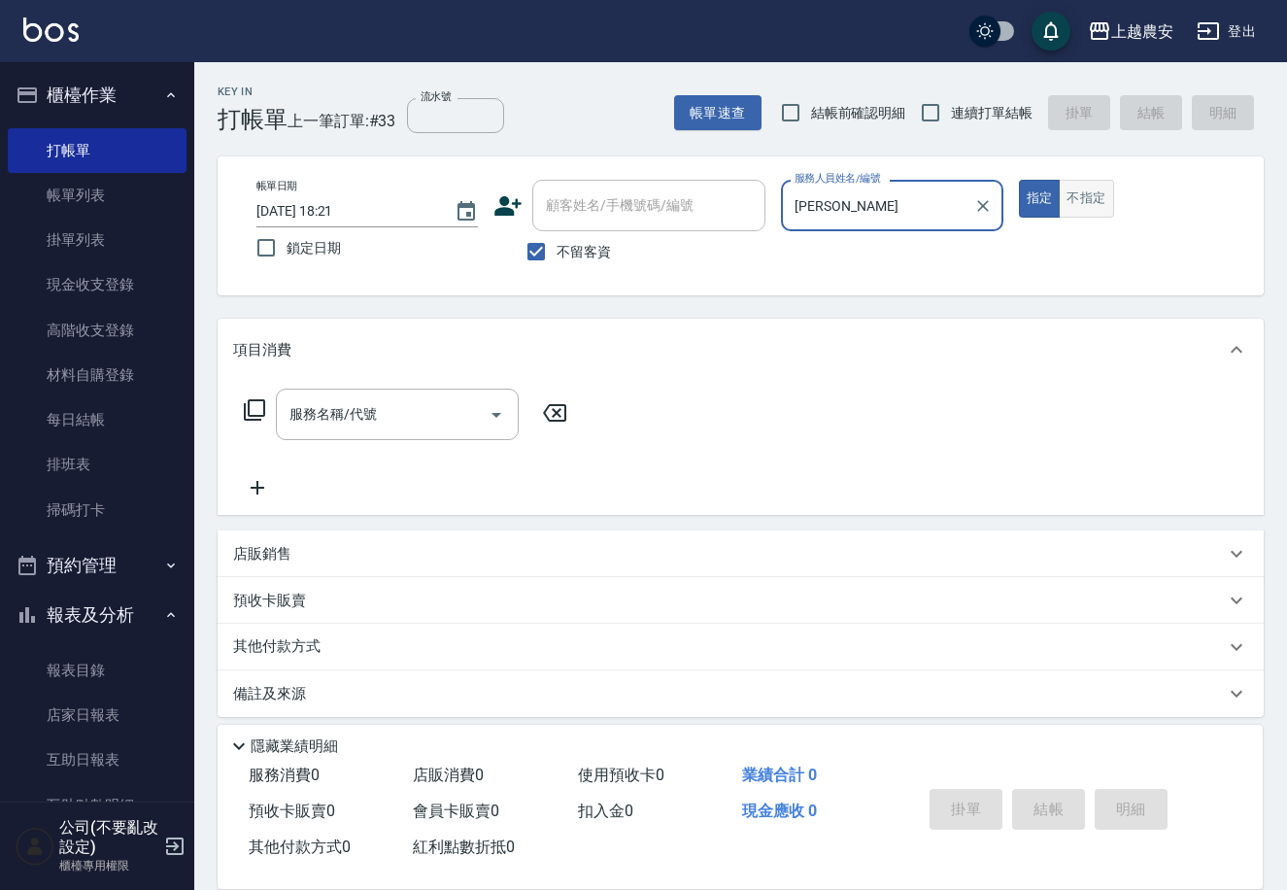
type input "[PERSON_NAME]"
click at [1087, 192] on button "不指定" at bounding box center [1086, 199] width 54 height 38
click at [386, 423] on input "服務名稱/代號" at bounding box center [383, 414] width 196 height 34
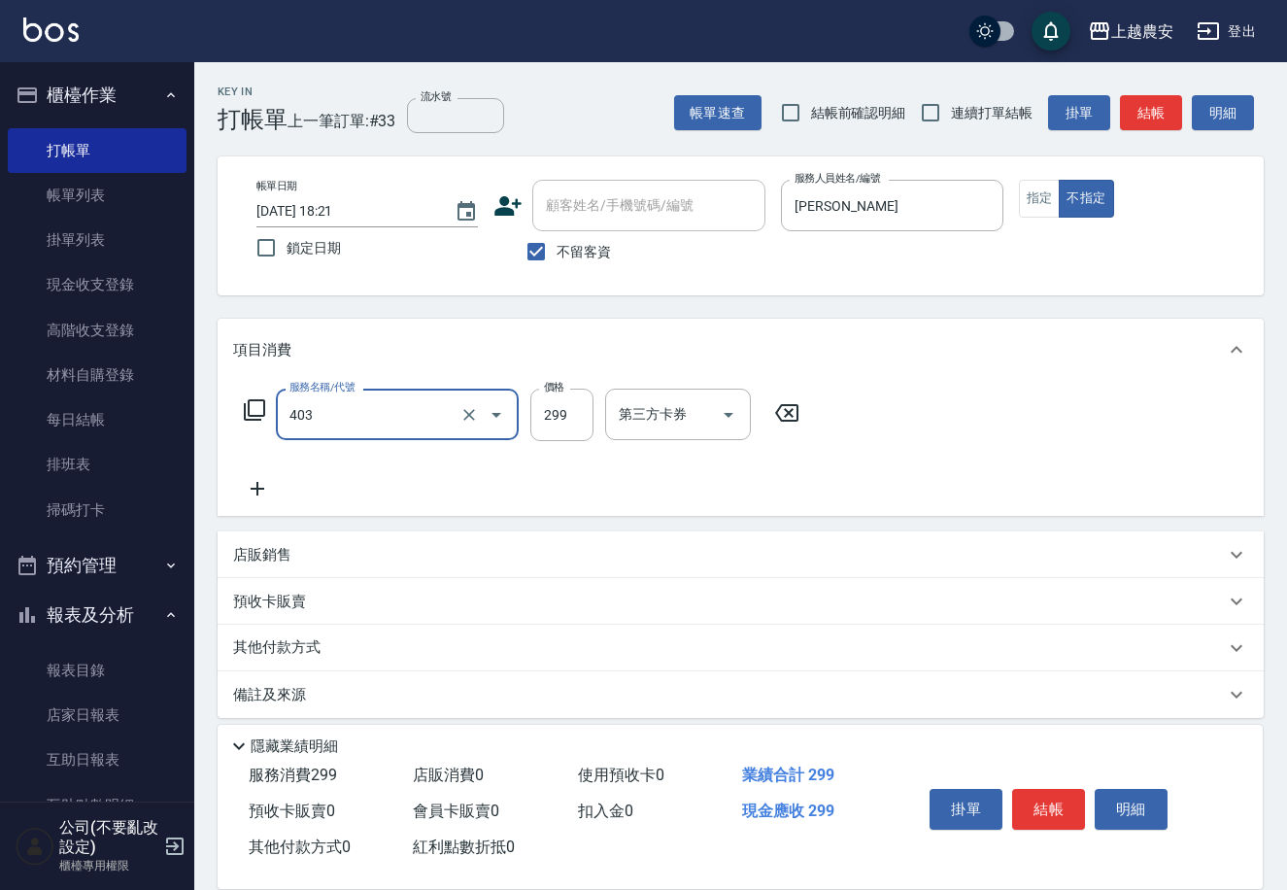
type input "剪髮(403)"
click at [1039, 827] on div "掛單 結帳 明細" at bounding box center [1049, 811] width 254 height 61
click at [1041, 811] on button "結帳" at bounding box center [1048, 809] width 73 height 41
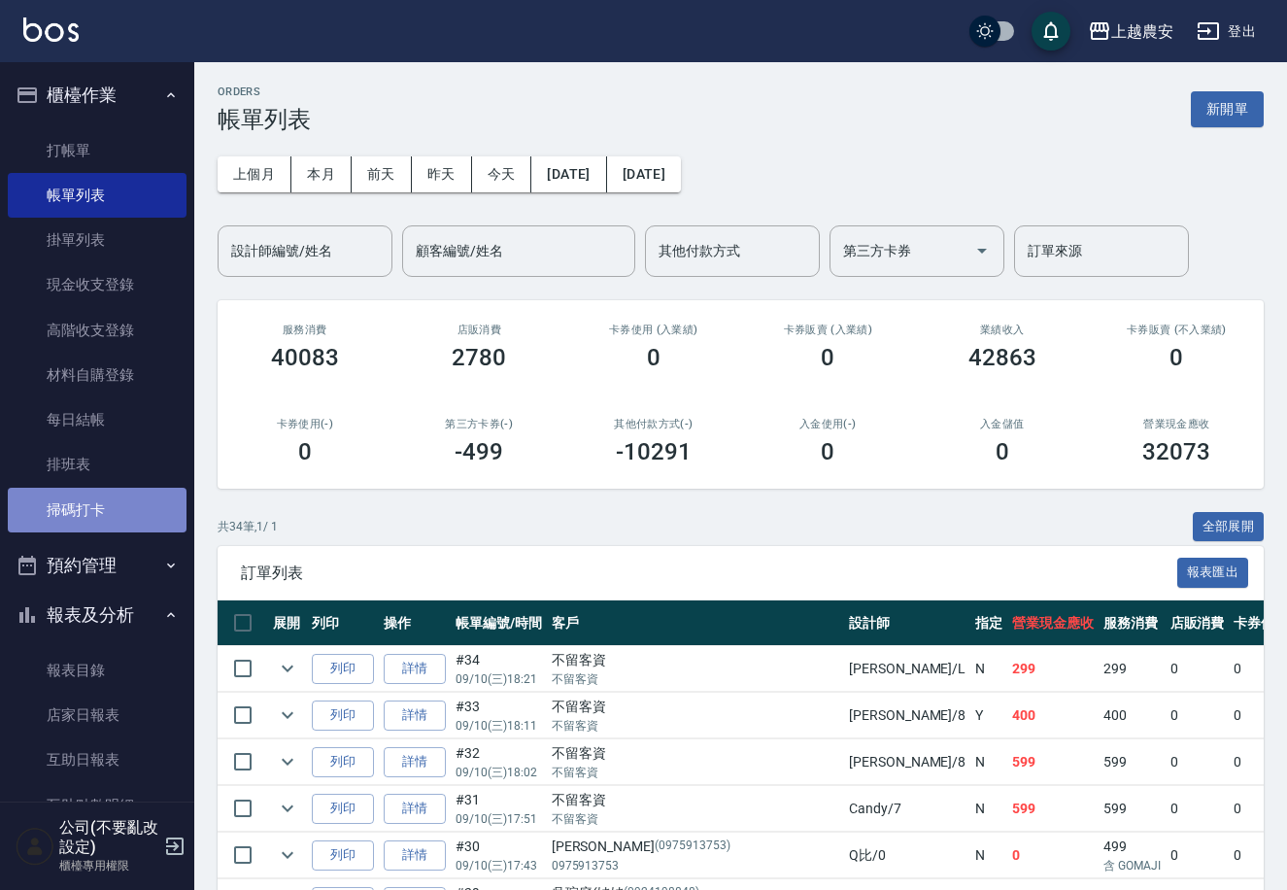
click at [128, 499] on link "掃碼打卡" at bounding box center [97, 510] width 179 height 45
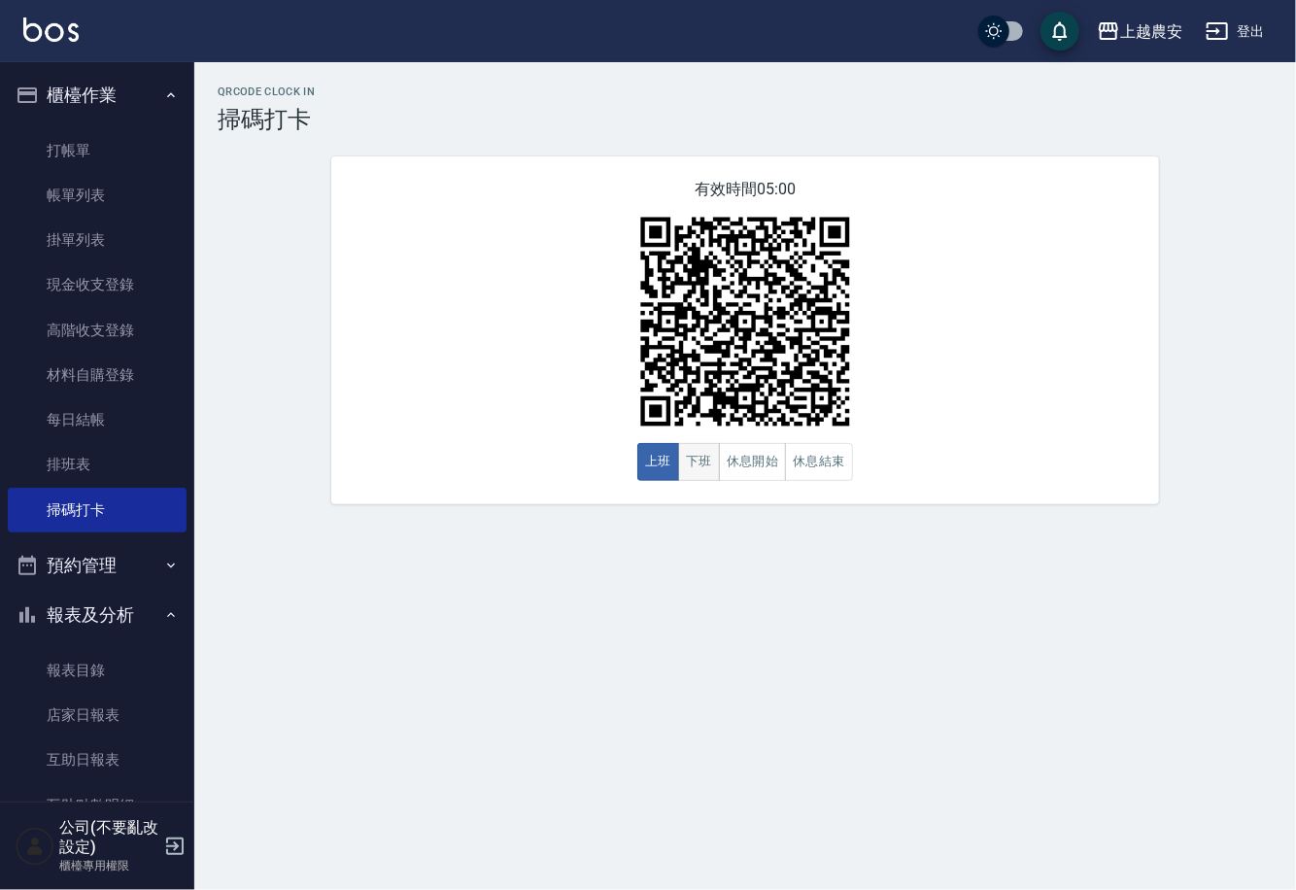
click at [702, 462] on button "下班" at bounding box center [699, 462] width 42 height 38
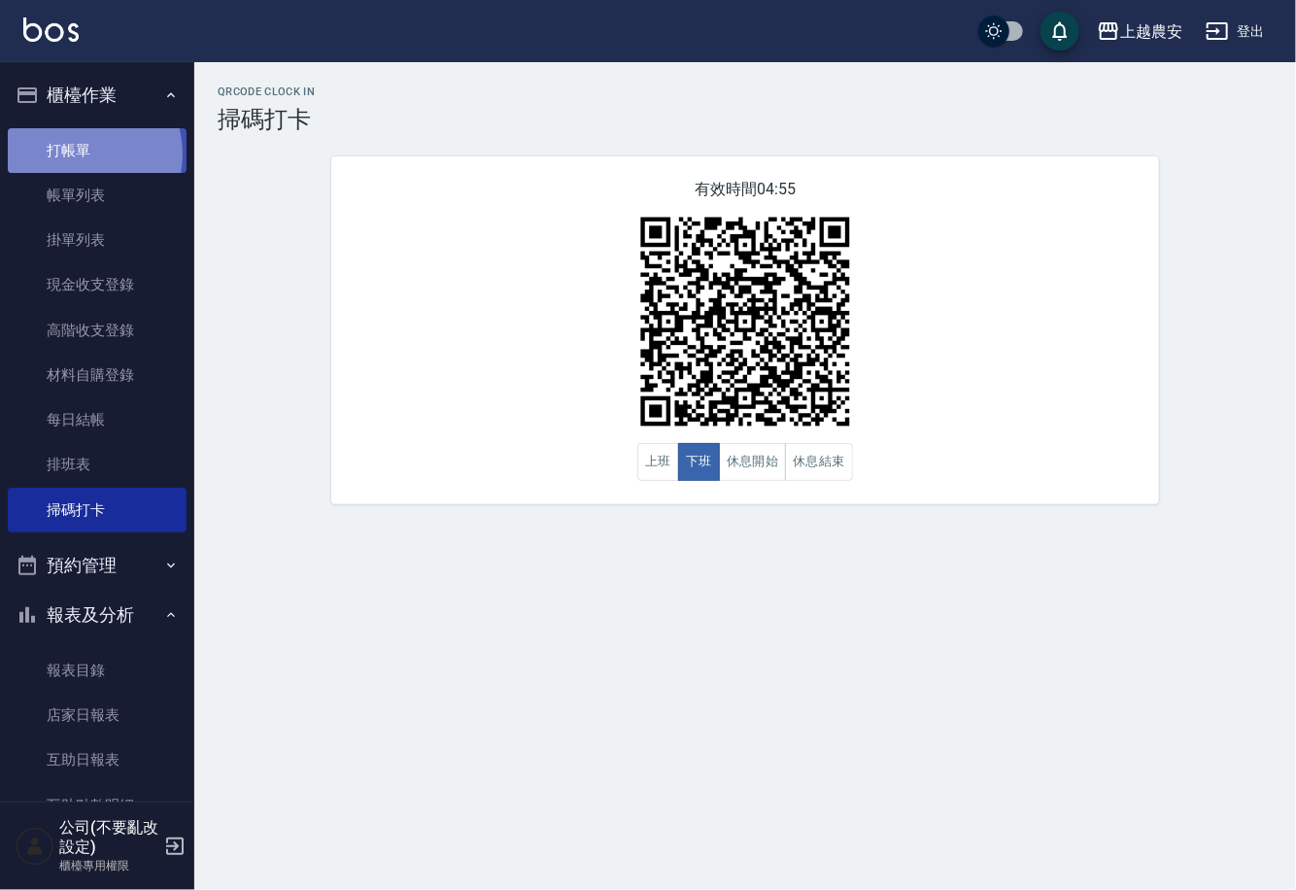
click at [78, 154] on link "打帳單" at bounding box center [97, 150] width 179 height 45
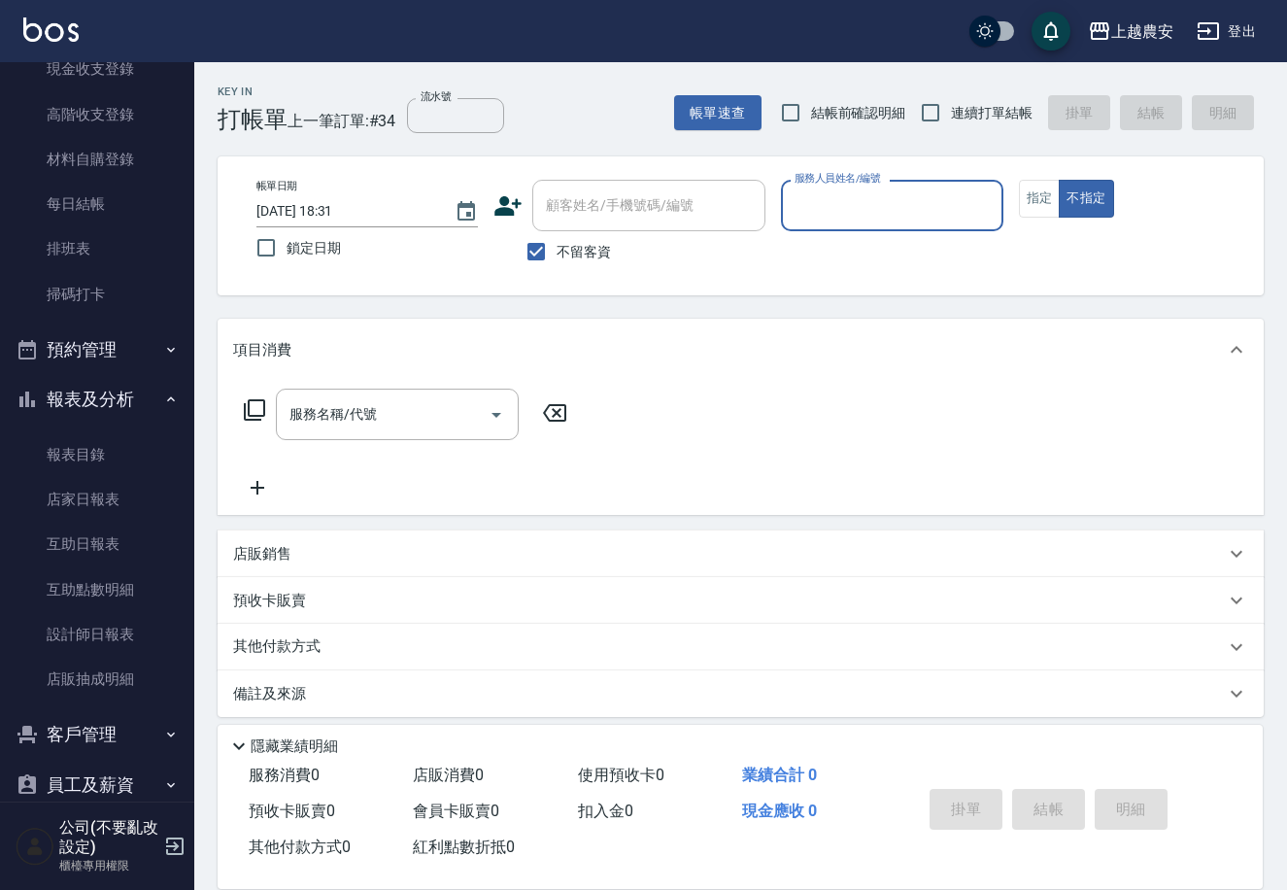
scroll to position [295, 0]
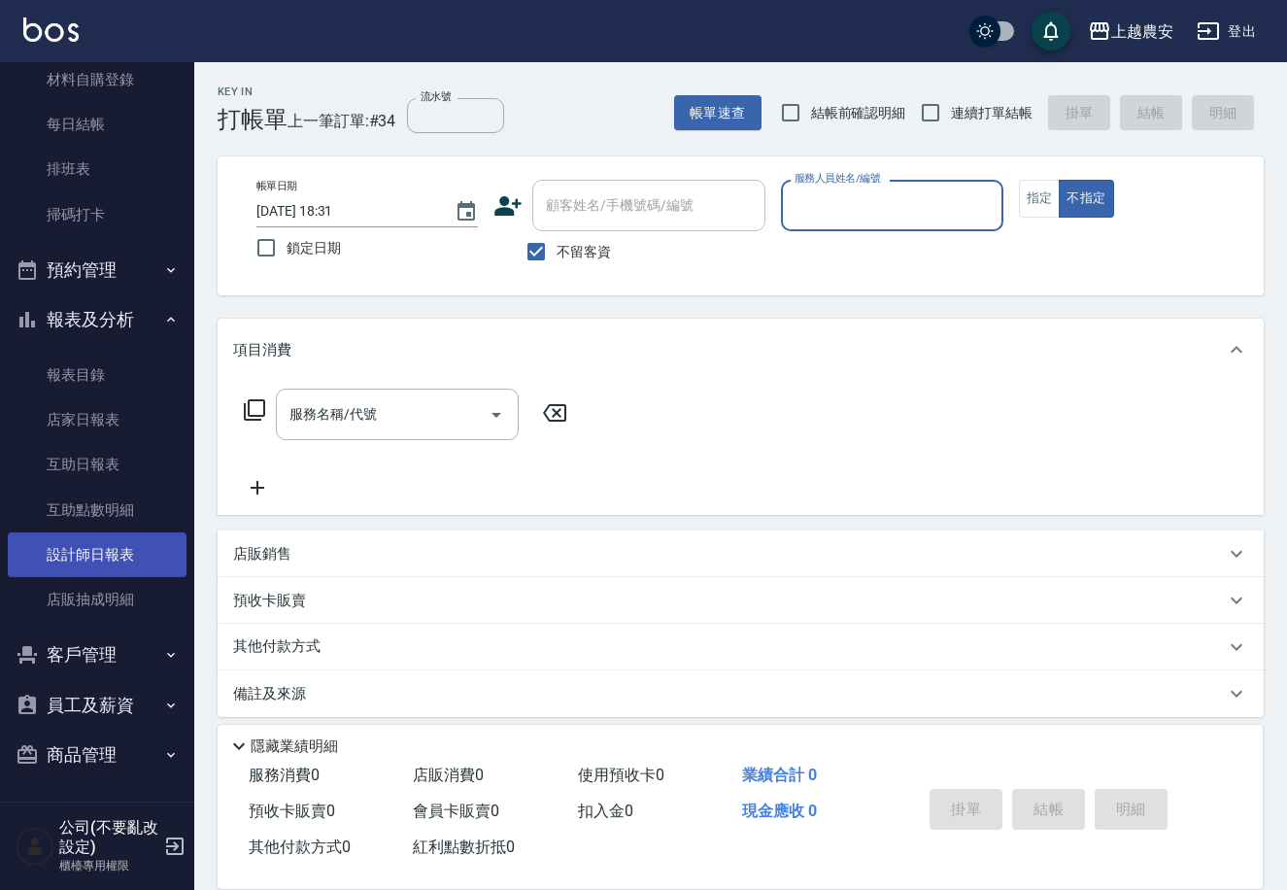
click at [142, 549] on link "設計師日報表" at bounding box center [97, 554] width 179 height 45
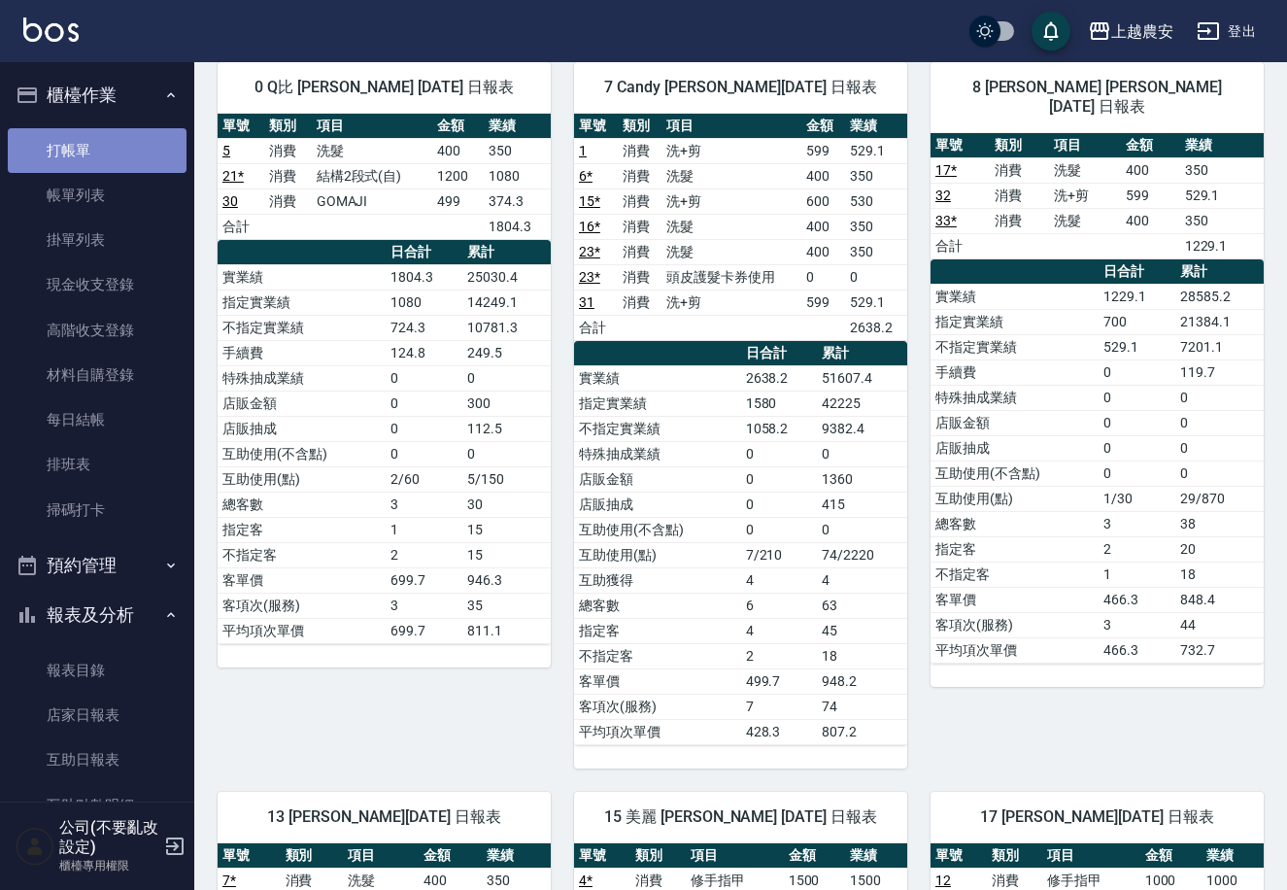
click at [111, 153] on link "打帳單" at bounding box center [97, 150] width 179 height 45
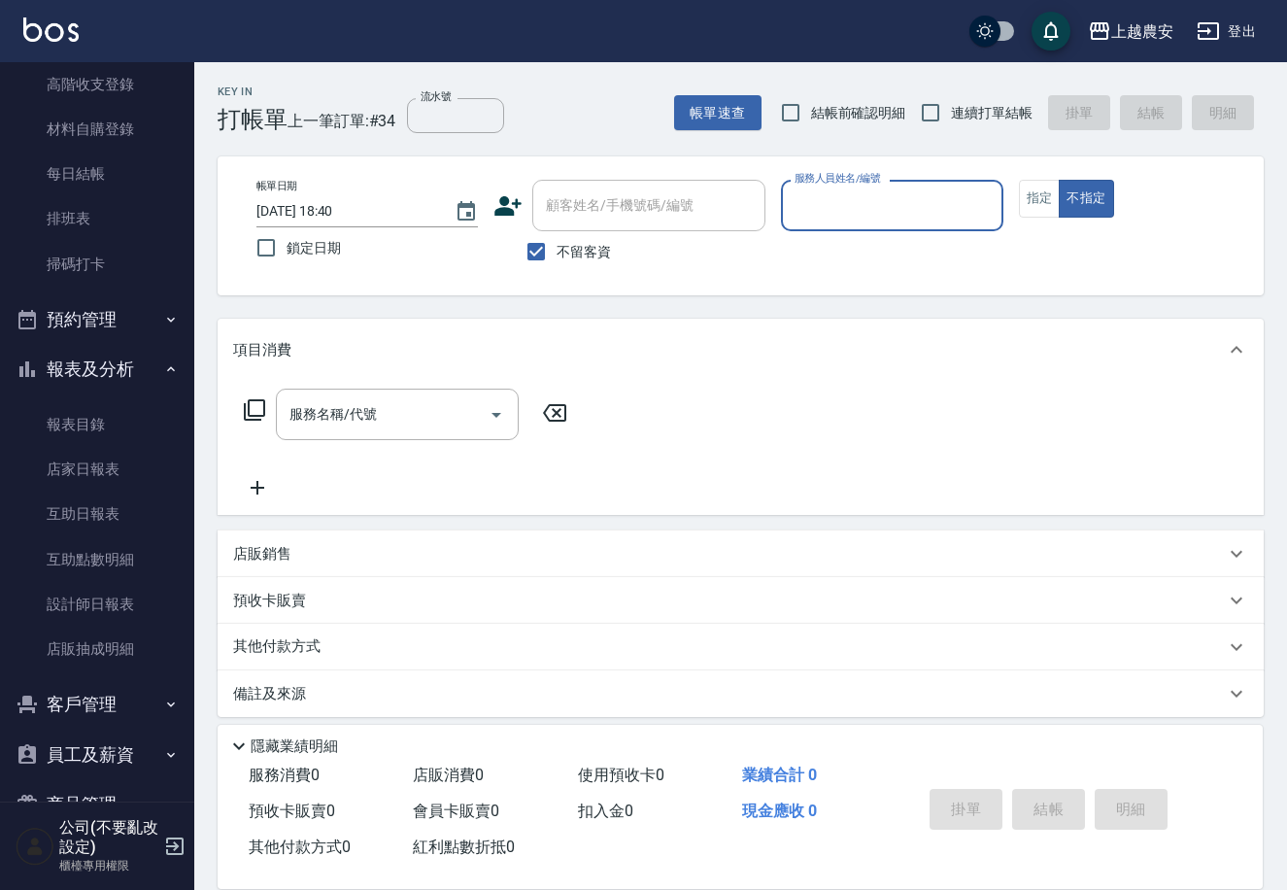
scroll to position [248, 0]
click at [140, 605] on link "設計師日報表" at bounding box center [97, 602] width 179 height 45
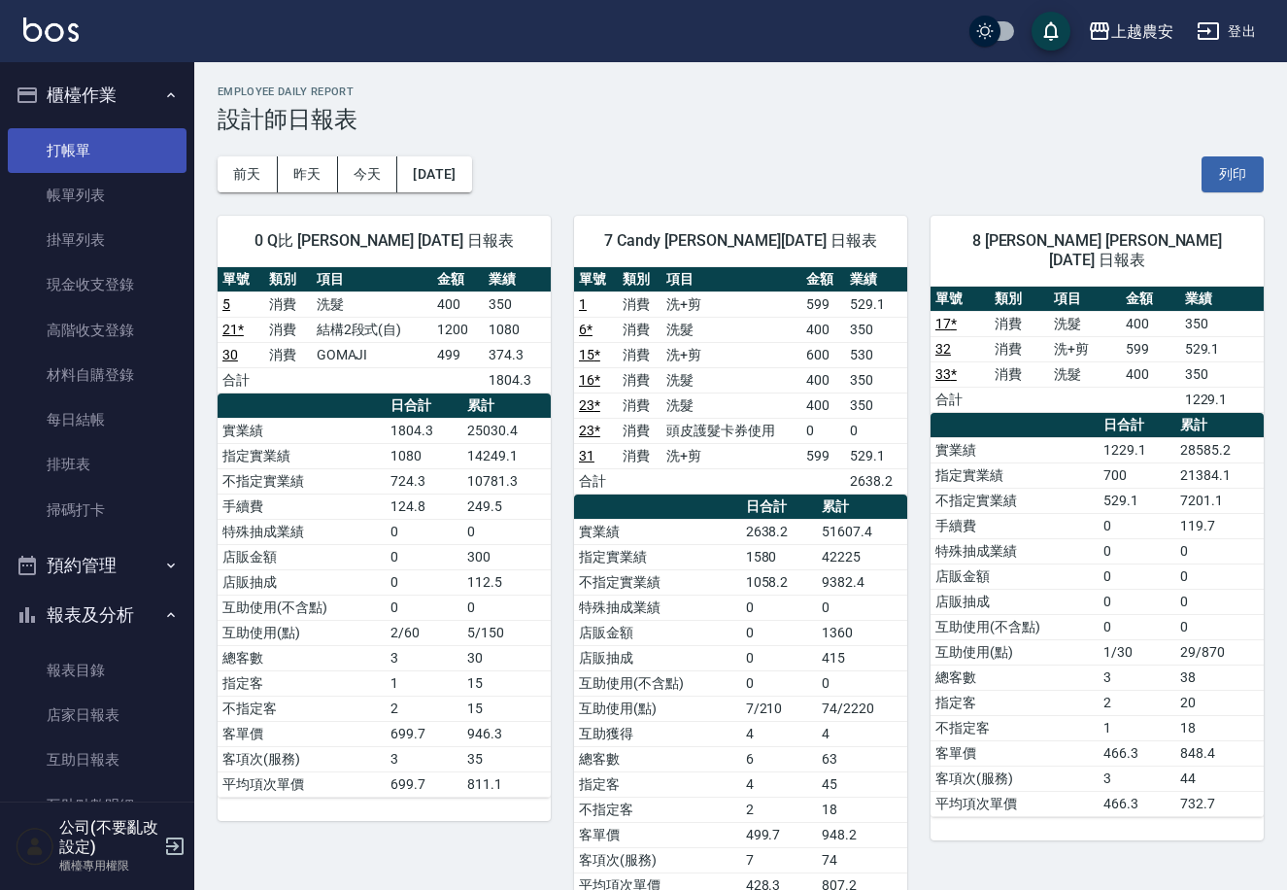
click at [67, 161] on link "打帳單" at bounding box center [97, 150] width 179 height 45
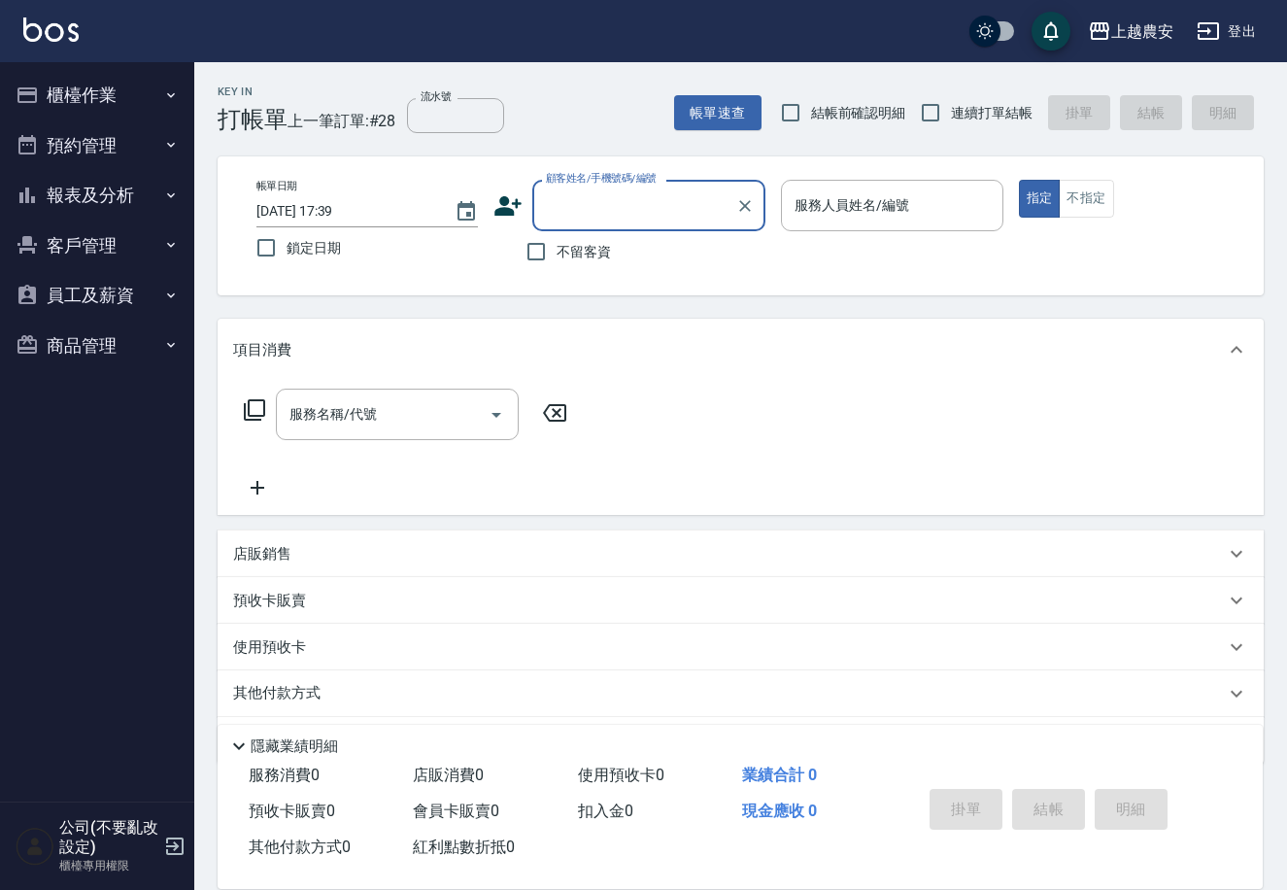
click at [140, 94] on button "櫃檯作業" at bounding box center [97, 95] width 179 height 51
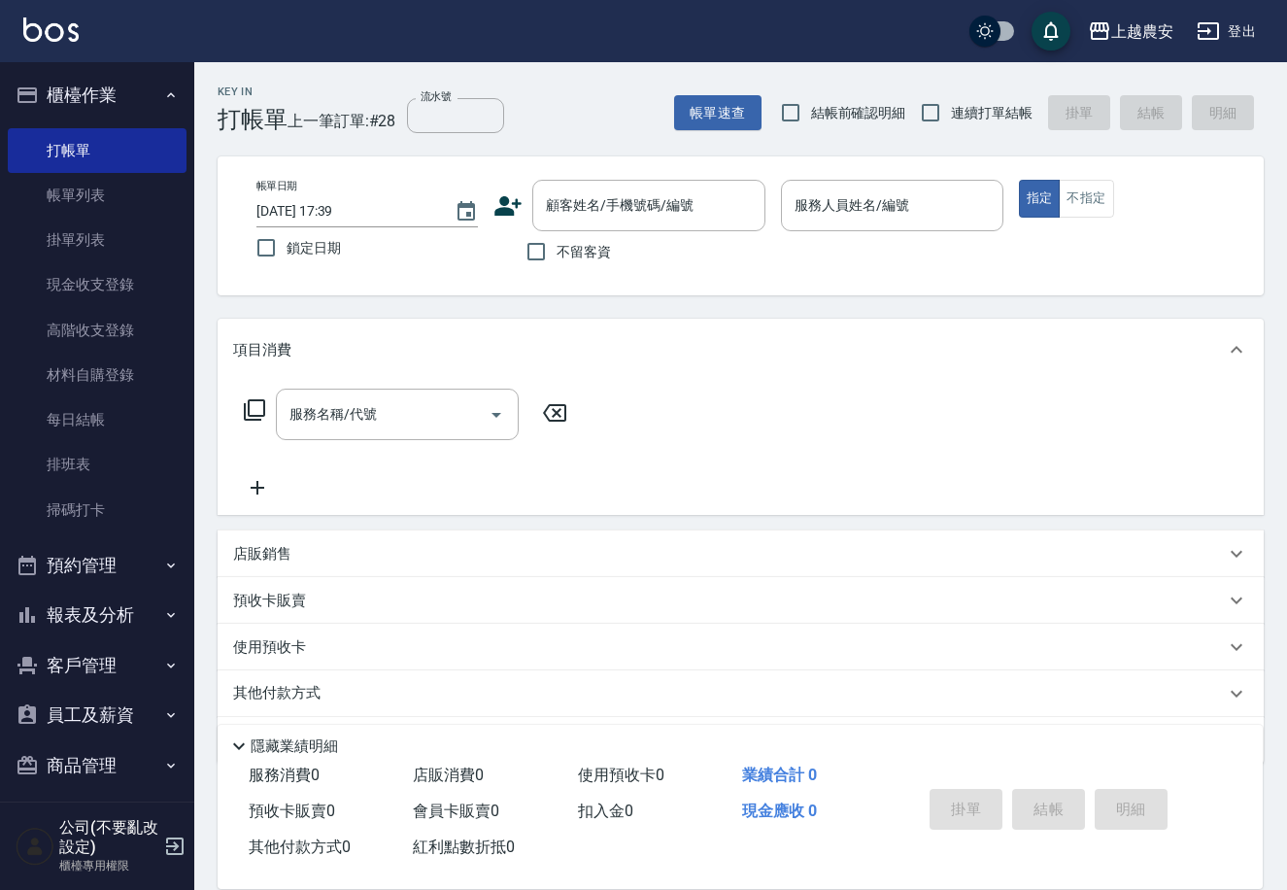
click at [130, 555] on button "預約管理" at bounding box center [97, 565] width 179 height 51
click at [172, 86] on button "櫃檯作業" at bounding box center [97, 95] width 179 height 51
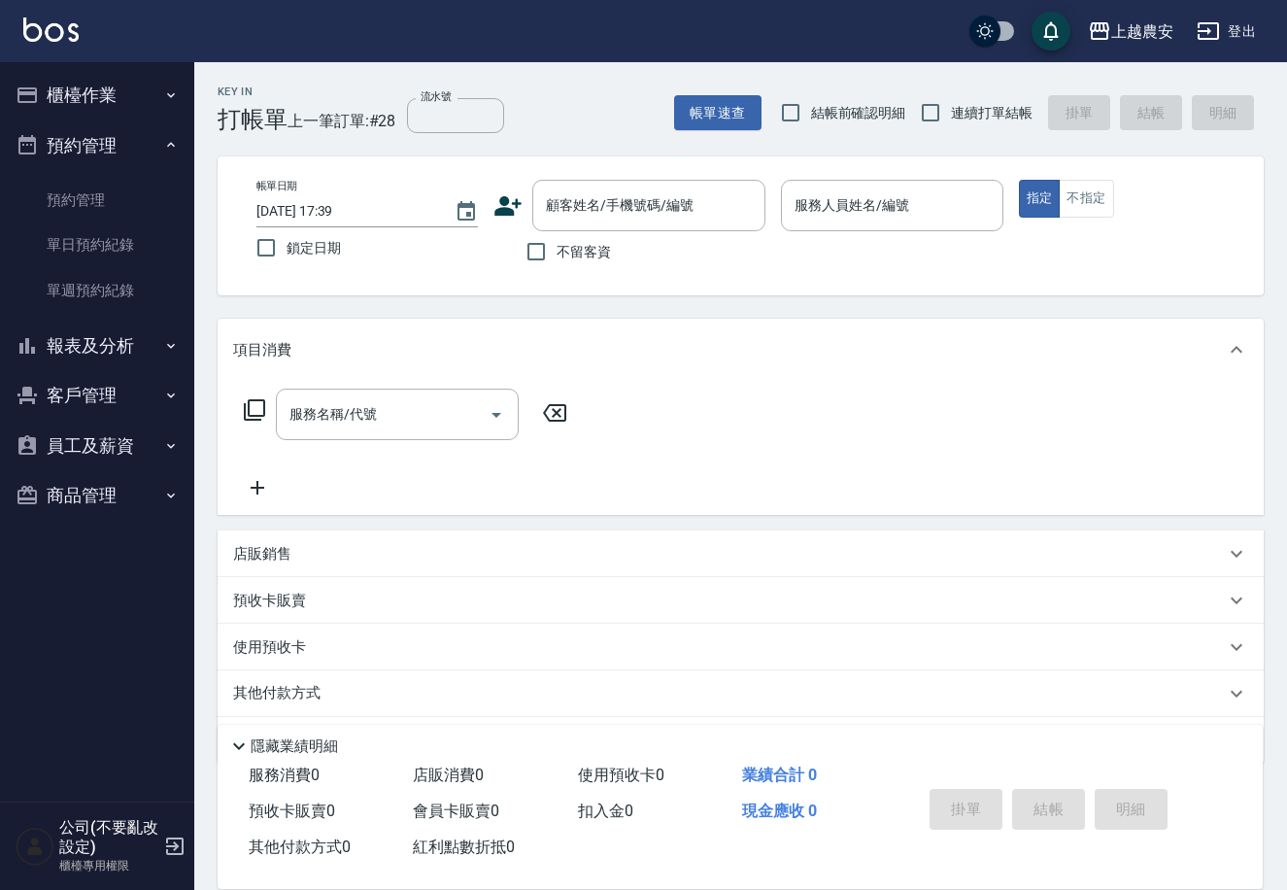
click at [156, 144] on button "預約管理" at bounding box center [97, 145] width 179 height 51
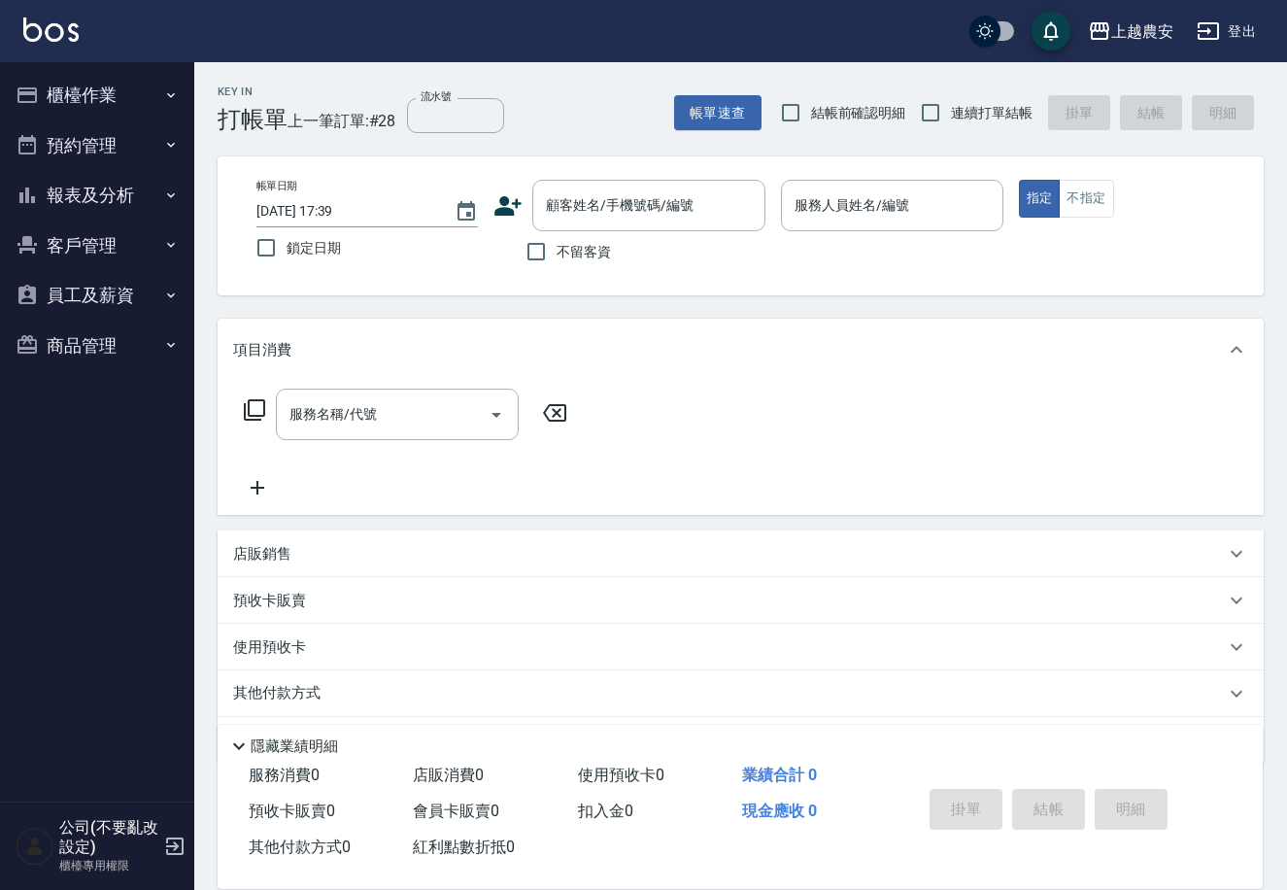
click at [152, 189] on button "報表及分析" at bounding box center [97, 195] width 179 height 51
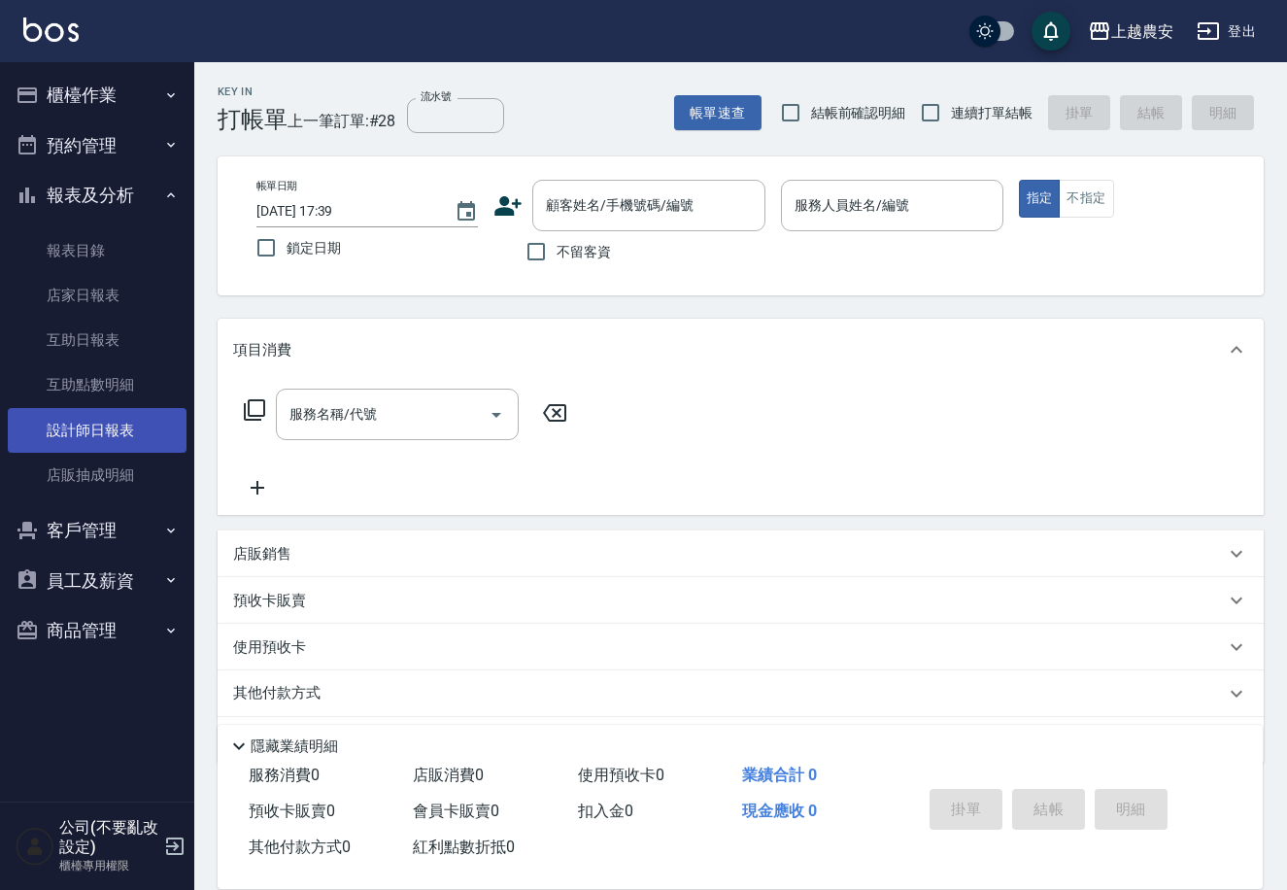
click at [135, 439] on link "設計師日報表" at bounding box center [97, 430] width 179 height 45
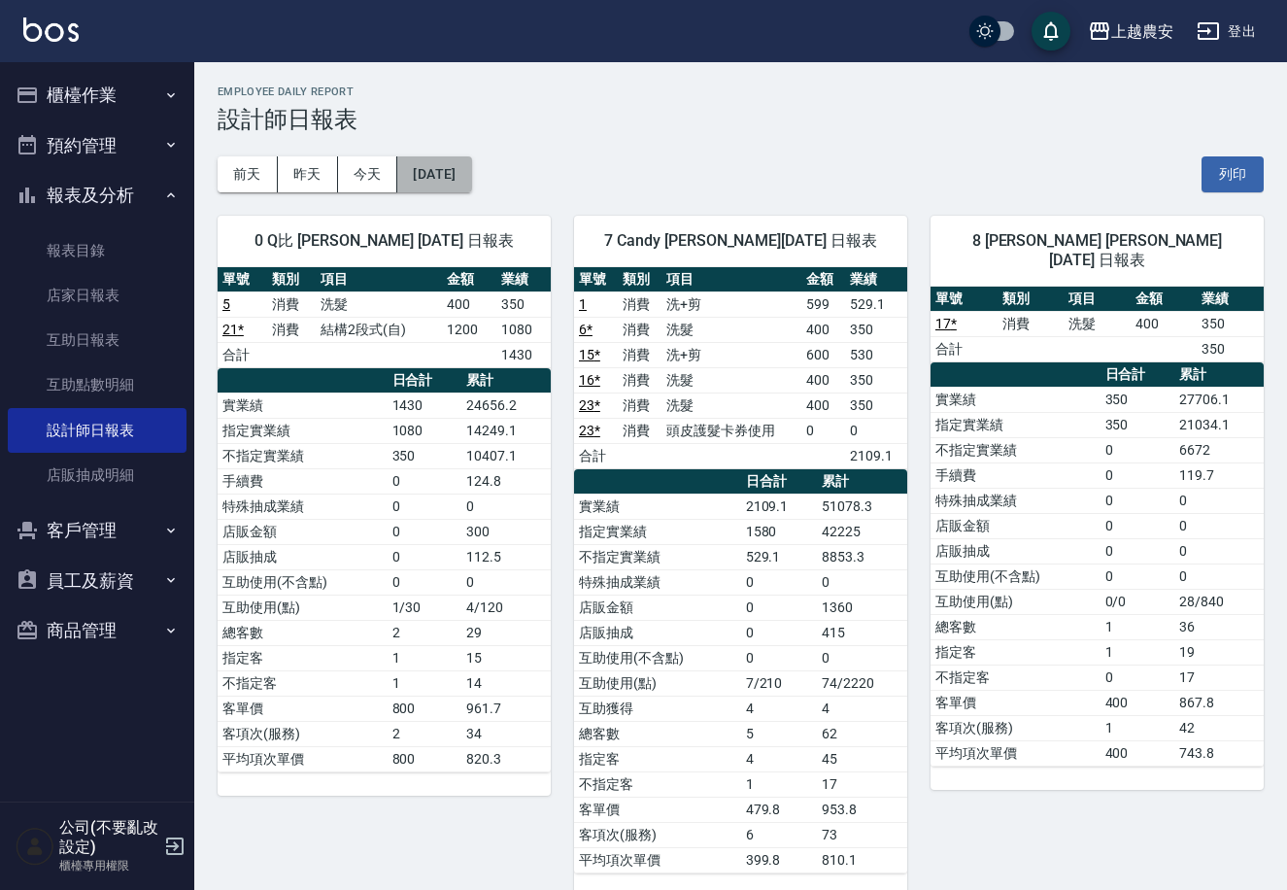
click at [428, 170] on button "[DATE]" at bounding box center [434, 174] width 74 height 36
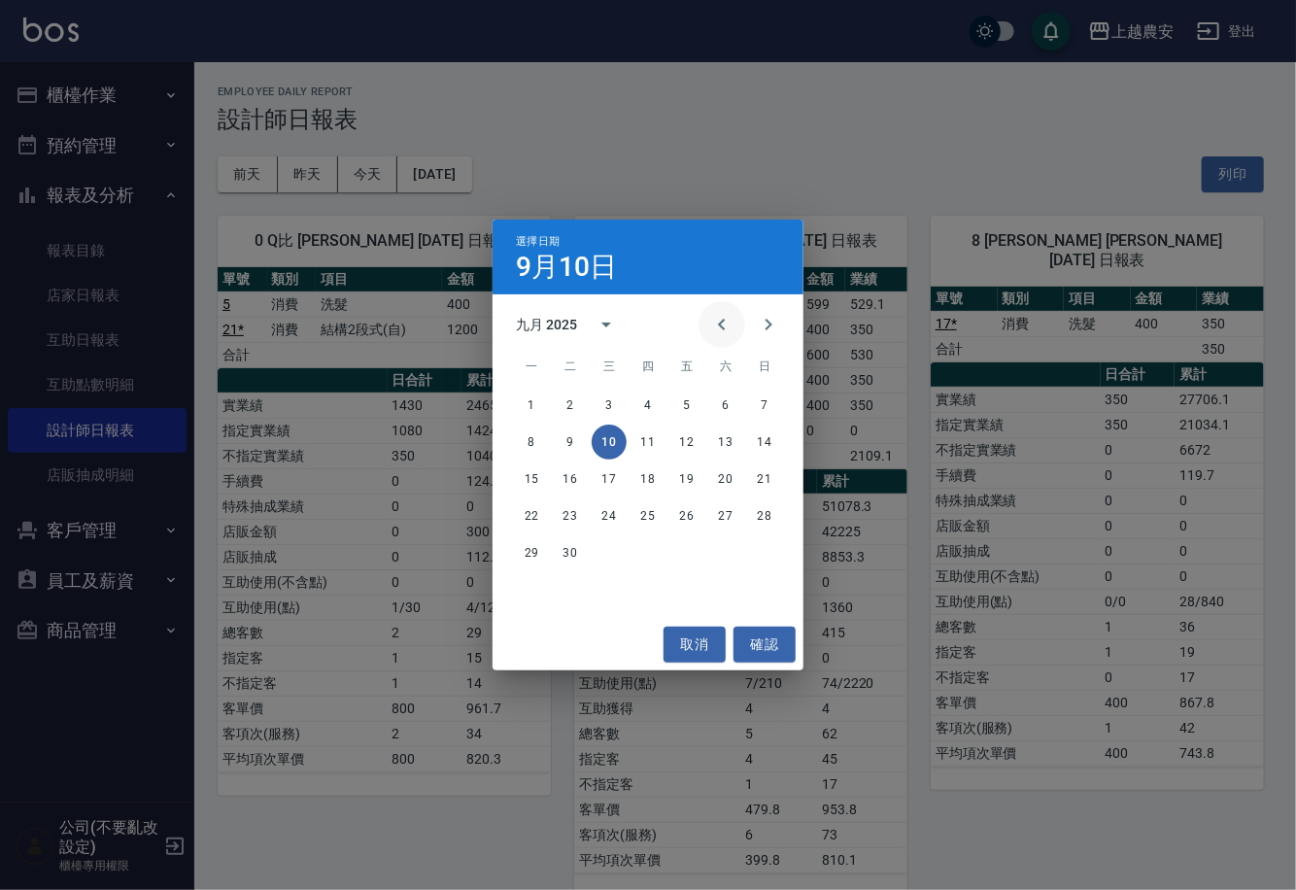
click at [729, 318] on icon "Previous month" at bounding box center [721, 324] width 23 height 23
click at [757, 316] on icon "Next month" at bounding box center [768, 324] width 23 height 23
click at [537, 435] on button "8" at bounding box center [531, 442] width 35 height 35
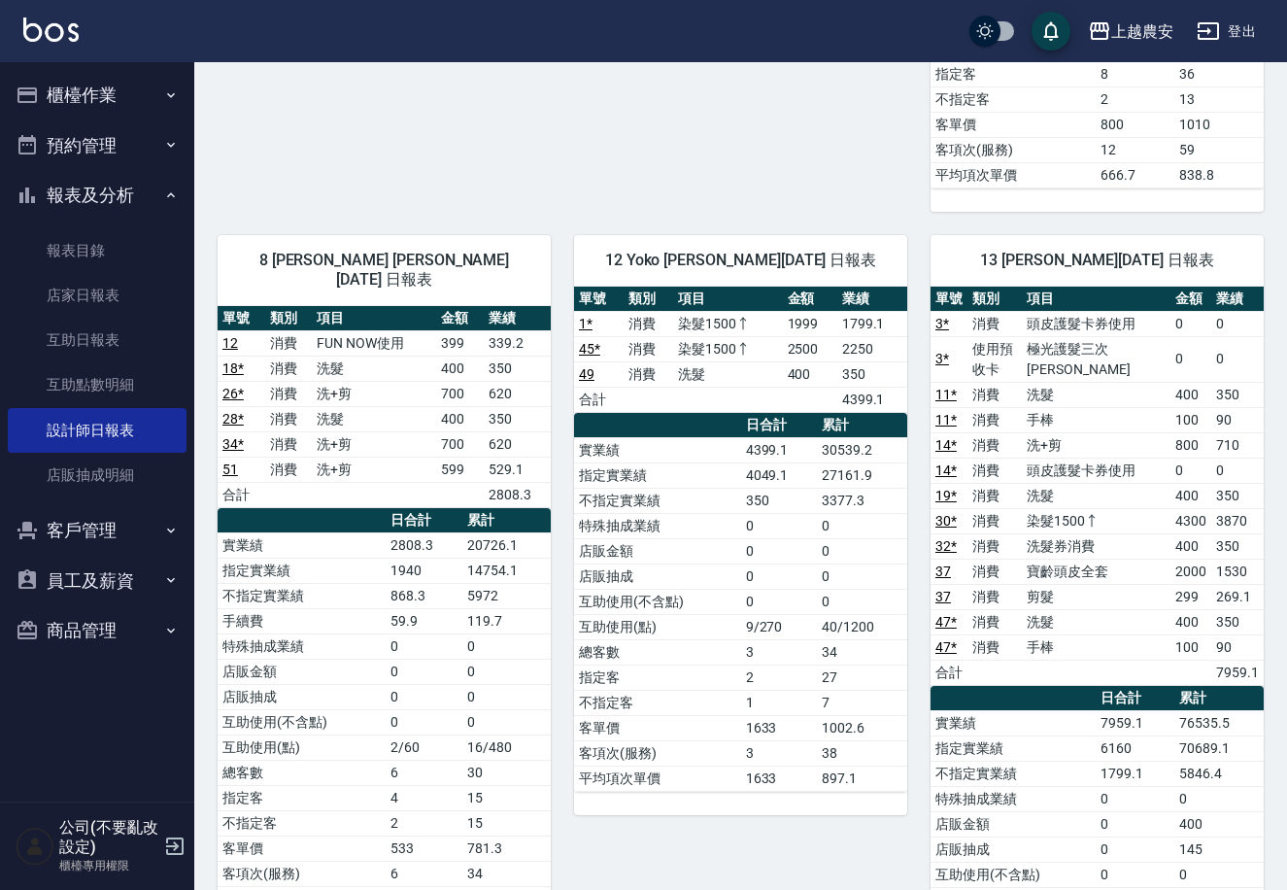
scroll to position [815, 0]
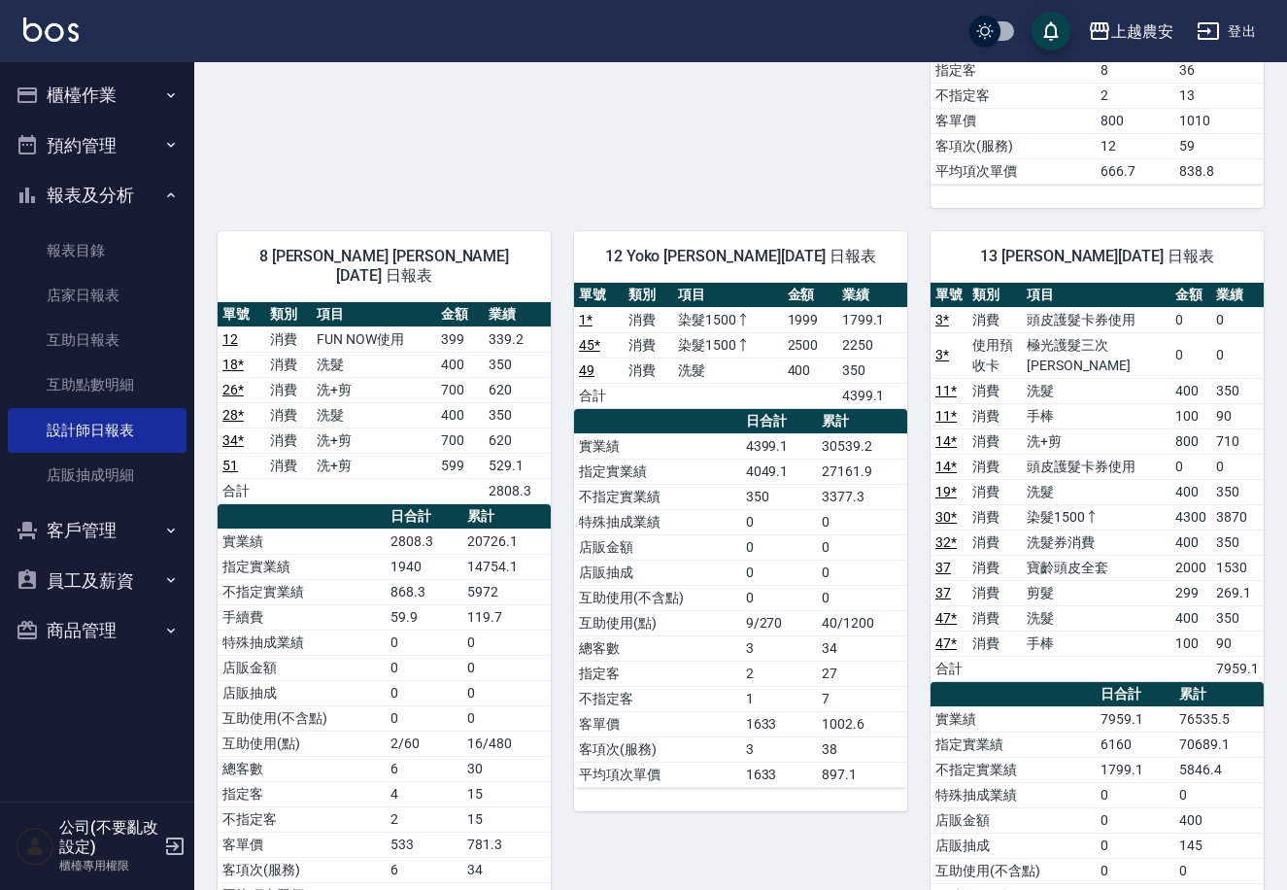
drag, startPoint x: 931, startPoint y: 341, endPoint x: 896, endPoint y: 235, distance: 111.5
click at [896, 235] on div "12 Yoko 蘇淑玲 09/08/2025 日報表" at bounding box center [740, 256] width 333 height 51
